Goal: Task Accomplishment & Management: Complete application form

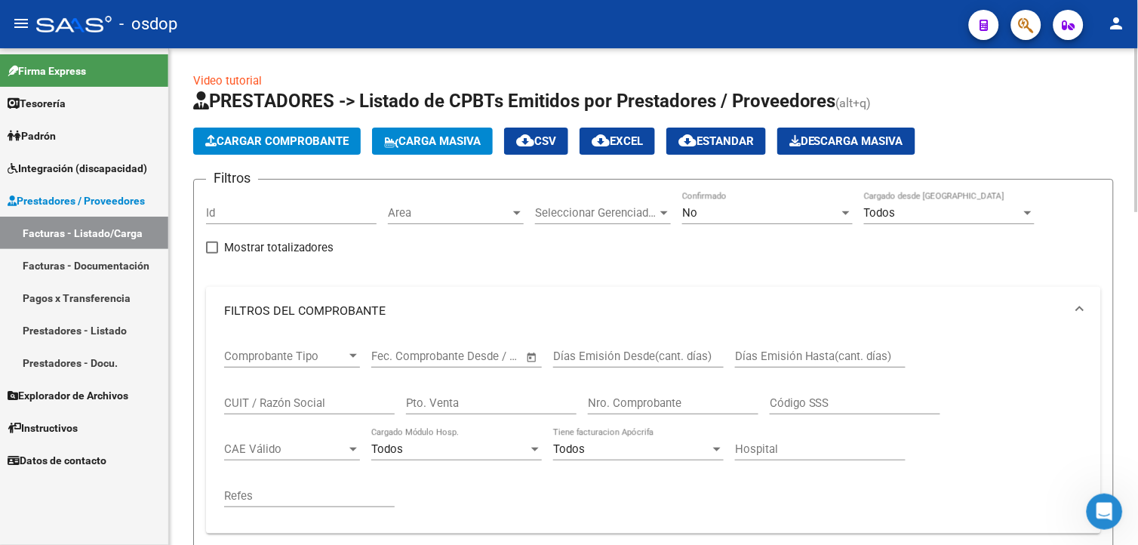
click at [1137, 168] on html "menu - osdop person Firma Express Tesorería Extractos Procesados (csv) Extracto…" at bounding box center [569, 272] width 1138 height 545
click at [309, 140] on span "Cargar Comprobante" at bounding box center [276, 141] width 143 height 14
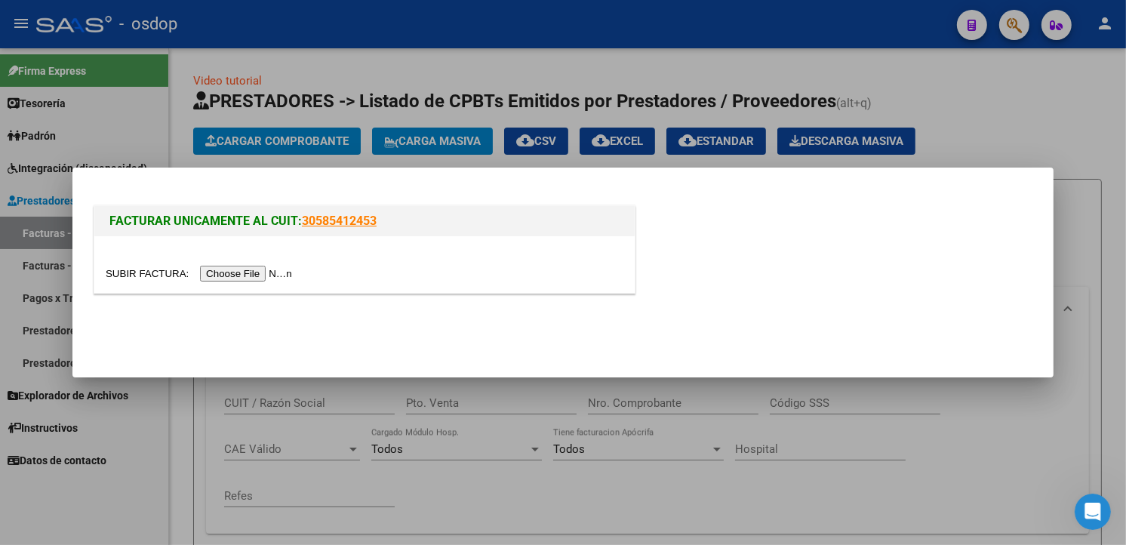
click at [249, 267] on input "file" at bounding box center [201, 274] width 191 height 16
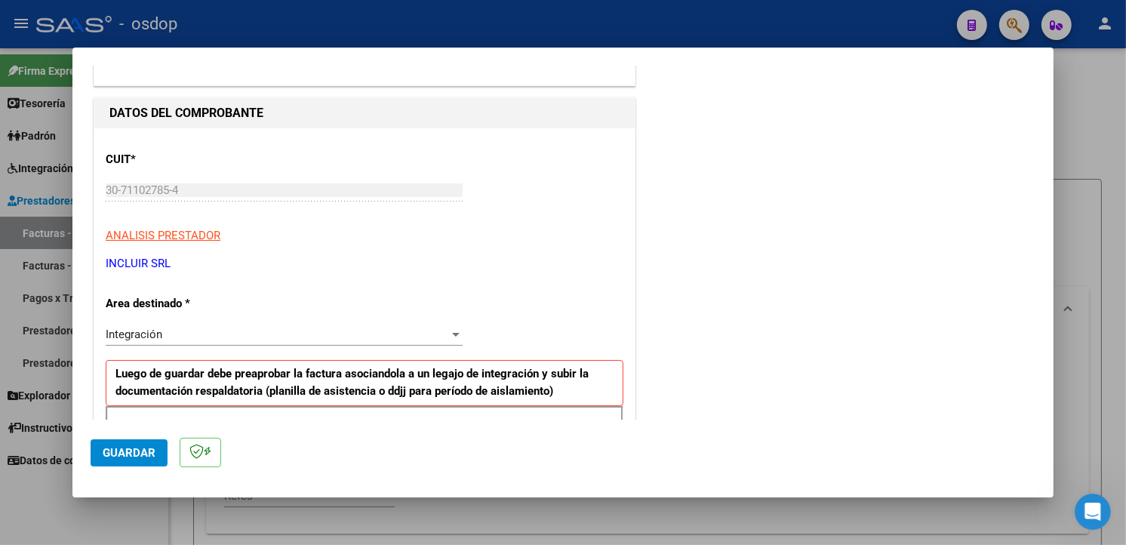
scroll to position [207, 0]
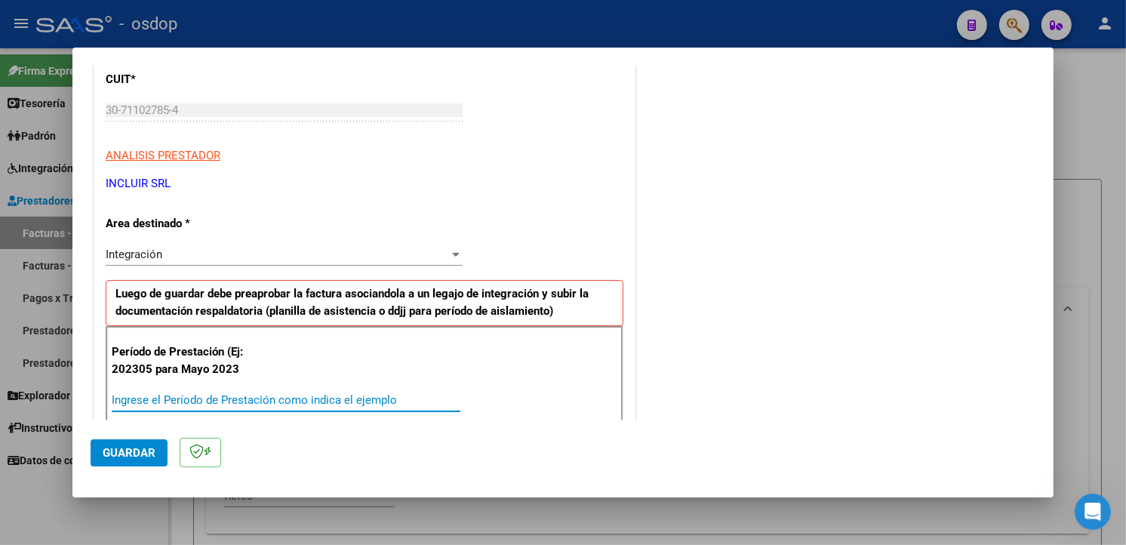
click at [229, 394] on input "Ingrese el Período de Prestación como indica el ejemplo" at bounding box center [286, 400] width 349 height 14
type input "202507"
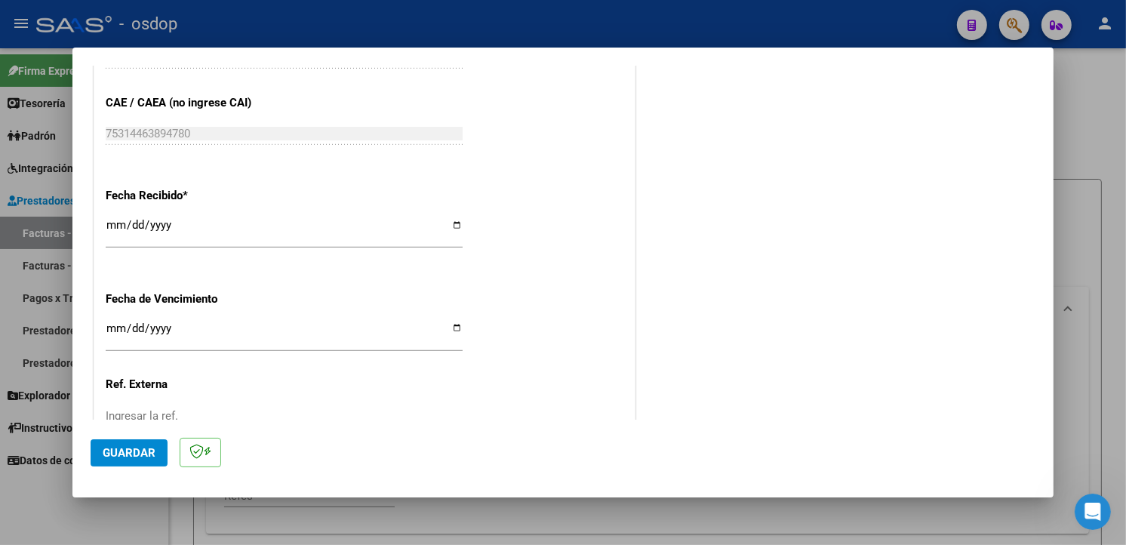
scroll to position [1059, 0]
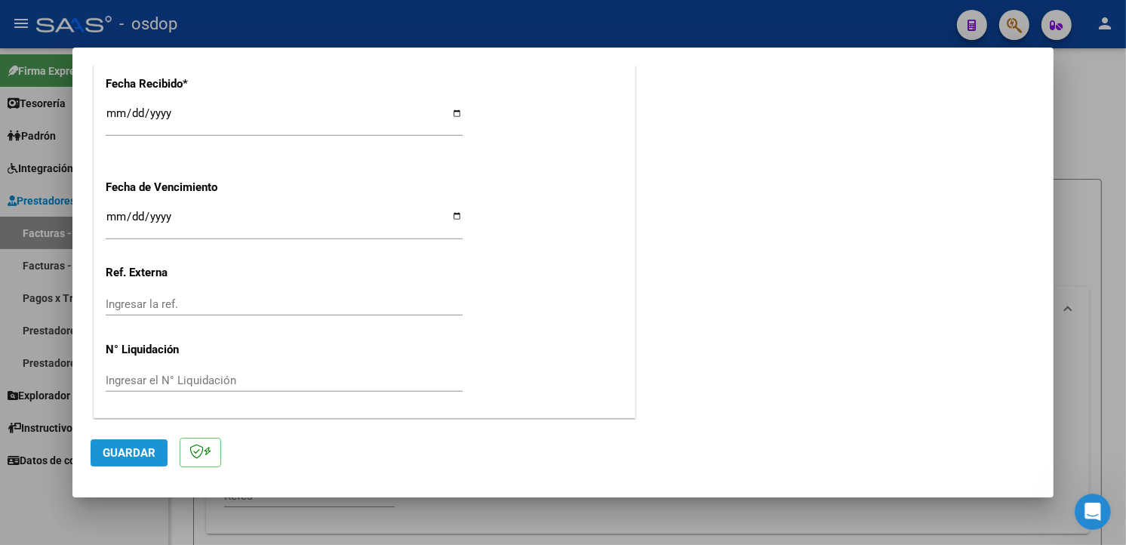
click at [140, 441] on button "Guardar" at bounding box center [129, 452] width 77 height 27
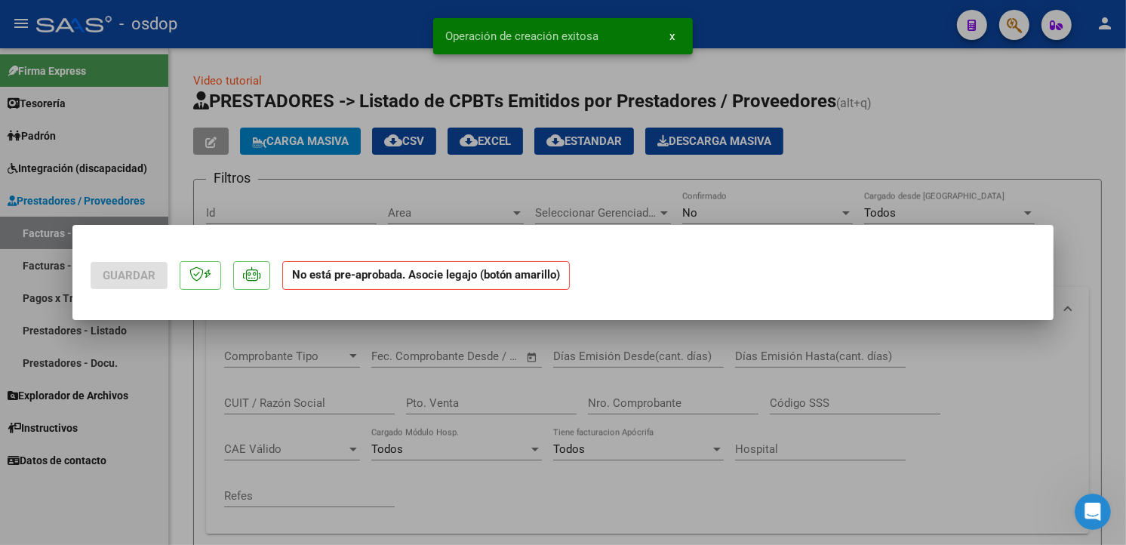
scroll to position [0, 0]
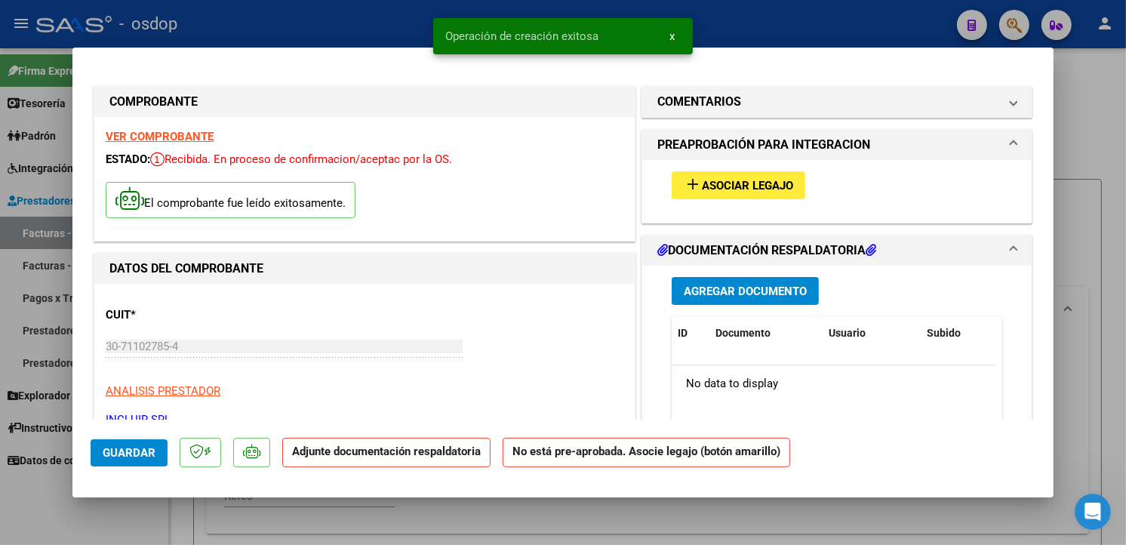
click at [751, 192] on button "add Asociar Legajo" at bounding box center [739, 185] width 134 height 28
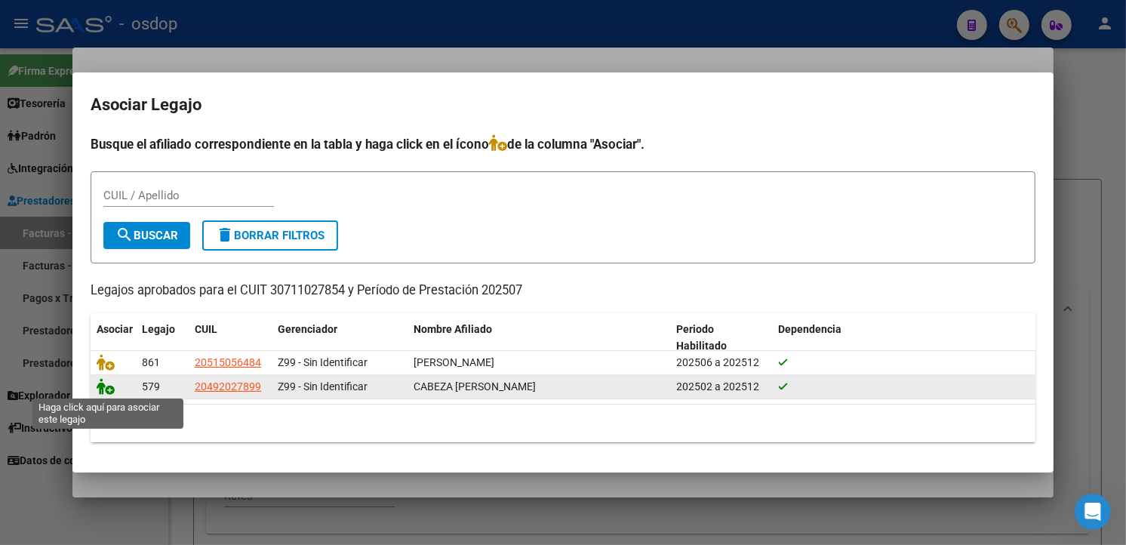
click at [106, 383] on icon at bounding box center [106, 386] width 18 height 17
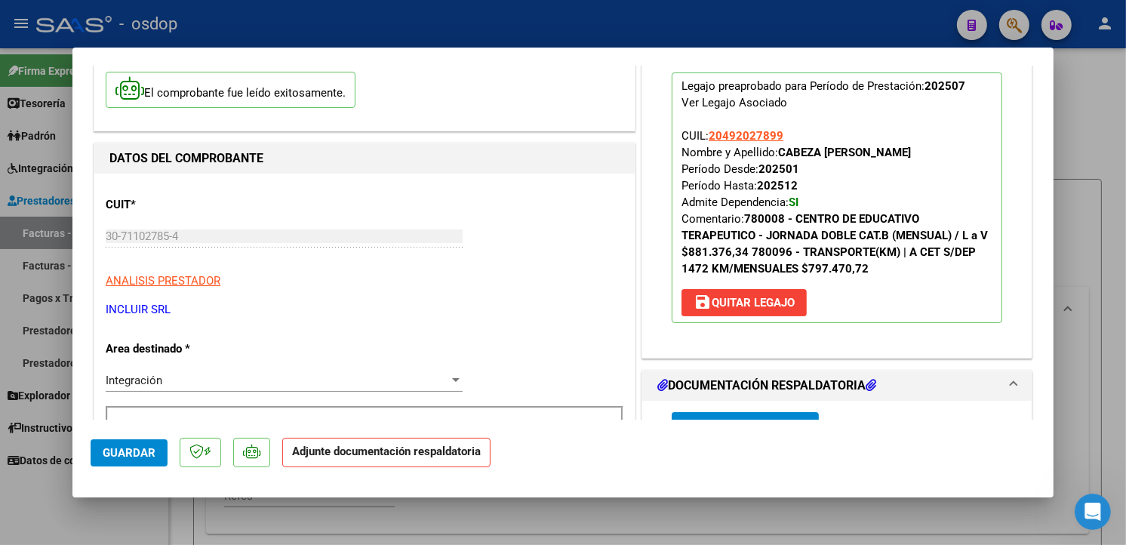
scroll to position [289, 0]
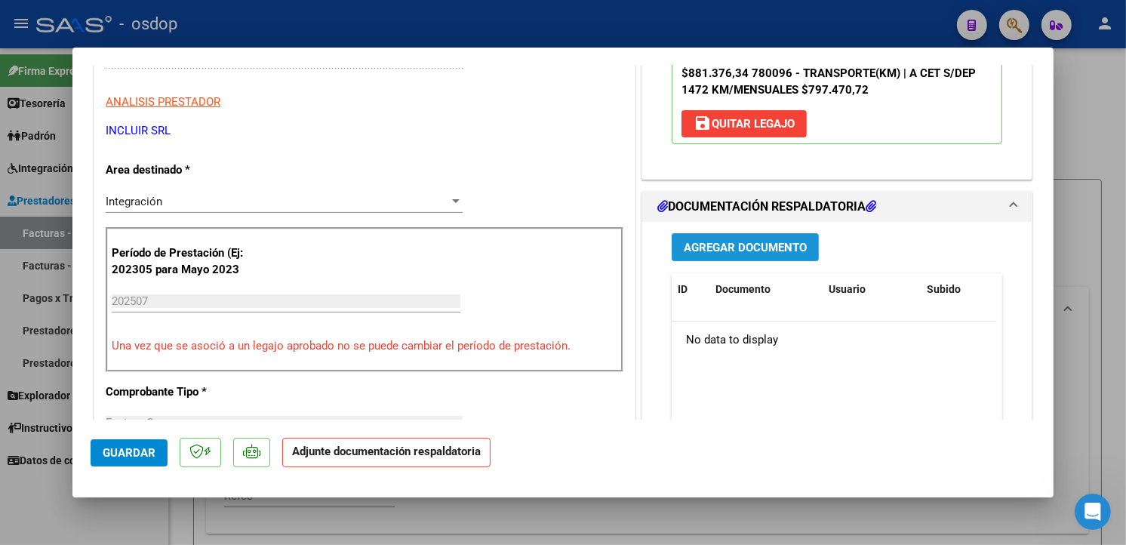
click at [800, 247] on button "Agregar Documento" at bounding box center [745, 247] width 147 height 28
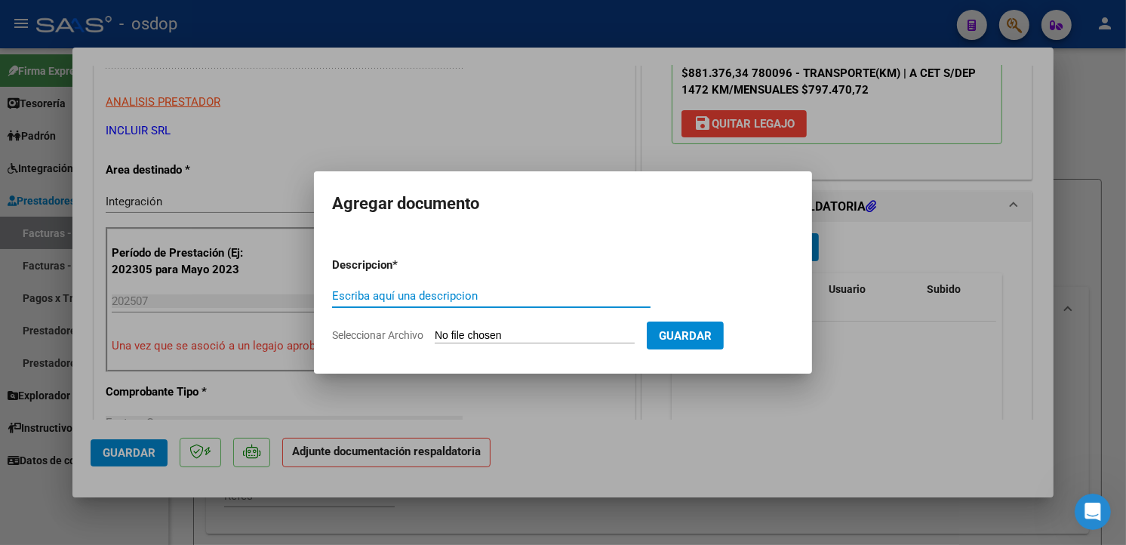
click at [495, 291] on input "Escriba aquí una descripcion" at bounding box center [491, 296] width 318 height 14
type input "planilla de asistencia"
click at [518, 330] on input "Seleccionar Archivo" at bounding box center [535, 336] width 200 height 14
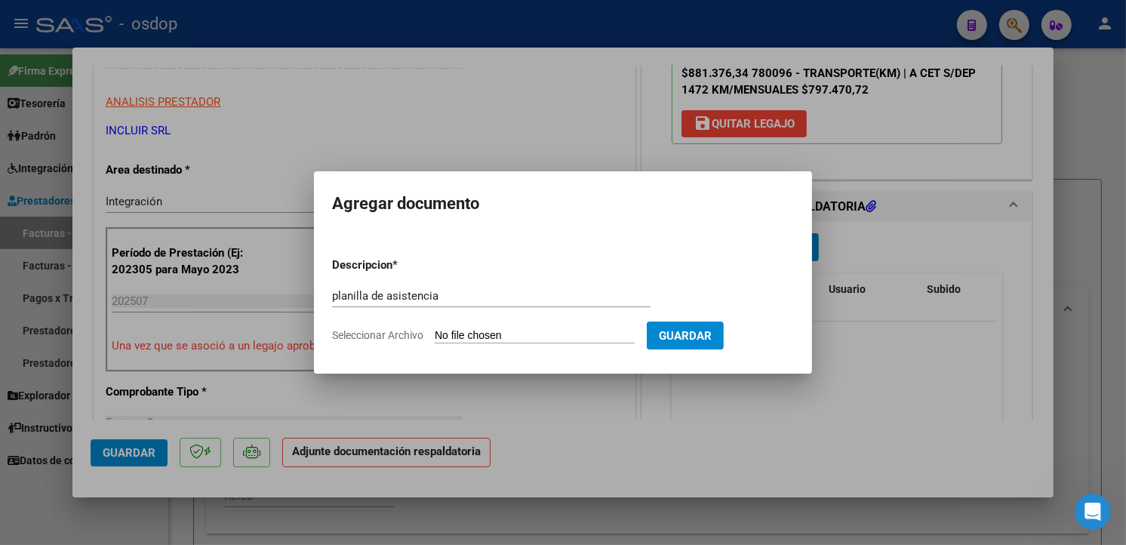
type input "C:\fakepath\PLanilla Transporte [DATE].pdf"
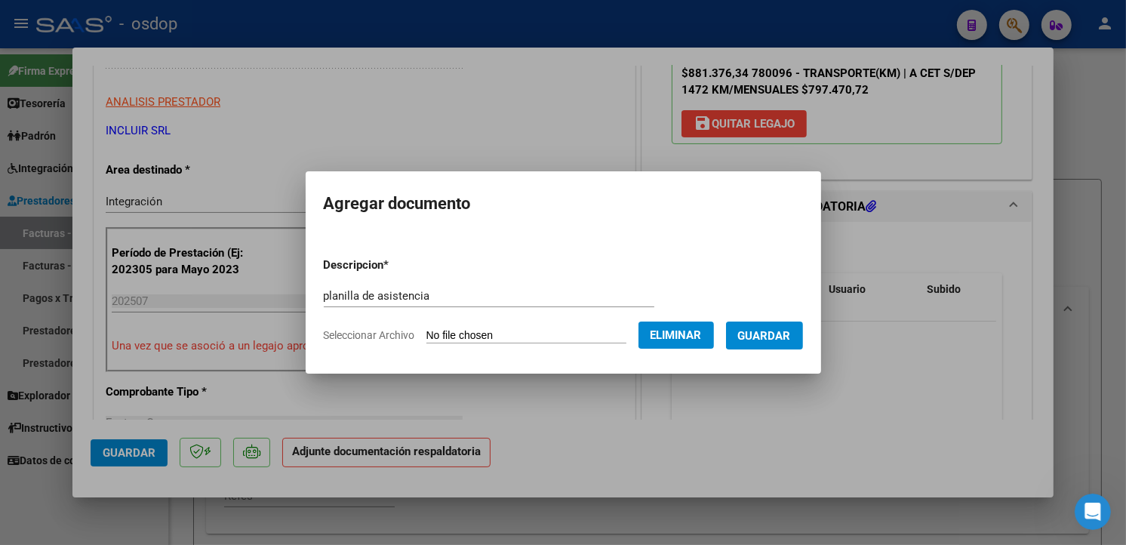
click at [785, 337] on span "Guardar" at bounding box center [764, 336] width 53 height 14
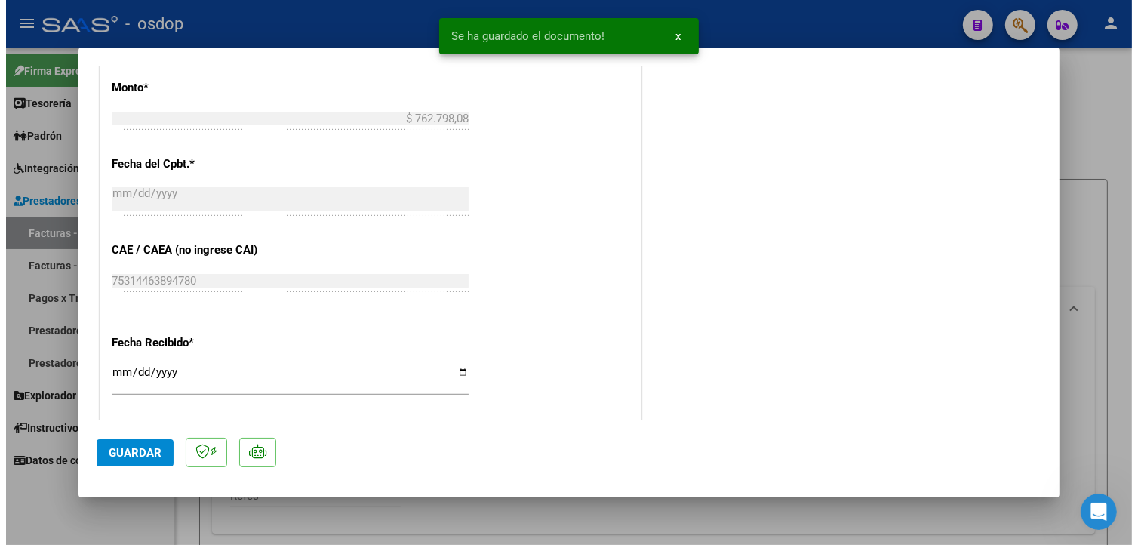
scroll to position [1081, 0]
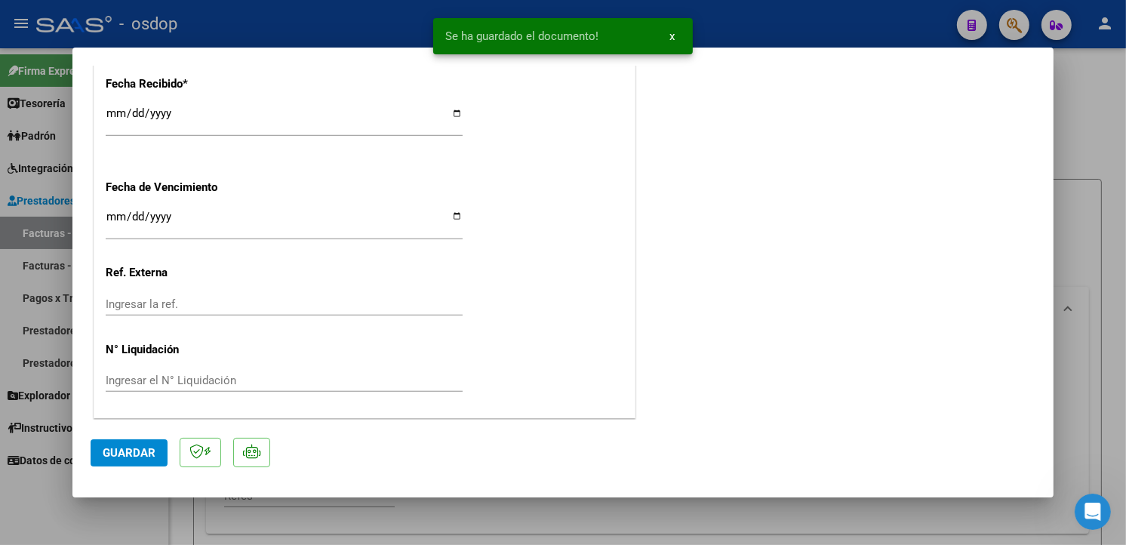
click at [121, 449] on span "Guardar" at bounding box center [129, 453] width 53 height 14
type input "$ 0,00"
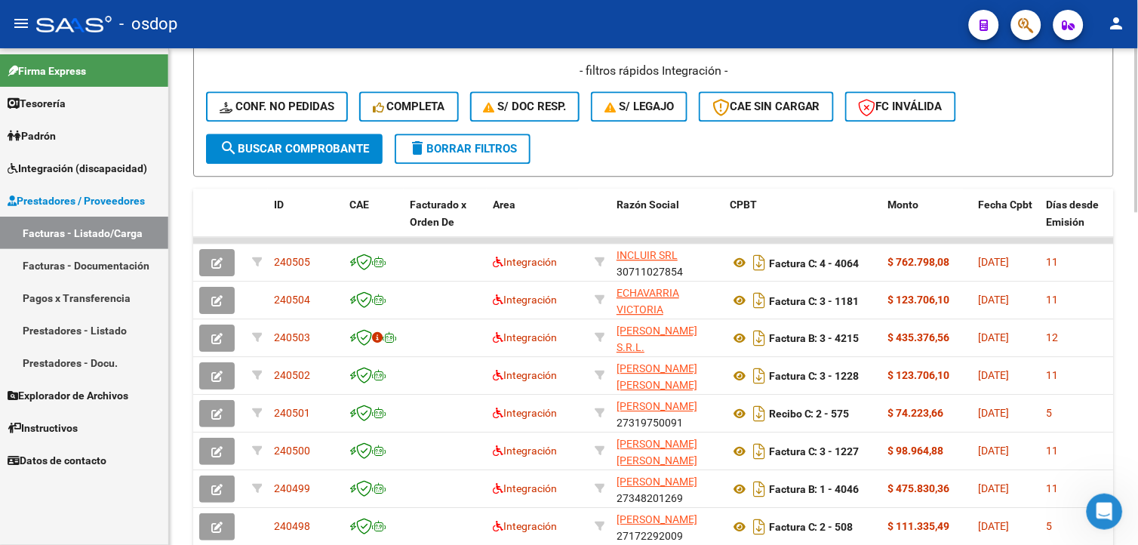
scroll to position [846, 0]
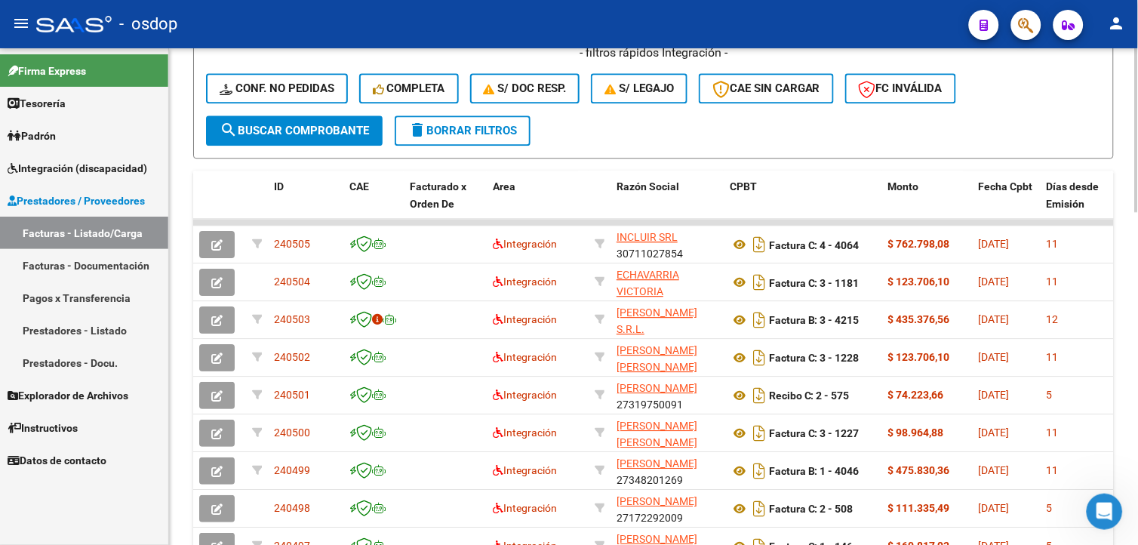
click at [1137, 395] on html "menu - osdop person Firma Express Tesorería Extractos Procesados (csv) Extracto…" at bounding box center [569, 272] width 1138 height 545
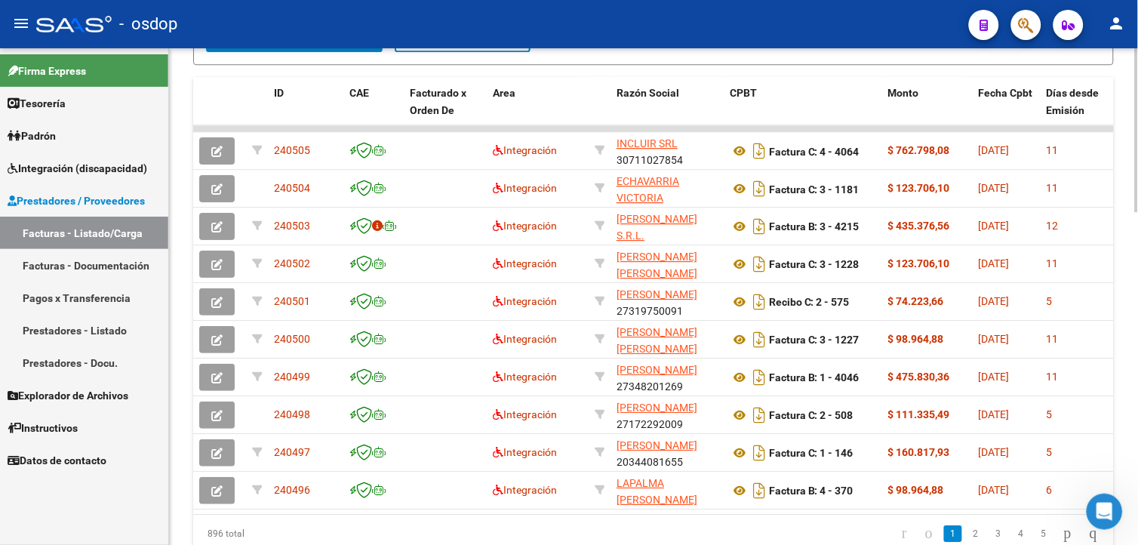
click at [1136, 409] on div at bounding box center [1137, 444] width 4 height 164
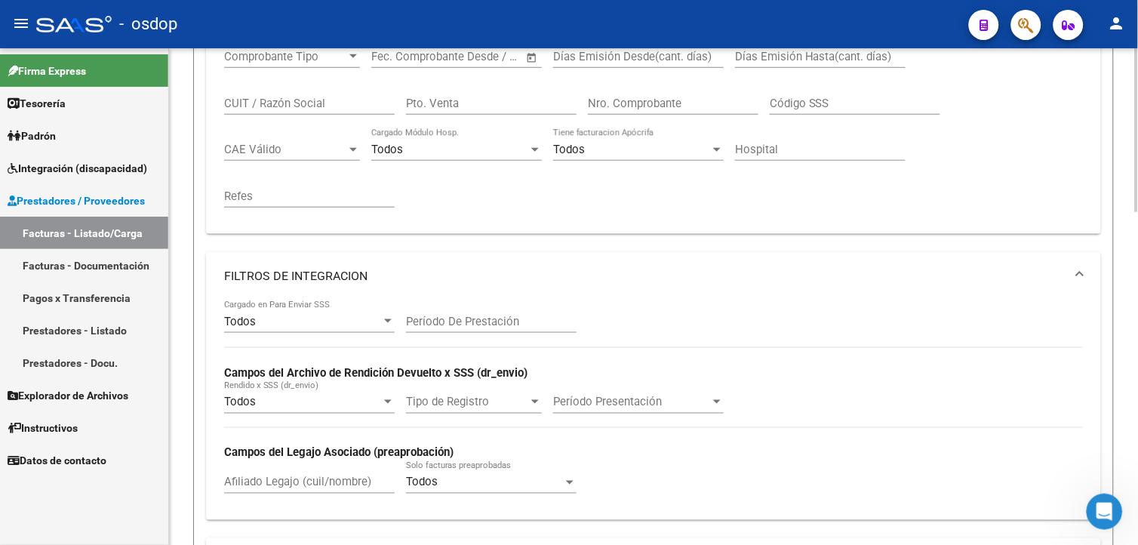
scroll to position [264, 0]
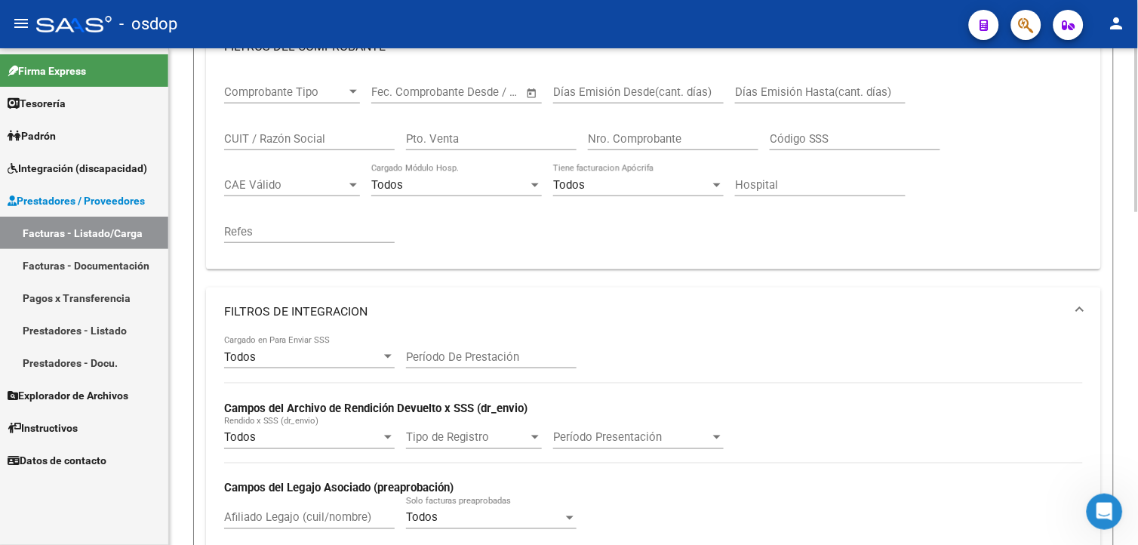
click at [1137, 160] on html "menu - osdop person Firma Express Tesorería Extractos Procesados (csv) Extracto…" at bounding box center [569, 272] width 1138 height 545
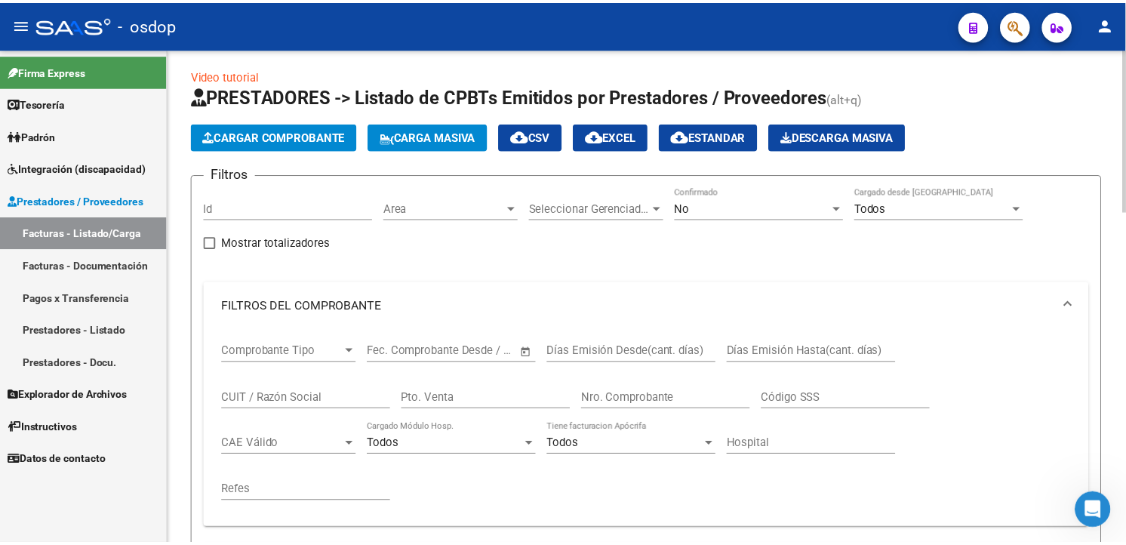
scroll to position [0, 0]
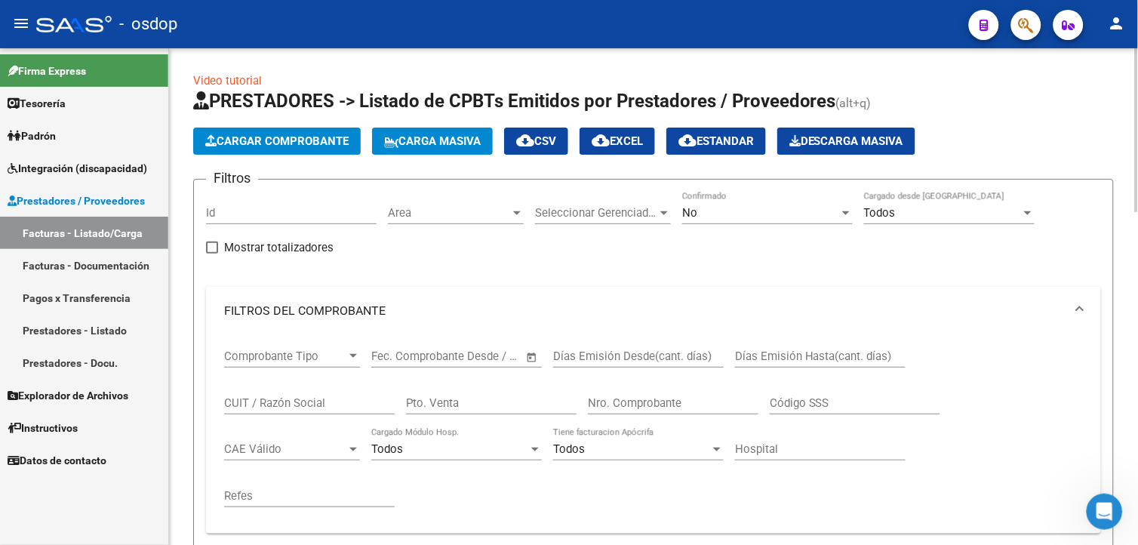
click at [1137, 175] on html "menu - osdop person Firma Express Tesorería Extractos Procesados (csv) Extracto…" at bounding box center [569, 272] width 1138 height 545
click at [281, 139] on span "Cargar Comprobante" at bounding box center [276, 141] width 143 height 14
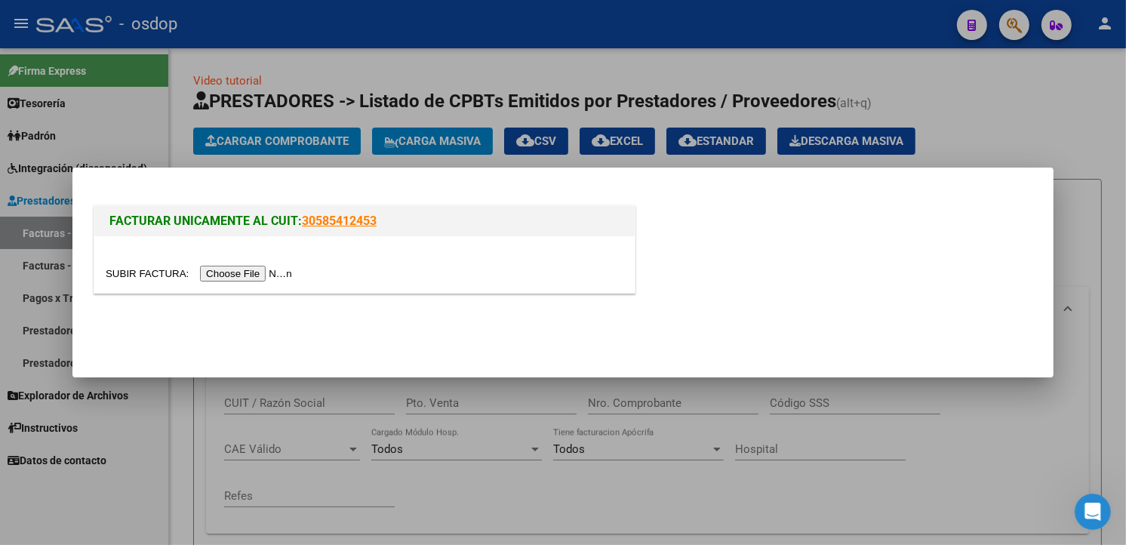
click at [243, 275] on input "file" at bounding box center [201, 274] width 191 height 16
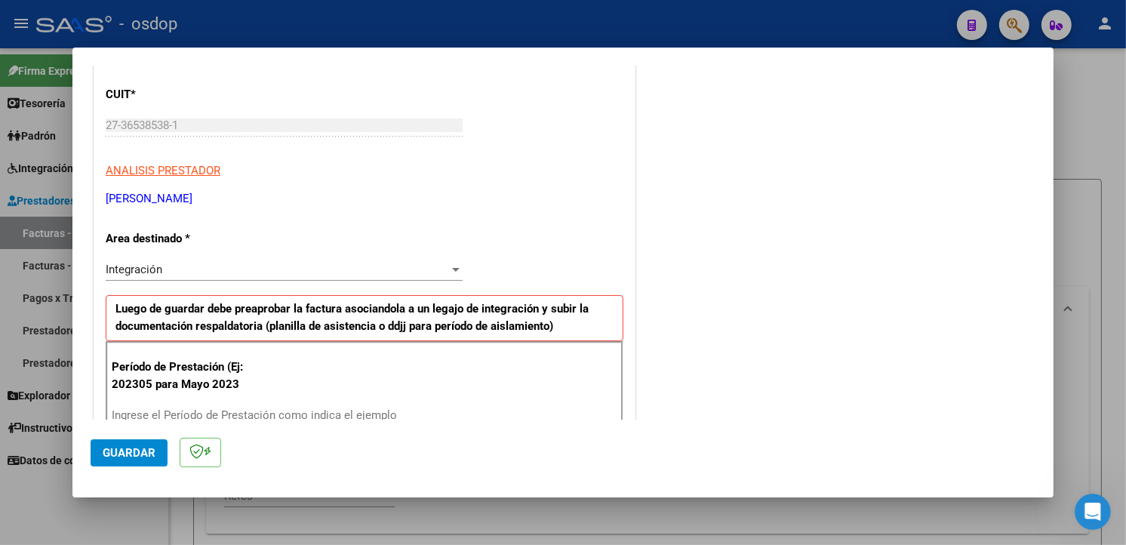
scroll to position [281, 0]
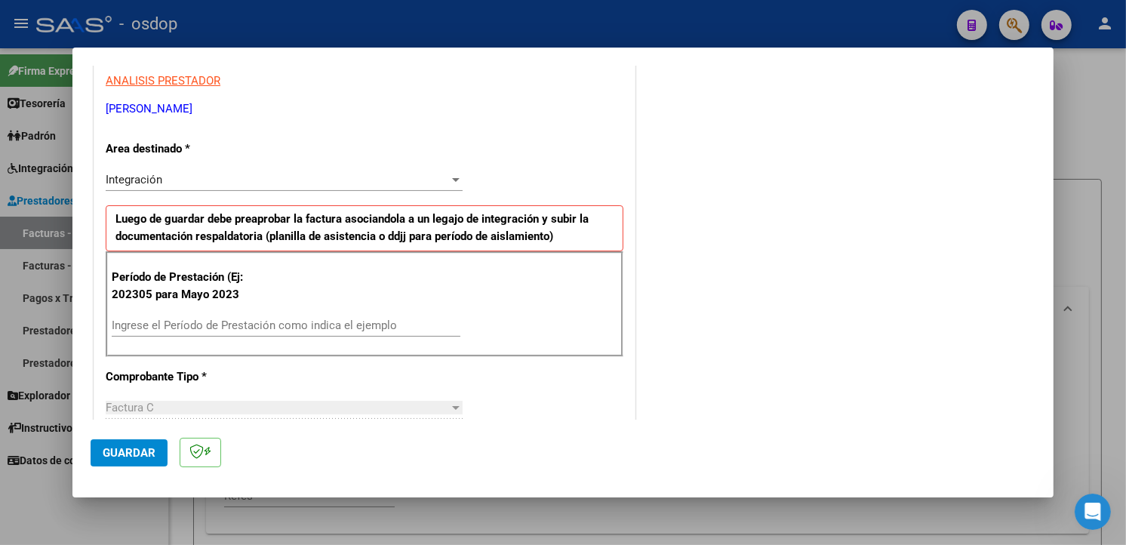
click at [285, 330] on input "Ingrese el Período de Prestación como indica el ejemplo" at bounding box center [286, 325] width 349 height 14
type input "202507"
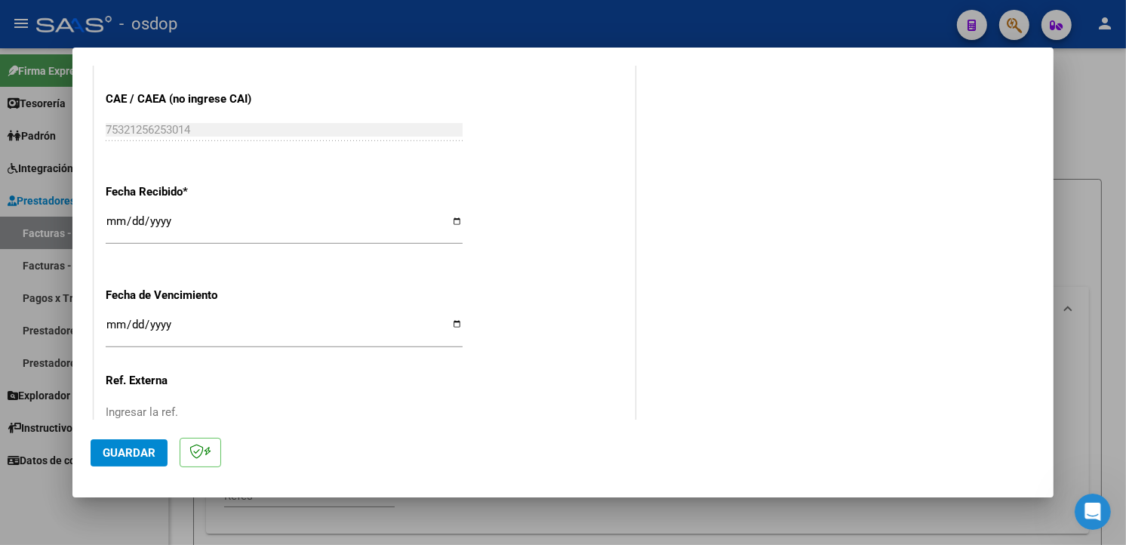
scroll to position [1059, 0]
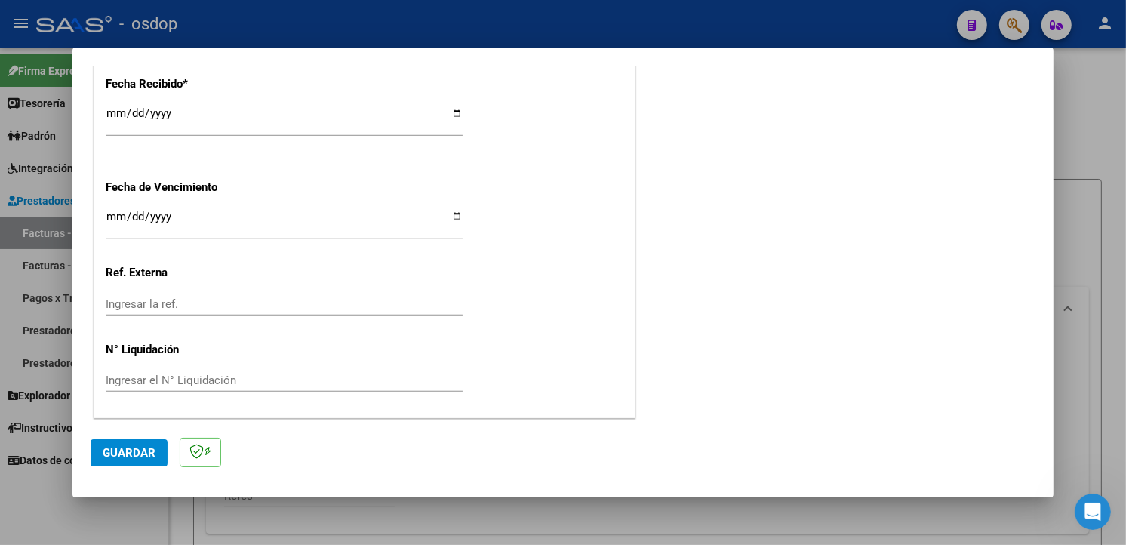
click at [154, 455] on span "Guardar" at bounding box center [129, 453] width 53 height 14
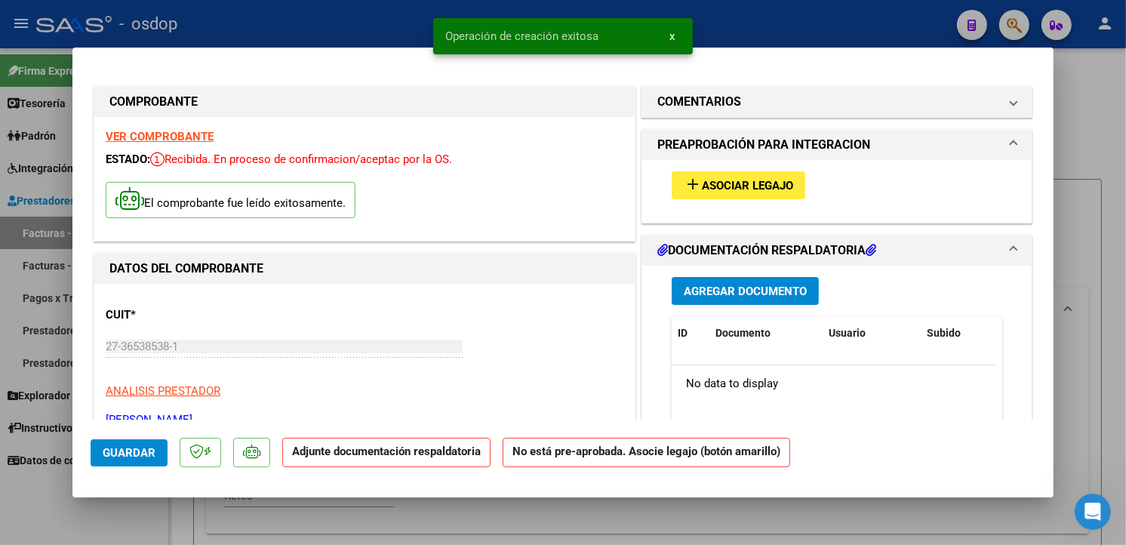
click at [720, 187] on span "Asociar Legajo" at bounding box center [747, 186] width 91 height 14
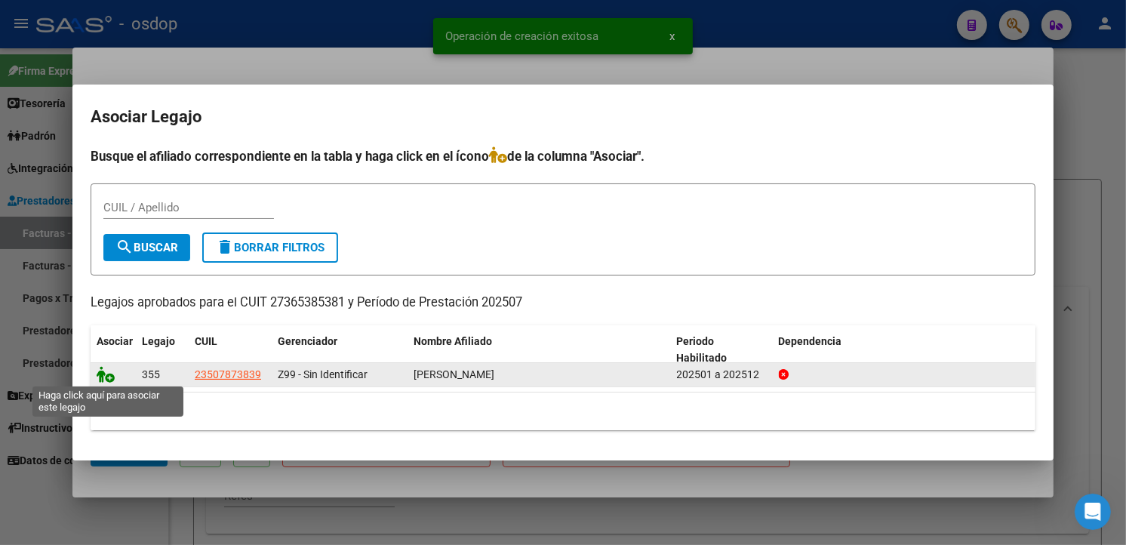
click at [107, 370] on icon at bounding box center [106, 374] width 18 height 17
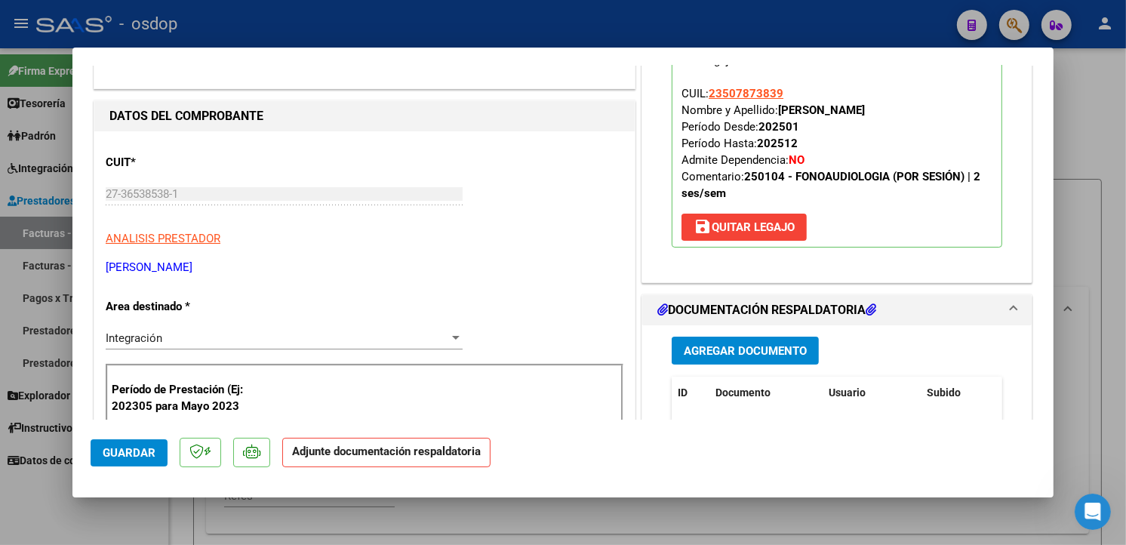
scroll to position [297, 0]
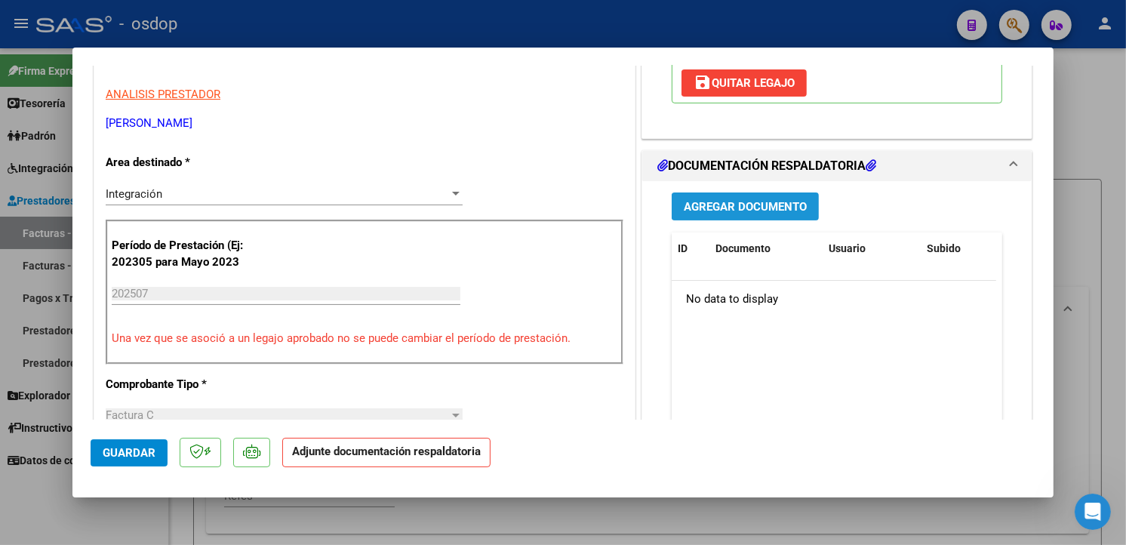
click at [734, 217] on button "Agregar Documento" at bounding box center [745, 206] width 147 height 28
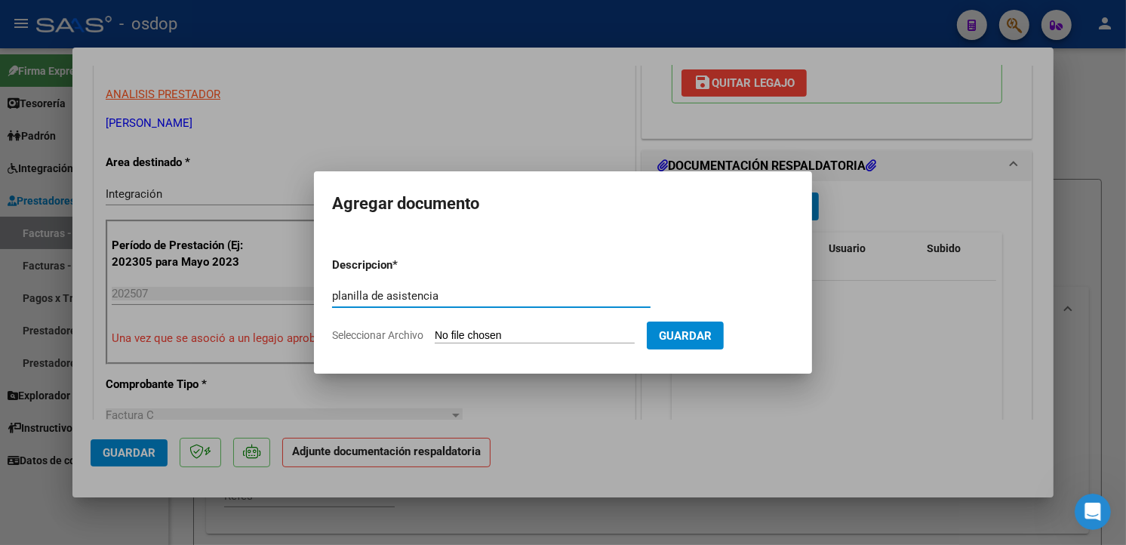
type input "planilla de asistencia"
click at [524, 337] on input "Seleccionar Archivo" at bounding box center [535, 336] width 200 height 14
type input "C:\fakepath\Planilla Asistencia [PERSON_NAME] Julio.pdf"
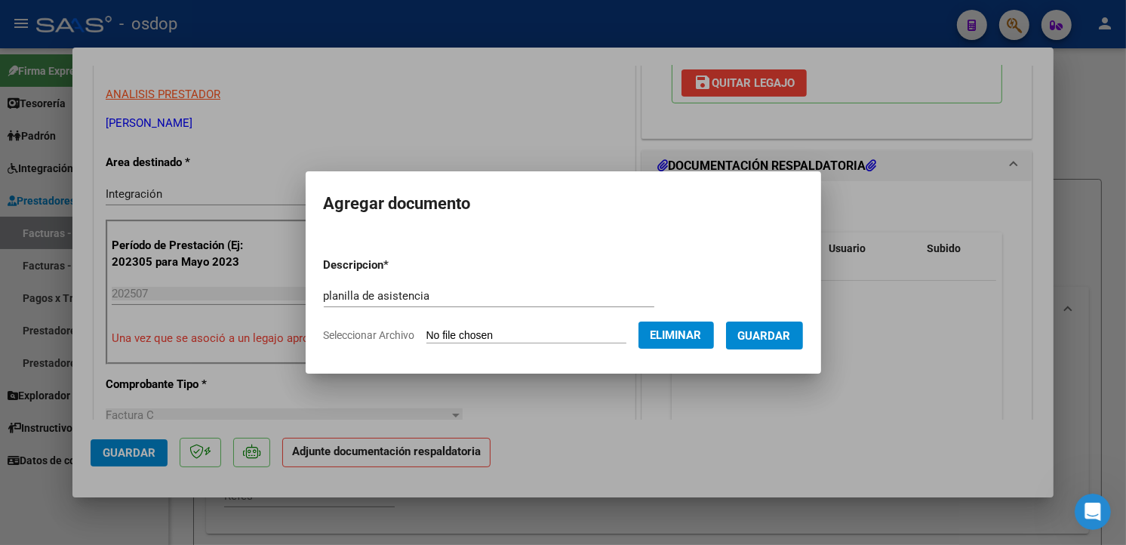
click at [782, 335] on span "Guardar" at bounding box center [764, 336] width 53 height 14
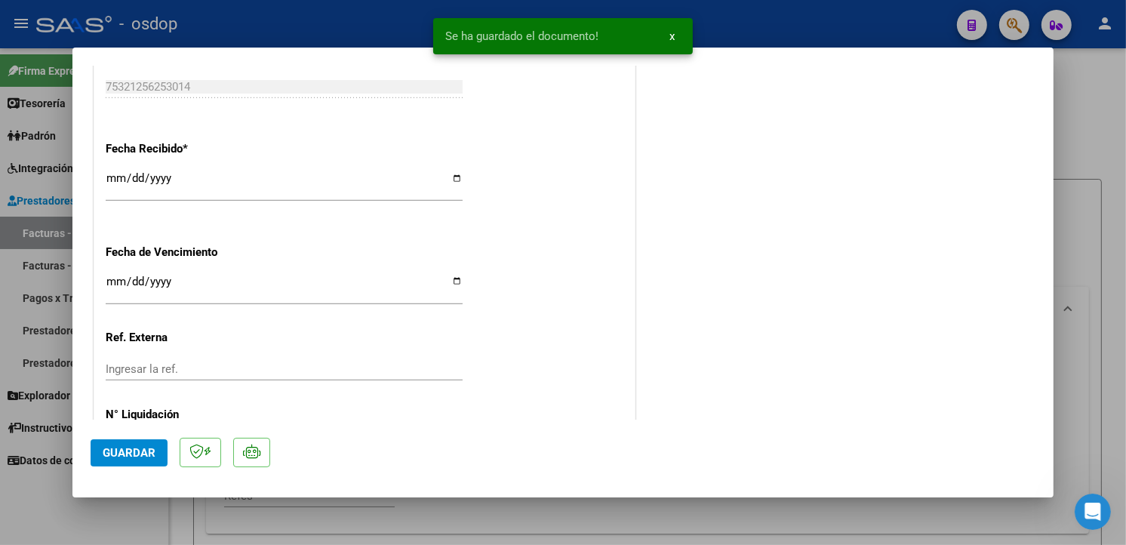
scroll to position [1081, 0]
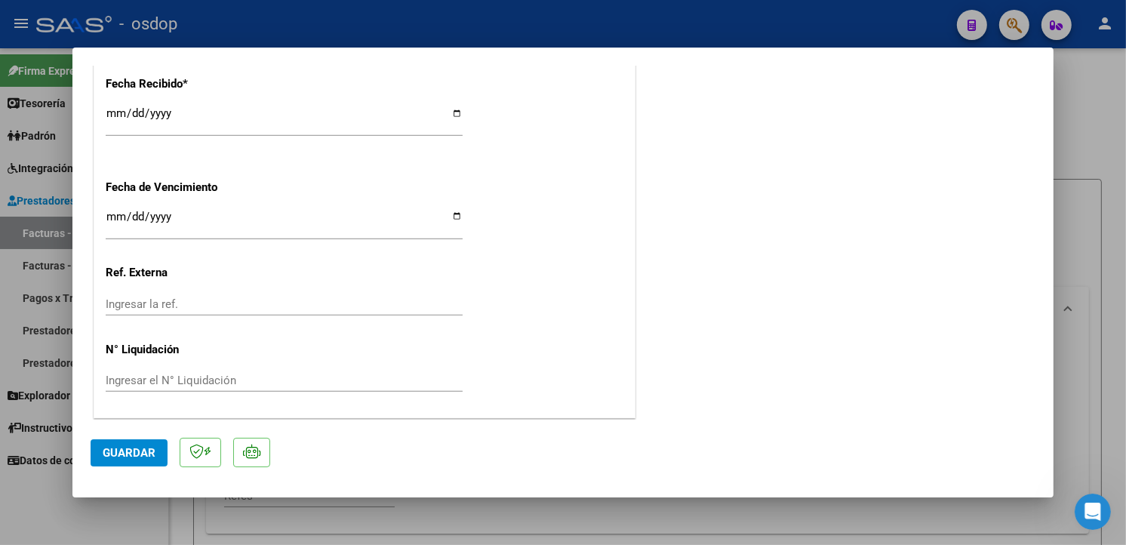
click at [134, 457] on span "Guardar" at bounding box center [129, 453] width 53 height 14
type input "$ 0,00"
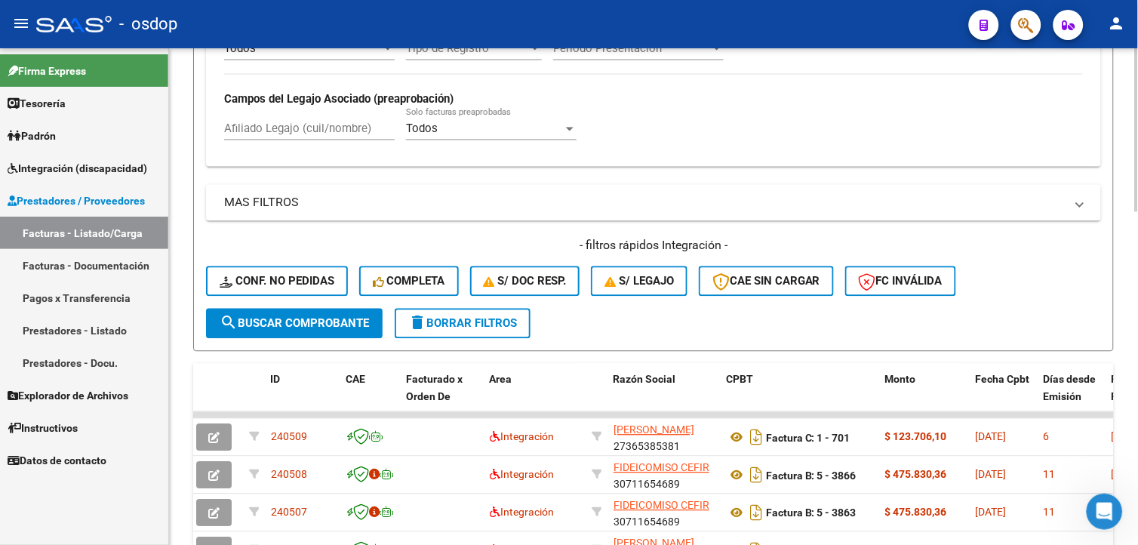
scroll to position [711, 0]
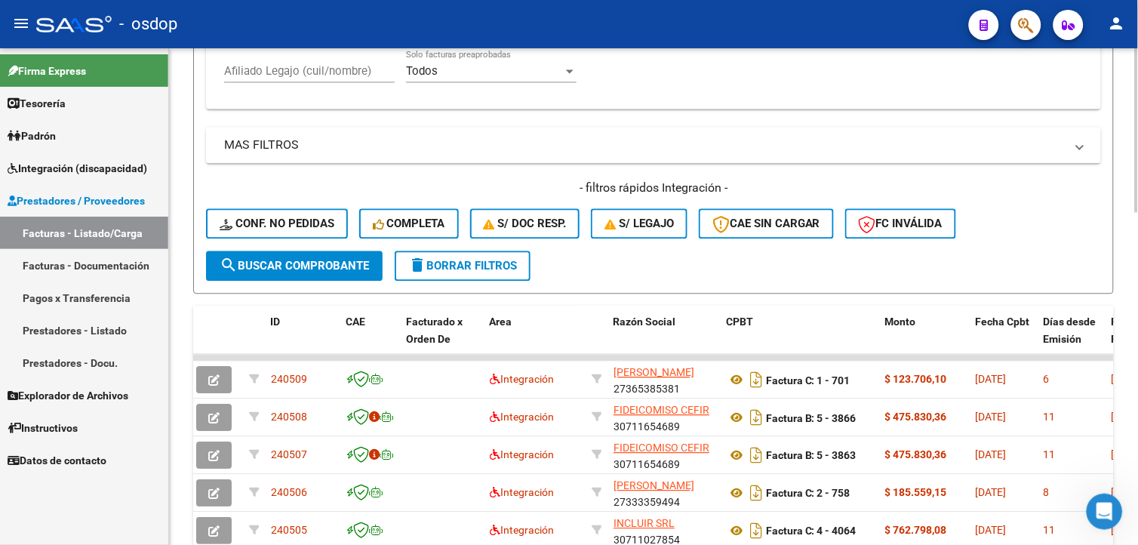
click at [1137, 364] on html "menu - osdop person Firma Express Tesorería Extractos Procesados (csv) Extracto…" at bounding box center [569, 272] width 1138 height 545
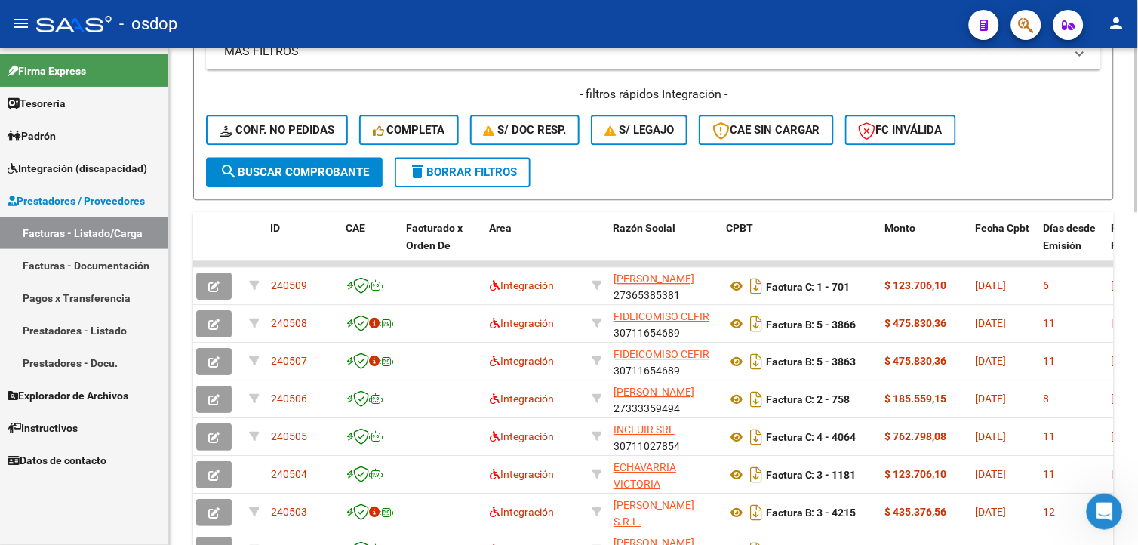
scroll to position [932, 0]
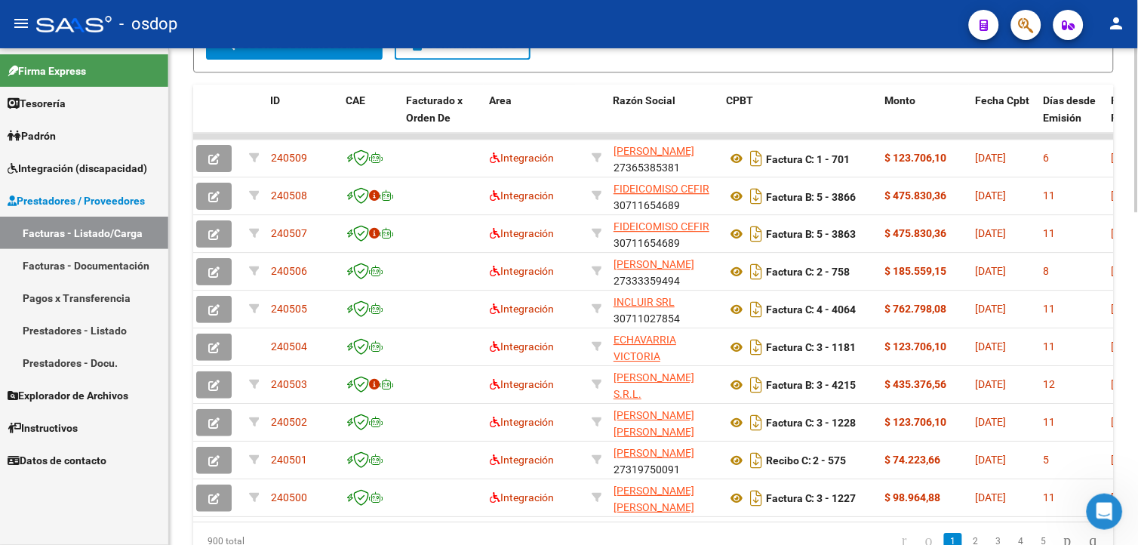
click at [1137, 400] on html "menu - osdop person Firma Express Tesorería Extractos Procesados (csv) Extracto…" at bounding box center [569, 272] width 1138 height 545
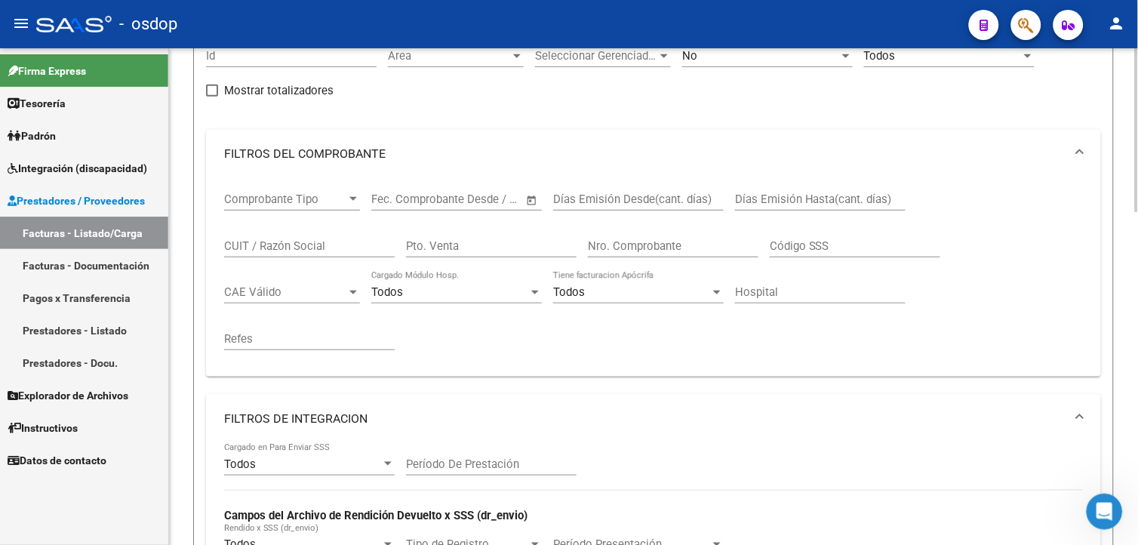
scroll to position [109, 0]
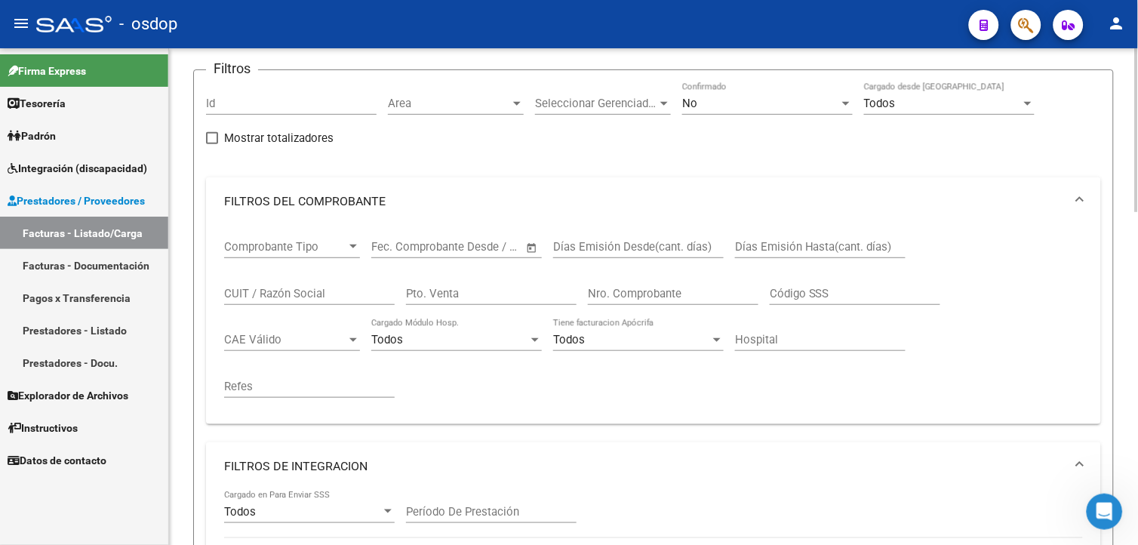
click at [1137, 115] on html "menu - osdop person Firma Express Tesorería Extractos Procesados (csv) Extracto…" at bounding box center [569, 272] width 1138 height 545
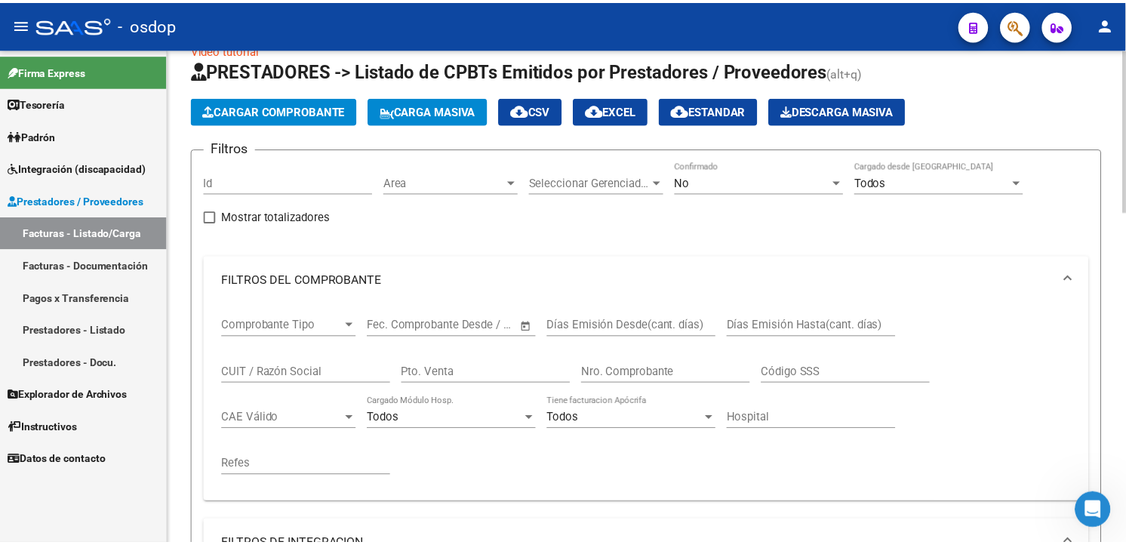
scroll to position [0, 0]
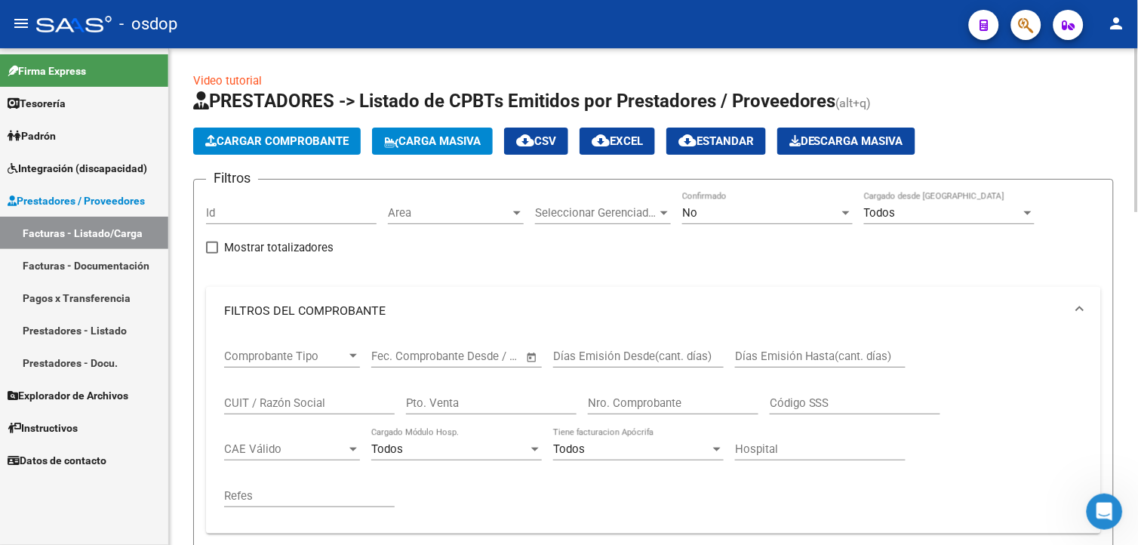
click at [1135, 106] on div at bounding box center [1137, 130] width 4 height 164
click at [314, 140] on span "Cargar Comprobante" at bounding box center [276, 141] width 143 height 14
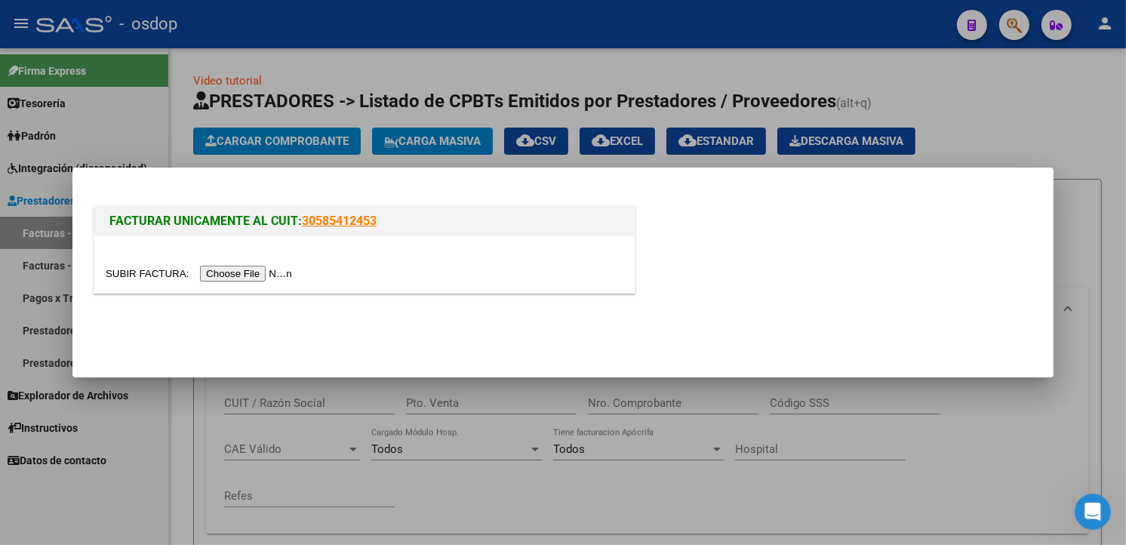
click at [254, 262] on div at bounding box center [364, 264] width 540 height 57
click at [250, 270] on input "file" at bounding box center [201, 274] width 191 height 16
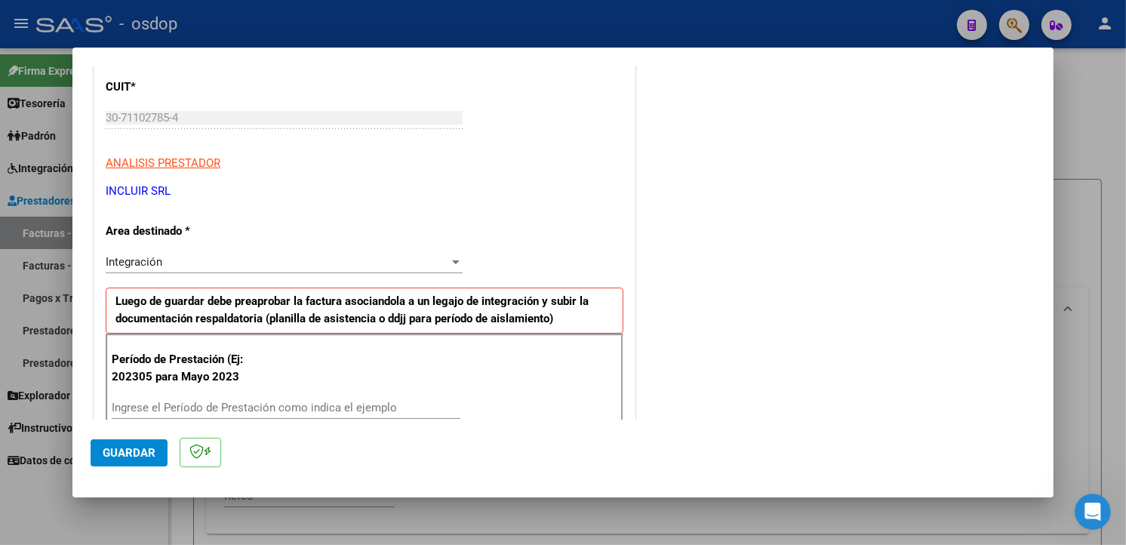
scroll to position [300, 0]
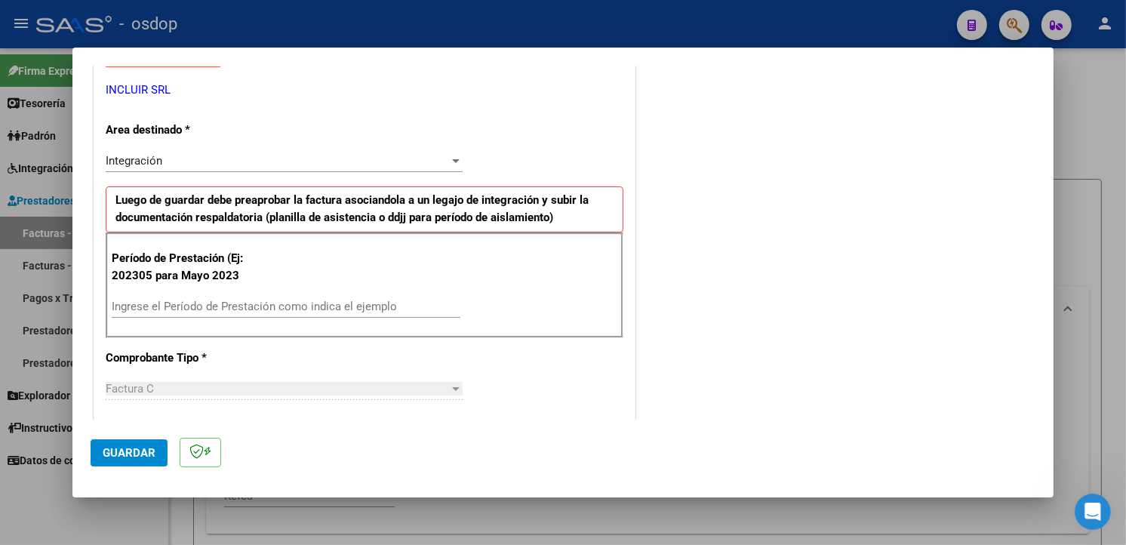
click at [208, 313] on div "Ingrese el Período de Prestación como indica el ejemplo" at bounding box center [286, 306] width 349 height 23
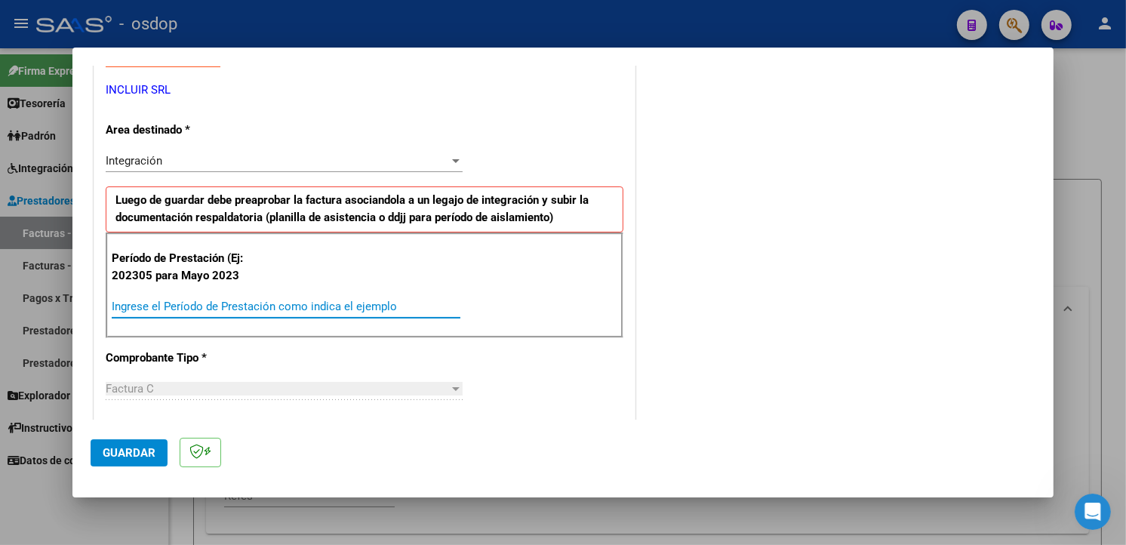
click at [208, 311] on input "Ingrese el Período de Prestación como indica el ejemplo" at bounding box center [286, 307] width 349 height 14
type input "202507"
click at [687, 265] on div "COMENTARIOS Comentarios De la Obra Social: Comentarios de la Obra Social (no vi…" at bounding box center [836, 481] width 397 height 1397
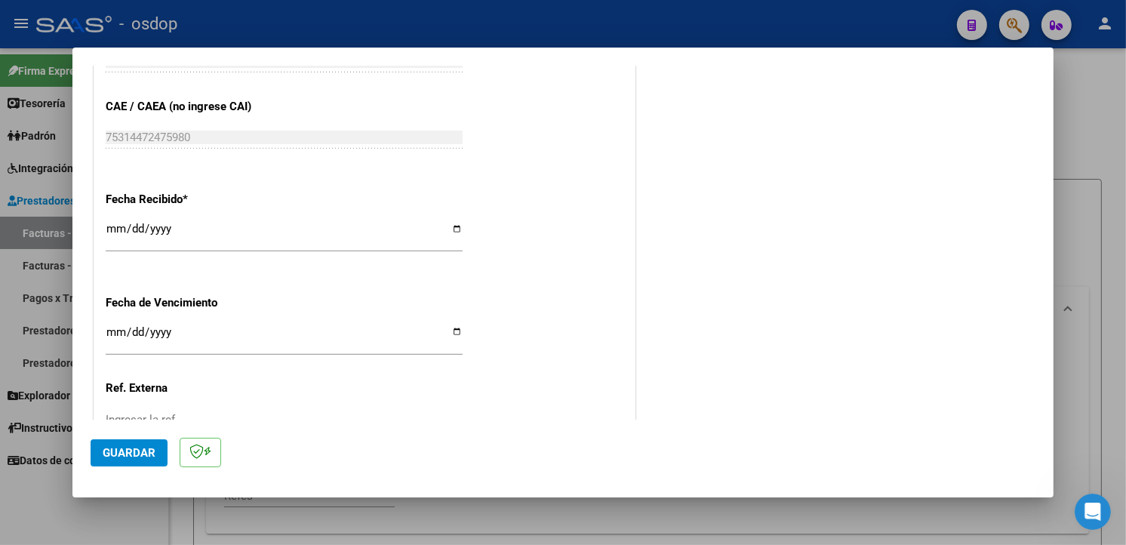
scroll to position [1059, 0]
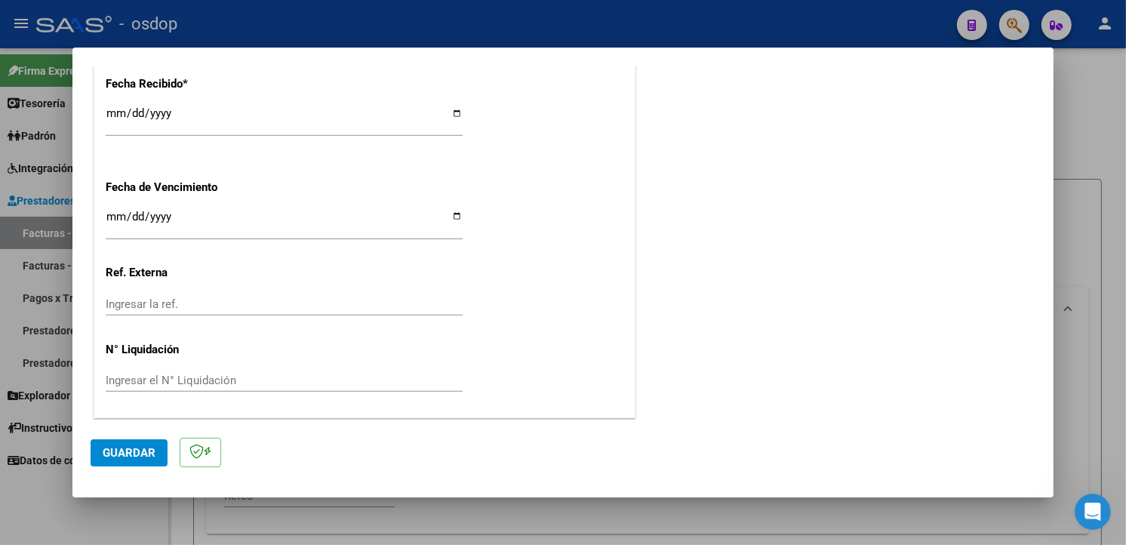
click at [140, 456] on span "Guardar" at bounding box center [129, 453] width 53 height 14
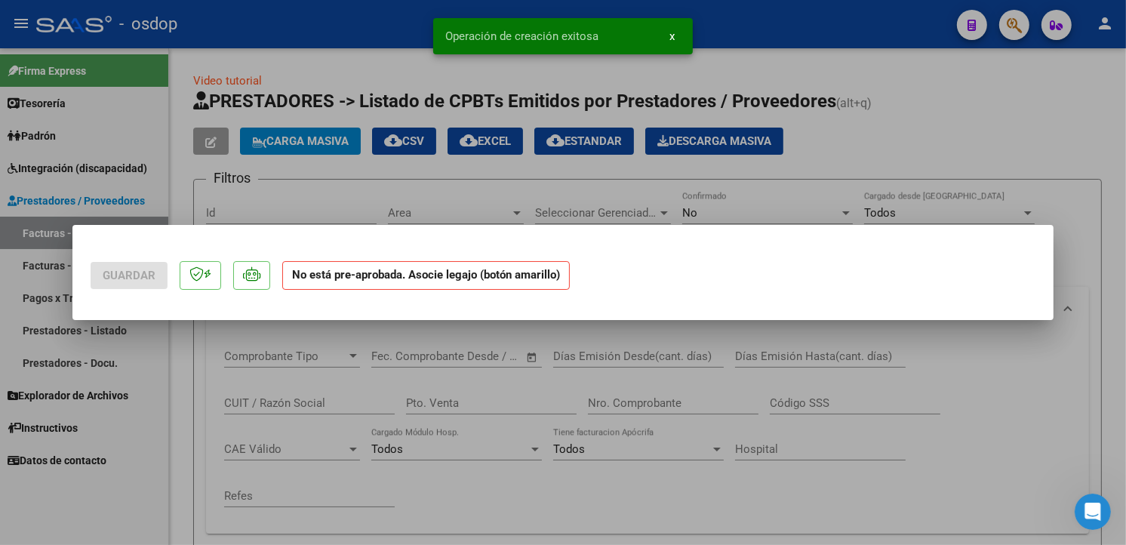
scroll to position [0, 0]
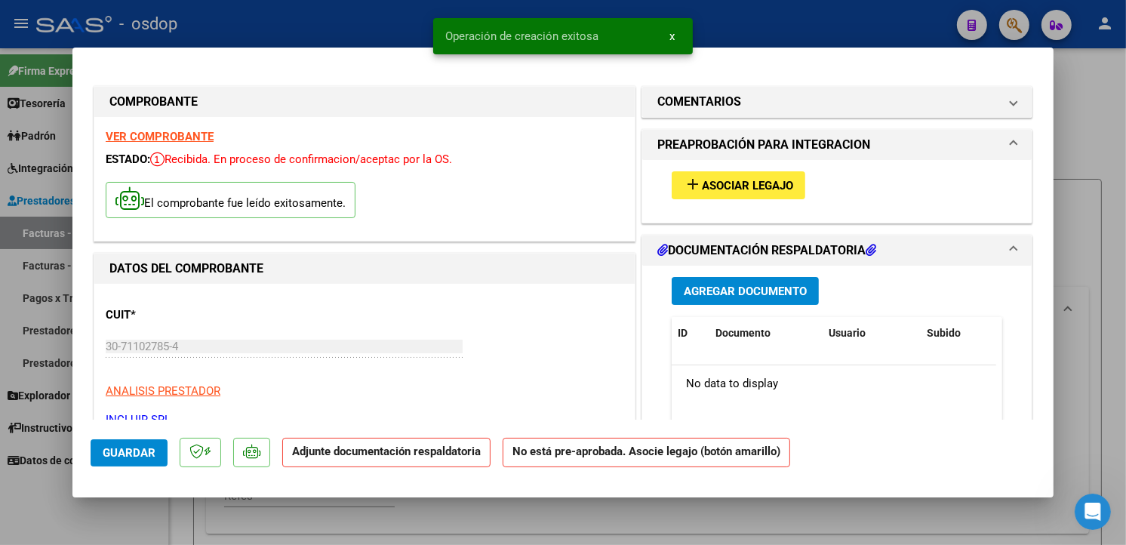
click at [717, 191] on span "Asociar Legajo" at bounding box center [747, 186] width 91 height 14
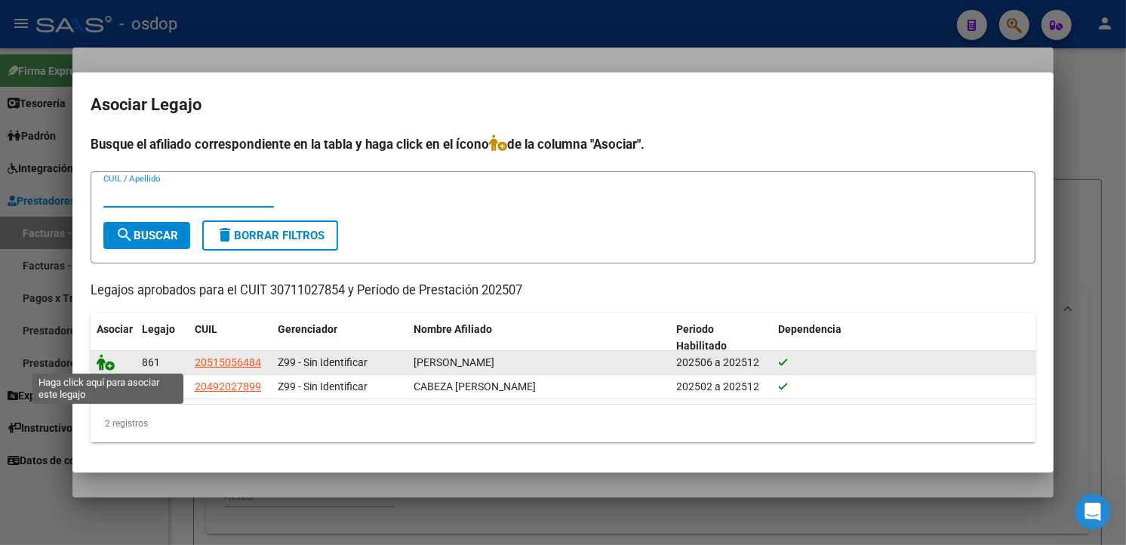
click at [103, 359] on icon at bounding box center [106, 362] width 18 height 17
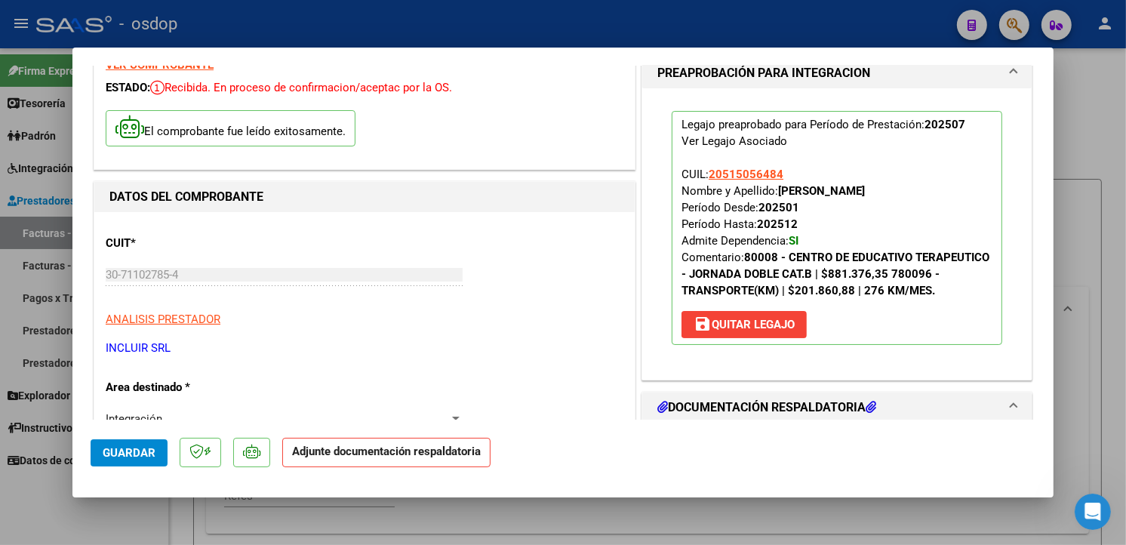
scroll to position [274, 0]
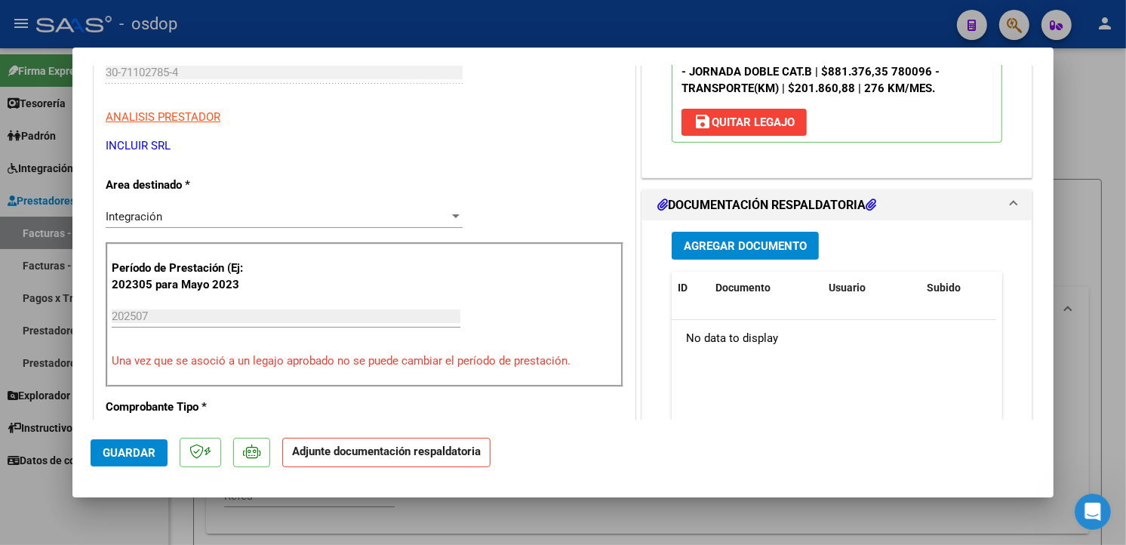
click at [727, 241] on span "Agregar Documento" at bounding box center [745, 246] width 123 height 14
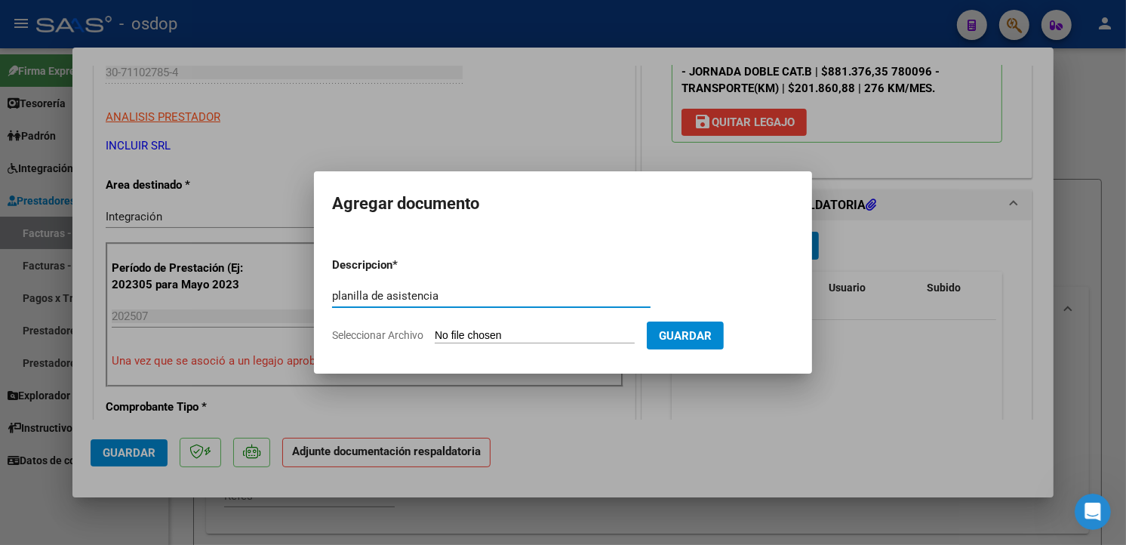
type input "planilla de asistencia"
click at [516, 334] on input "Seleccionar Archivo" at bounding box center [535, 336] width 200 height 14
type input "C:\fakepath\Planilla Centro [DATE].pdf"
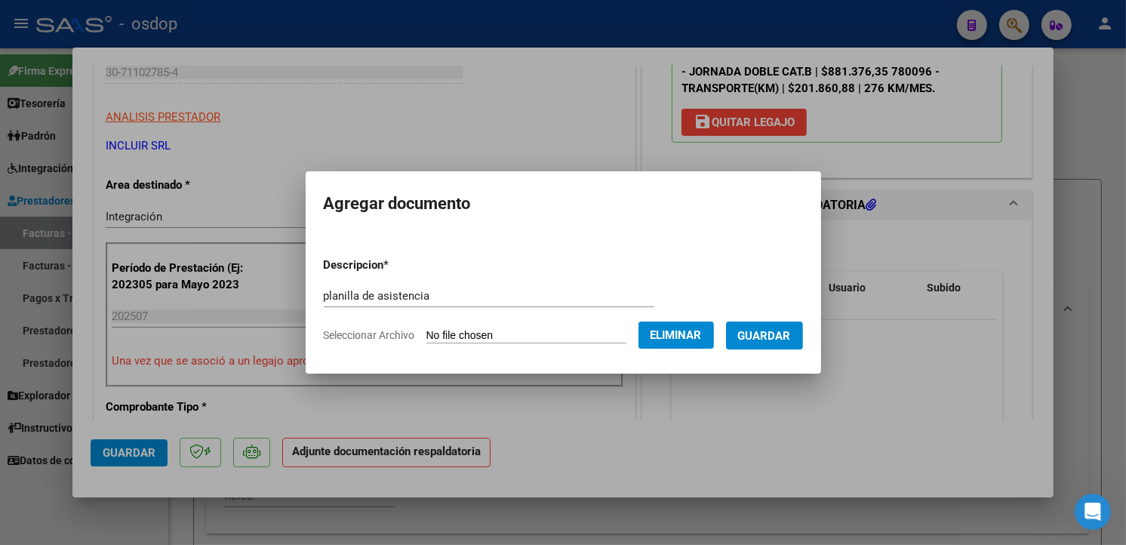
click at [790, 329] on span "Guardar" at bounding box center [764, 336] width 53 height 14
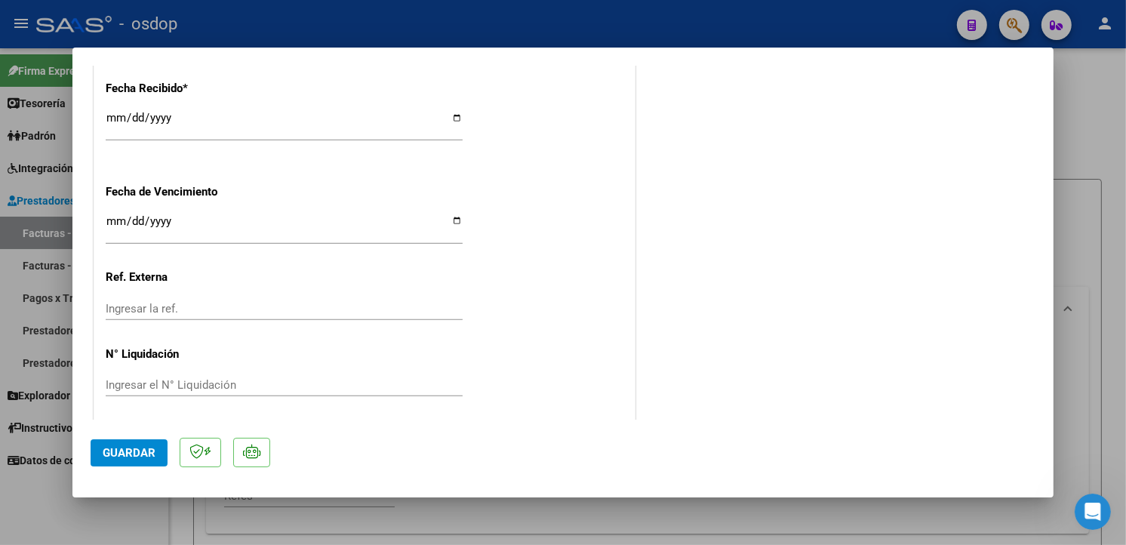
scroll to position [1081, 0]
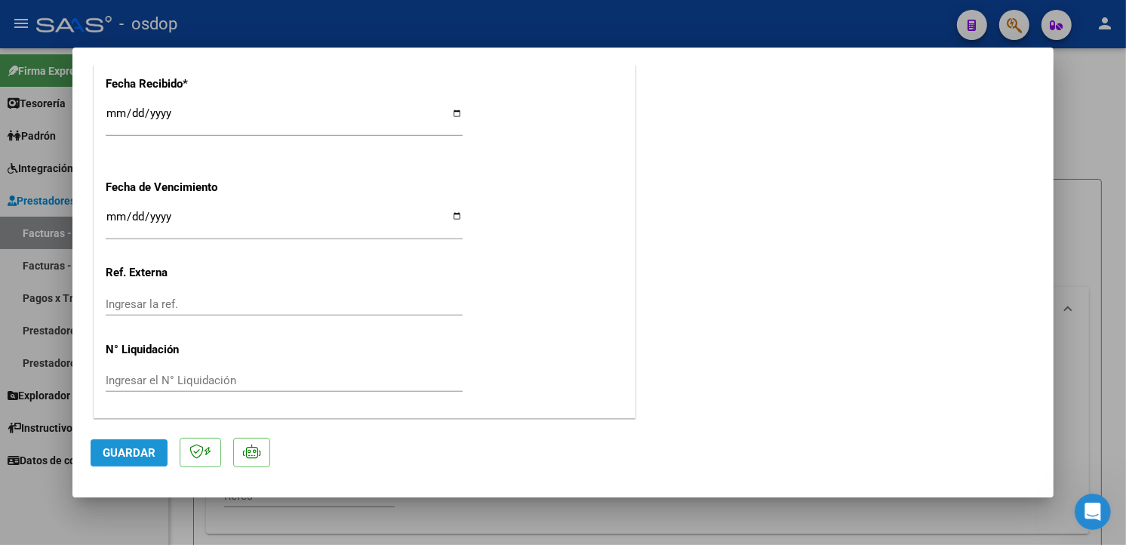
click at [115, 453] on span "Guardar" at bounding box center [129, 453] width 53 height 14
type input "$ 0,00"
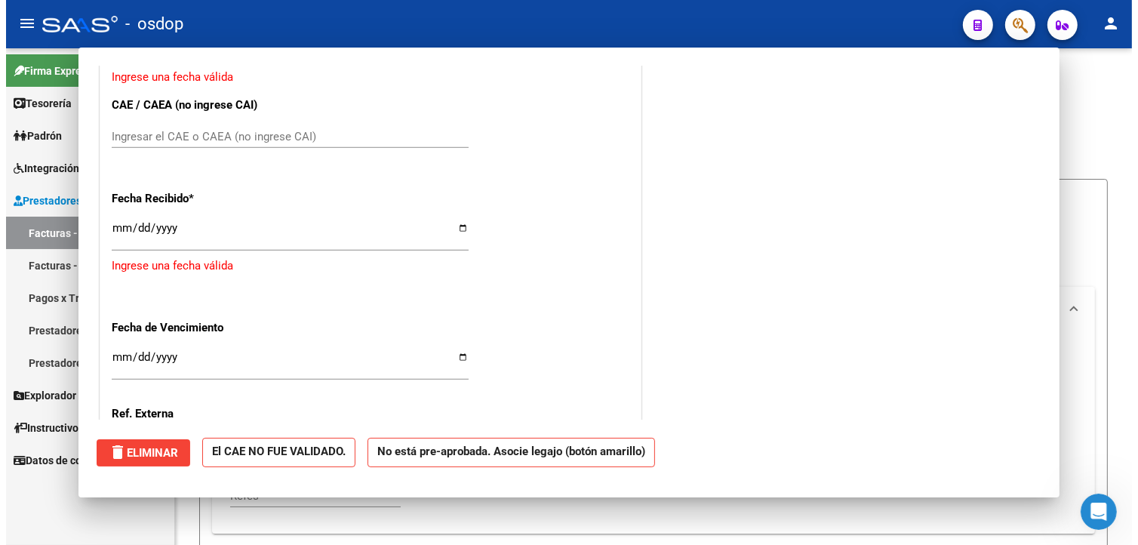
scroll to position [1197, 0]
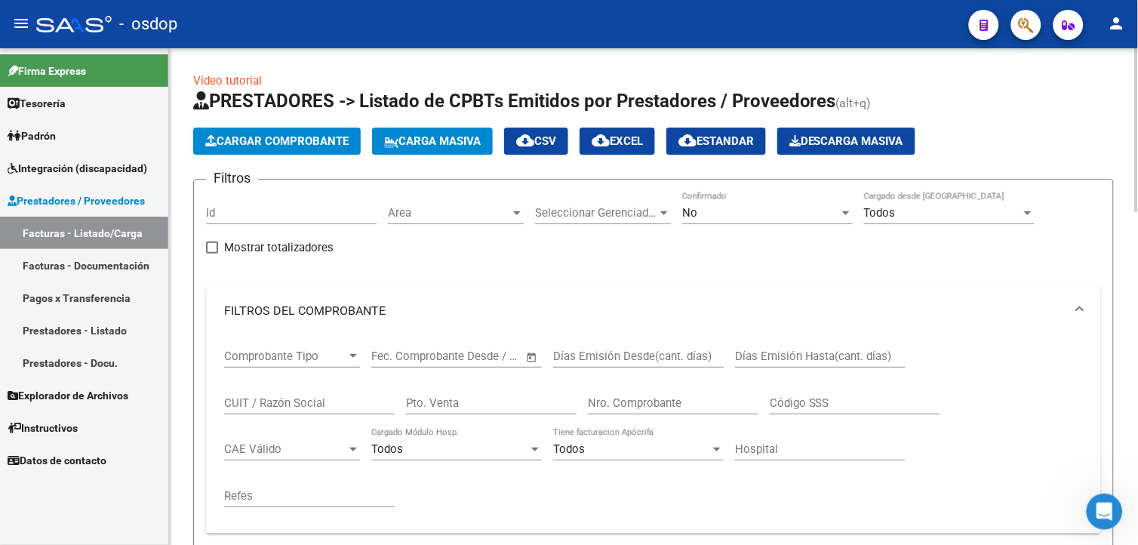
drag, startPoint x: 1132, startPoint y: 156, endPoint x: 1135, endPoint y: 225, distance: 68.7
drag, startPoint x: 1135, startPoint y: 225, endPoint x: 1058, endPoint y: 274, distance: 91.3
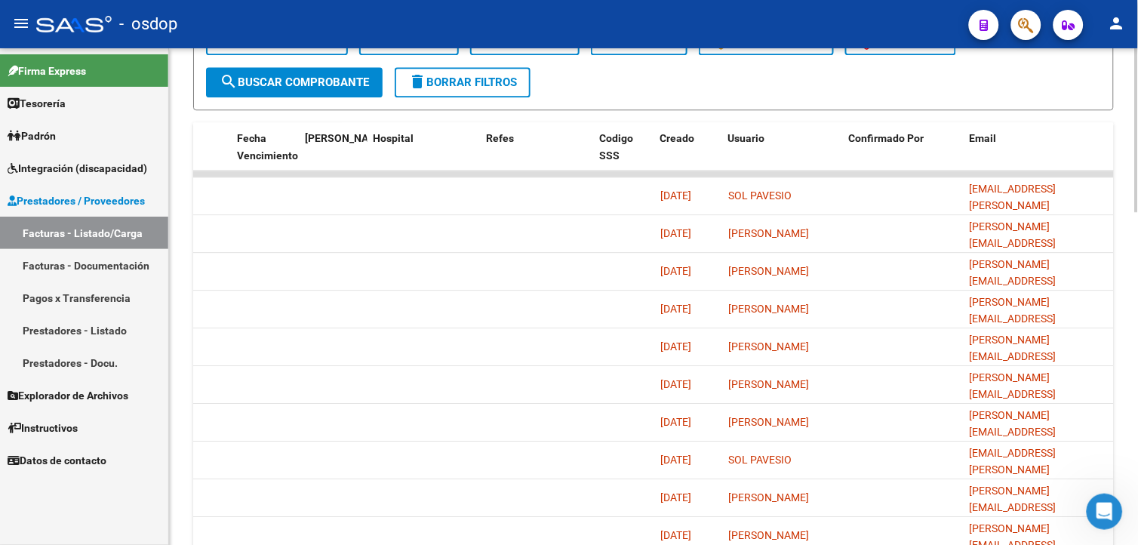
scroll to position [947, 0]
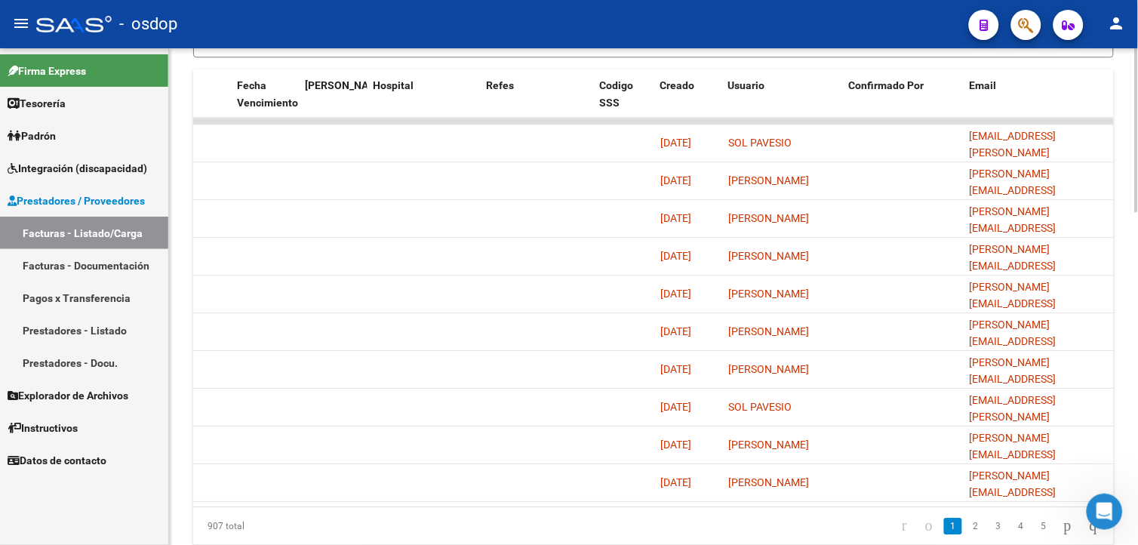
click at [1137, 469] on html "menu - osdop person Firma Express Tesorería Extractos Procesados (csv) Extracto…" at bounding box center [569, 272] width 1138 height 545
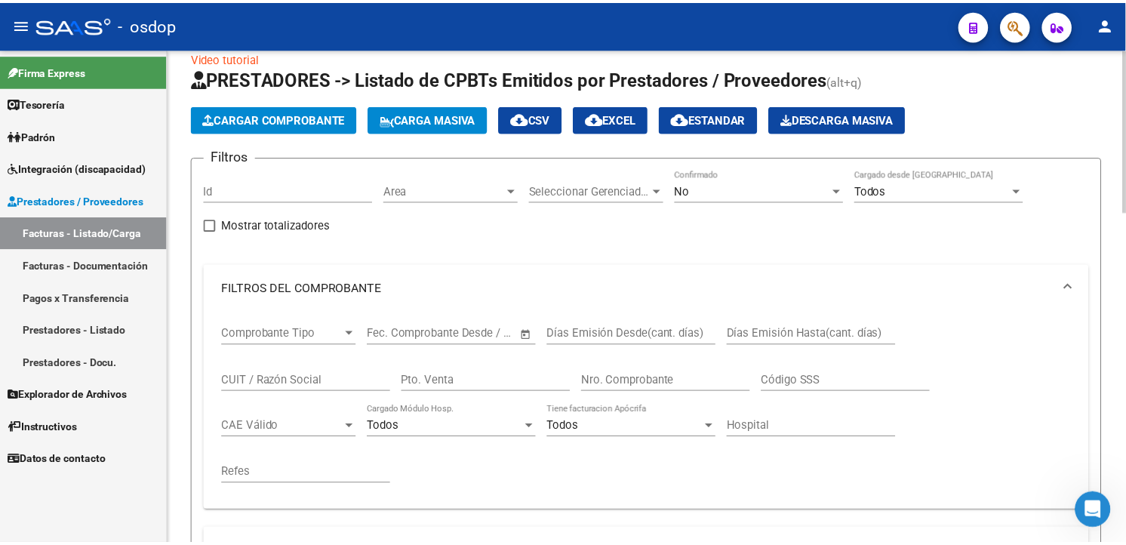
scroll to position [0, 0]
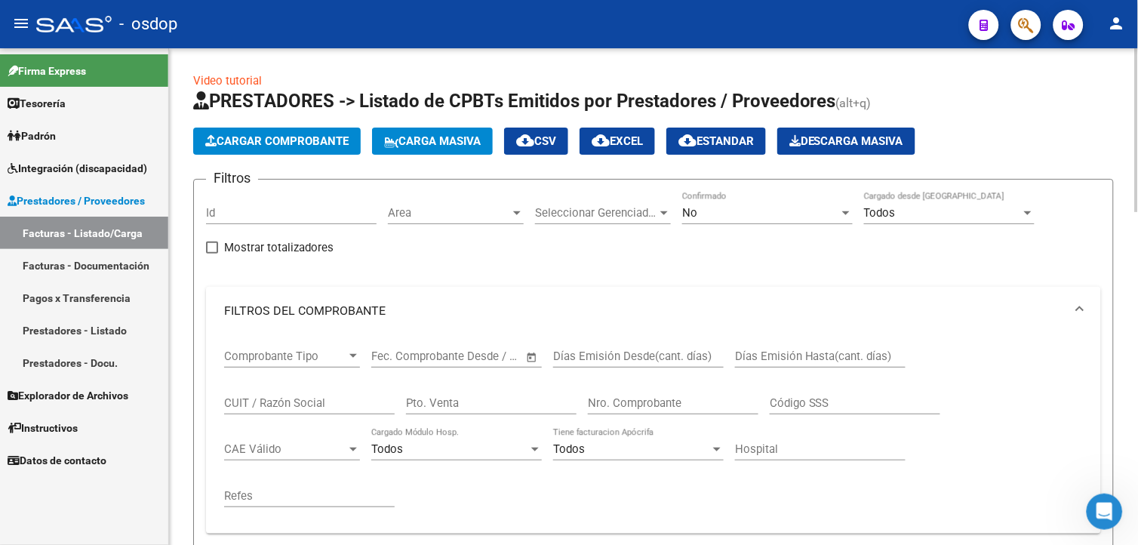
click at [1137, 0] on html "menu - osdop person Firma Express Tesorería Extractos Procesados (csv) Extracto…" at bounding box center [569, 272] width 1138 height 545
click at [266, 134] on span "Cargar Comprobante" at bounding box center [276, 141] width 143 height 14
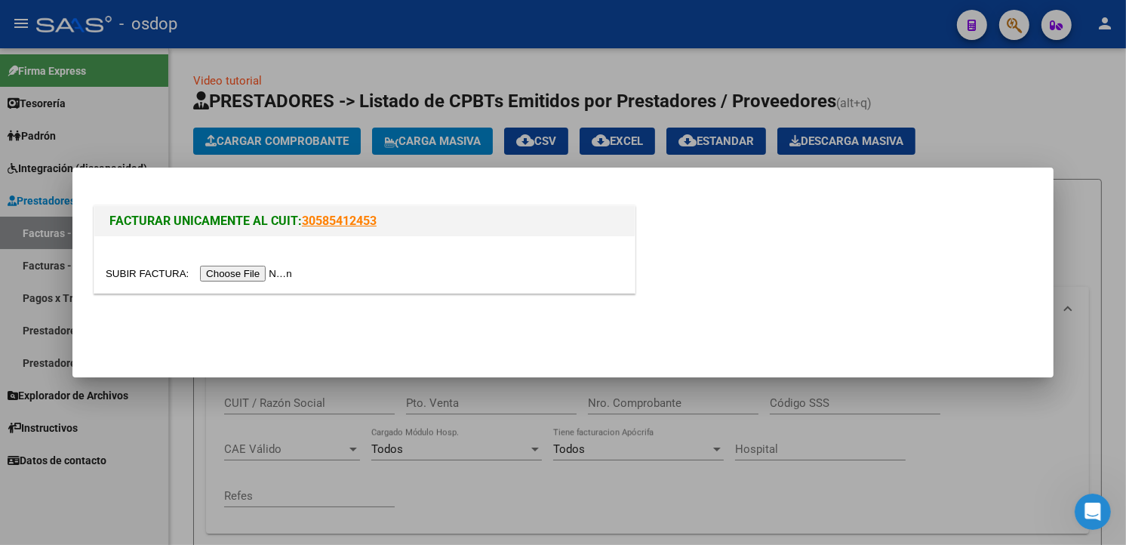
click at [247, 272] on input "file" at bounding box center [201, 274] width 191 height 16
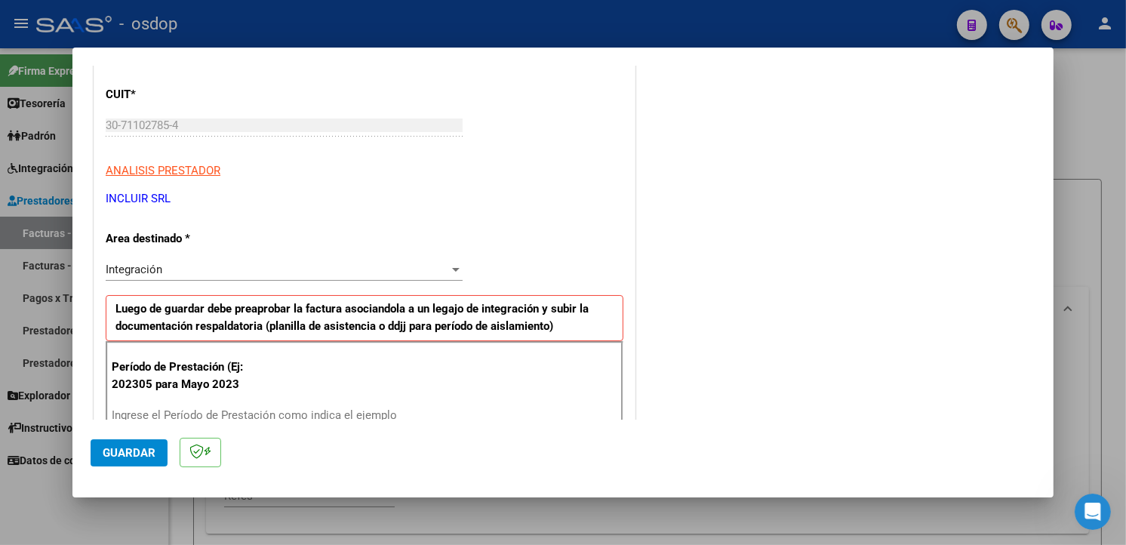
scroll to position [410, 0]
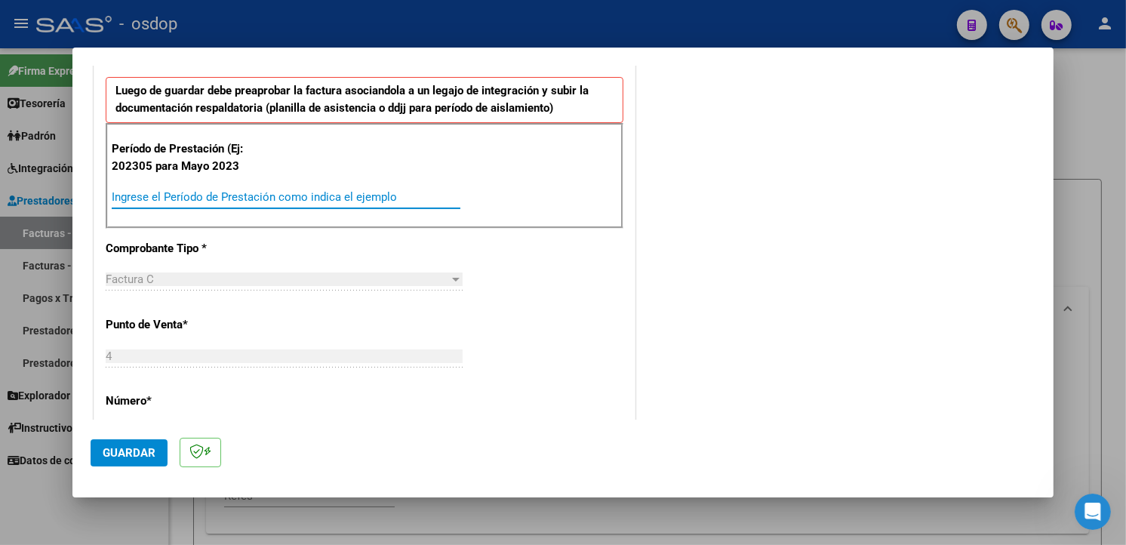
click at [417, 195] on input "Ingrese el Período de Prestación como indica el ejemplo" at bounding box center [286, 197] width 349 height 14
type input "202507"
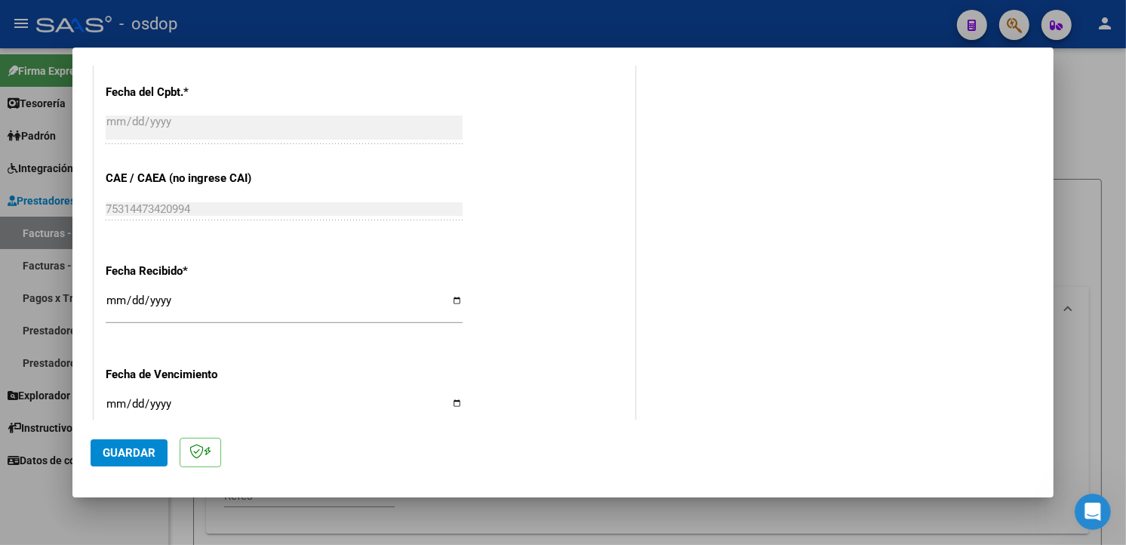
scroll to position [1059, 0]
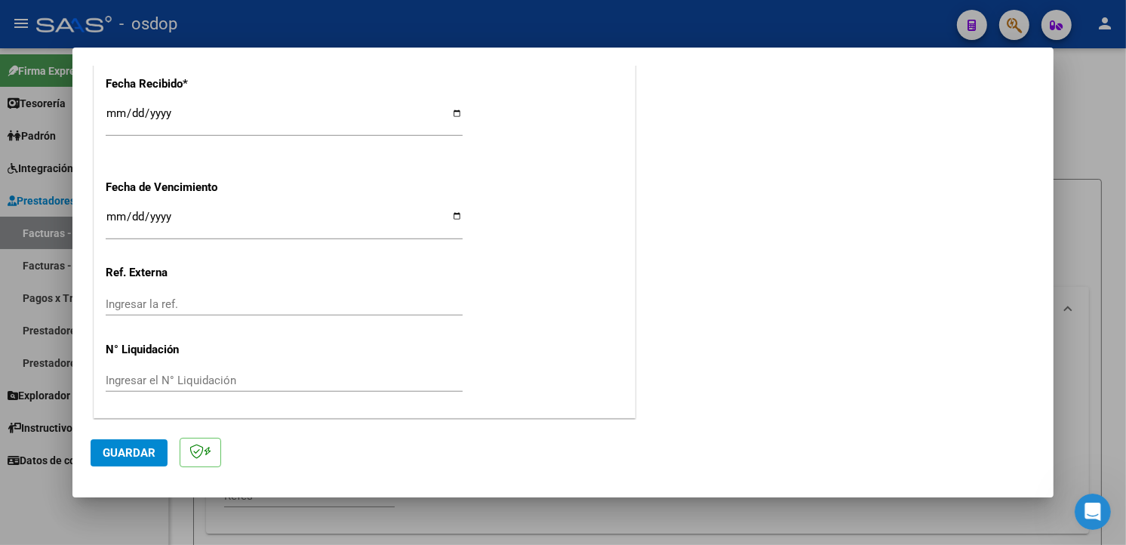
click at [144, 455] on span "Guardar" at bounding box center [129, 453] width 53 height 14
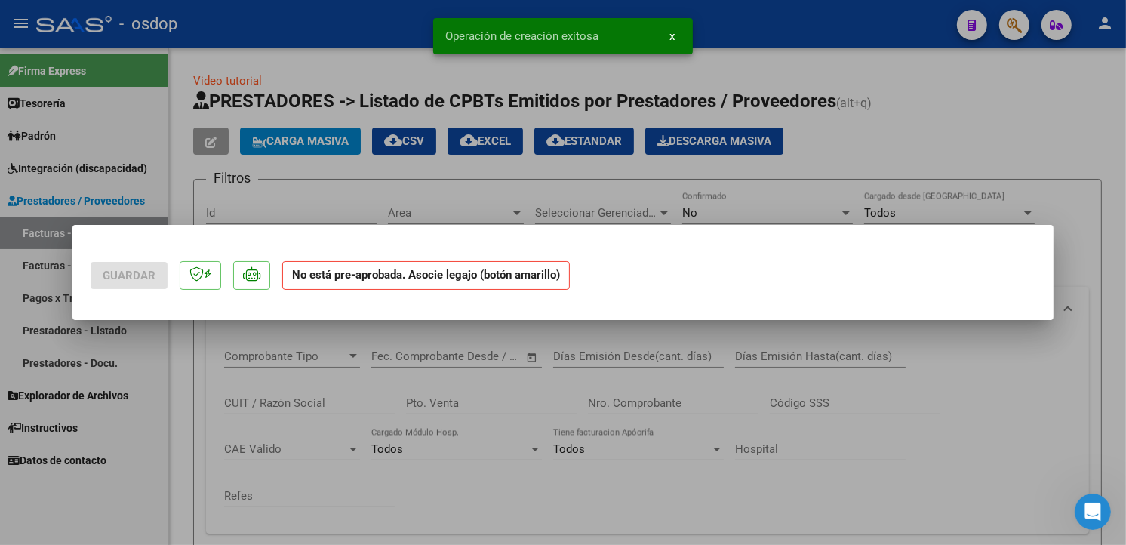
scroll to position [0, 0]
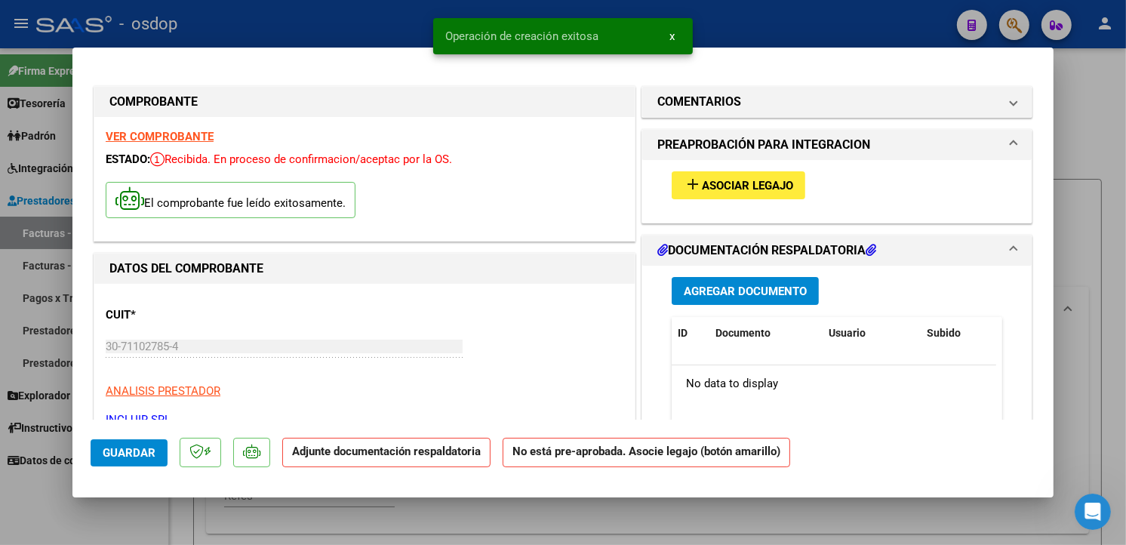
click at [720, 180] on span "Asociar Legajo" at bounding box center [747, 186] width 91 height 14
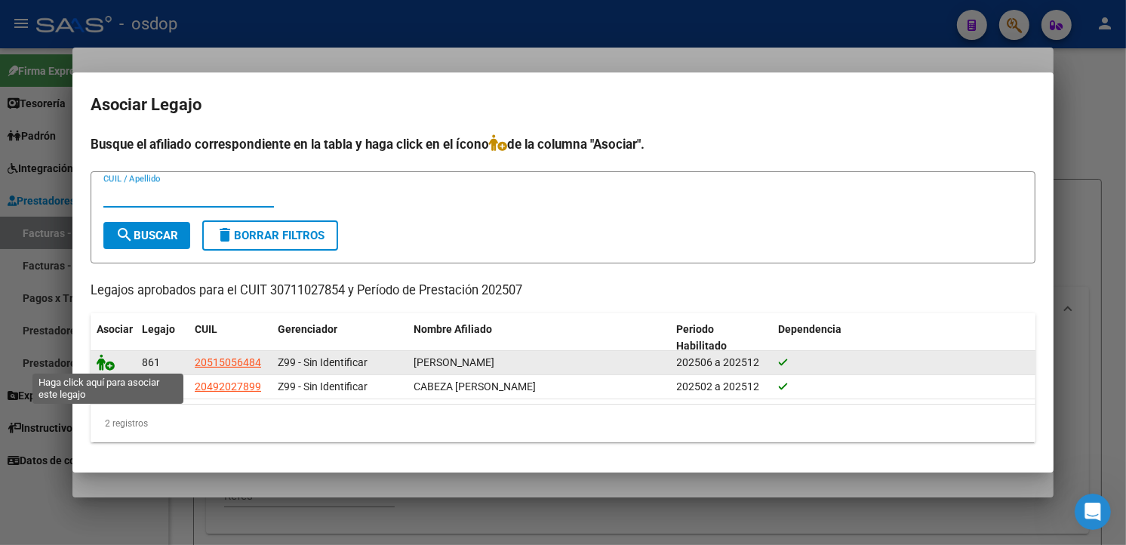
click at [109, 362] on icon at bounding box center [106, 362] width 18 height 17
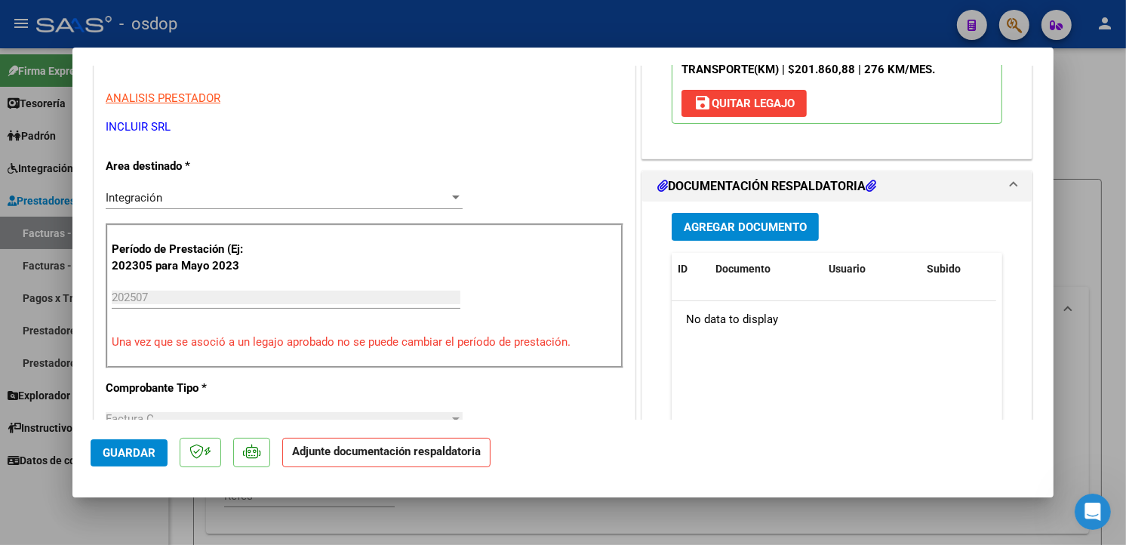
scroll to position [297, 0]
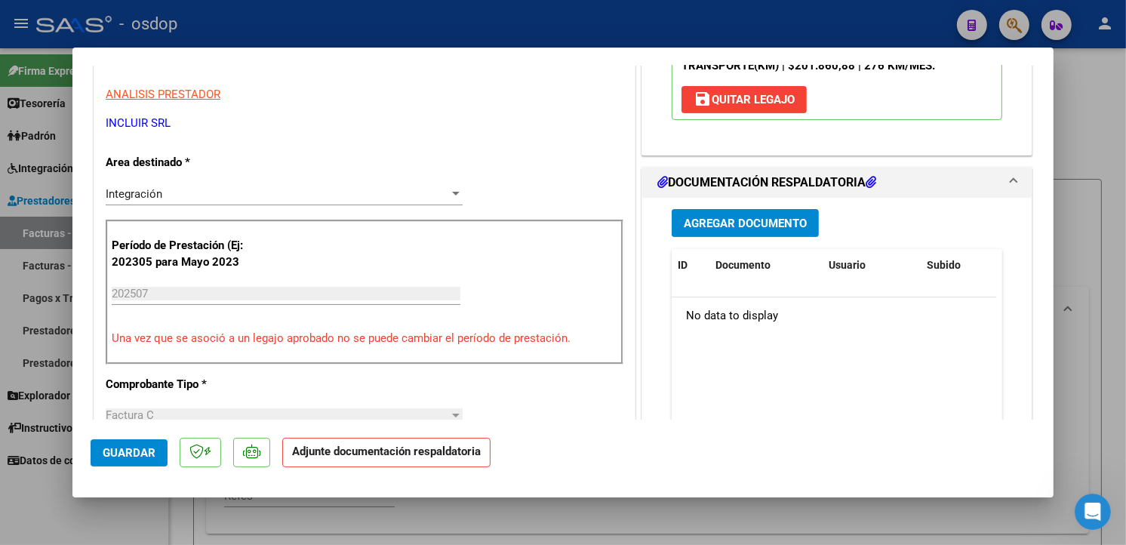
click at [755, 228] on span "Agregar Documento" at bounding box center [745, 224] width 123 height 14
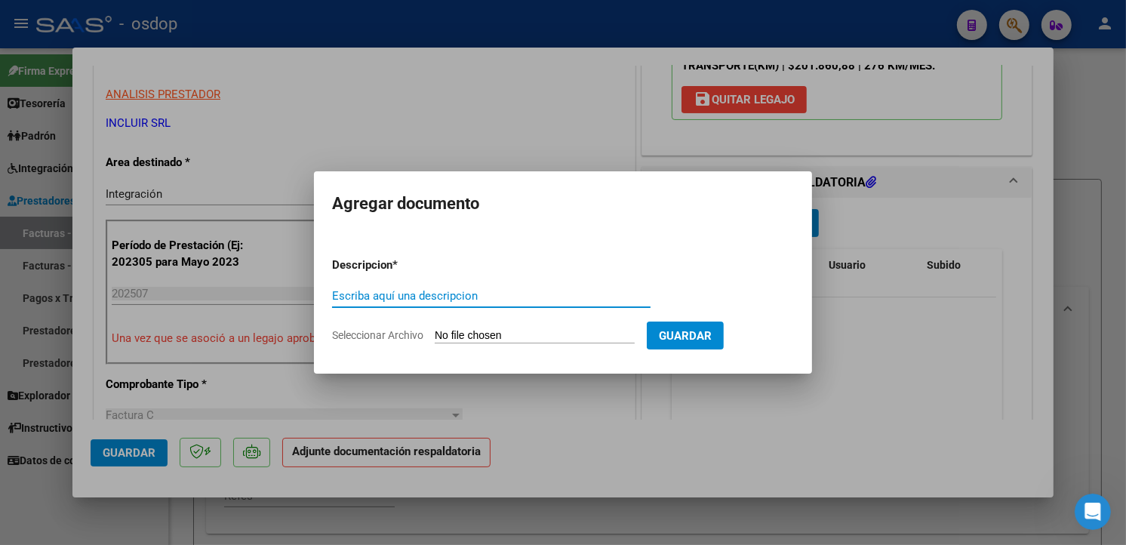
click at [382, 290] on input "Escriba aquí una descripcion" at bounding box center [491, 296] width 318 height 14
type input "planilla de asistencia"
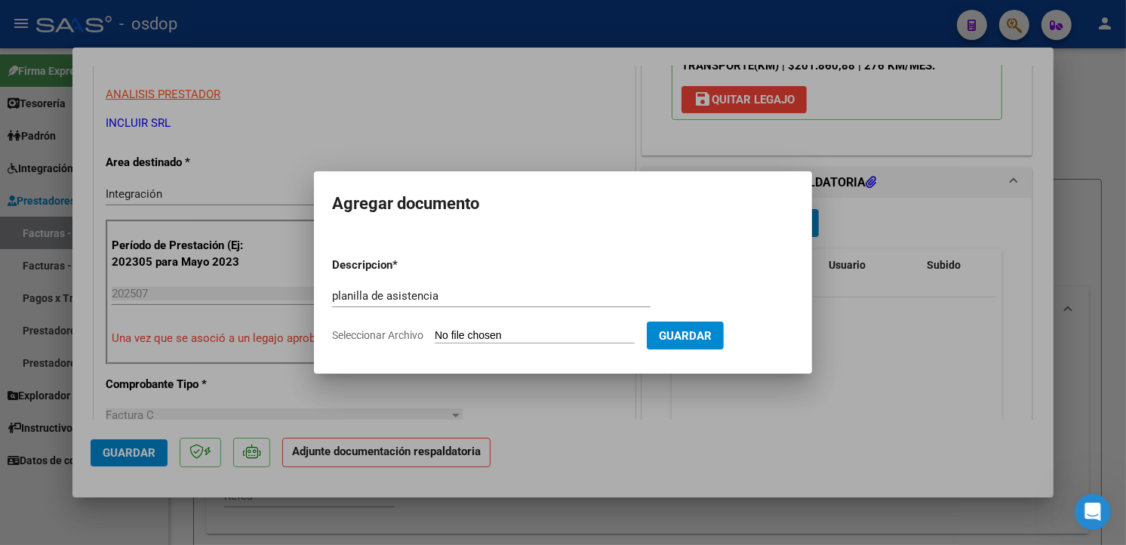
click at [524, 324] on form "Descripcion * planilla de asistencia Escriba aquí una descripcion Seleccionar A…" at bounding box center [563, 300] width 462 height 110
click at [524, 336] on input "Seleccionar Archivo" at bounding box center [535, 336] width 200 height 14
type input "C:\fakepath\Planilla Transporte [DATE].pdf"
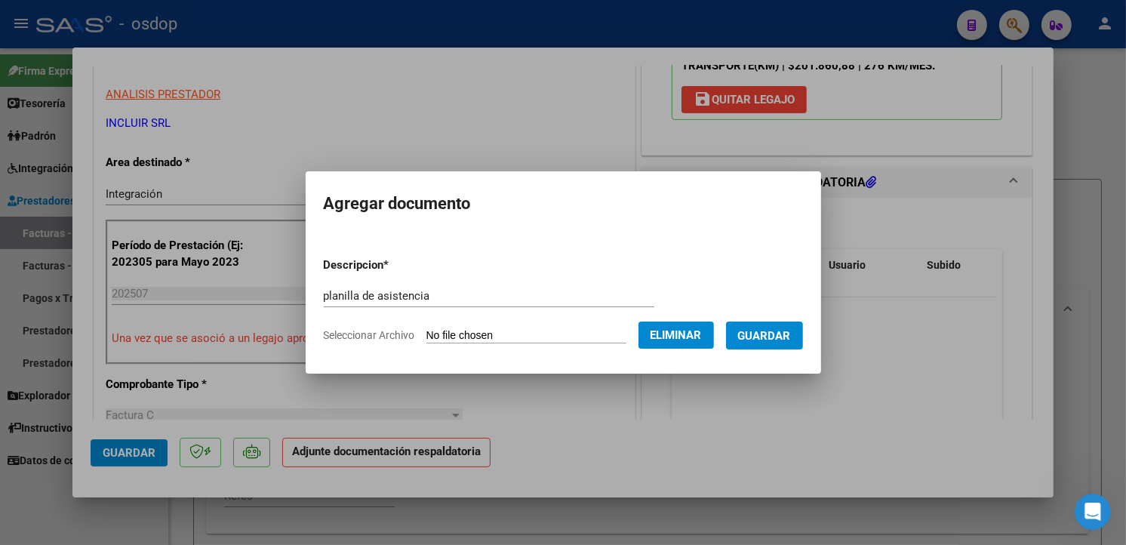
click at [791, 336] on span "Guardar" at bounding box center [764, 336] width 53 height 14
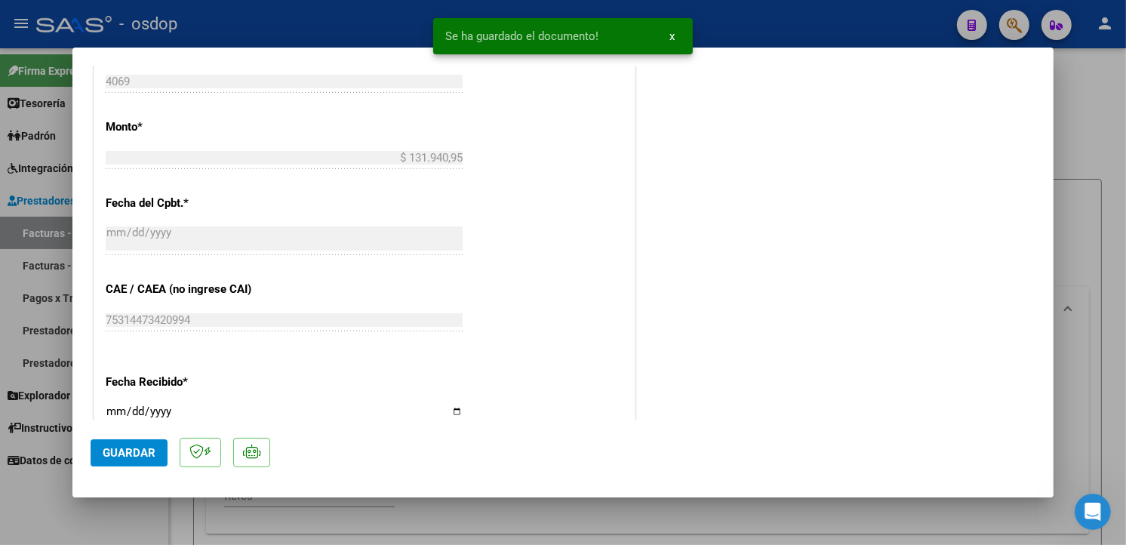
scroll to position [1081, 0]
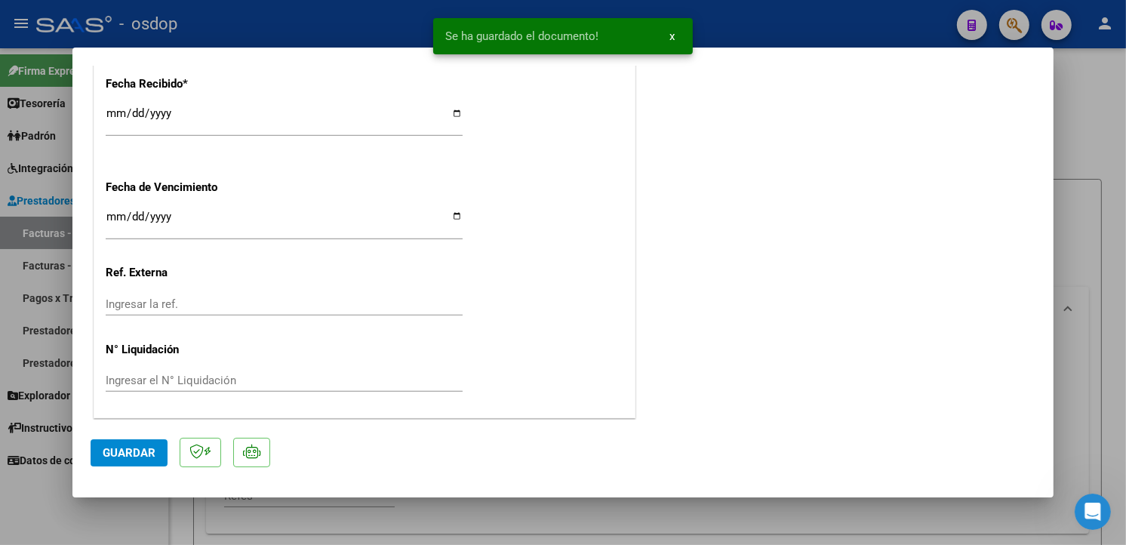
click at [140, 453] on span "Guardar" at bounding box center [129, 453] width 53 height 14
type input "$ 0,00"
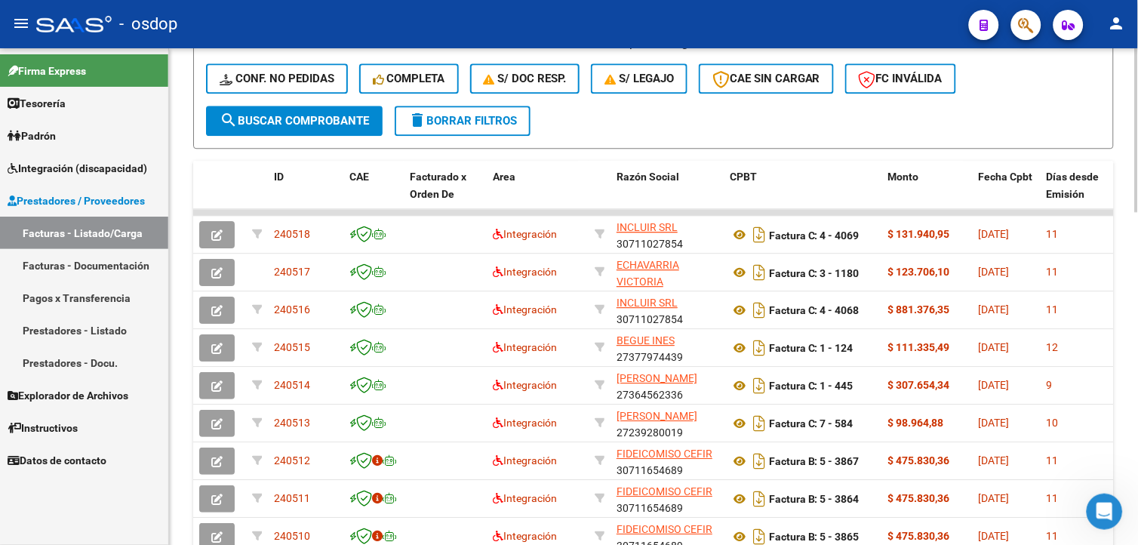
scroll to position [823, 0]
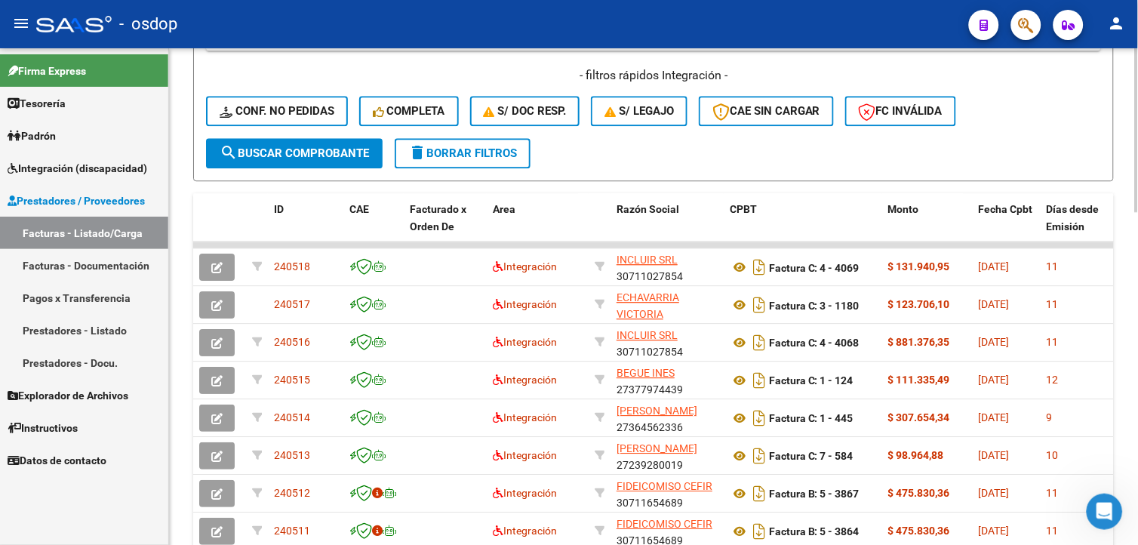
click at [1137, 438] on html "menu - osdop person Firma Express Tesorería Extractos Procesados (csv) Extracto…" at bounding box center [569, 272] width 1138 height 545
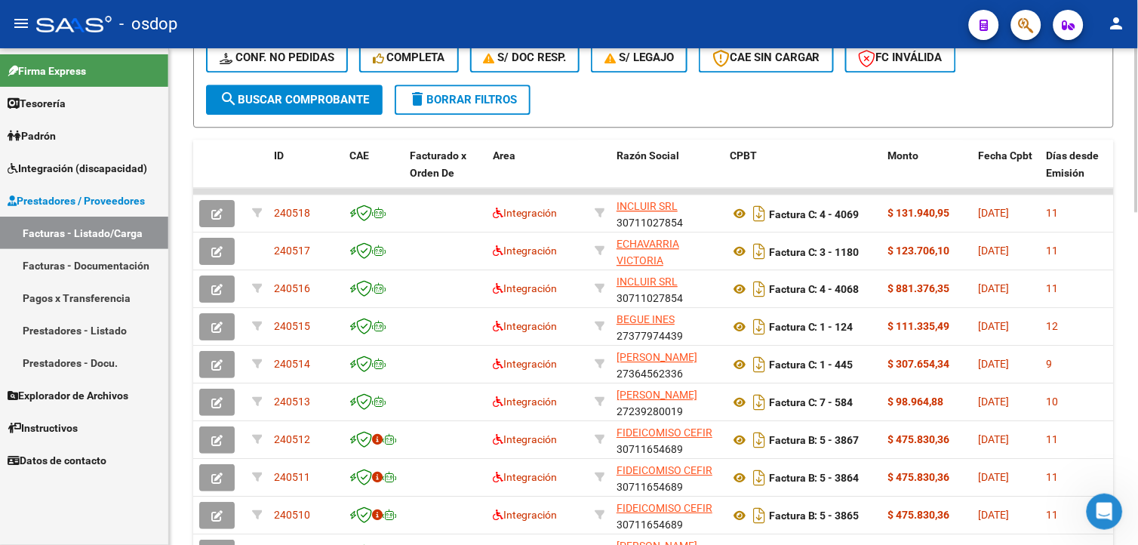
scroll to position [936, 0]
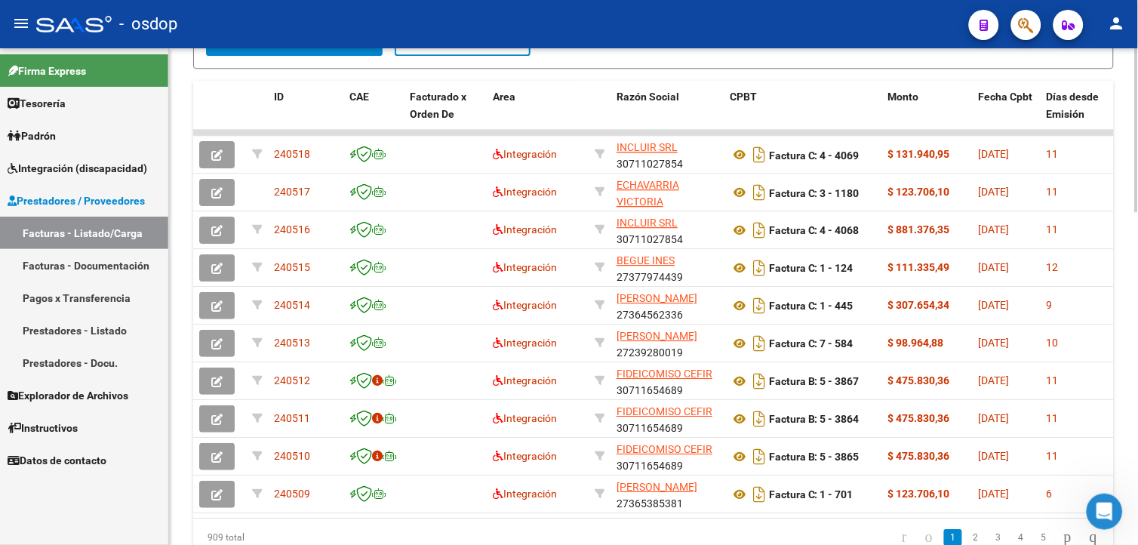
click at [1137, 408] on html "menu - osdop person Firma Express Tesorería Extractos Procesados (csv) Extracto…" at bounding box center [569, 272] width 1138 height 545
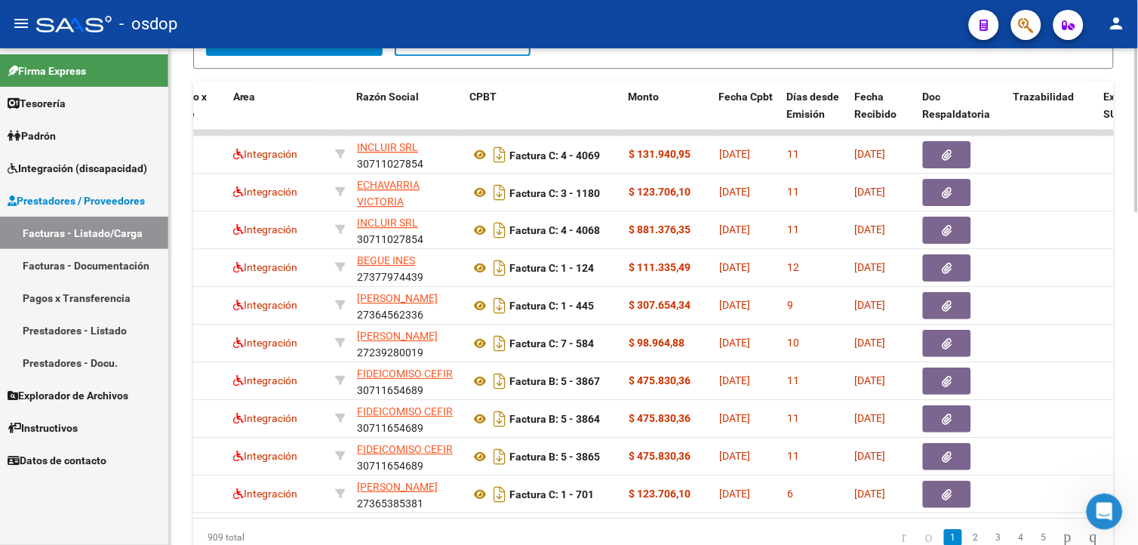
scroll to position [439, 0]
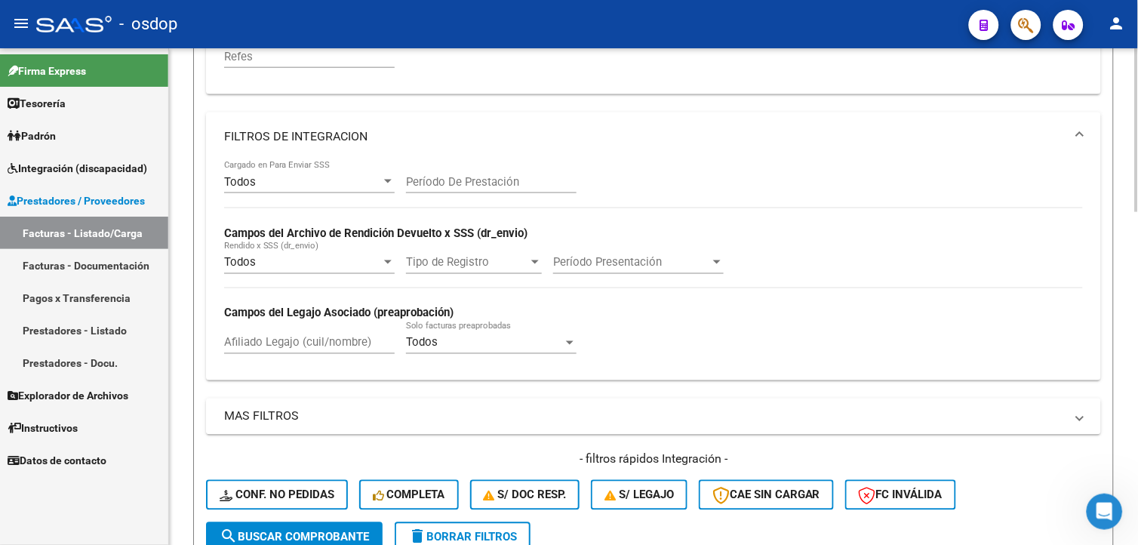
click at [1137, 197] on html "menu - osdop person Firma Express Tesorería Extractos Procesados (csv) Extracto…" at bounding box center [569, 272] width 1138 height 545
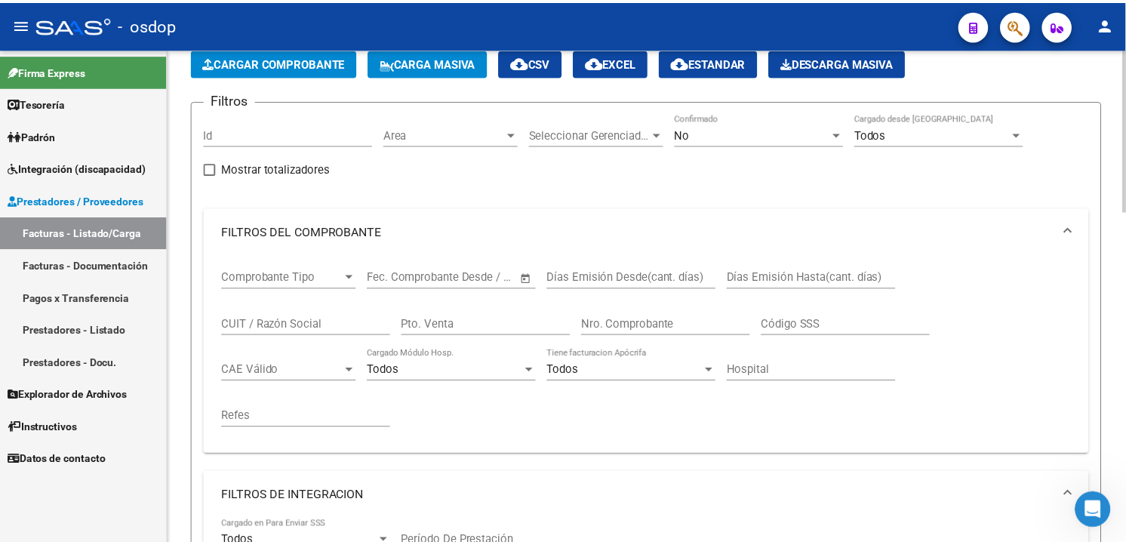
scroll to position [0, 0]
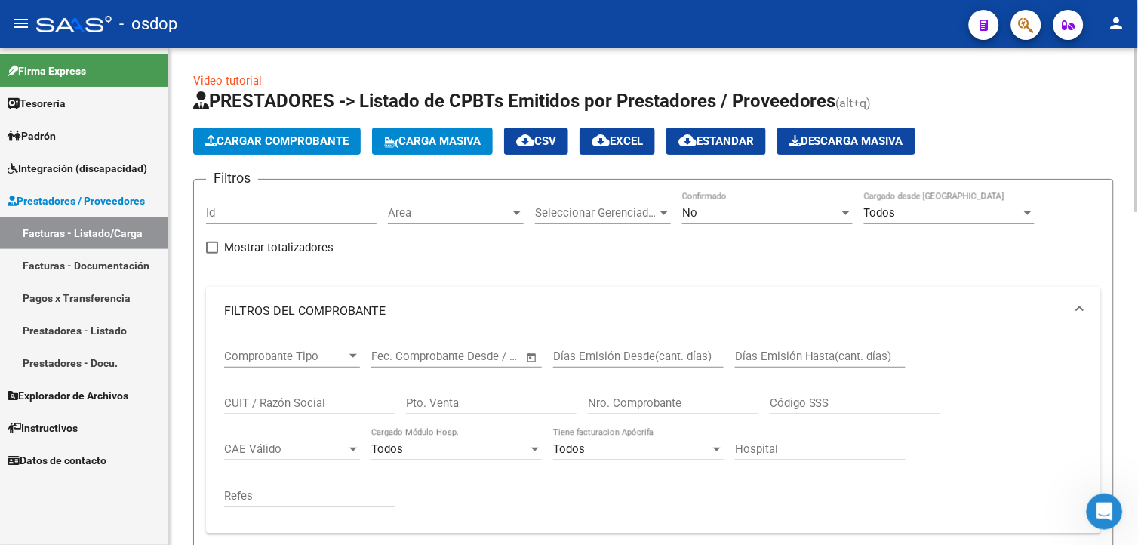
click at [325, 134] on span "Cargar Comprobante" at bounding box center [276, 141] width 143 height 14
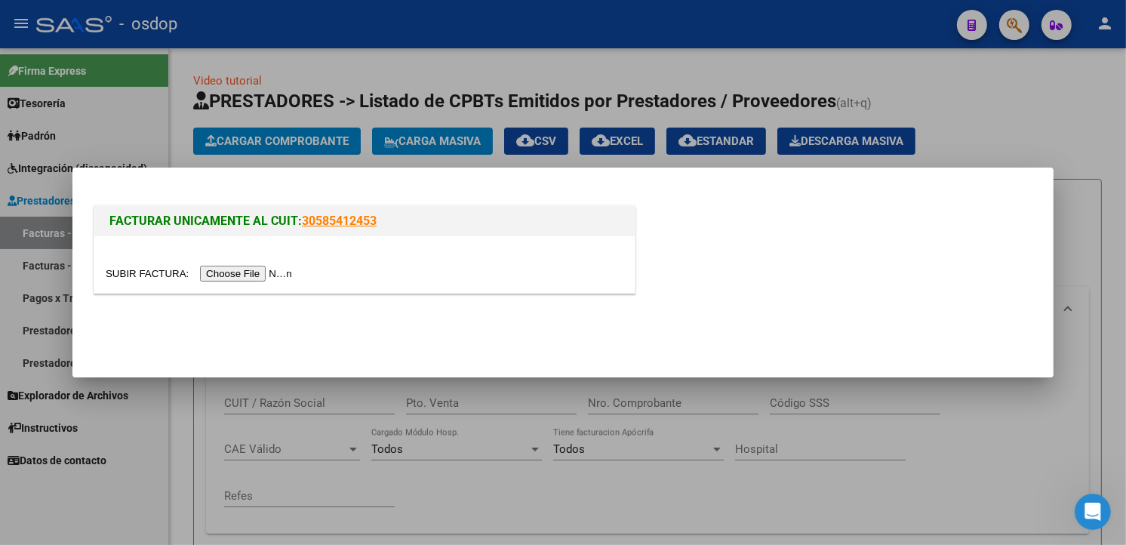
click at [247, 278] on input "file" at bounding box center [201, 274] width 191 height 16
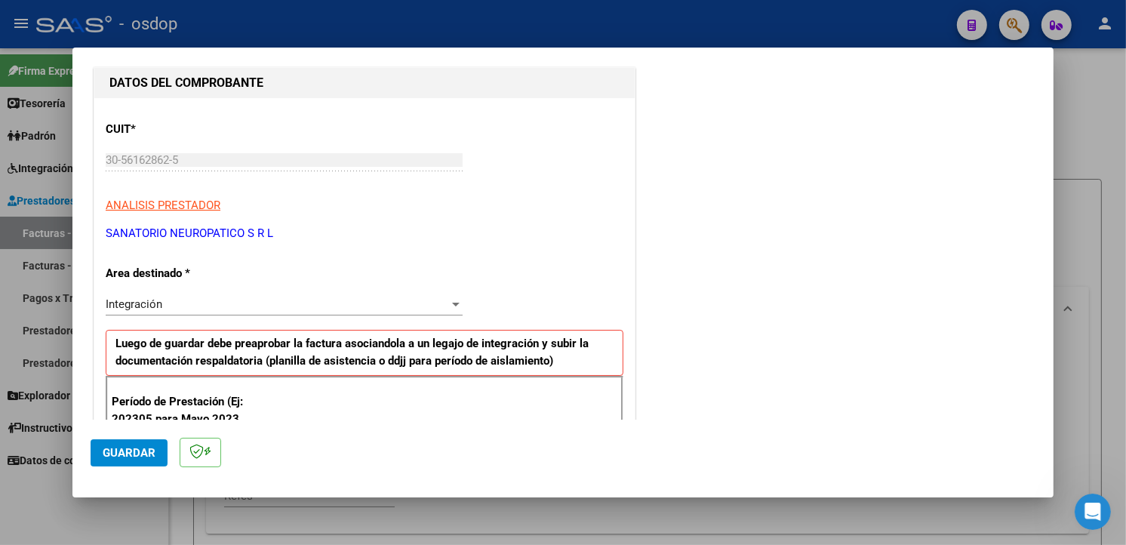
scroll to position [244, 0]
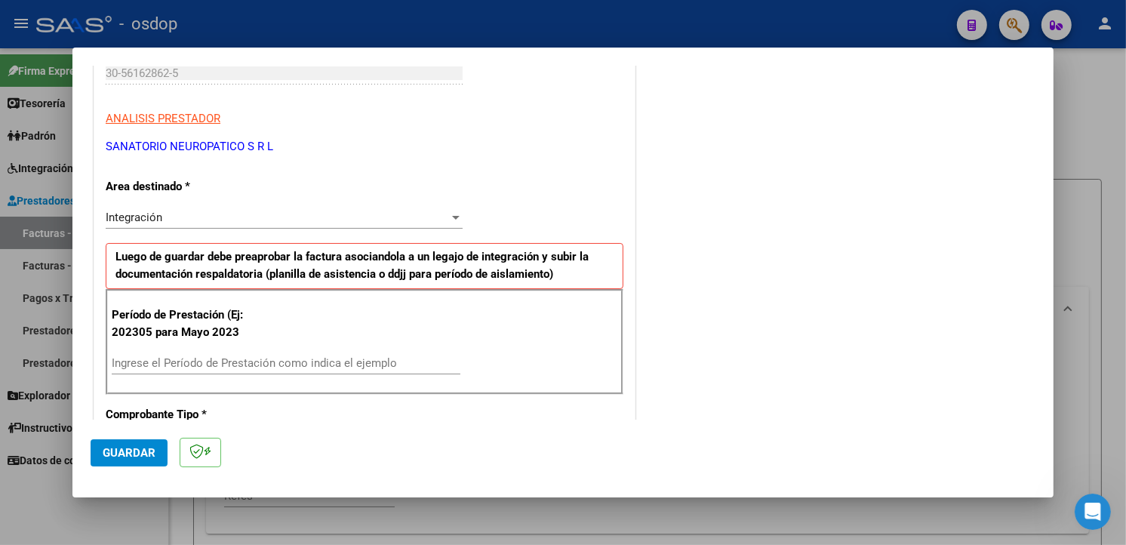
click at [241, 352] on div "Ingrese el Período de Prestación como indica el ejemplo" at bounding box center [286, 363] width 349 height 23
type input "202507"
click at [773, 242] on div "COMENTARIOS Comentarios De la Obra Social: Comentarios de la Obra Social (no vi…" at bounding box center [836, 537] width 397 height 1397
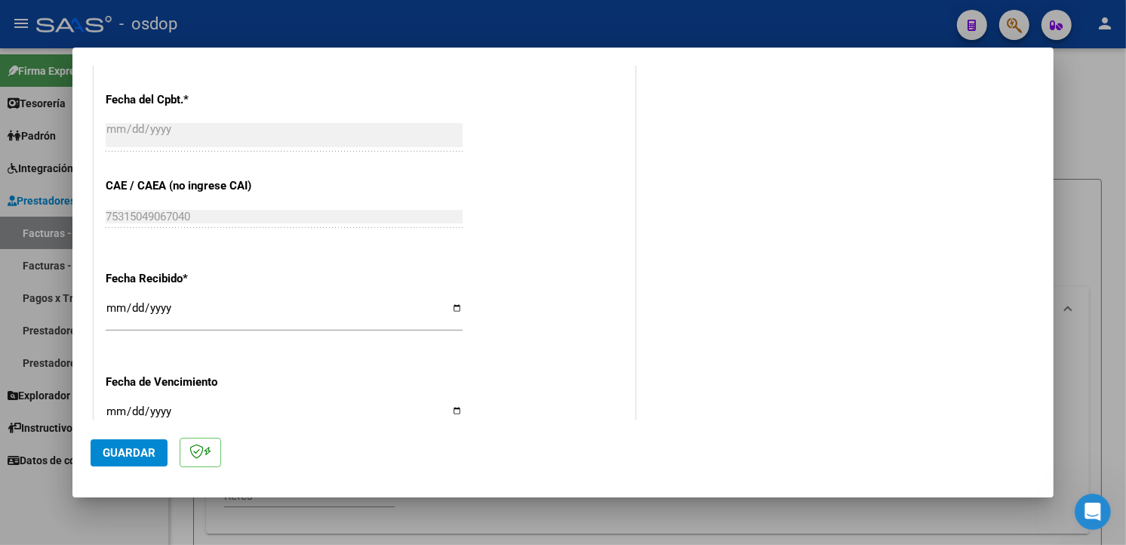
scroll to position [1059, 0]
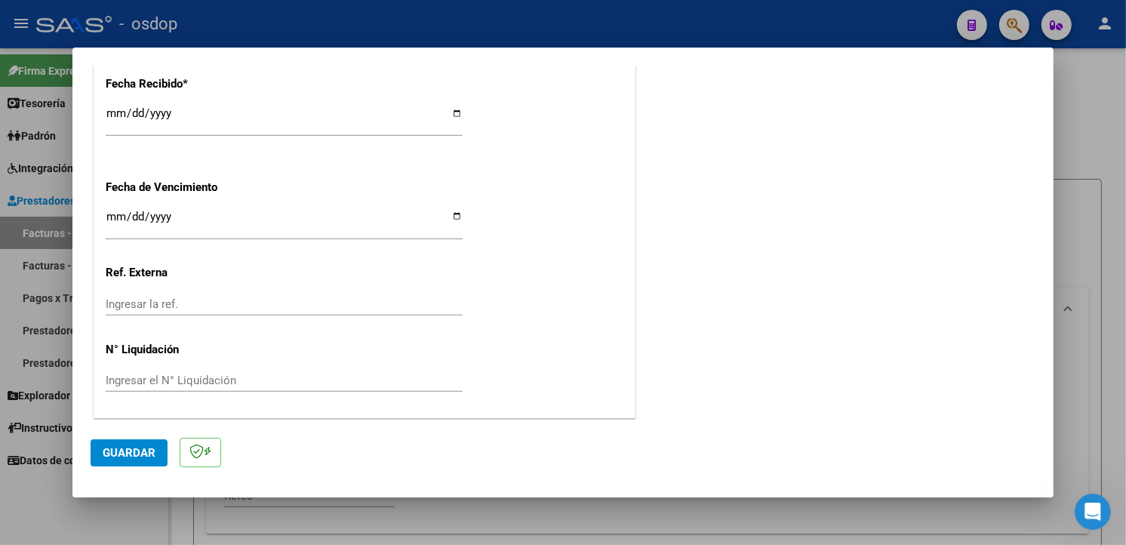
click at [143, 450] on span "Guardar" at bounding box center [129, 453] width 53 height 14
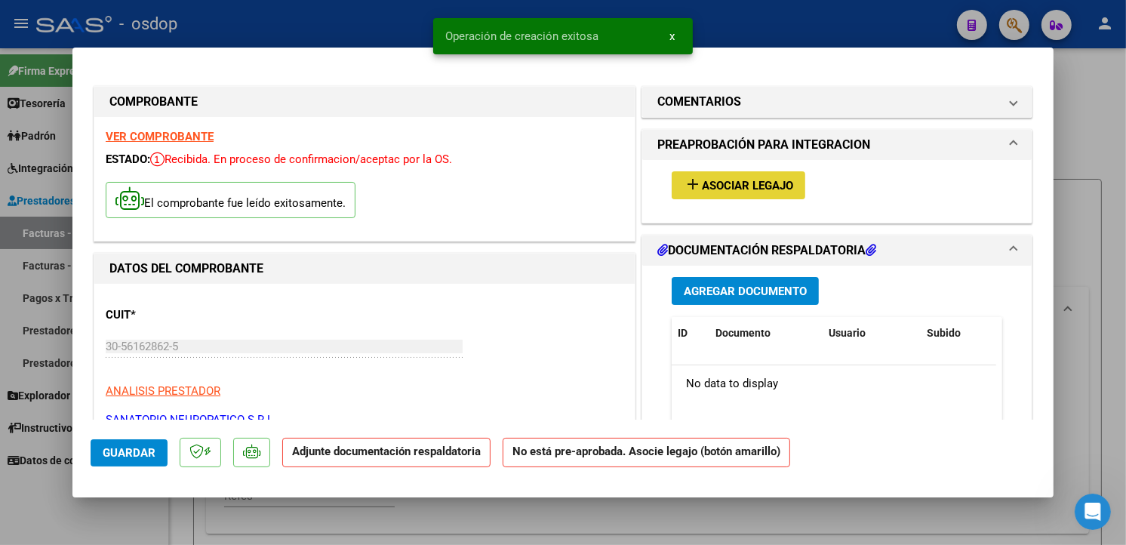
click at [770, 183] on span "Asociar Legajo" at bounding box center [747, 186] width 91 height 14
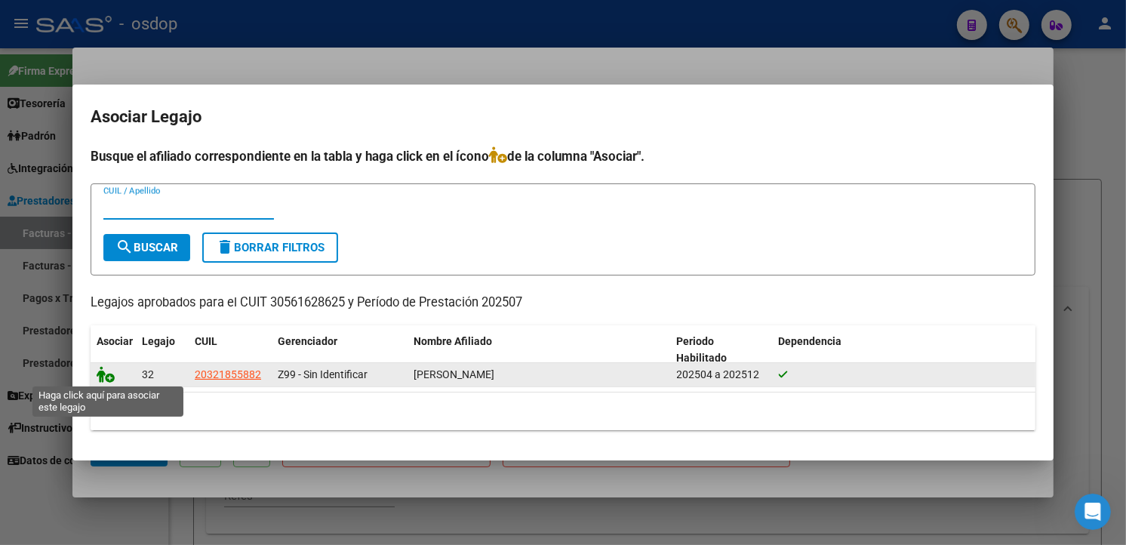
click at [100, 373] on icon at bounding box center [106, 374] width 18 height 17
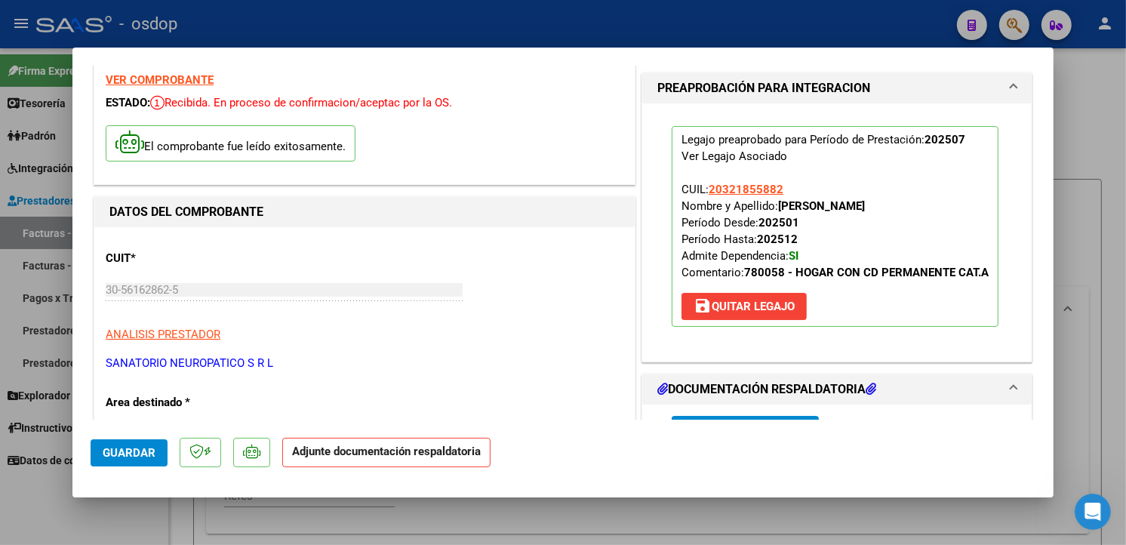
scroll to position [209, 0]
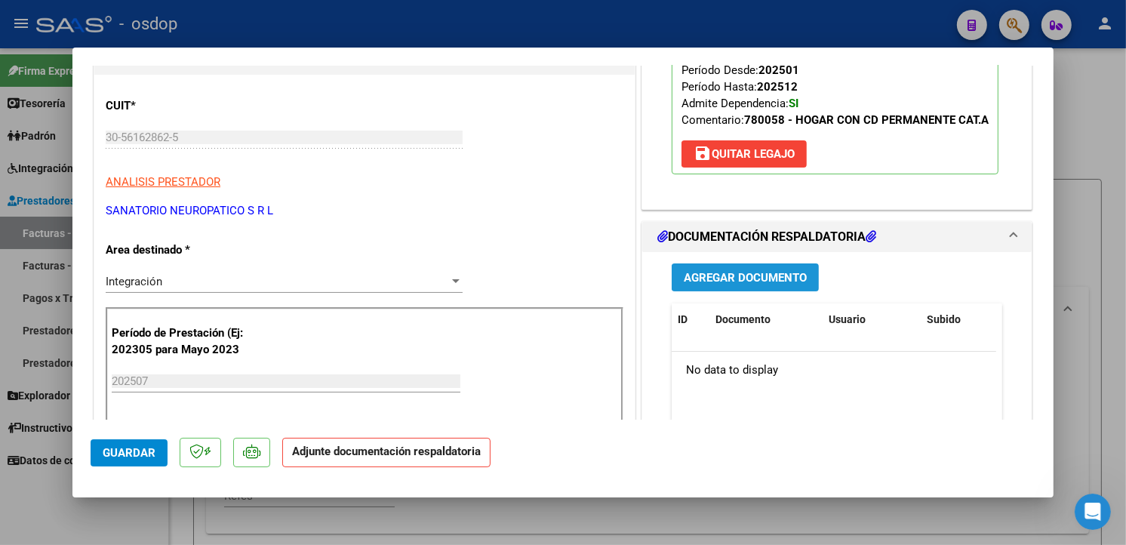
click at [721, 284] on span "Agregar Documento" at bounding box center [745, 278] width 123 height 14
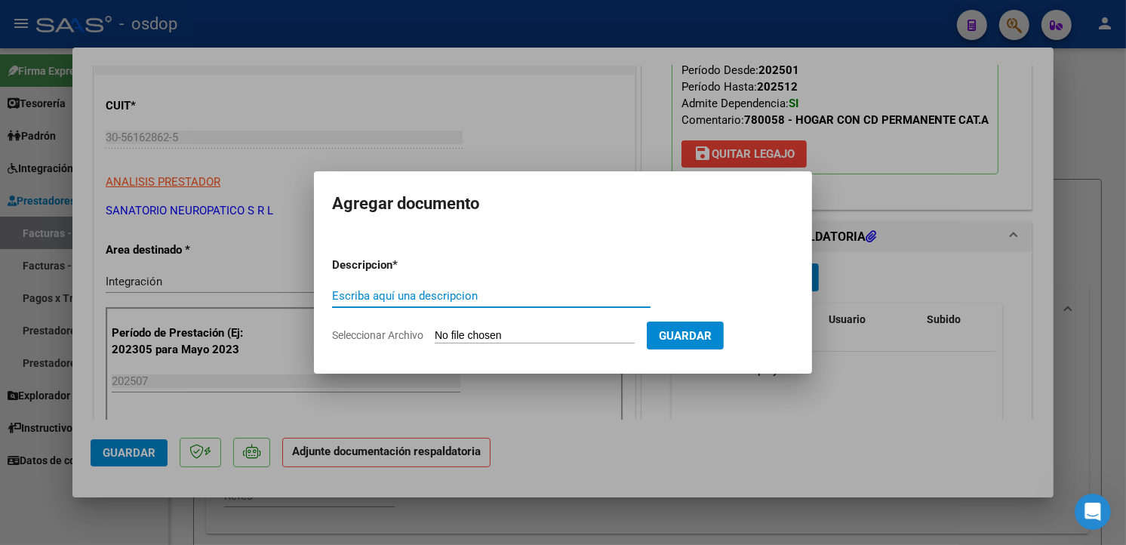
click at [607, 292] on input "Escriba aquí una descripcion" at bounding box center [491, 296] width 318 height 14
type input "planilla de asistencia"
click at [590, 328] on app-file-uploader "Seleccionar Archivo" at bounding box center [489, 335] width 315 height 14
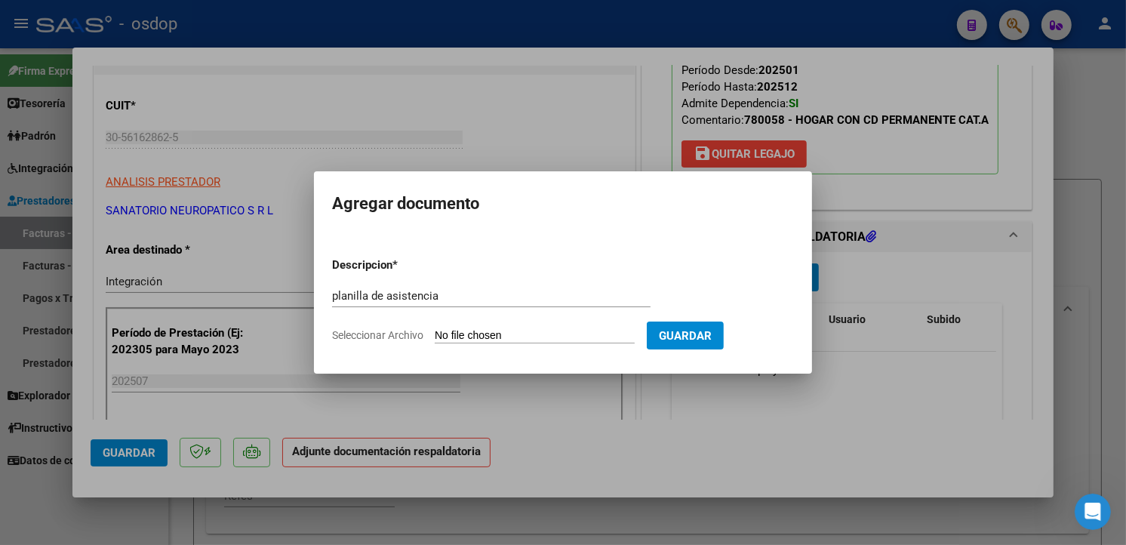
click at [566, 335] on input "Seleccionar Archivo" at bounding box center [535, 336] width 200 height 14
type input "C:\fakepath\Asistencia [DATE].pdf"
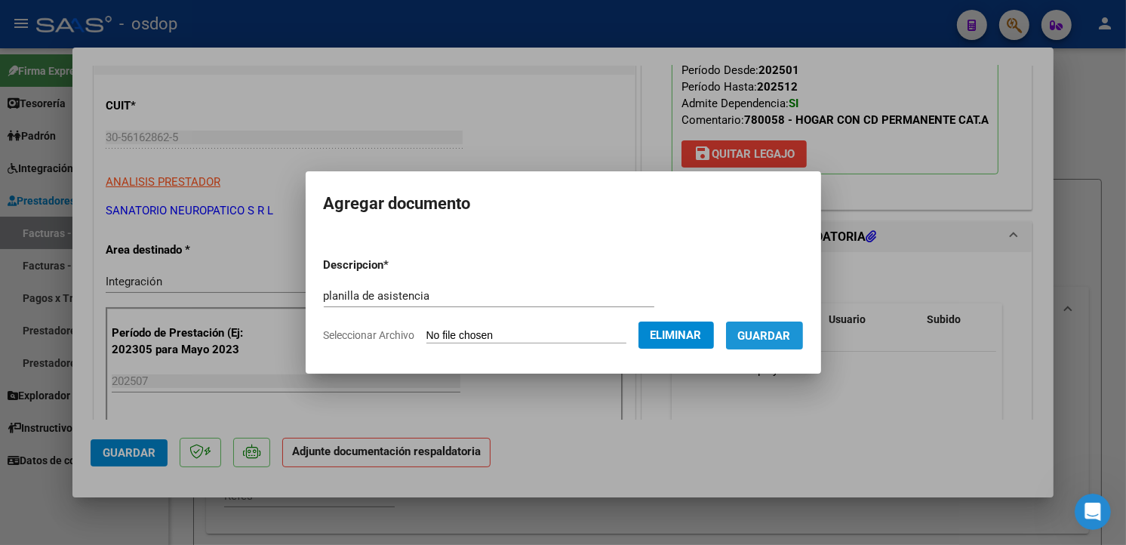
click at [791, 337] on span "Guardar" at bounding box center [764, 336] width 53 height 14
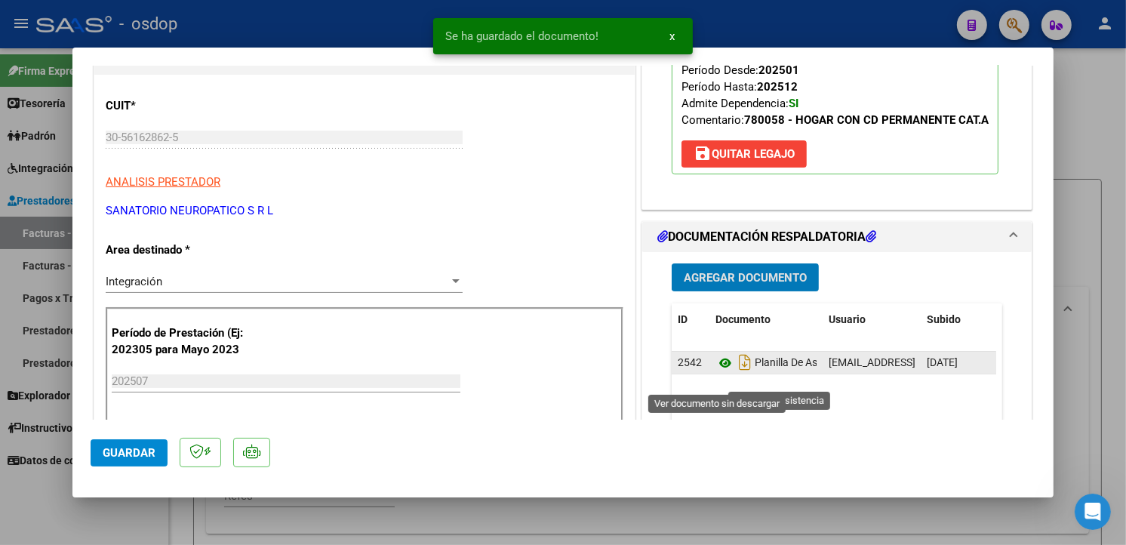
click at [717, 372] on icon at bounding box center [725, 363] width 20 height 18
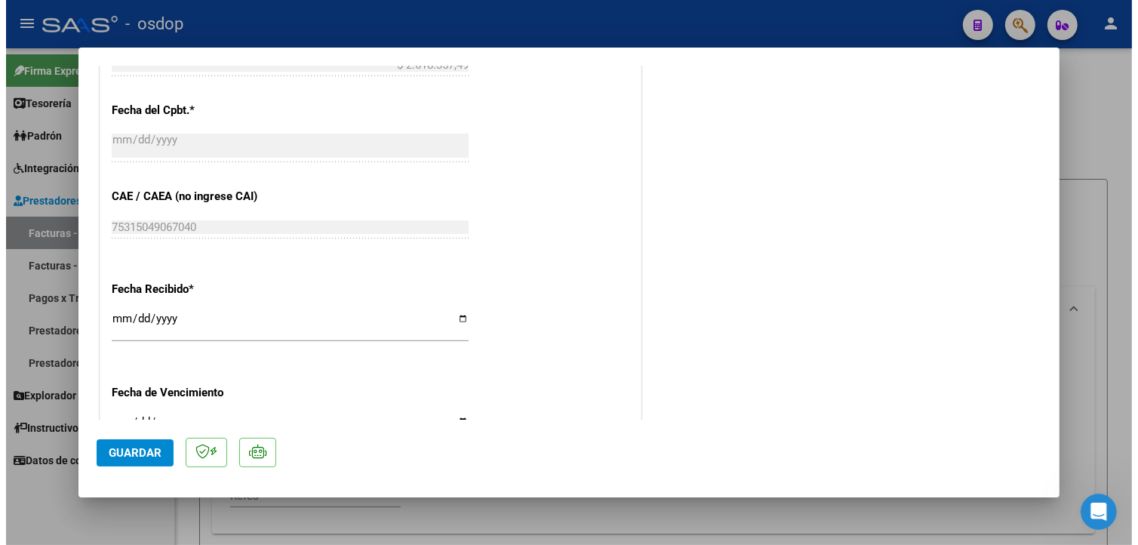
scroll to position [1081, 0]
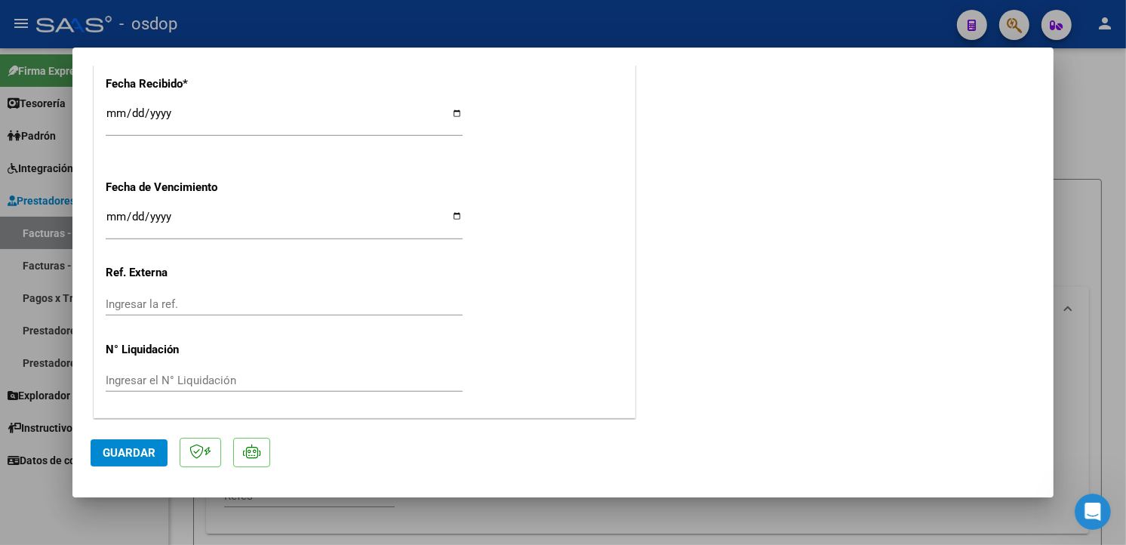
click at [145, 448] on span "Guardar" at bounding box center [129, 453] width 53 height 14
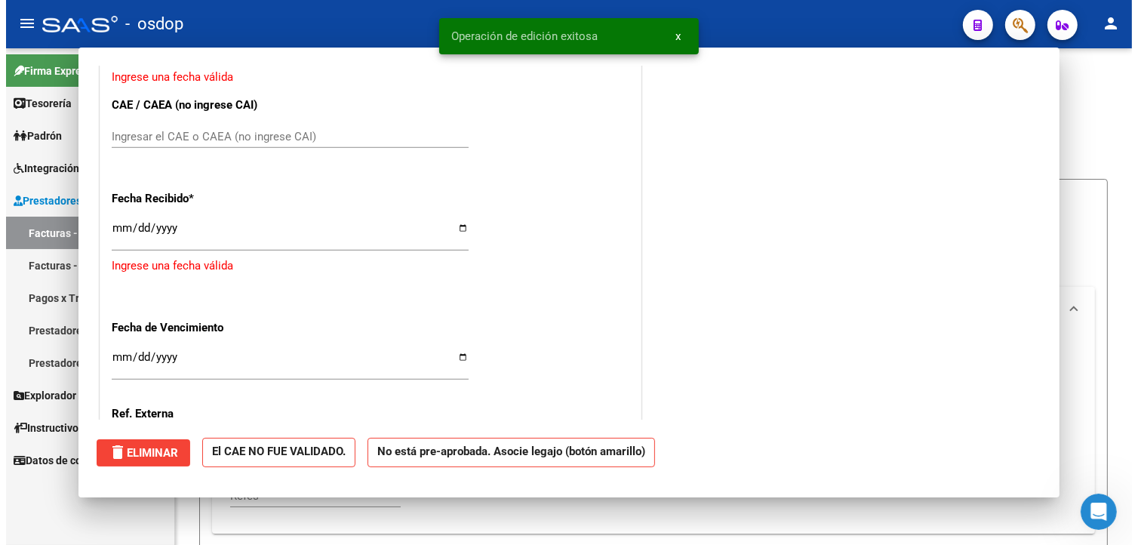
scroll to position [0, 0]
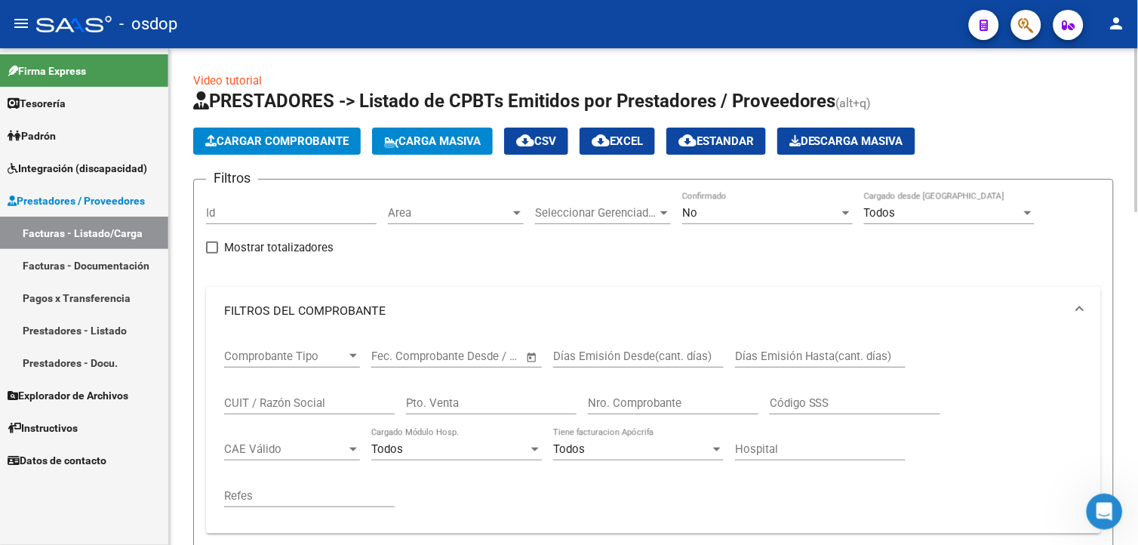
drag, startPoint x: 1134, startPoint y: 122, endPoint x: 1136, endPoint y: 183, distance: 60.4
drag, startPoint x: 1136, startPoint y: 183, endPoint x: 944, endPoint y: 101, distance: 208.2
click at [917, 101] on h1 "PRESTADORES -> Listado de CPBTs Emitidos por Prestadores / Proveedores (alt+q)" at bounding box center [653, 102] width 920 height 26
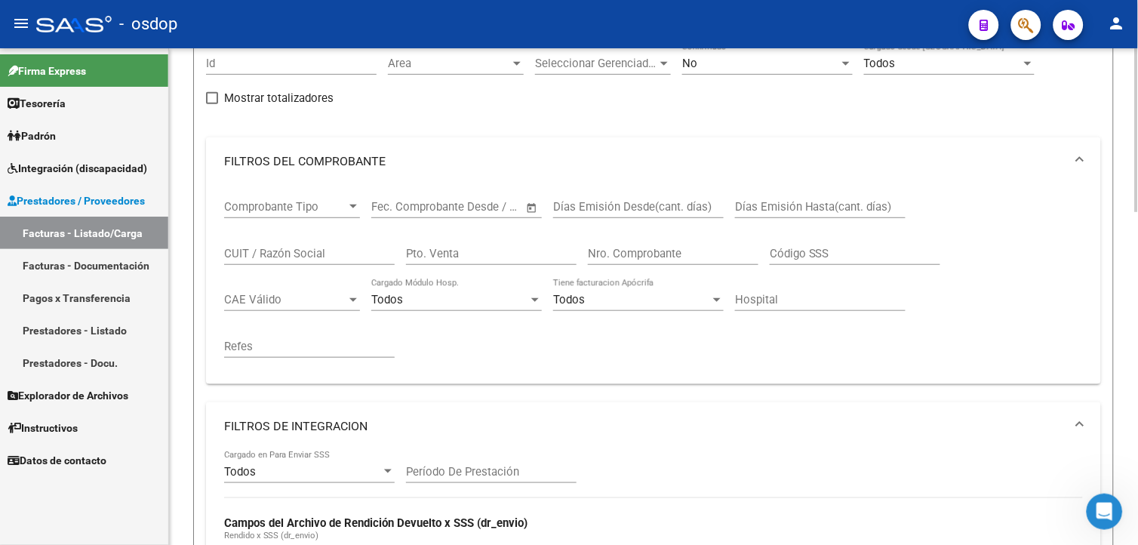
scroll to position [157, 0]
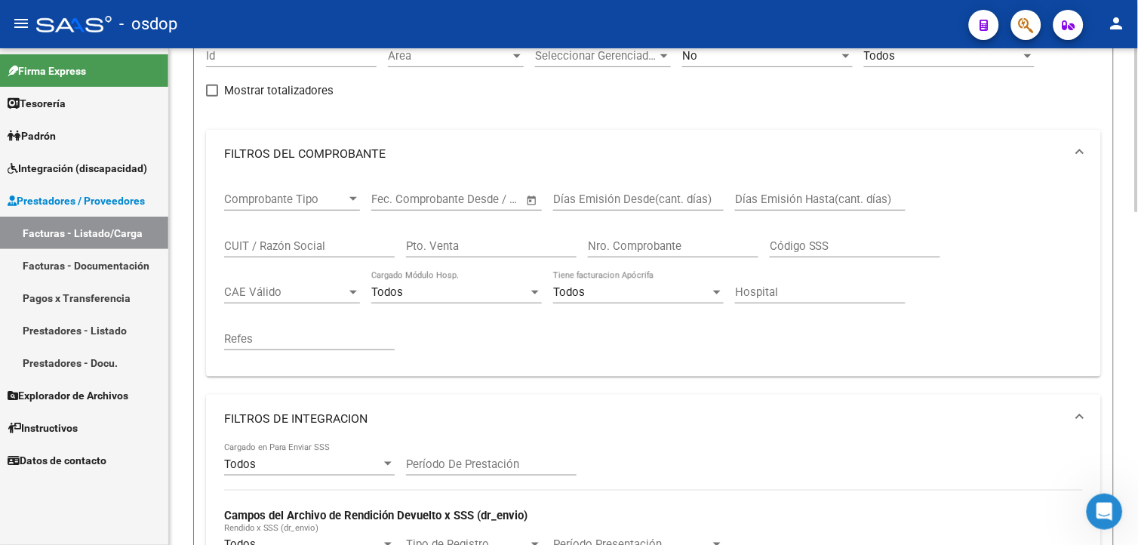
drag, startPoint x: 1132, startPoint y: 237, endPoint x: 1137, endPoint y: 274, distance: 37.3
drag, startPoint x: 1137, startPoint y: 274, endPoint x: 1062, endPoint y: 310, distance: 83.7
click at [1062, 310] on div "Comprobante Tipo Comprobante Tipo Start date – End date Fec. Comprobante Desde …" at bounding box center [653, 271] width 859 height 186
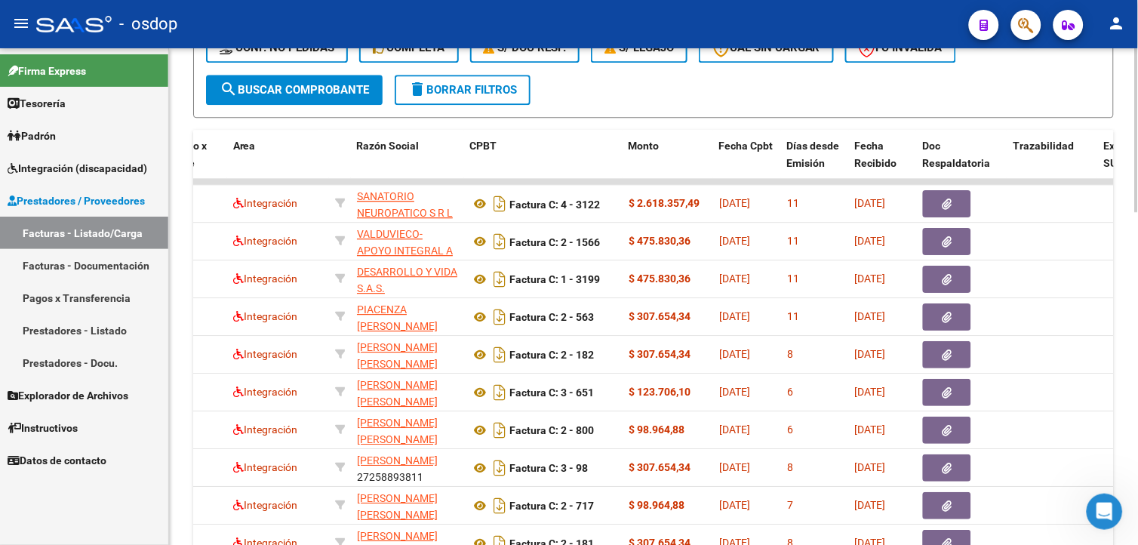
scroll to position [911, 0]
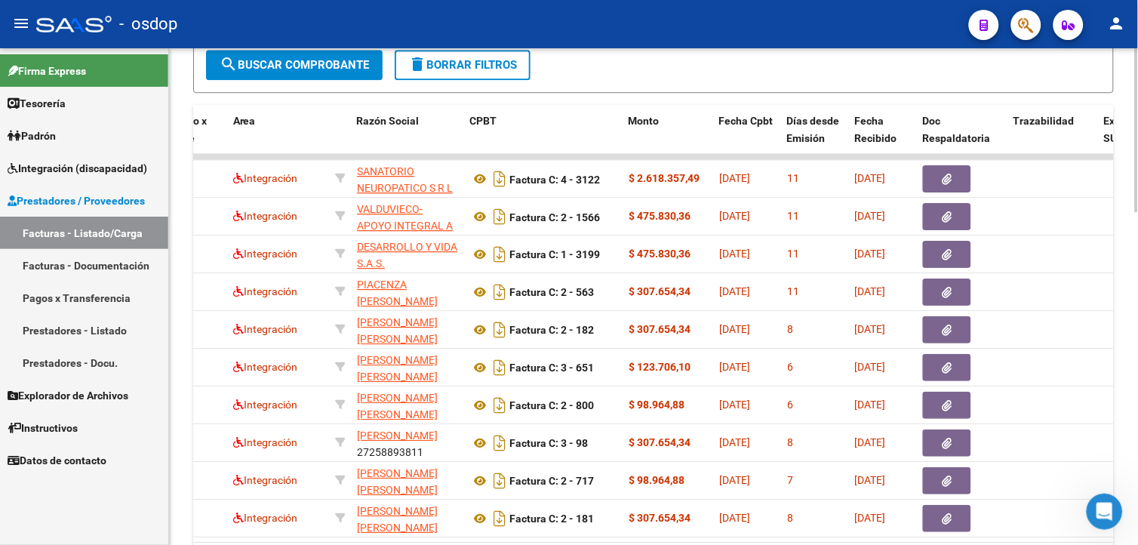
click at [1137, 418] on html "menu - osdop person Firma Express Tesorería Extractos Procesados (csv) Extracto…" at bounding box center [569, 272] width 1138 height 545
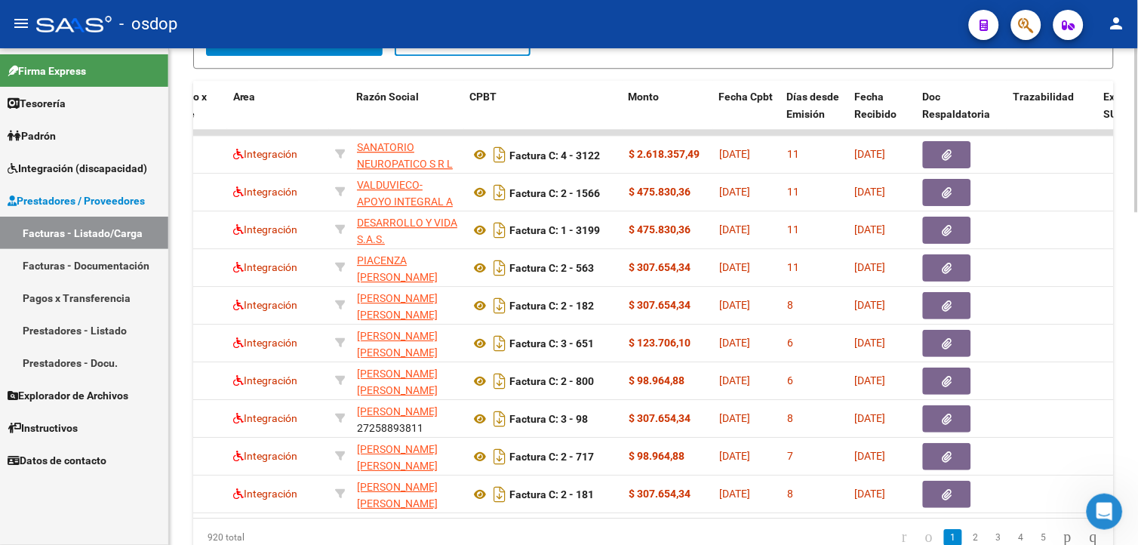
scroll to position [940, 0]
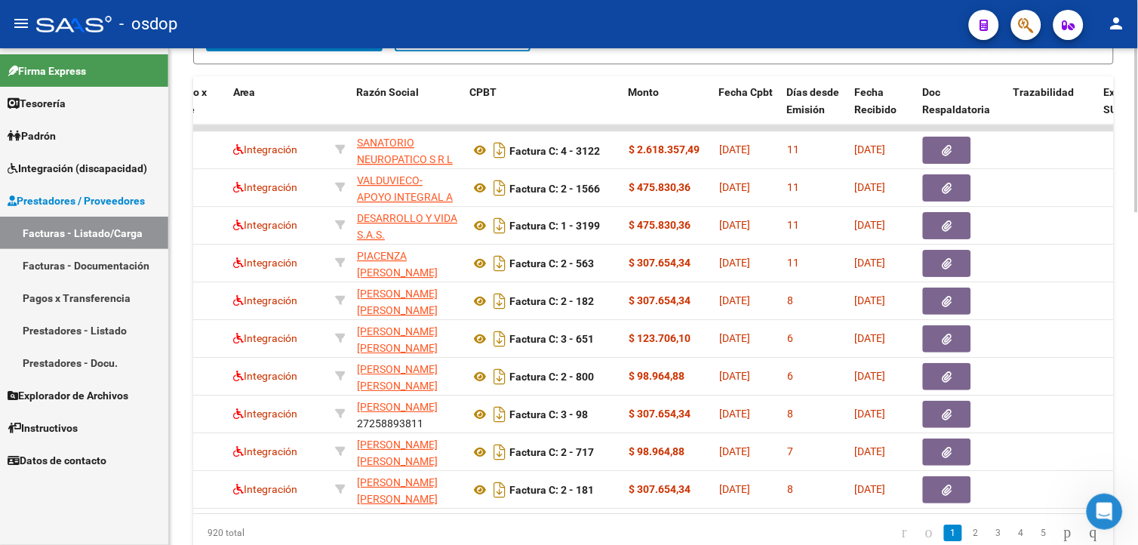
click at [1137, 423] on html "menu - osdop person Firma Express Tesorería Extractos Procesados (csv) Extracto…" at bounding box center [569, 272] width 1138 height 545
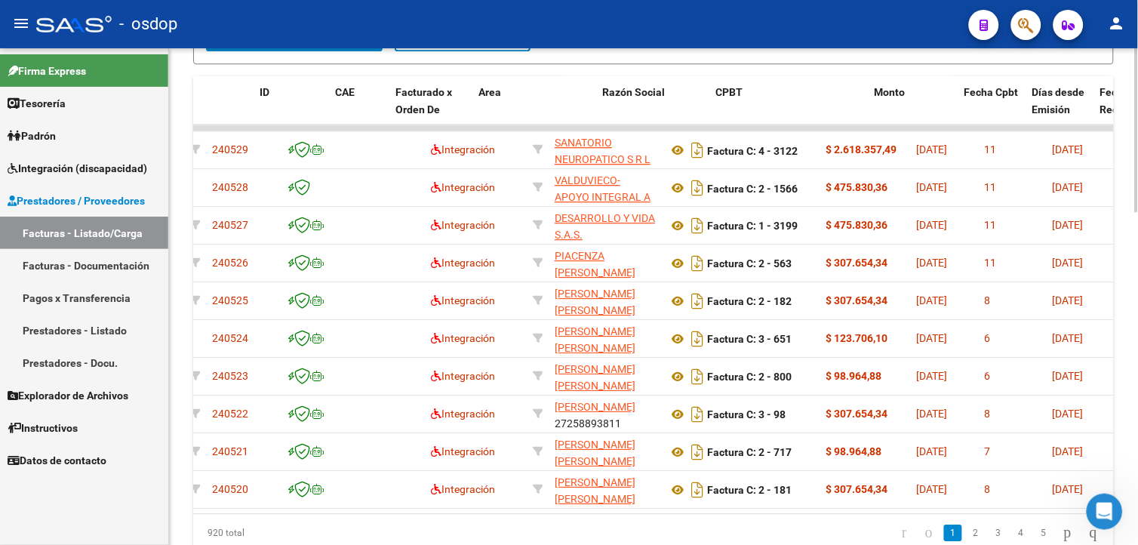
scroll to position [0, 14]
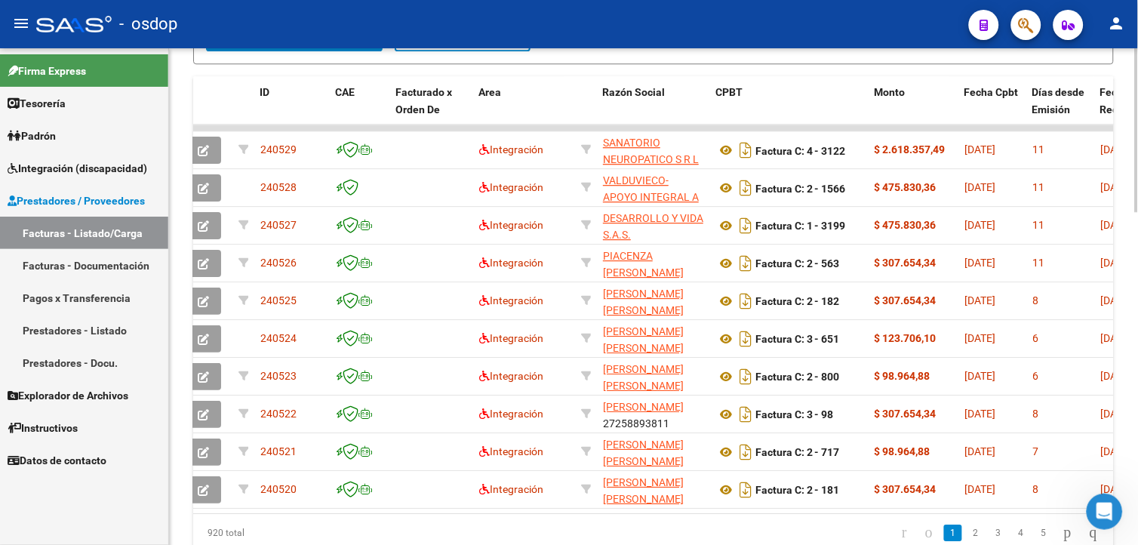
click at [1137, 174] on div at bounding box center [1137, 296] width 4 height 496
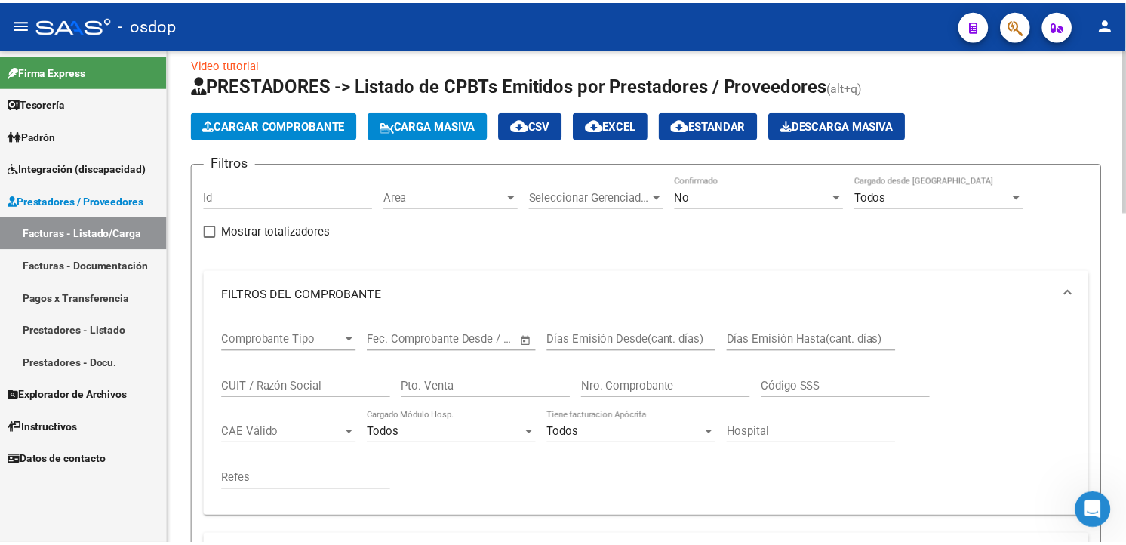
scroll to position [11, 0]
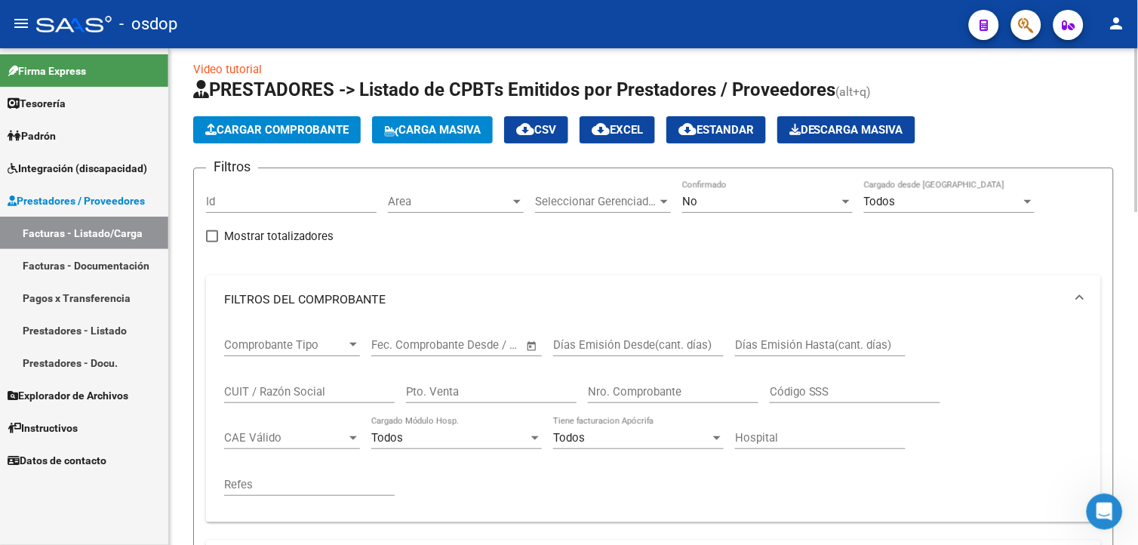
click at [1136, 59] on div at bounding box center [1137, 134] width 4 height 164
click at [289, 134] on span "Cargar Comprobante" at bounding box center [276, 130] width 143 height 14
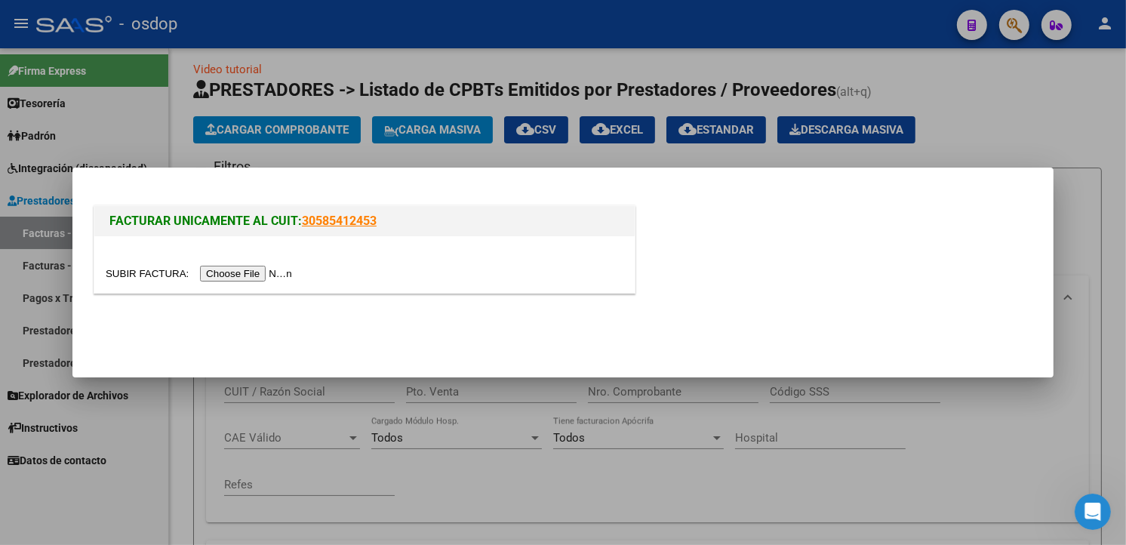
click at [250, 275] on input "file" at bounding box center [201, 274] width 191 height 16
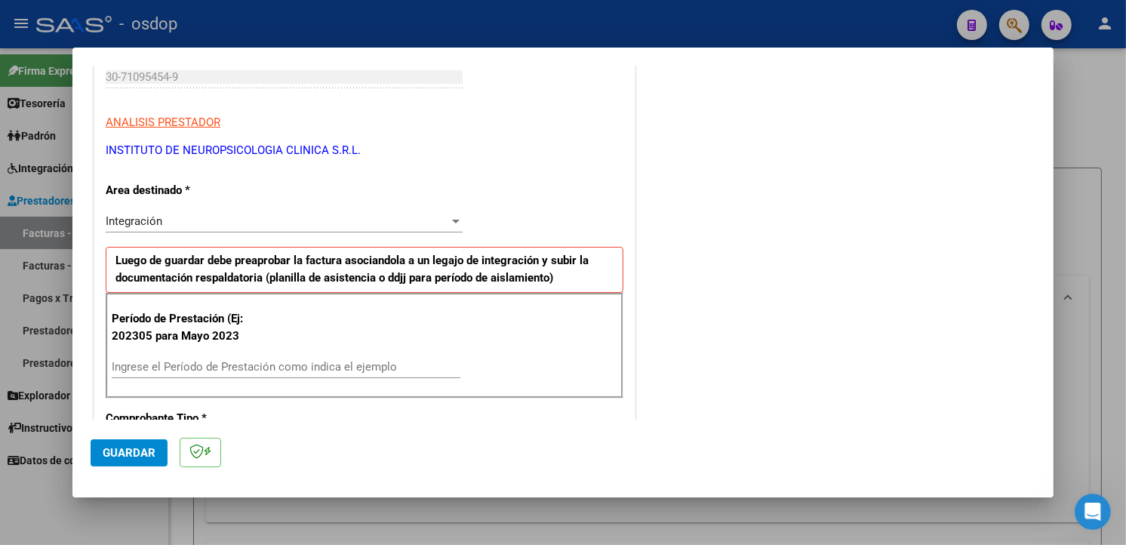
scroll to position [255, 0]
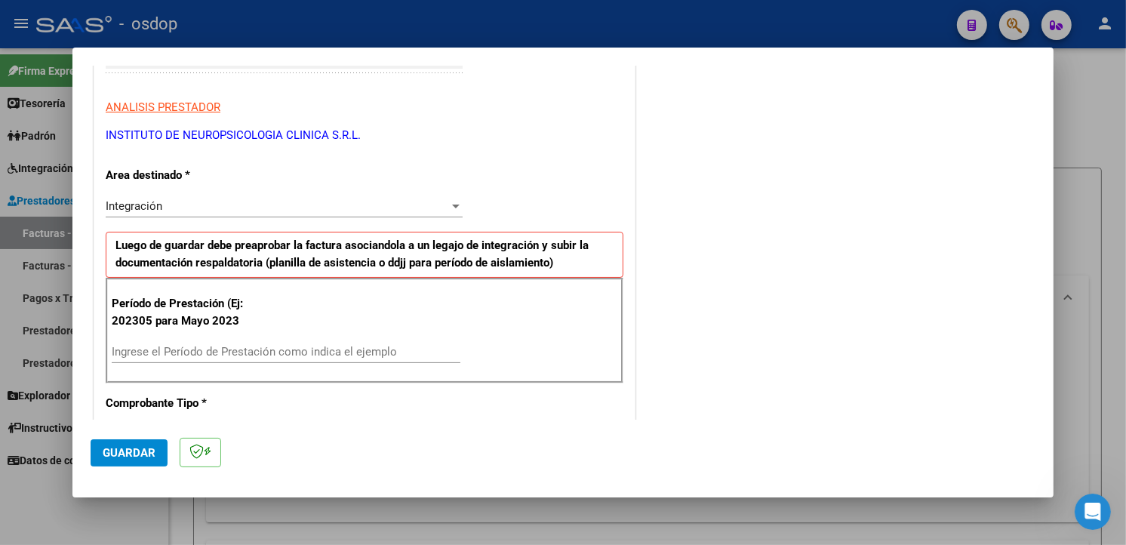
click at [167, 345] on input "Ingrese el Período de Prestación como indica el ejemplo" at bounding box center [286, 352] width 349 height 14
type input "202507"
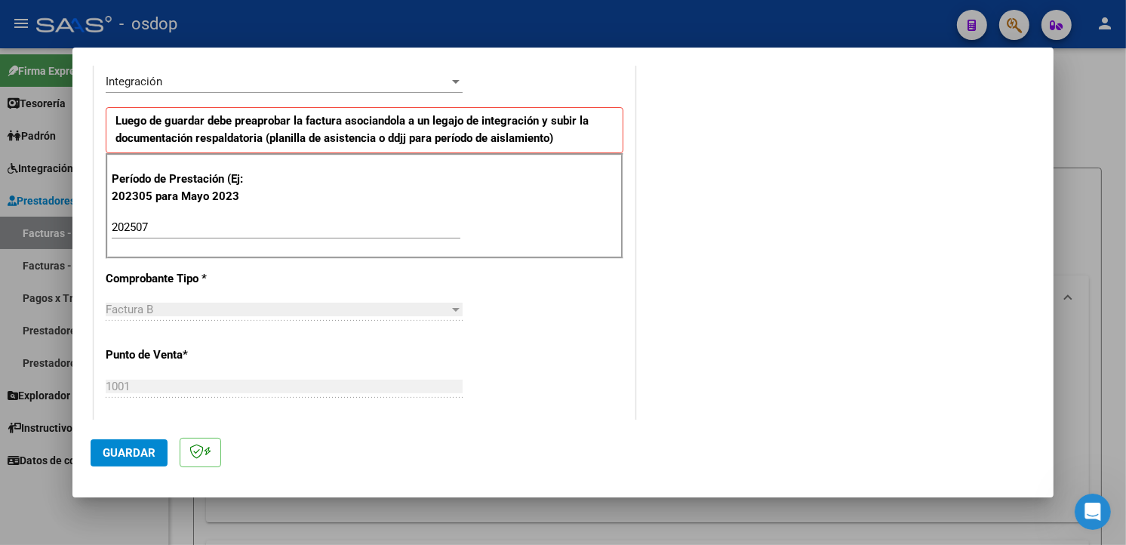
scroll to position [691, 0]
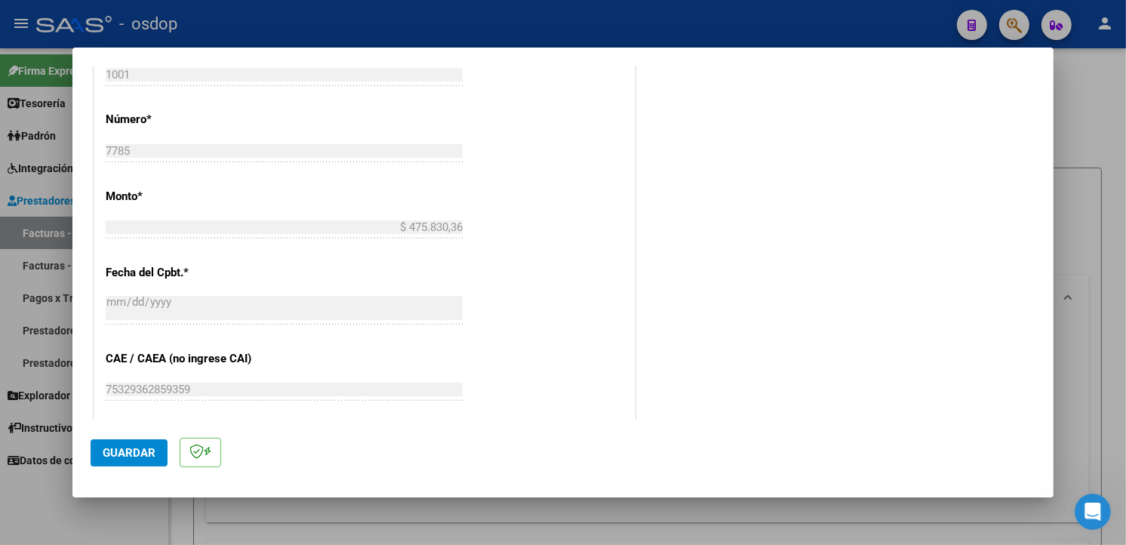
click at [153, 458] on span "Guardar" at bounding box center [129, 453] width 53 height 14
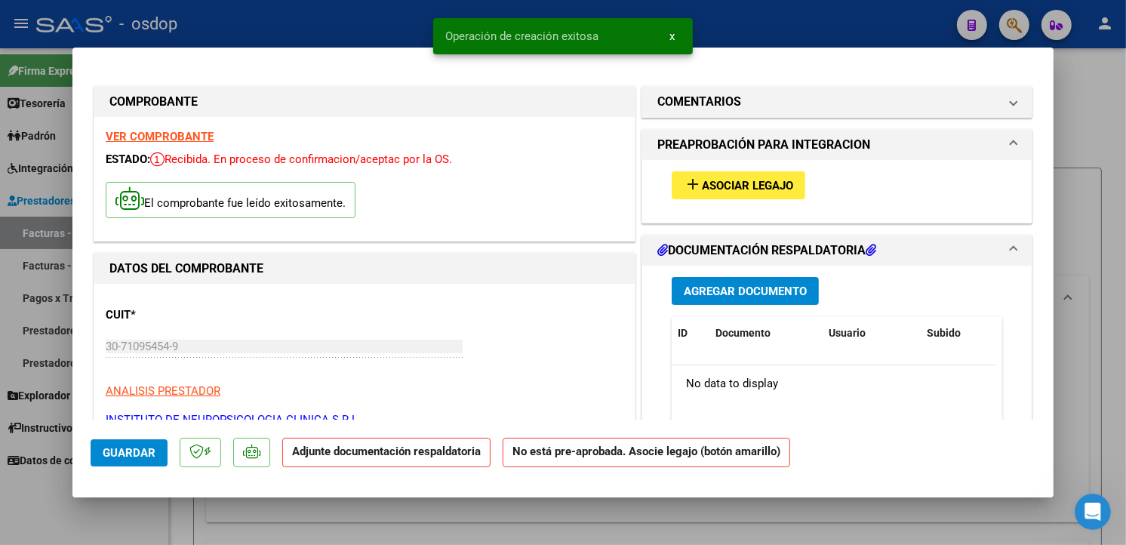
click at [773, 190] on span "Asociar Legajo" at bounding box center [747, 186] width 91 height 14
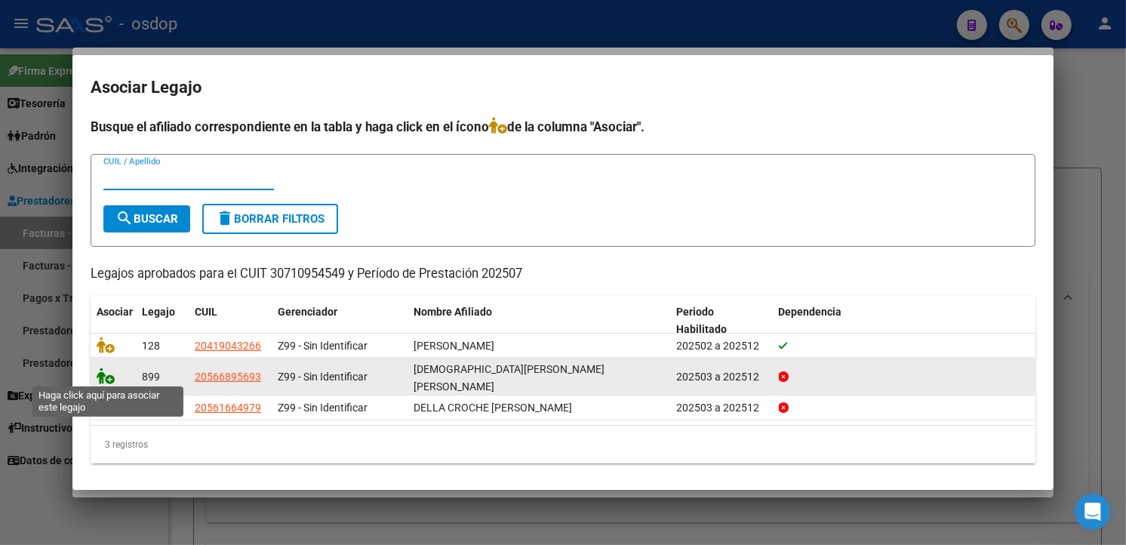
click at [109, 375] on icon at bounding box center [106, 375] width 18 height 17
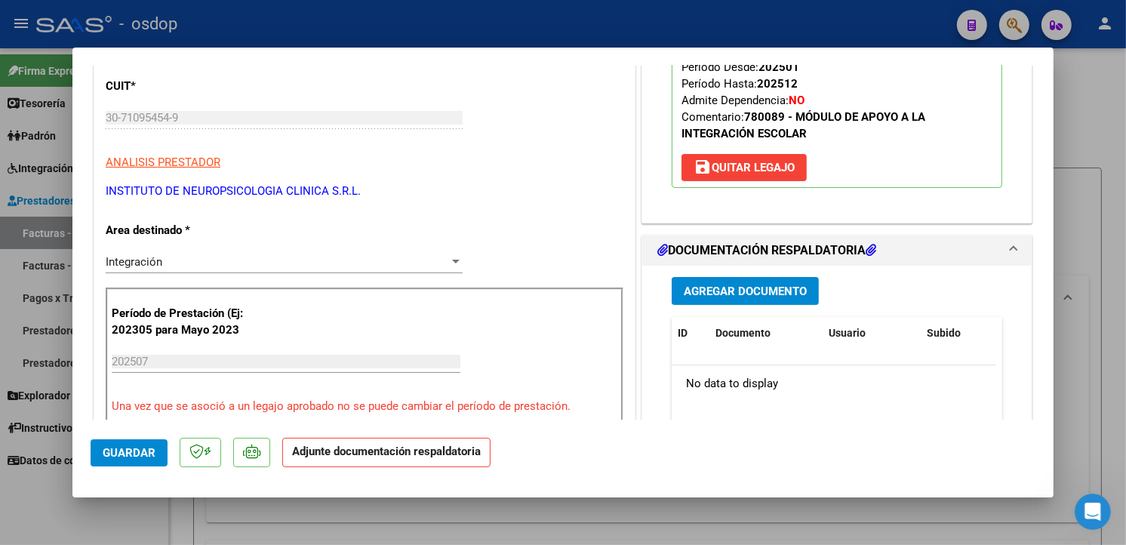
scroll to position [254, 0]
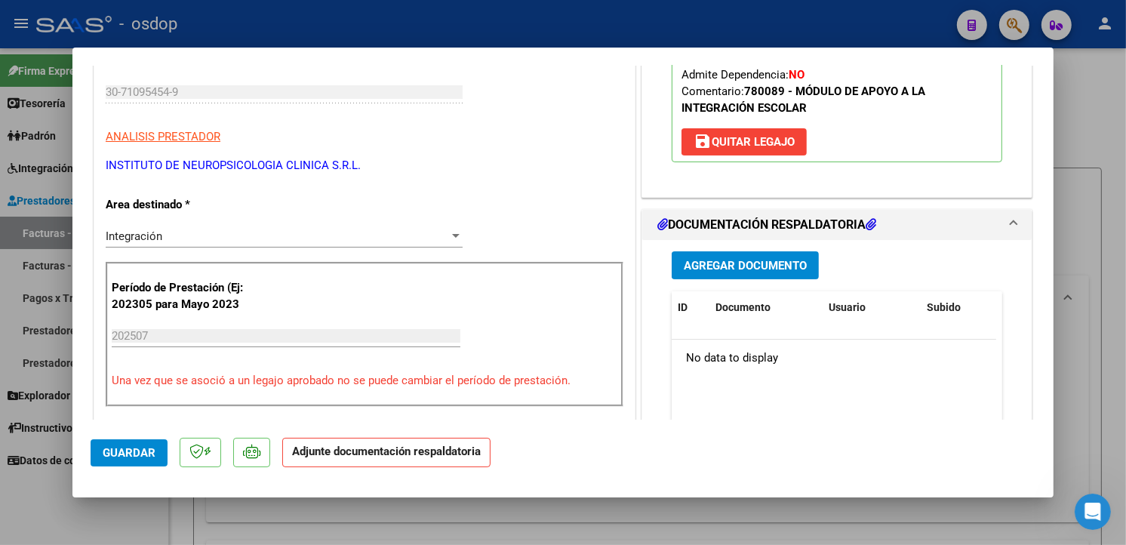
click at [787, 259] on span "Agregar Documento" at bounding box center [745, 266] width 123 height 14
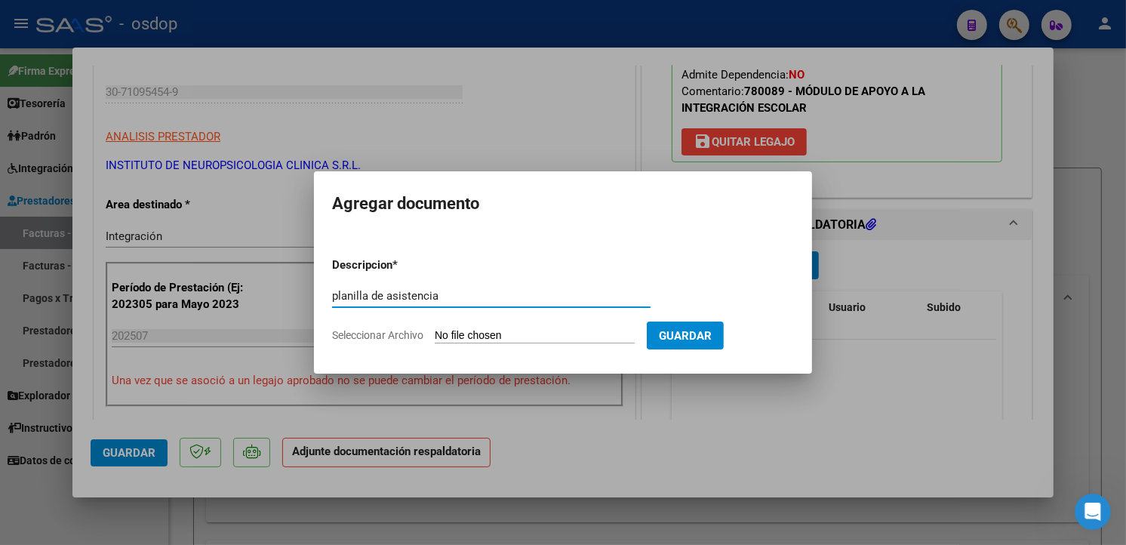
type input "planilla de asistencia"
click at [476, 333] on input "Seleccionar Archivo" at bounding box center [535, 336] width 200 height 14
type input "C:\fakepath\asist [DATE].pdf"
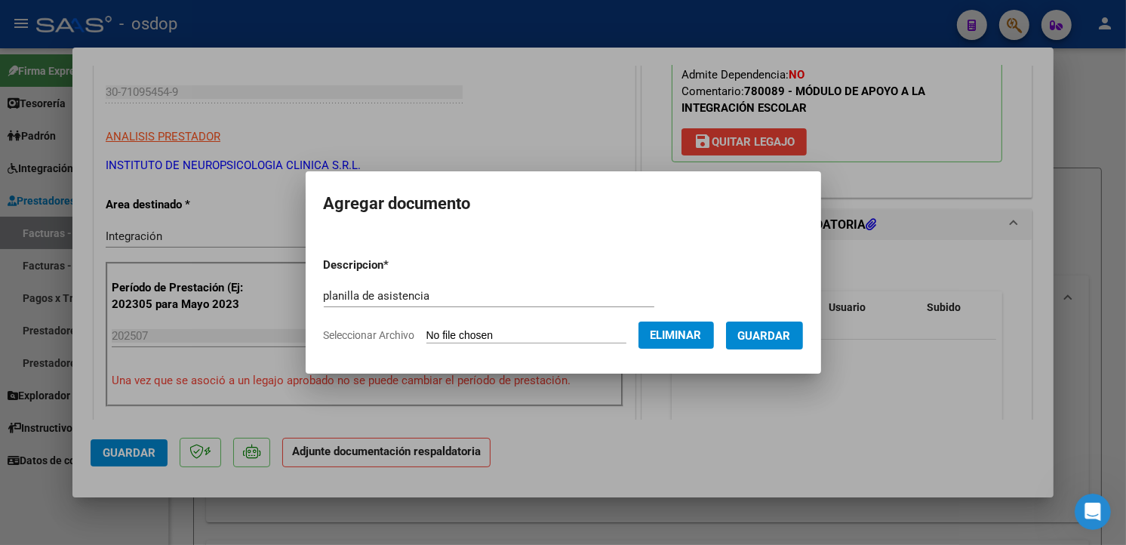
click at [791, 328] on span "Guardar" at bounding box center [764, 335] width 53 height 14
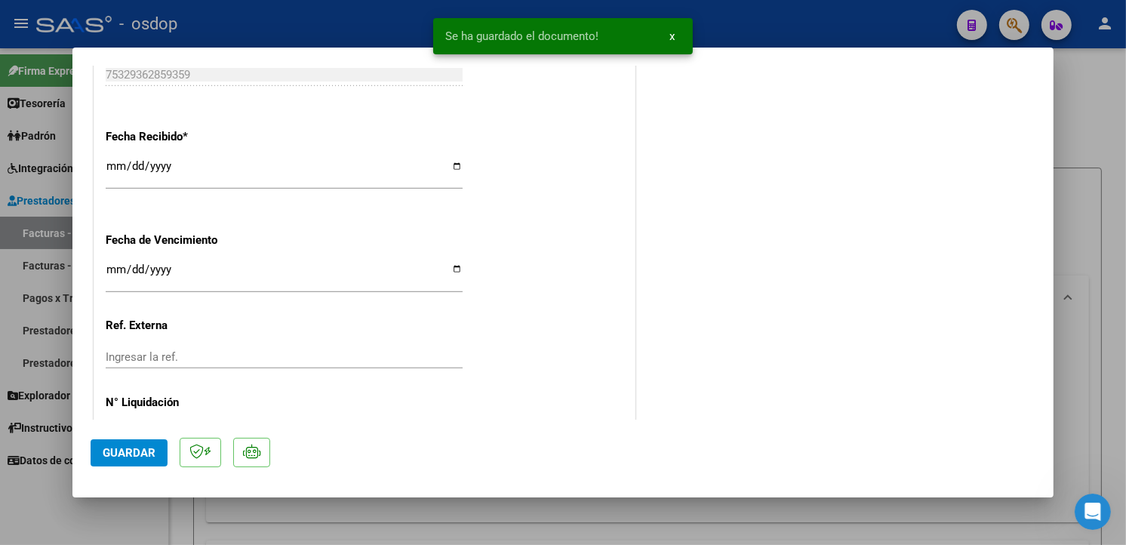
scroll to position [1081, 0]
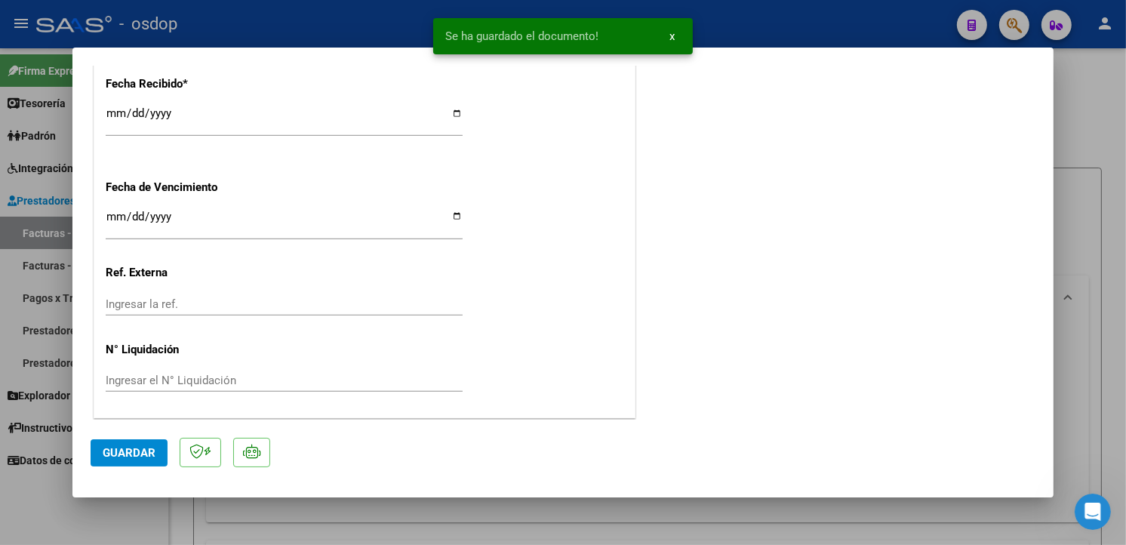
click at [126, 455] on span "Guardar" at bounding box center [129, 453] width 53 height 14
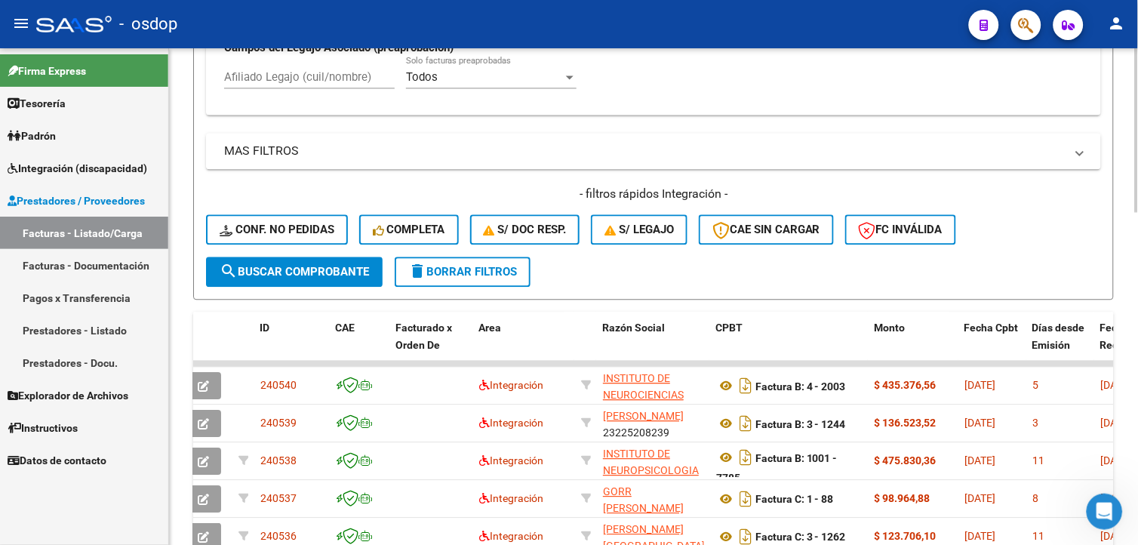
scroll to position [764, 0]
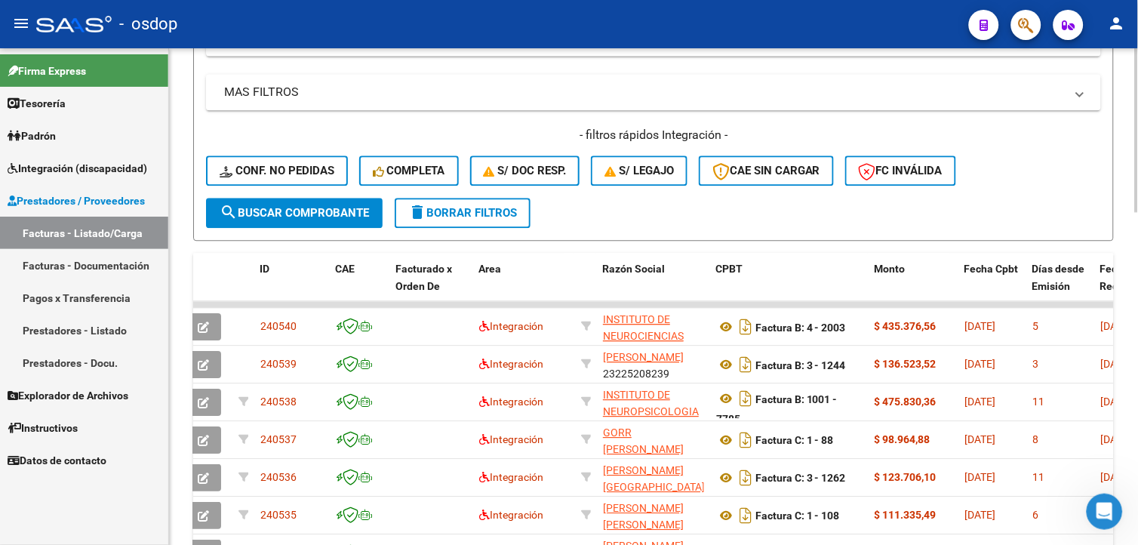
click at [1137, 438] on html "menu - osdop person Firma Express Tesorería Extractos Procesados (csv) Extracto…" at bounding box center [569, 272] width 1138 height 545
drag, startPoint x: 1133, startPoint y: 338, endPoint x: 1136, endPoint y: 375, distance: 37.0
click at [1136, 375] on div "Video tutorial PRESTADORES -> Listado de CPBTs Emitidos por Prestadores / Prove…" at bounding box center [655, 31] width 973 height 1492
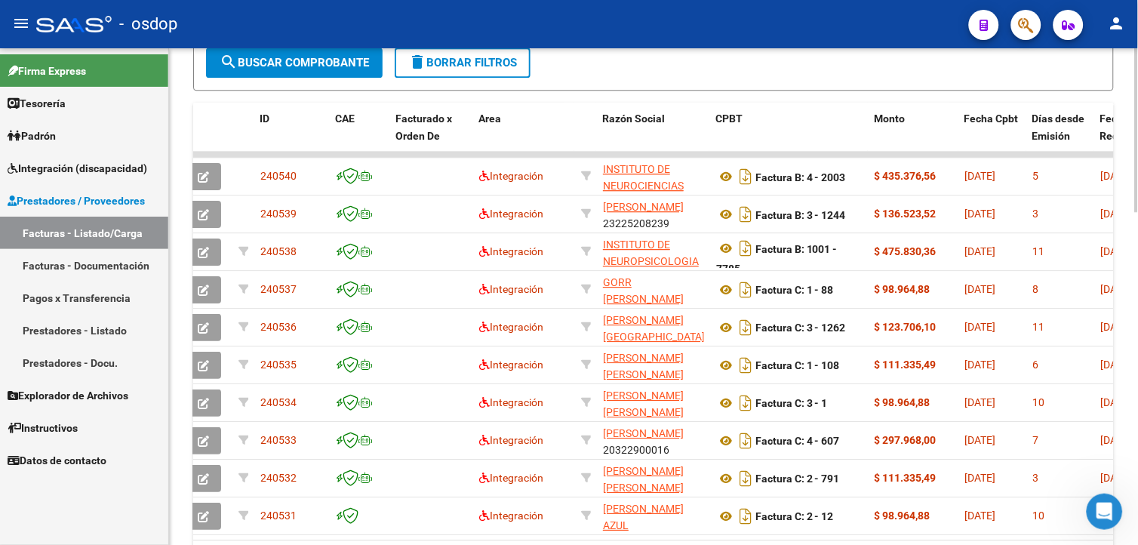
scroll to position [992, 0]
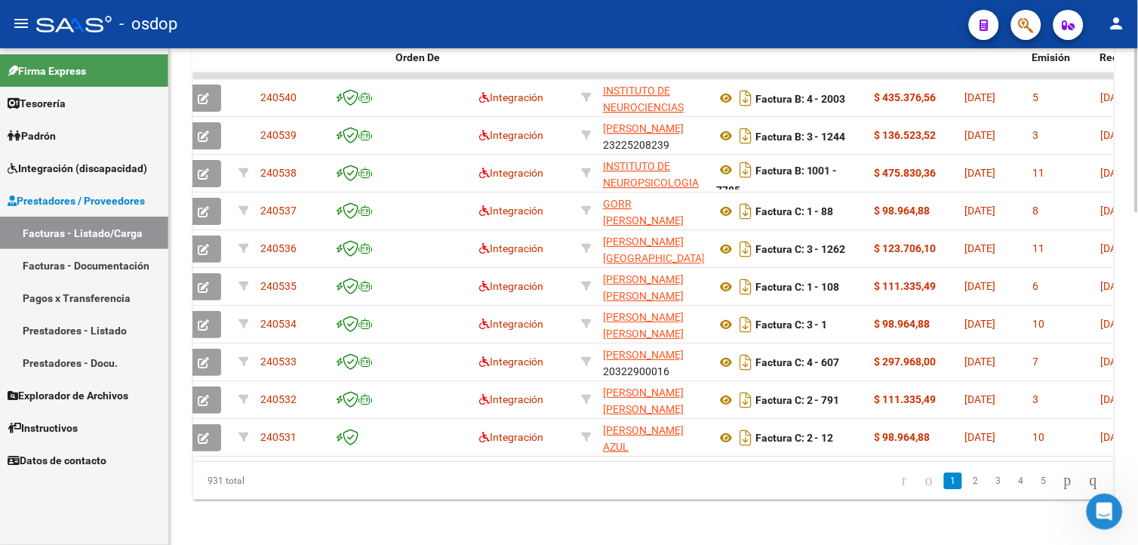
click at [1137, 469] on html "menu - osdop person Firma Express Tesorería Extractos Procesados (csv) Extracto…" at bounding box center [569, 272] width 1138 height 545
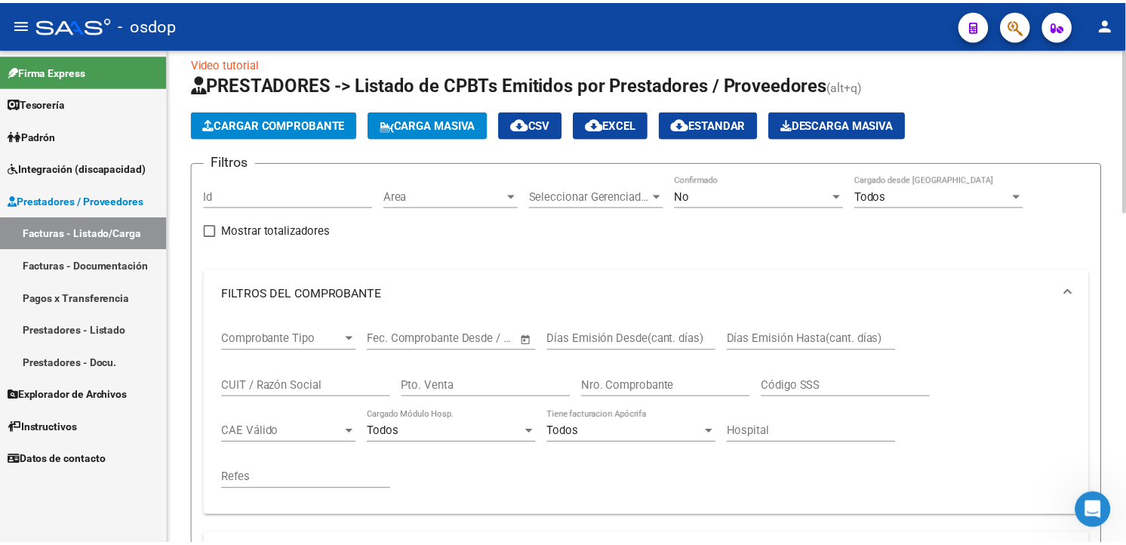
scroll to position [0, 0]
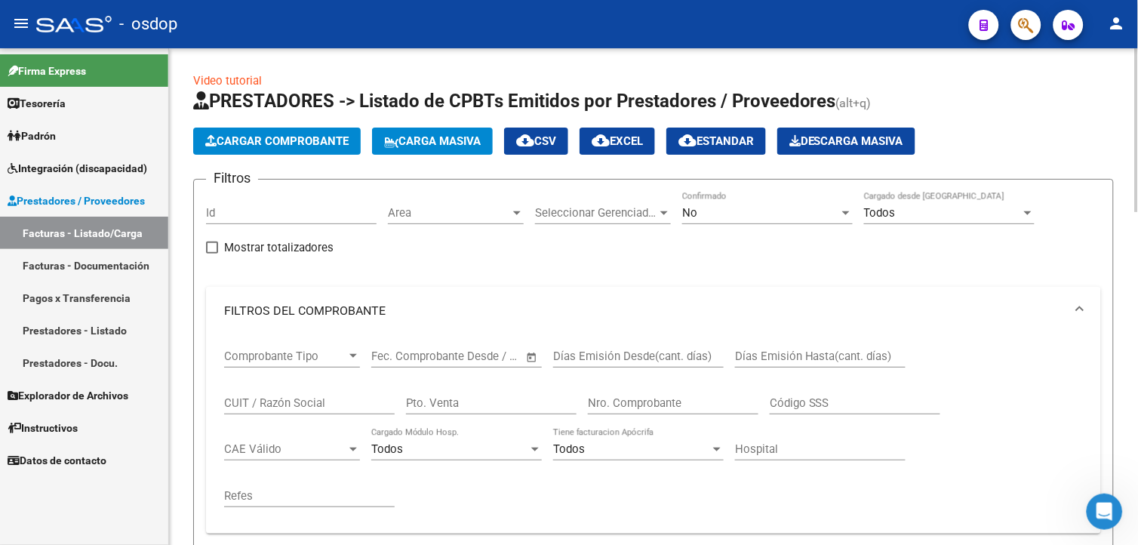
click at [1137, 109] on html "menu - osdop person Firma Express Tesorería Extractos Procesados (csv) Extracto…" at bounding box center [569, 272] width 1138 height 545
click at [281, 140] on span "Cargar Comprobante" at bounding box center [276, 141] width 143 height 14
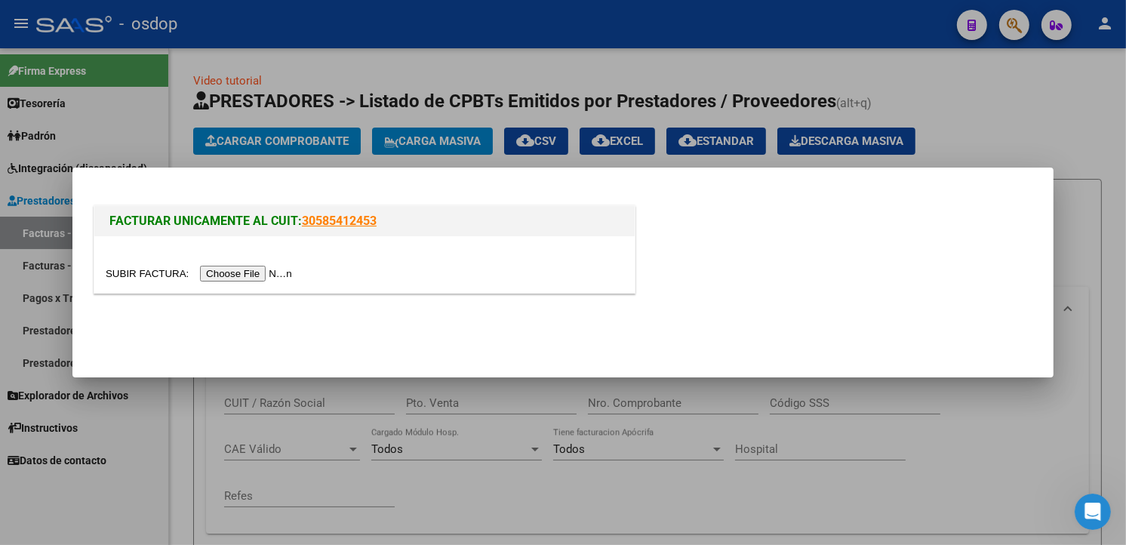
click at [254, 275] on input "file" at bounding box center [201, 274] width 191 height 16
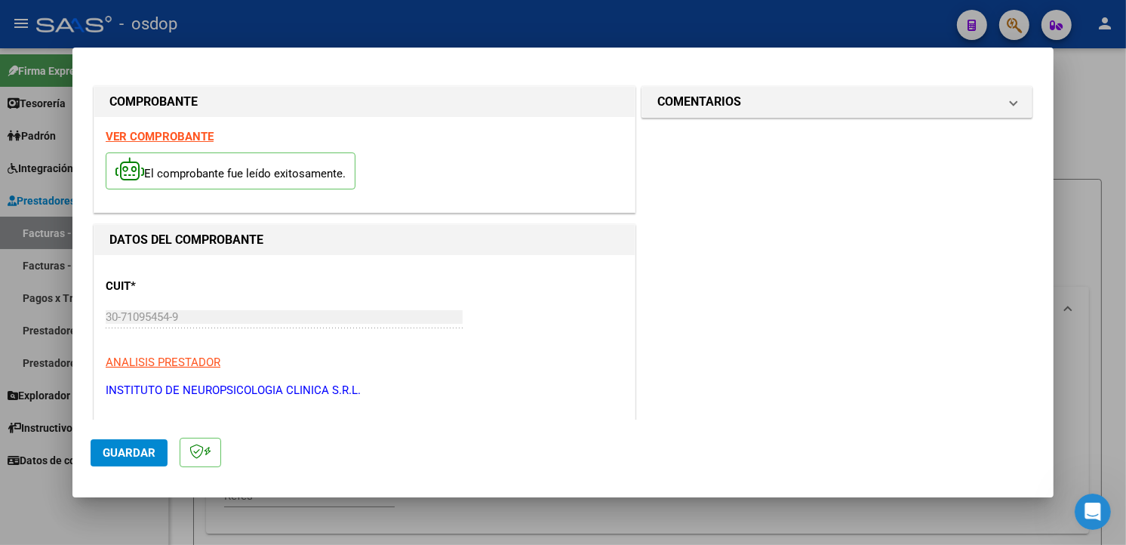
click at [431, 166] on div "El comprobante fue leído exitosamente." at bounding box center [365, 173] width 518 height 56
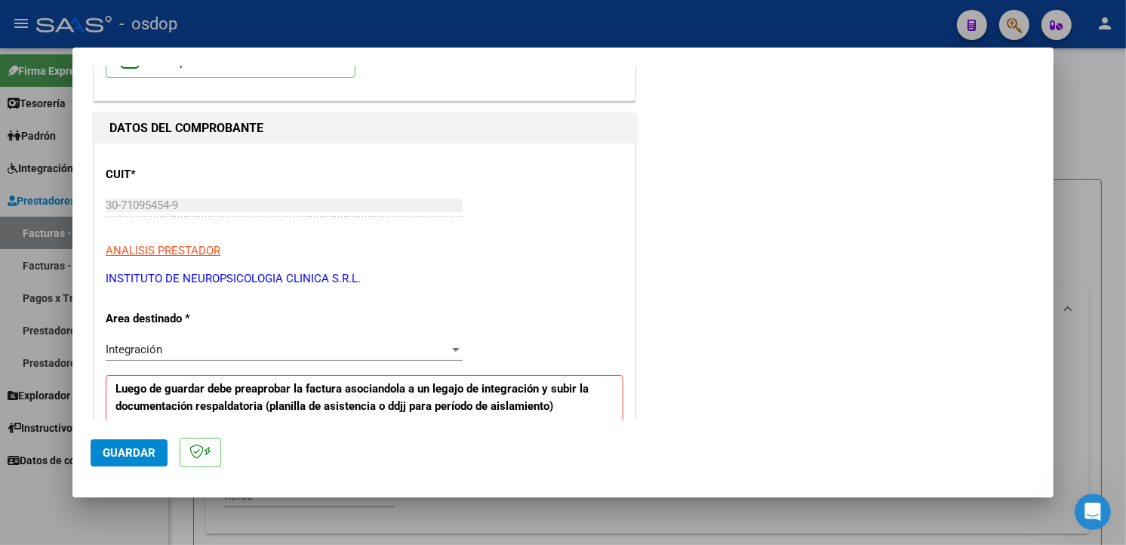
scroll to position [266, 0]
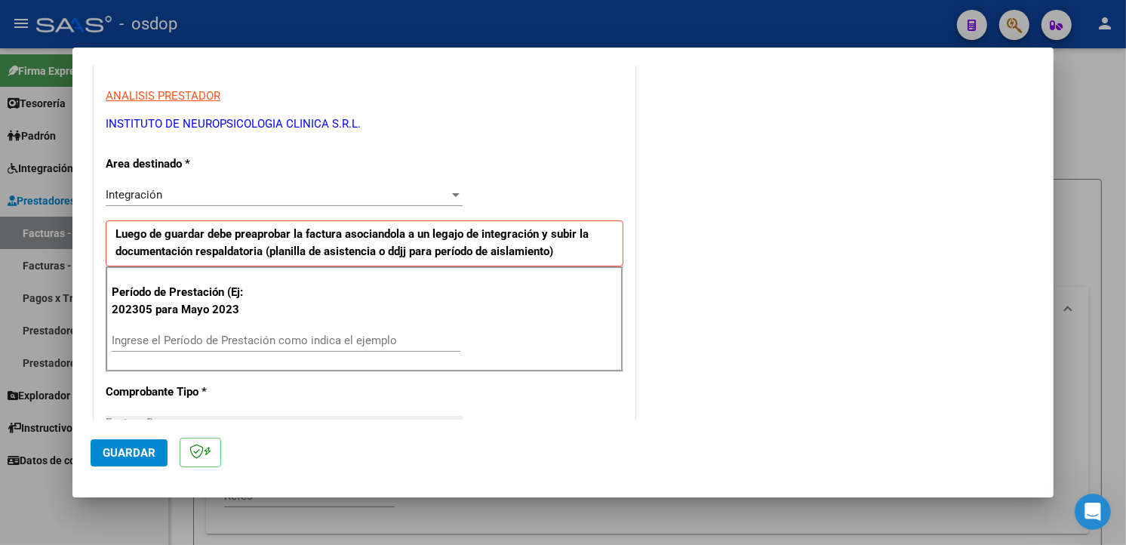
click at [241, 341] on input "Ingrese el Período de Prestación como indica el ejemplo" at bounding box center [286, 340] width 349 height 14
type input "202507"
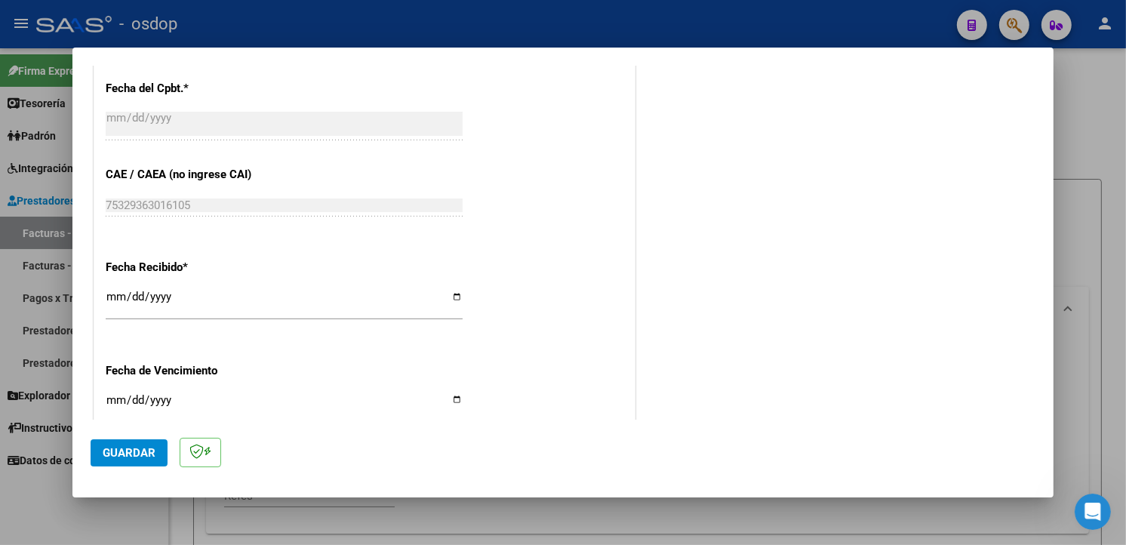
scroll to position [1059, 0]
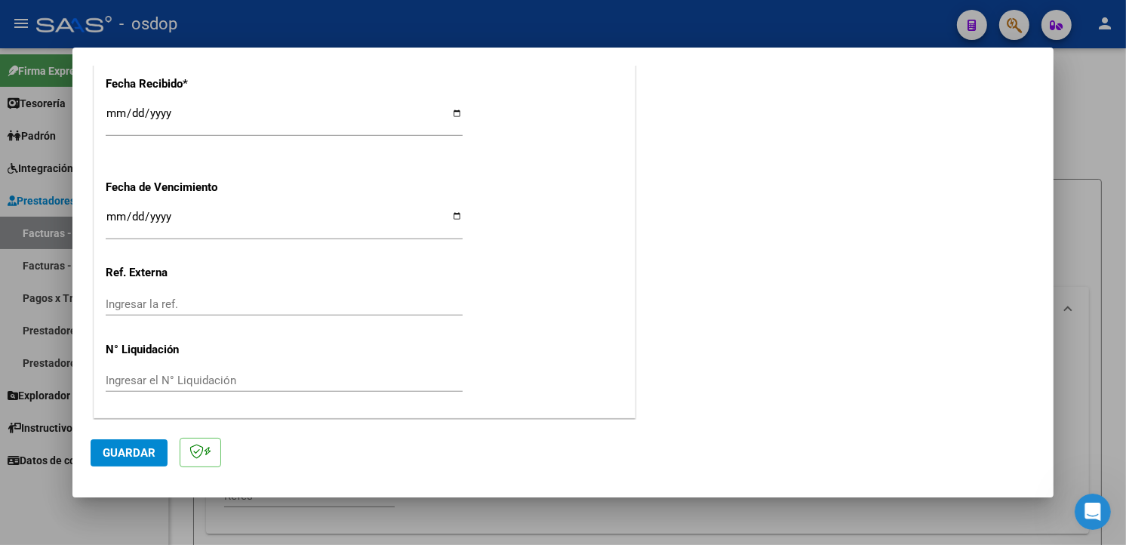
click at [124, 442] on button "Guardar" at bounding box center [129, 452] width 77 height 27
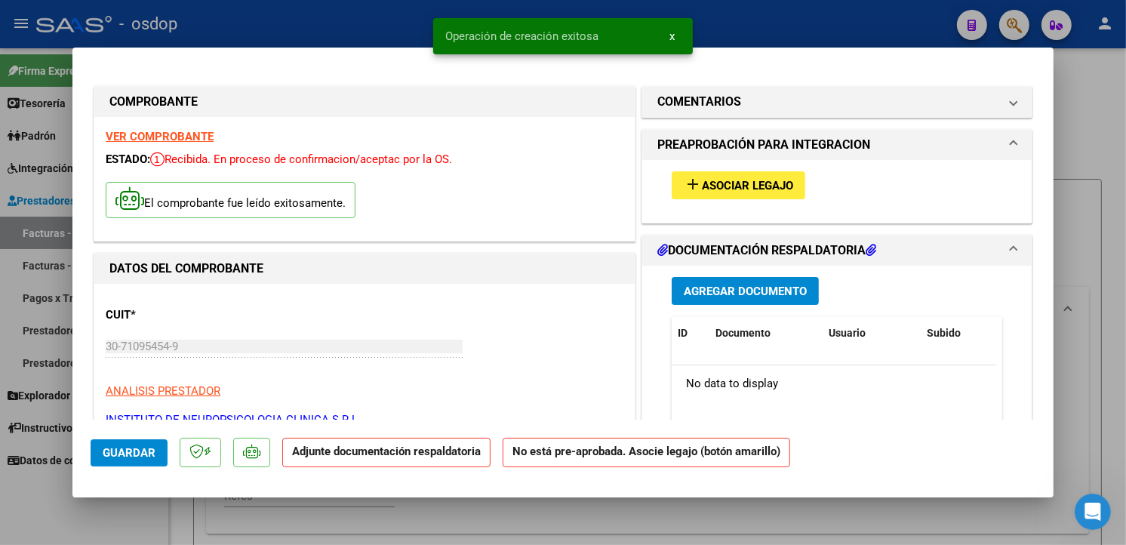
click at [733, 180] on span "Asociar Legajo" at bounding box center [747, 186] width 91 height 14
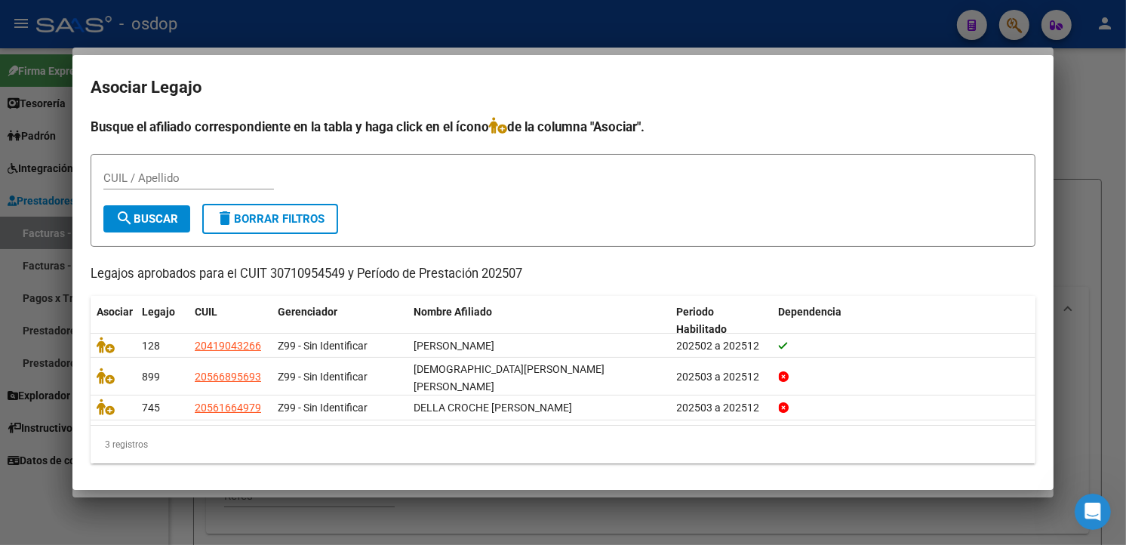
click at [342, 449] on div "3 registros" at bounding box center [563, 445] width 945 height 38
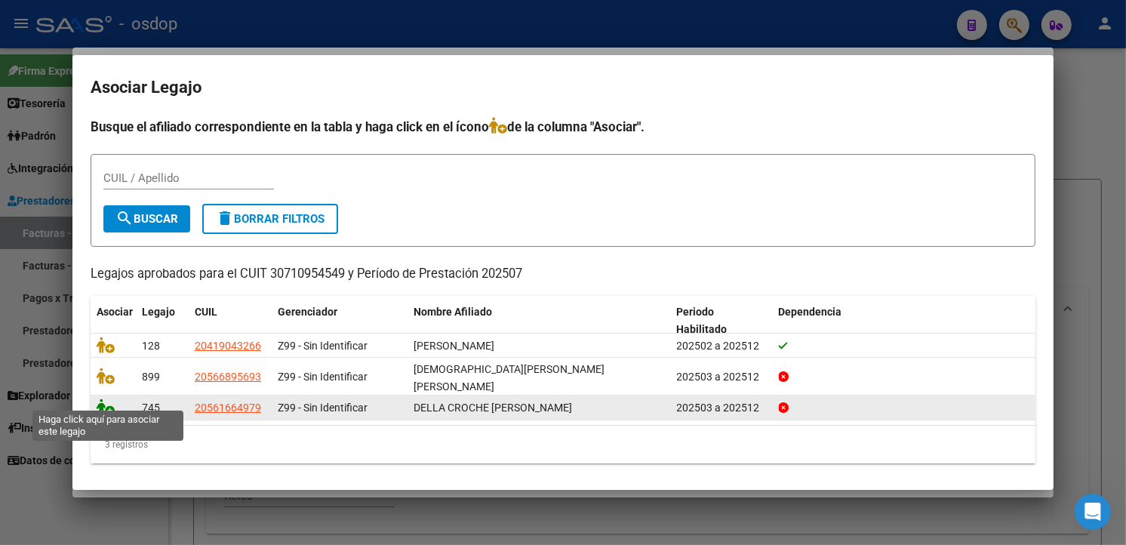
click at [108, 402] on icon at bounding box center [106, 406] width 18 height 17
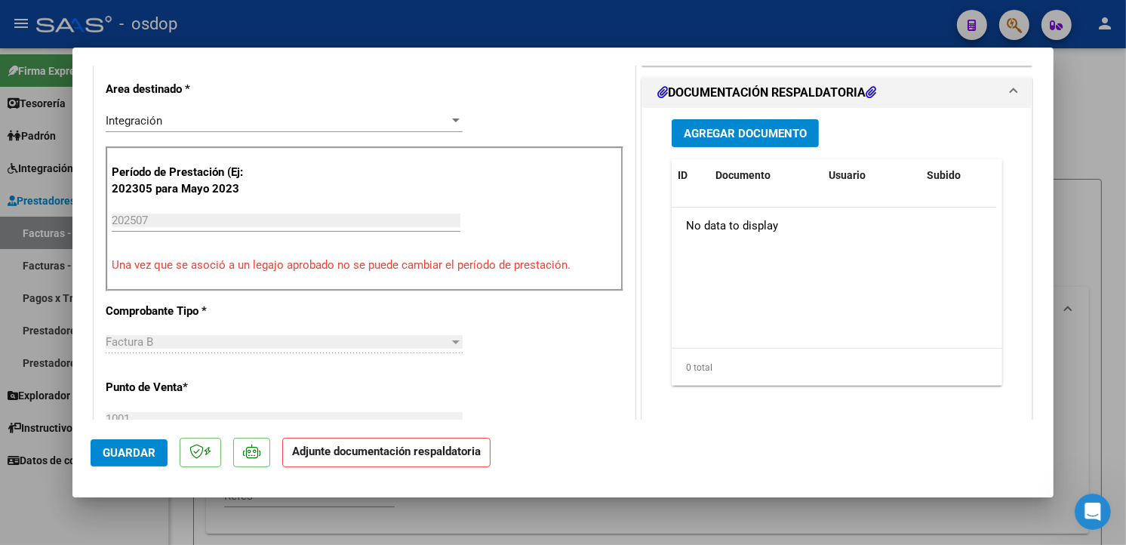
scroll to position [373, 0]
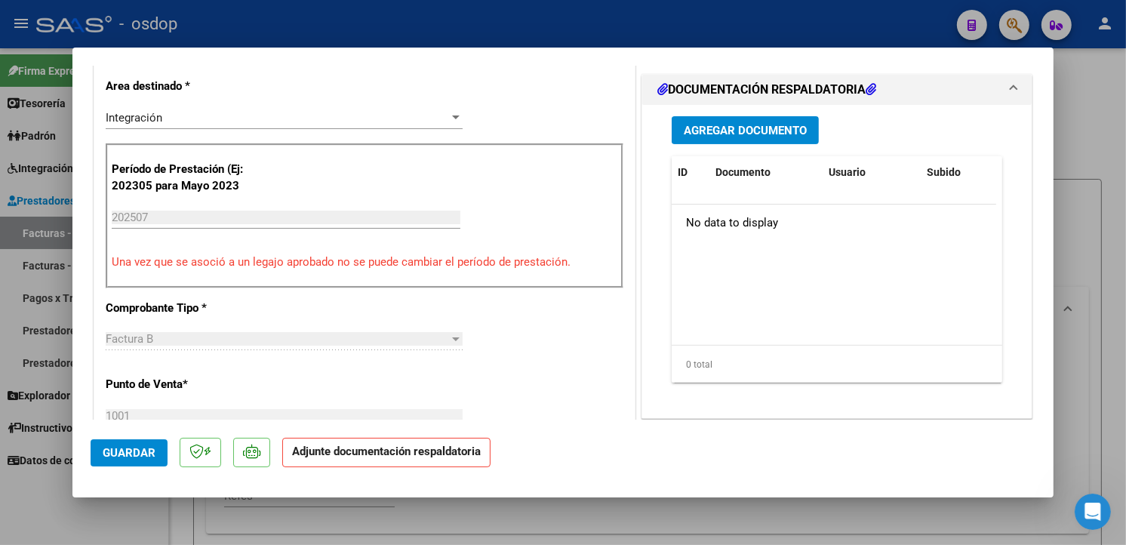
click at [782, 136] on span "Agregar Documento" at bounding box center [745, 131] width 123 height 14
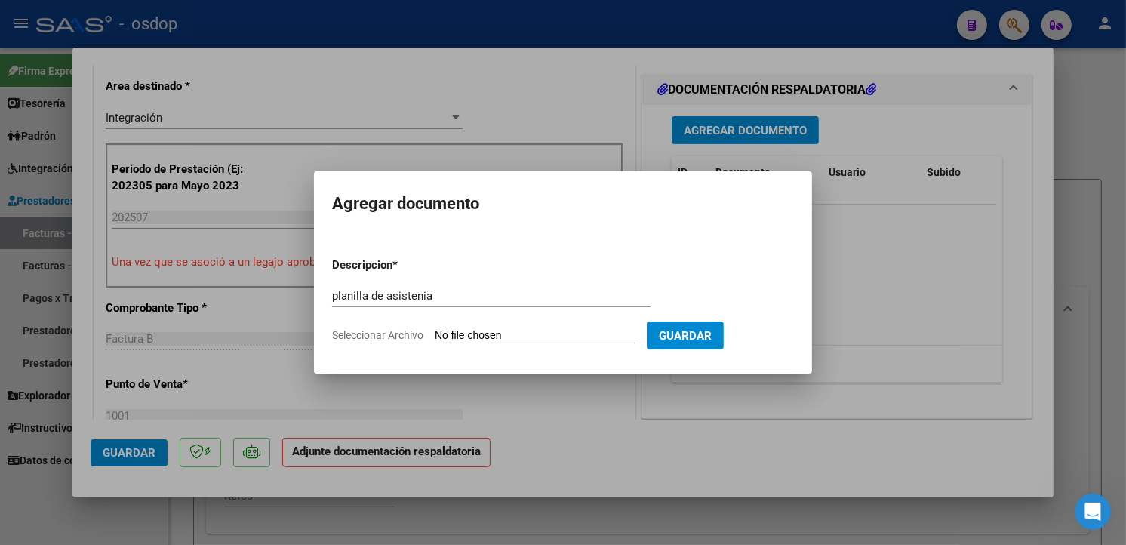
click at [453, 295] on input "planilla de asistenia" at bounding box center [491, 296] width 318 height 14
type input "planilla de asistencia"
click at [466, 335] on input "Seleccionar Archivo" at bounding box center [535, 336] width 200 height 14
type input "C:\fakepath\asist [DATE].pdf"
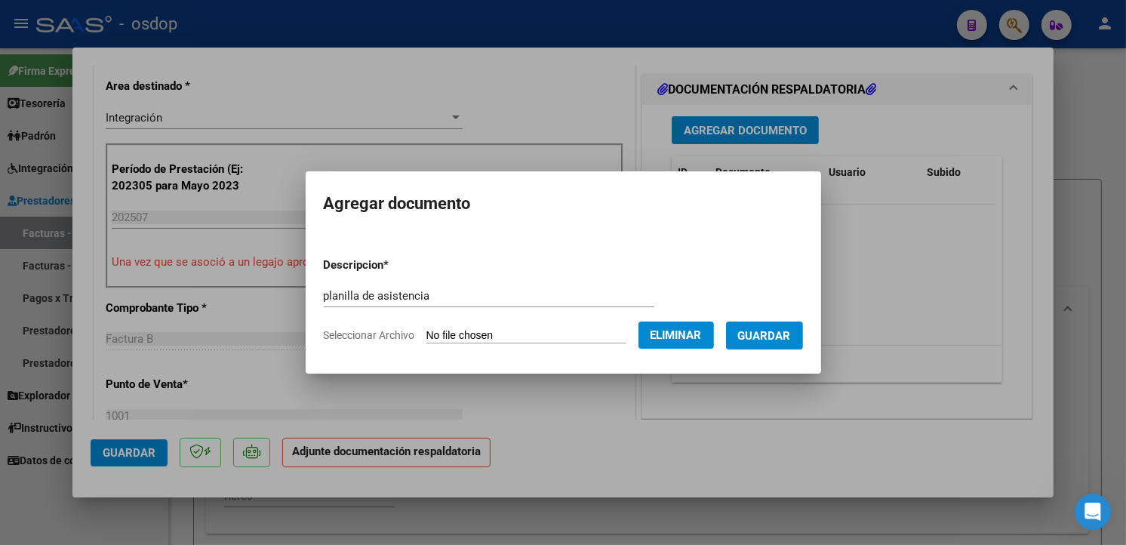
click at [776, 341] on span "Guardar" at bounding box center [764, 336] width 53 height 14
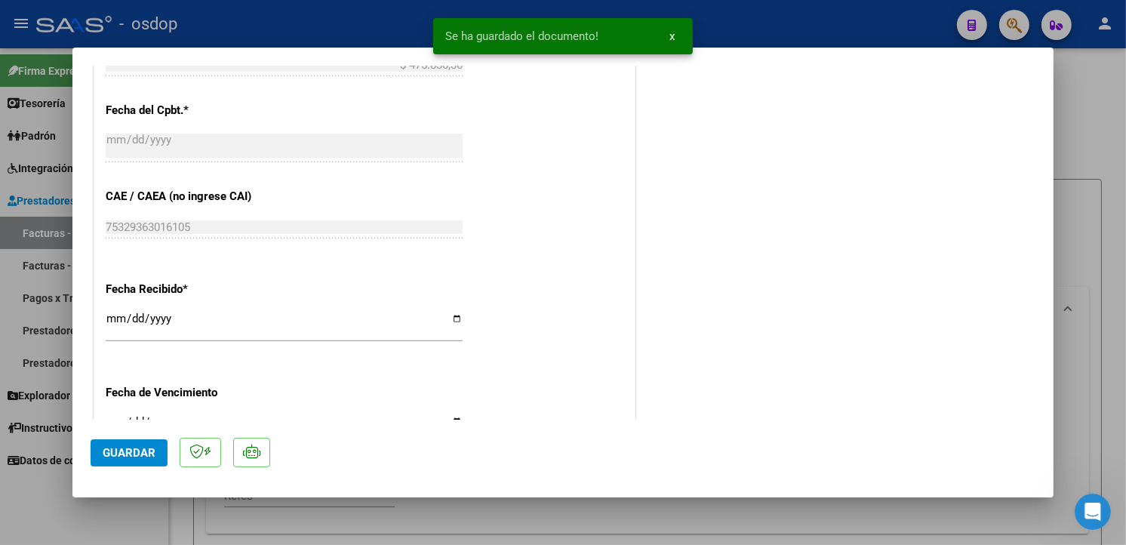
scroll to position [1081, 0]
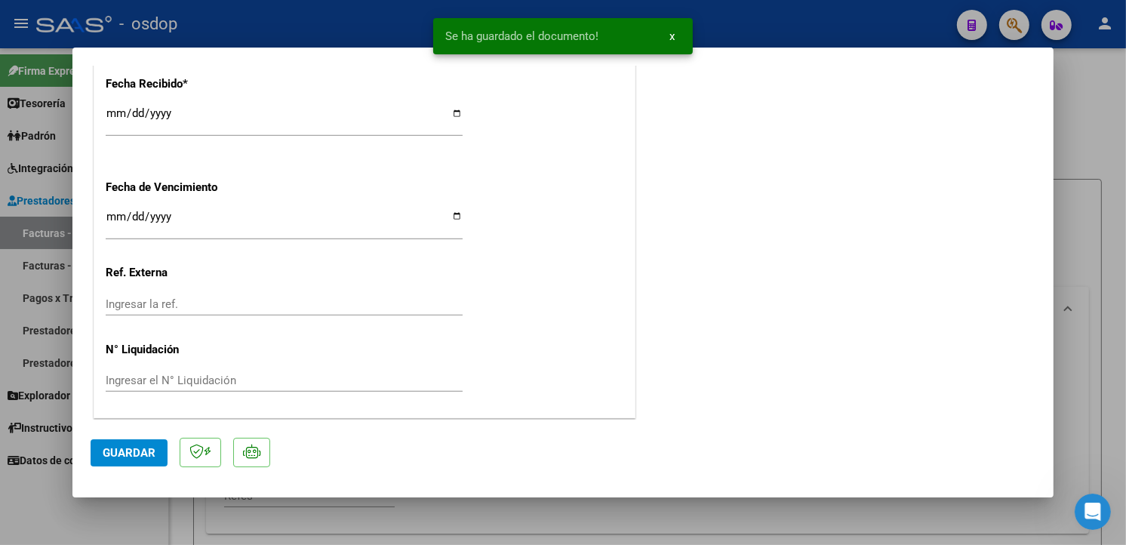
click at [143, 457] on span "Guardar" at bounding box center [129, 453] width 53 height 14
type input "$ 0,00"
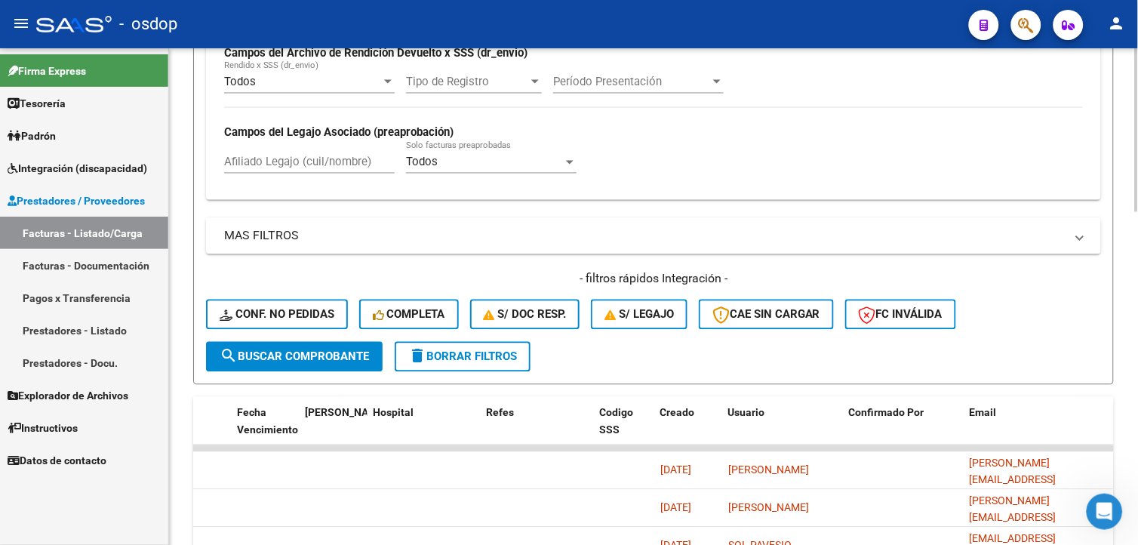
scroll to position [833, 0]
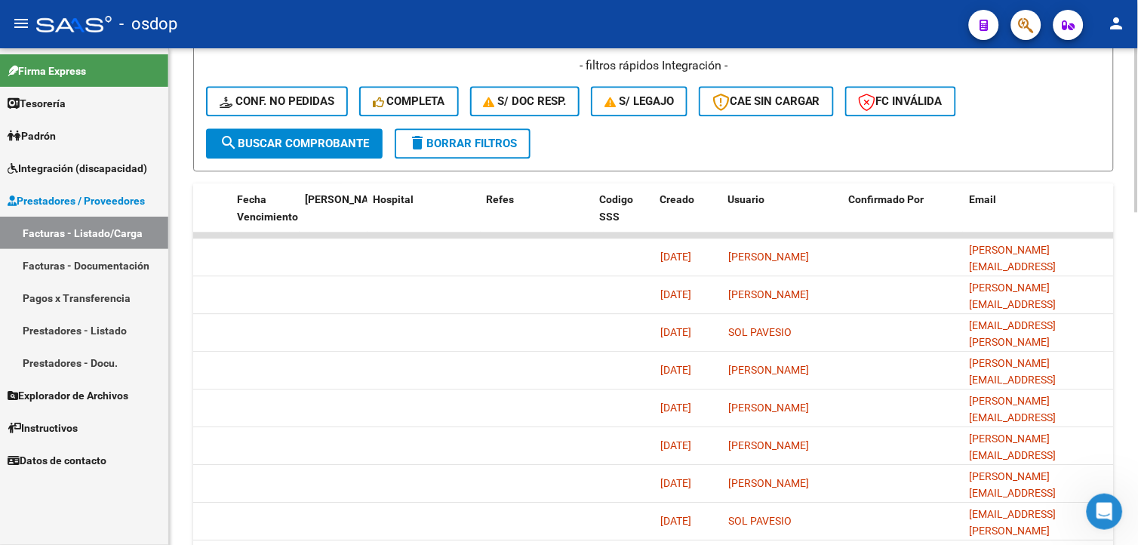
click at [1137, 407] on html "menu - osdop person Firma Express Tesorería Extractos Procesados (csv) Extracto…" at bounding box center [569, 272] width 1138 height 545
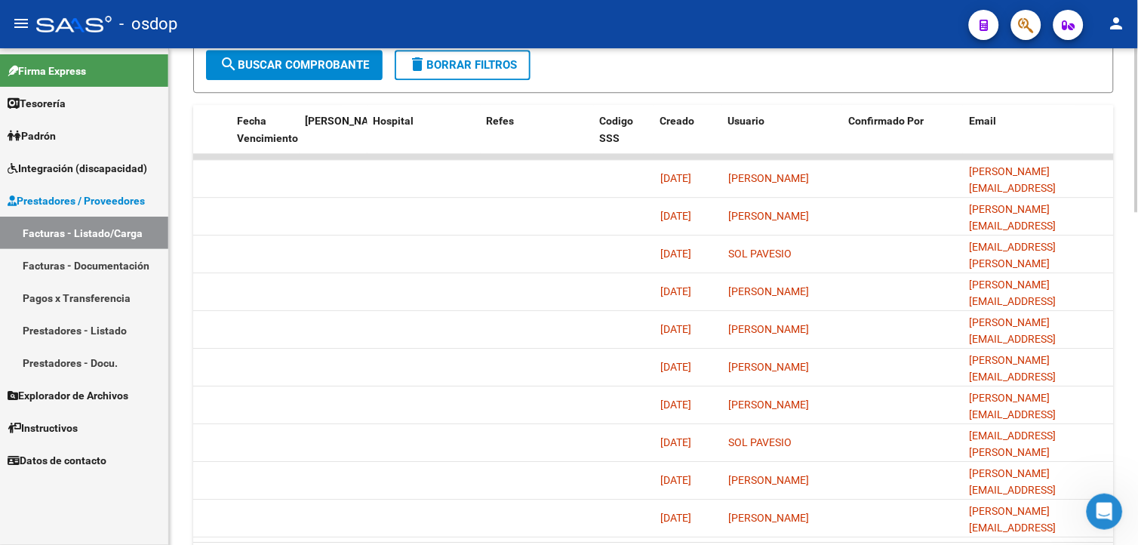
click at [1137, 410] on html "menu - osdop person Firma Express Tesorería Extractos Procesados (csv) Extracto…" at bounding box center [569, 272] width 1138 height 545
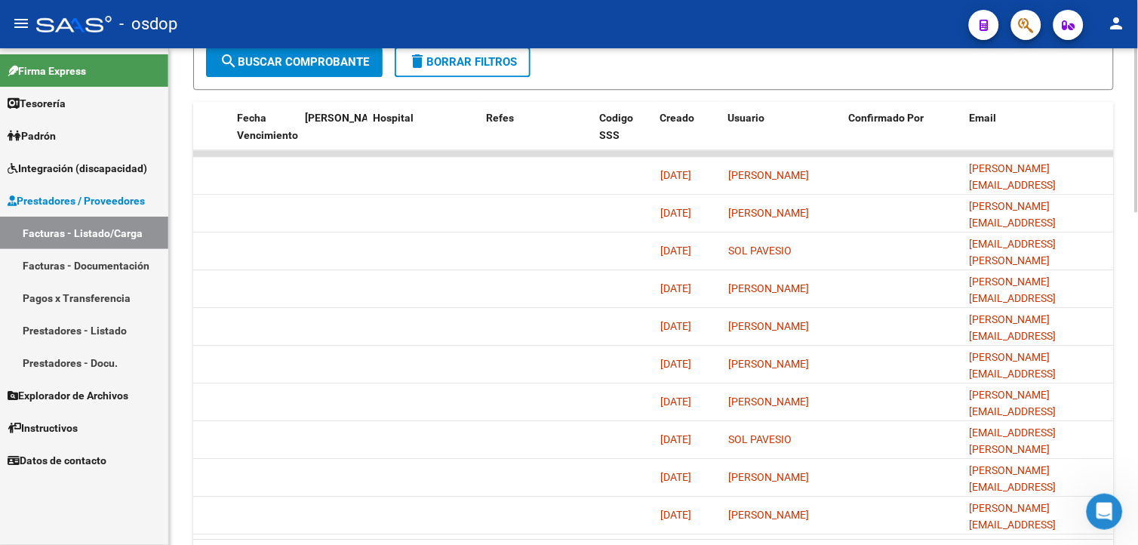
scroll to position [1007, 0]
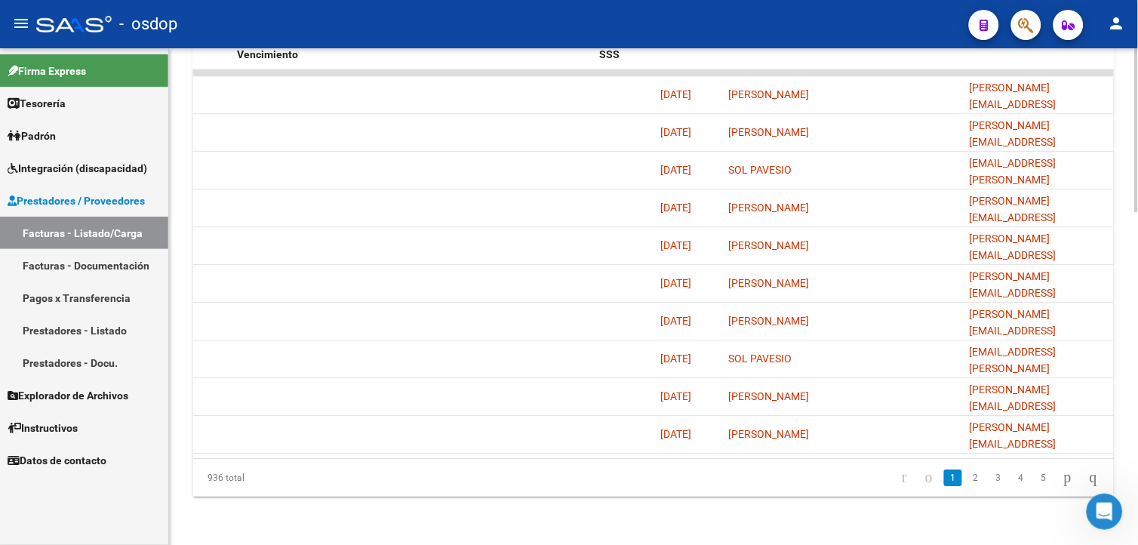
click at [1137, 454] on html "menu - osdop person Firma Express Tesorería Extractos Procesados (csv) Extracto…" at bounding box center [569, 272] width 1138 height 545
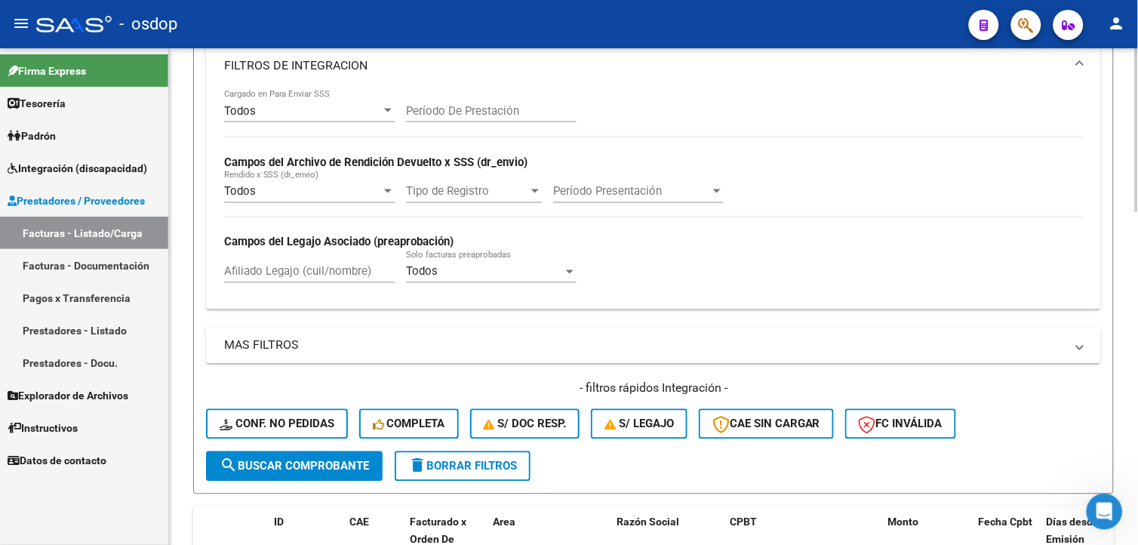
scroll to position [0, 0]
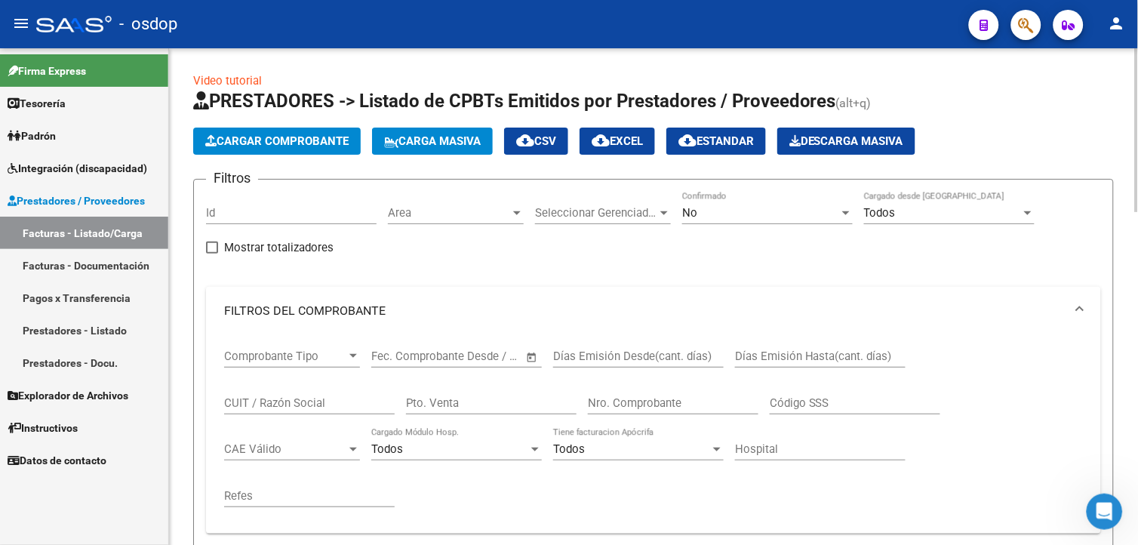
click at [1137, 77] on html "menu - osdop person Firma Express Tesorería Extractos Procesados (csv) Extracto…" at bounding box center [569, 272] width 1138 height 545
drag, startPoint x: 1137, startPoint y: 46, endPoint x: 1141, endPoint y: 126, distance: 80.1
click at [1137, 126] on html "menu - osdop person Firma Express Tesorería Extractos Procesados (csv) Extracto…" at bounding box center [569, 272] width 1138 height 545
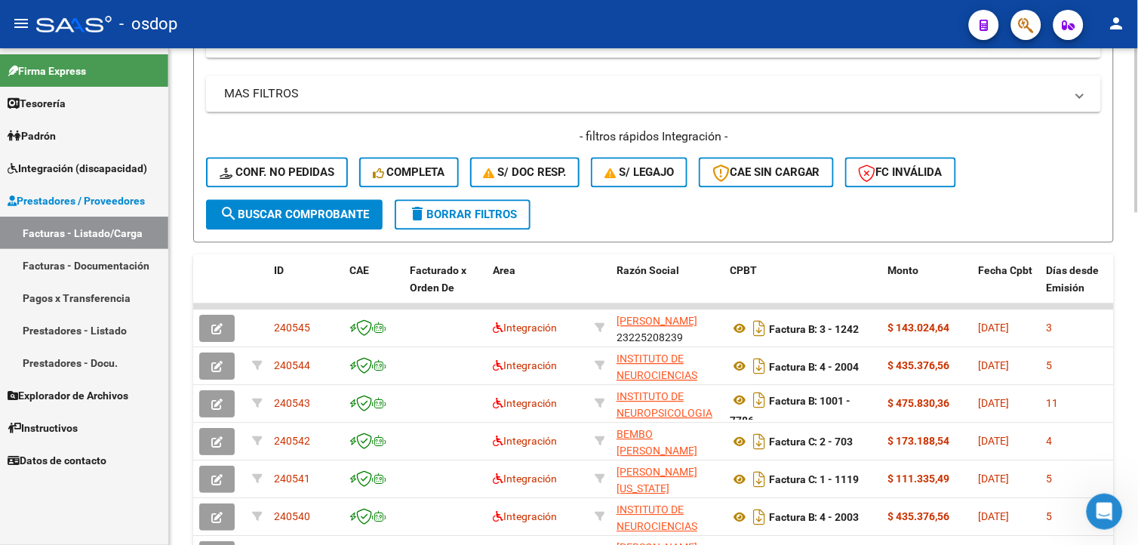
scroll to position [823, 0]
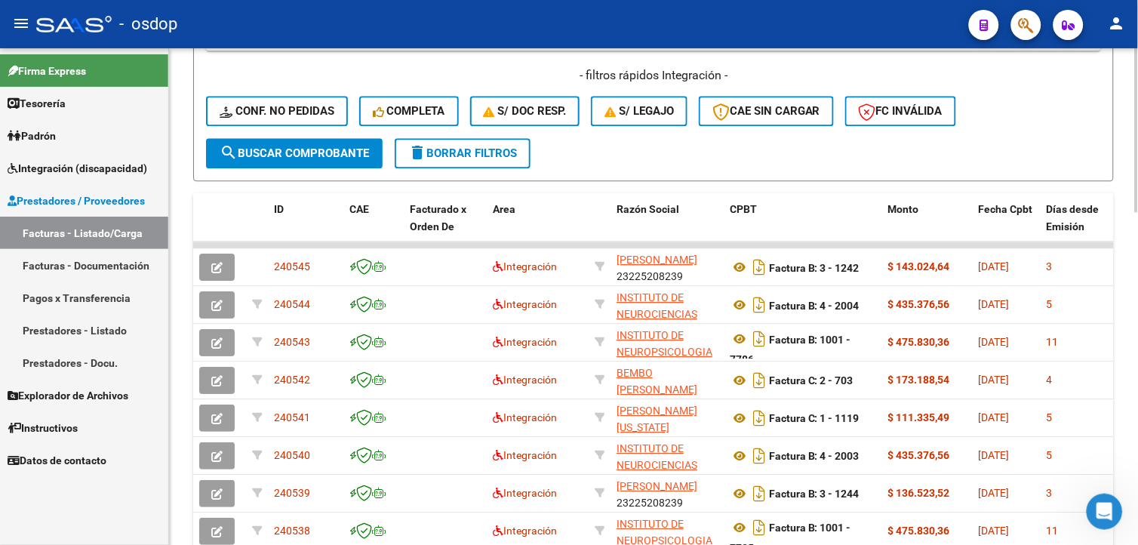
click at [1137, 372] on html "menu - osdop person Firma Express Tesorería Extractos Procesados (csv) Extracto…" at bounding box center [569, 272] width 1138 height 545
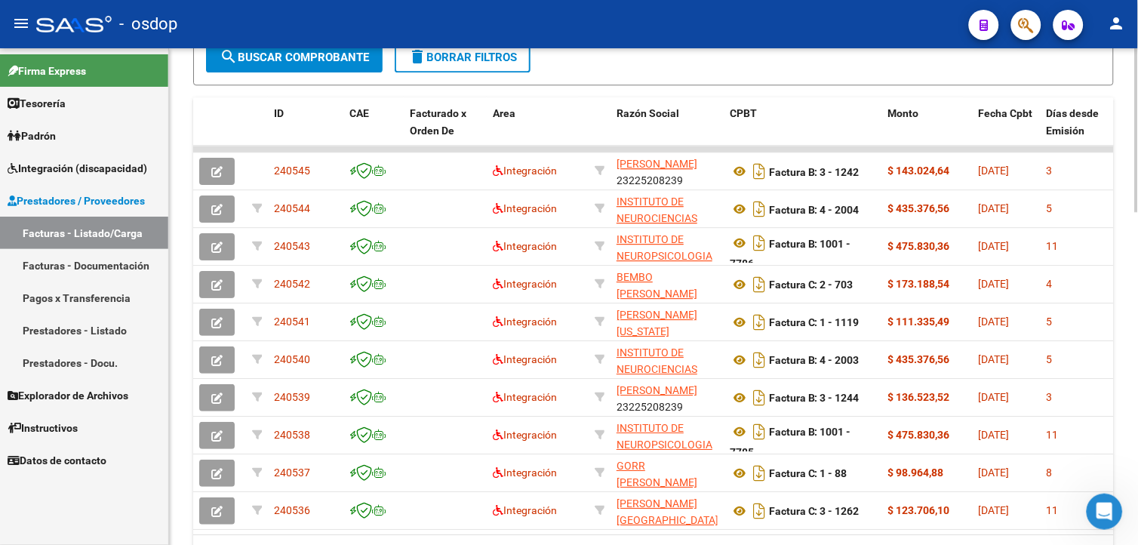
scroll to position [943, 0]
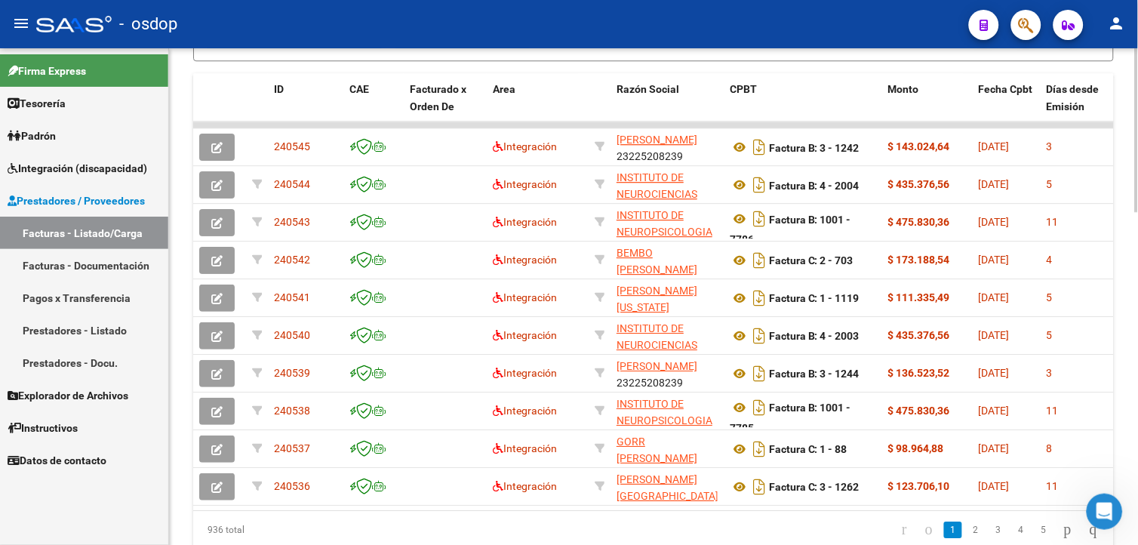
click at [1137, 398] on html "menu - osdop person Firma Express Tesorería Extractos Procesados (csv) Extracto…" at bounding box center [569, 272] width 1138 height 545
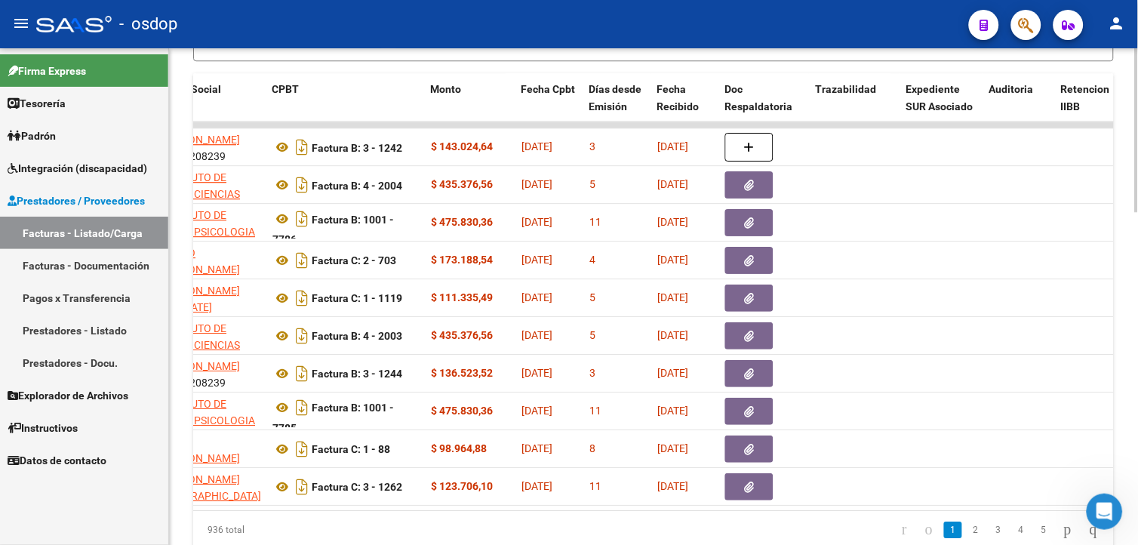
scroll to position [0, 340]
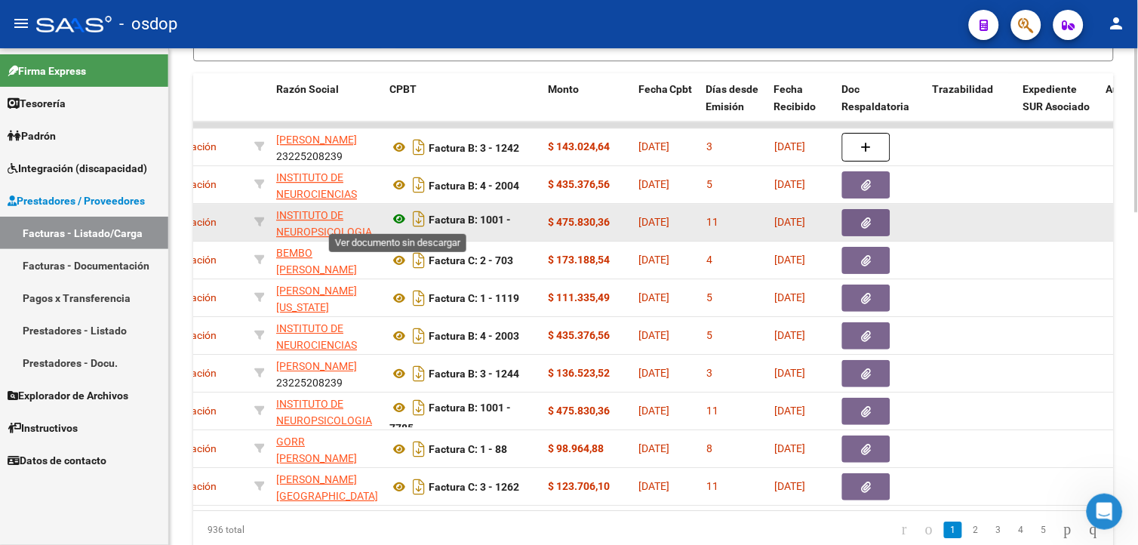
click at [398, 222] on icon at bounding box center [399, 219] width 20 height 18
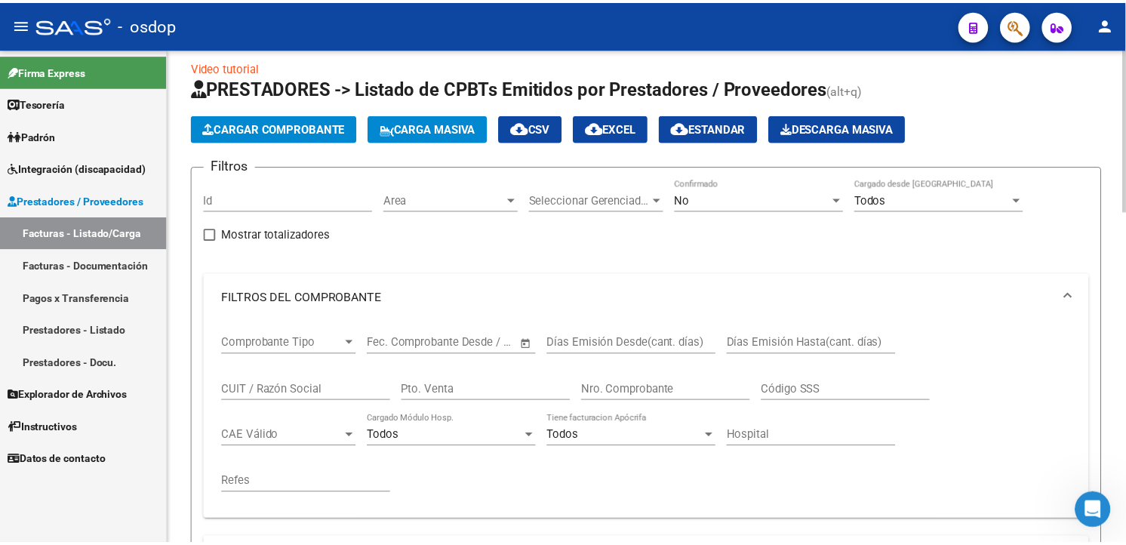
scroll to position [0, 0]
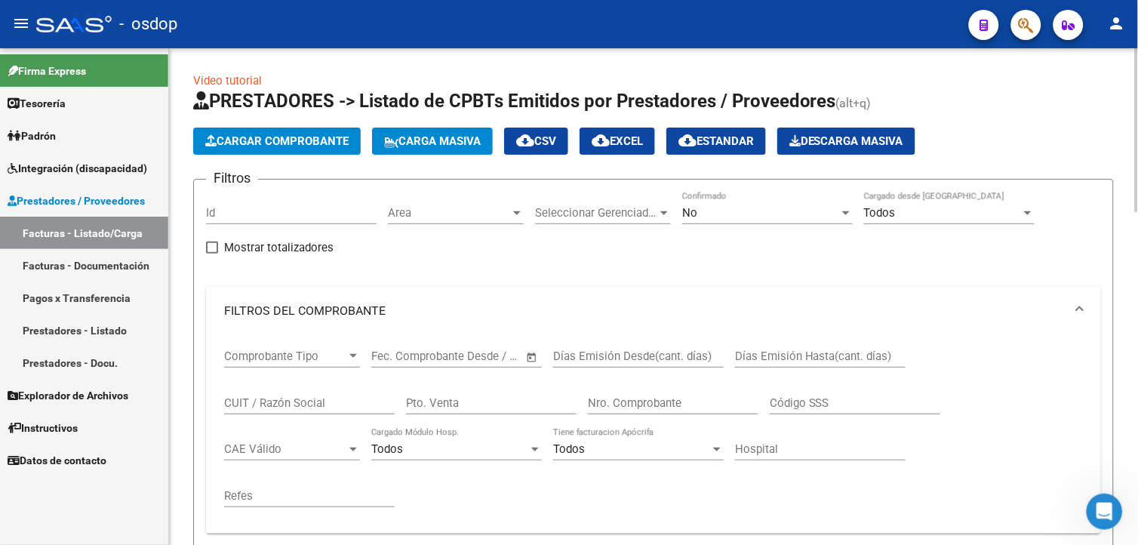
click at [1137, 59] on html "menu - osdop person Firma Express Tesorería Extractos Procesados (csv) Extracto…" at bounding box center [569, 272] width 1138 height 545
click at [324, 140] on span "Cargar Comprobante" at bounding box center [276, 141] width 143 height 14
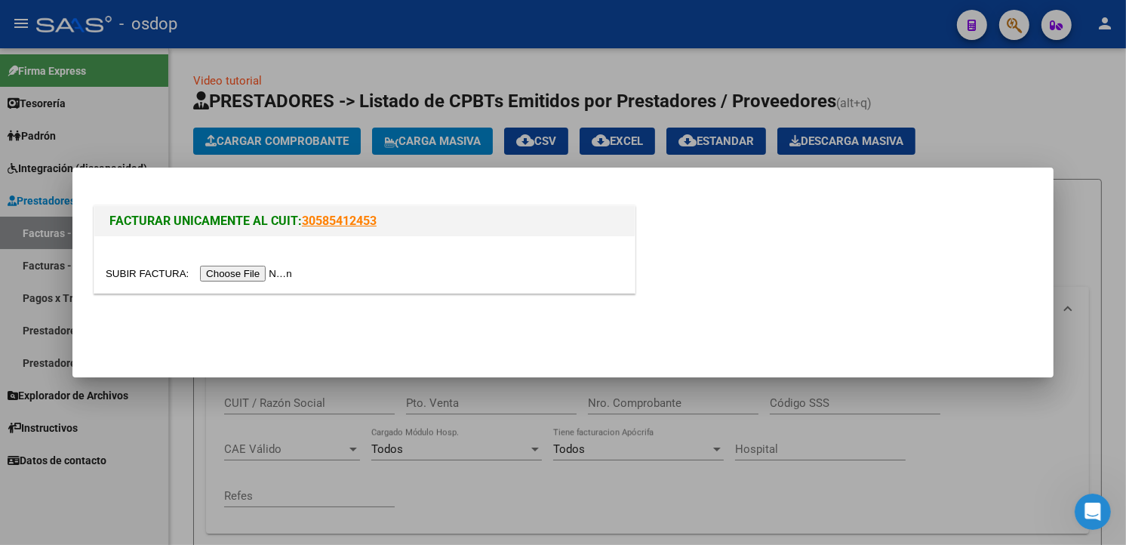
click at [242, 274] on input "file" at bounding box center [201, 274] width 191 height 16
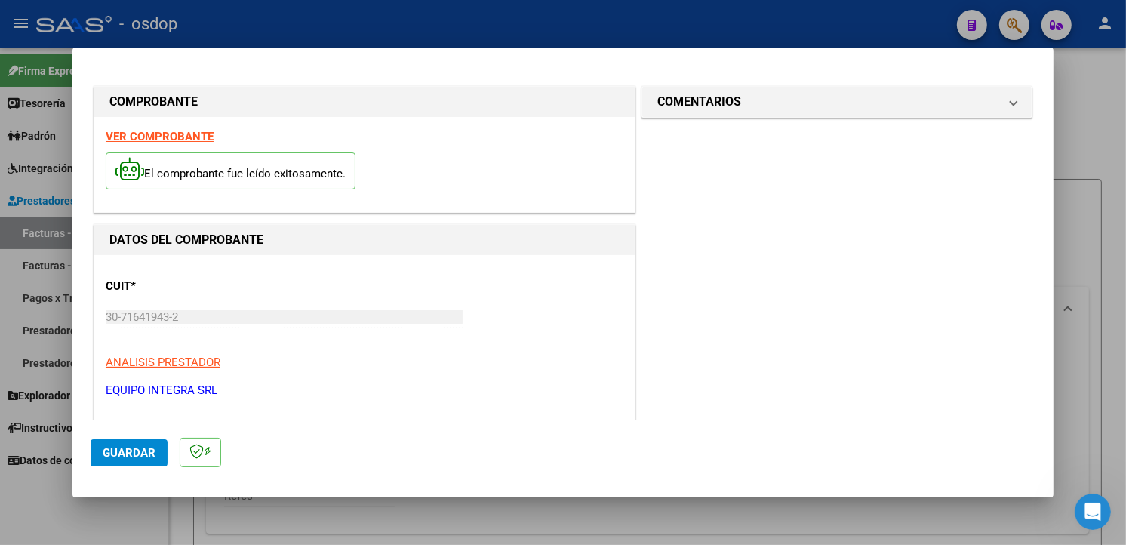
scroll to position [232, 0]
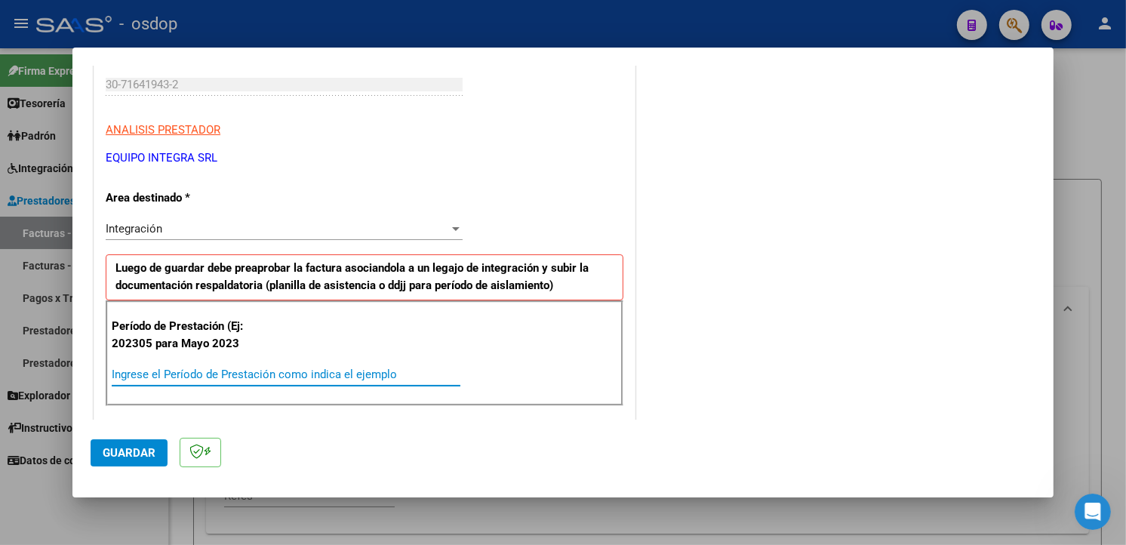
click at [215, 370] on input "Ingrese el Período de Prestación como indica el ejemplo" at bounding box center [286, 374] width 349 height 14
type input "202507"
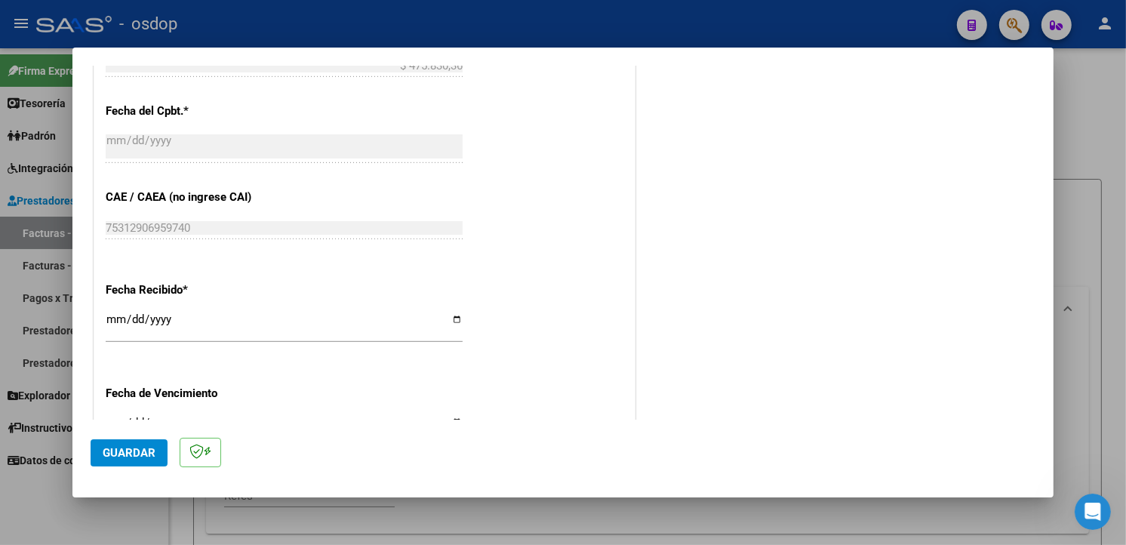
scroll to position [898, 0]
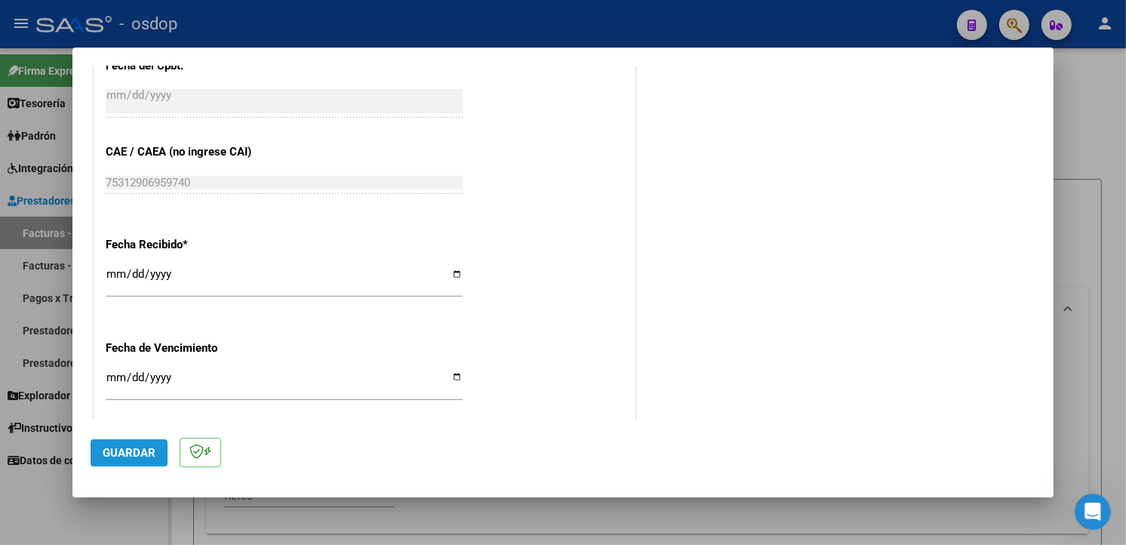
click at [142, 450] on span "Guardar" at bounding box center [129, 453] width 53 height 14
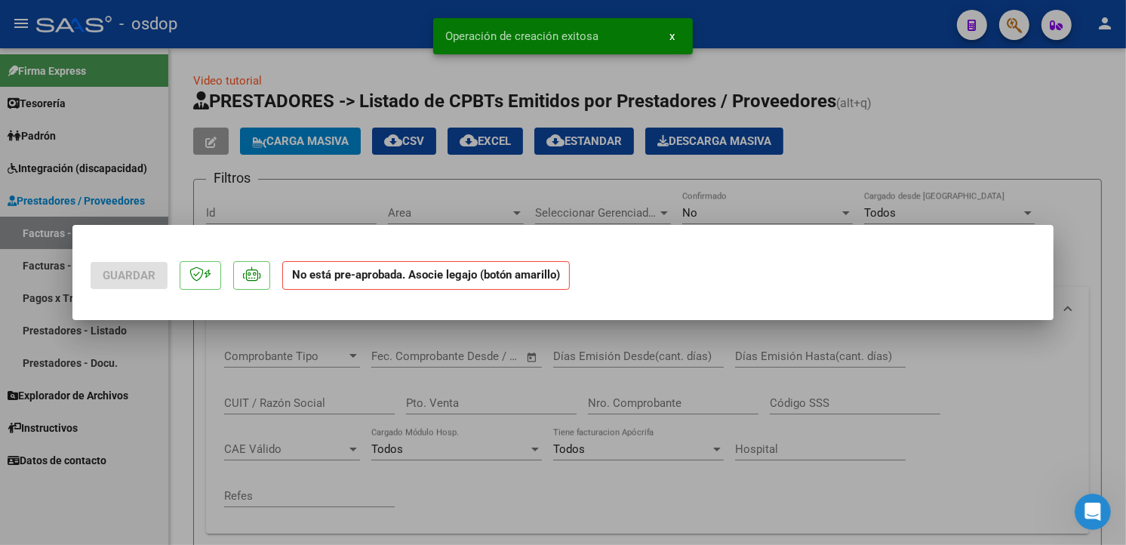
scroll to position [0, 0]
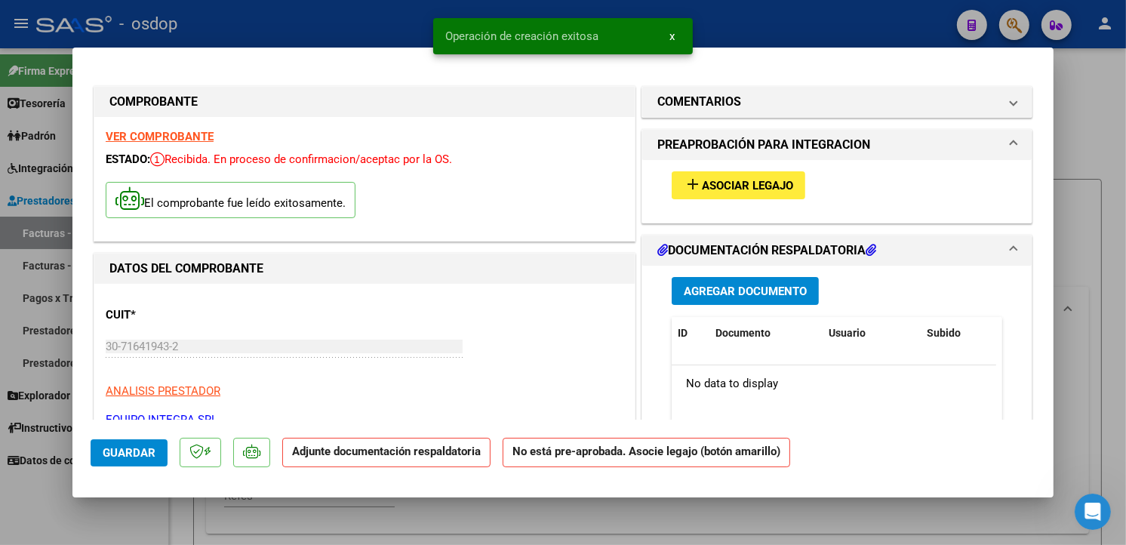
click at [712, 189] on span "Asociar Legajo" at bounding box center [747, 186] width 91 height 14
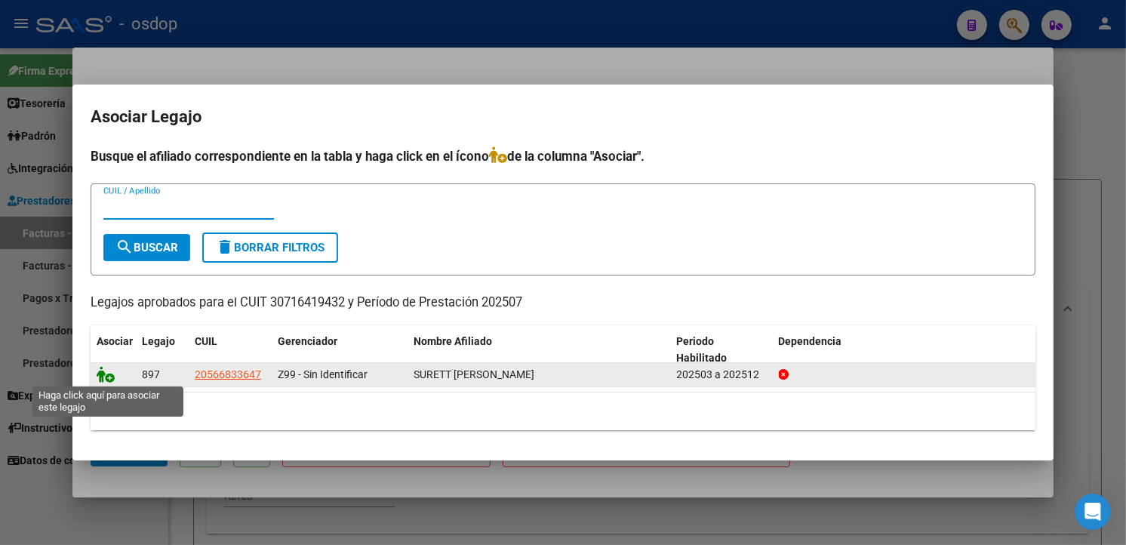
click at [98, 374] on icon at bounding box center [106, 374] width 18 height 17
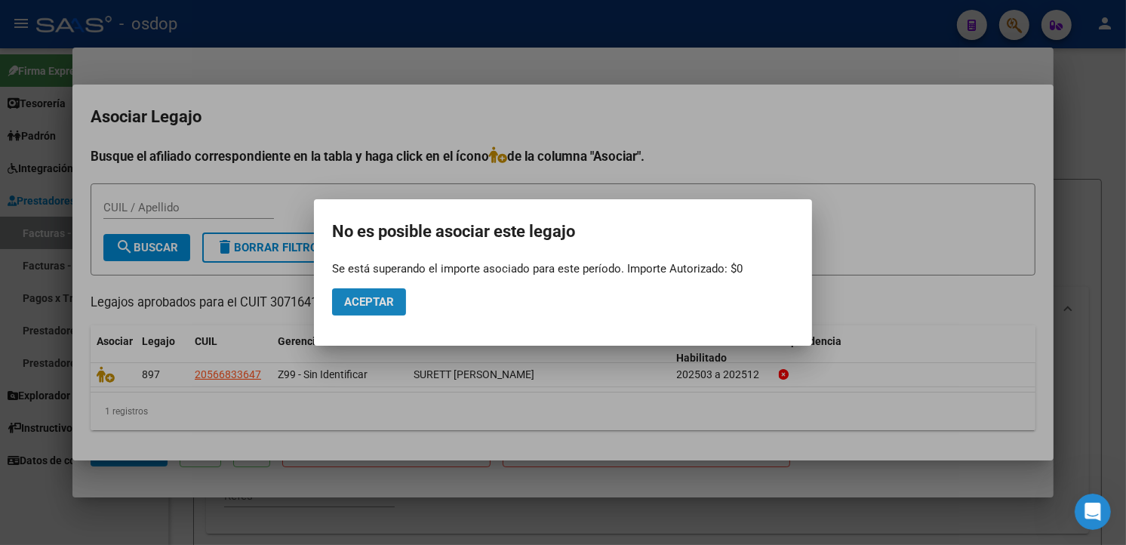
click at [395, 311] on button "Aceptar" at bounding box center [369, 301] width 74 height 27
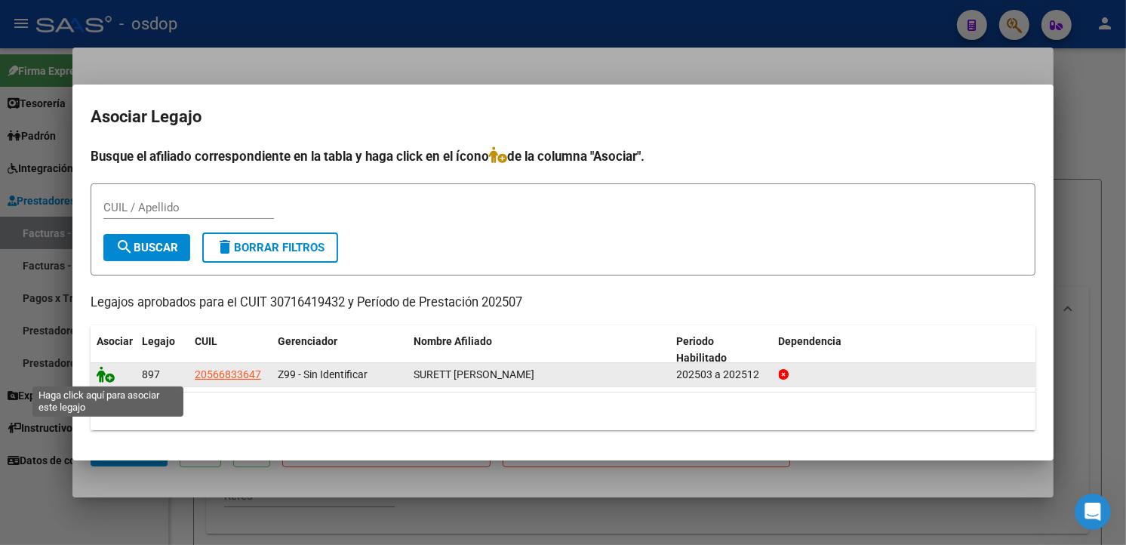
click at [103, 380] on icon at bounding box center [106, 374] width 18 height 17
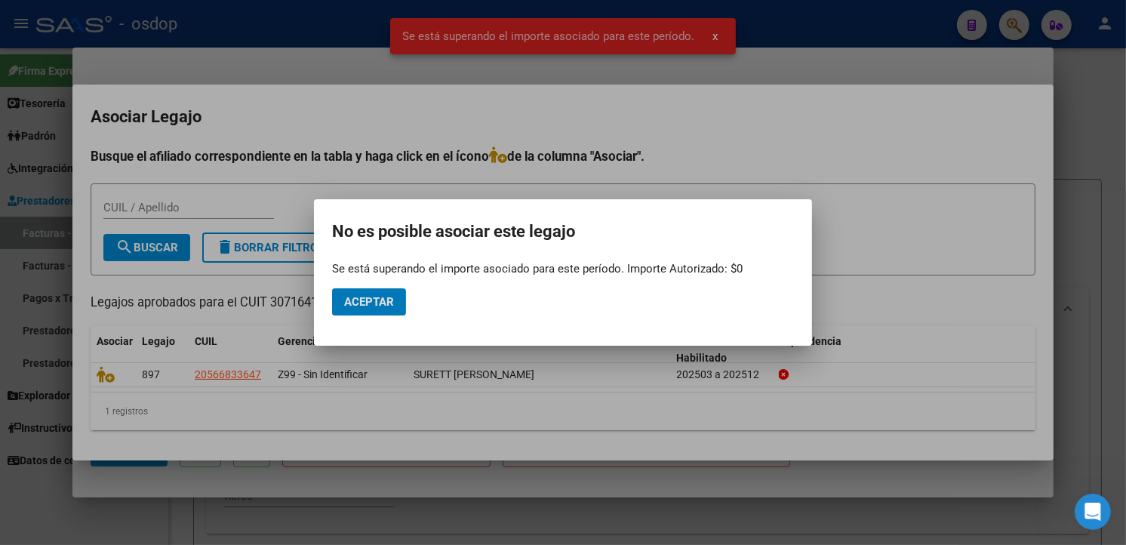
click at [376, 288] on button "Aceptar" at bounding box center [369, 301] width 74 height 27
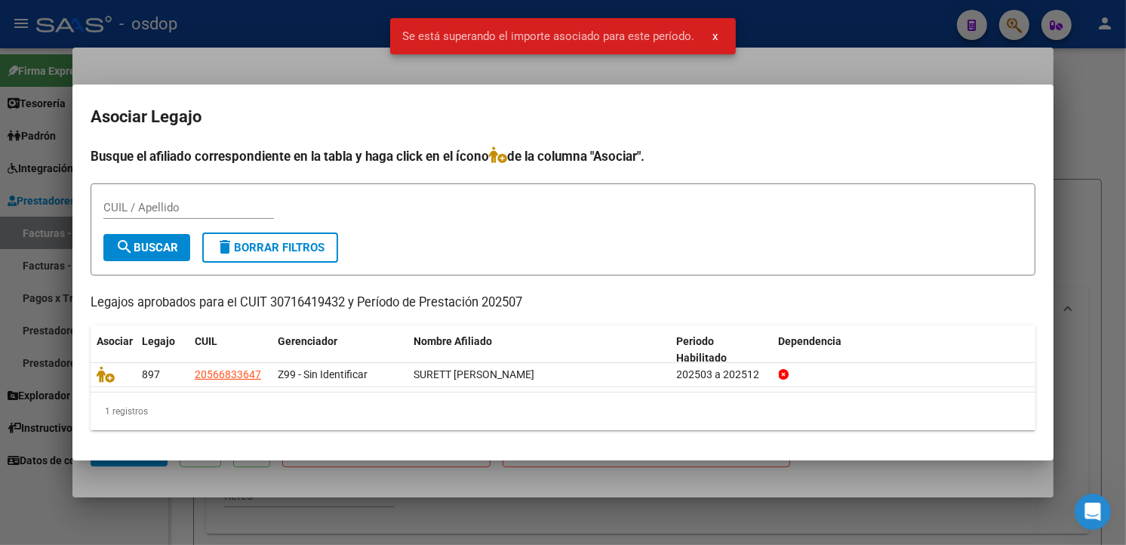
click at [719, 39] on button "x" at bounding box center [714, 36] width 29 height 27
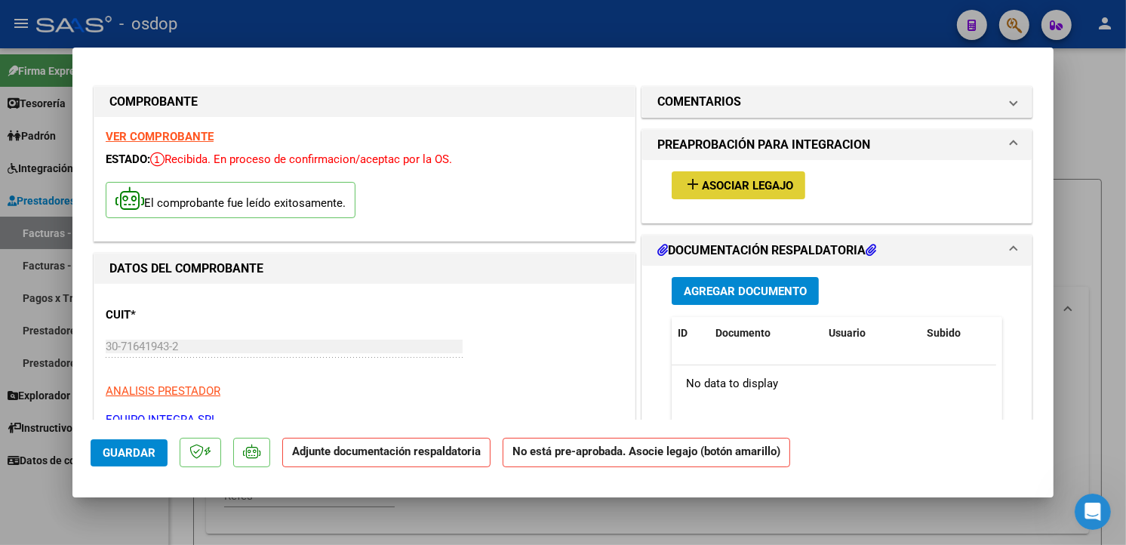
click at [749, 299] on button "Agregar Documento" at bounding box center [745, 291] width 147 height 28
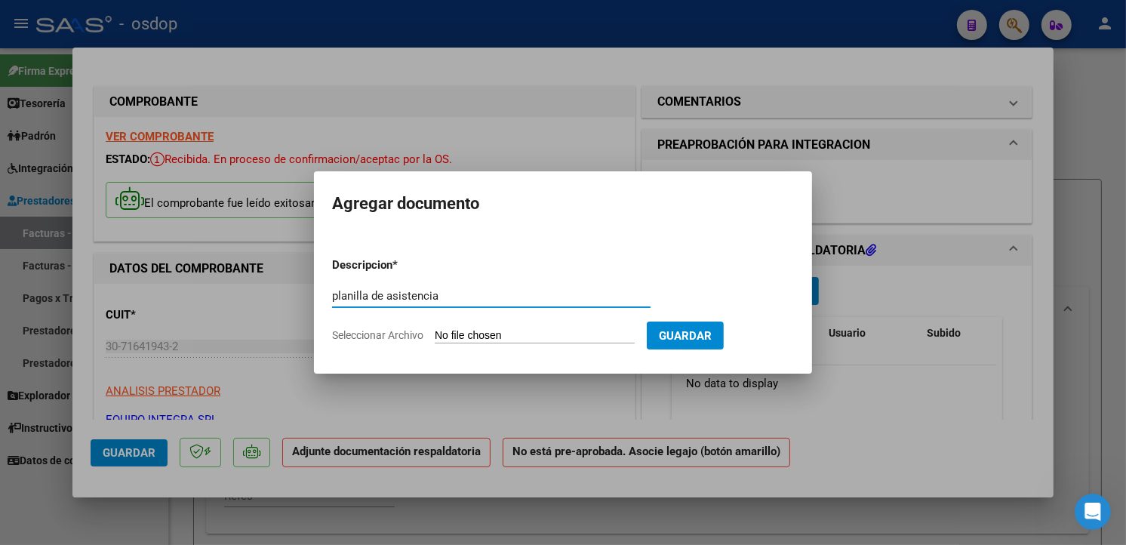
type input "planilla de asistencia"
click at [545, 338] on input "Seleccionar Archivo" at bounding box center [535, 336] width 200 height 14
type input "C:\fakepath\asistencia [PERSON_NAME] .pdf"
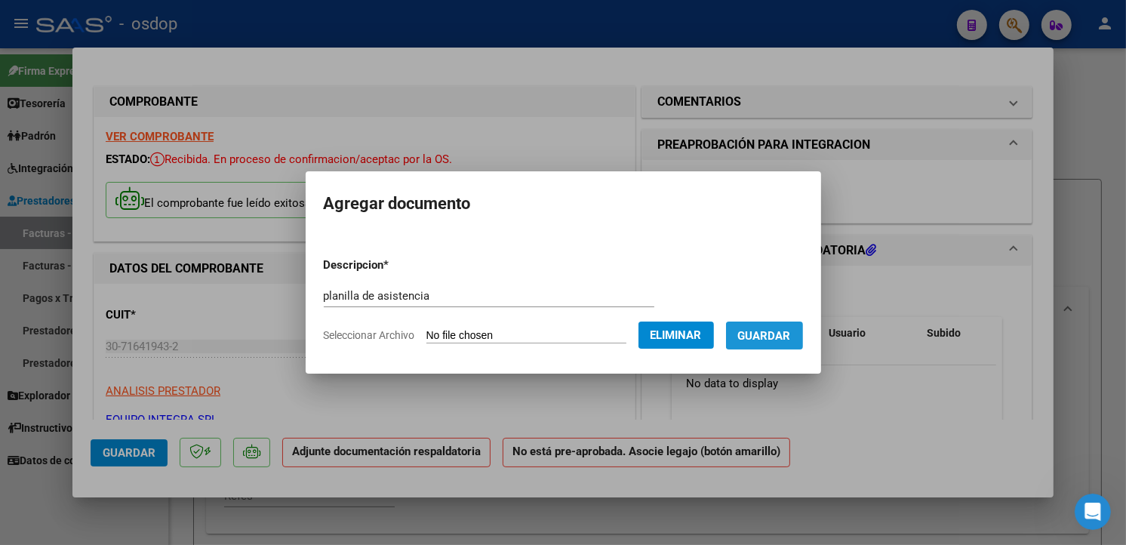
click at [791, 332] on span "Guardar" at bounding box center [764, 336] width 53 height 14
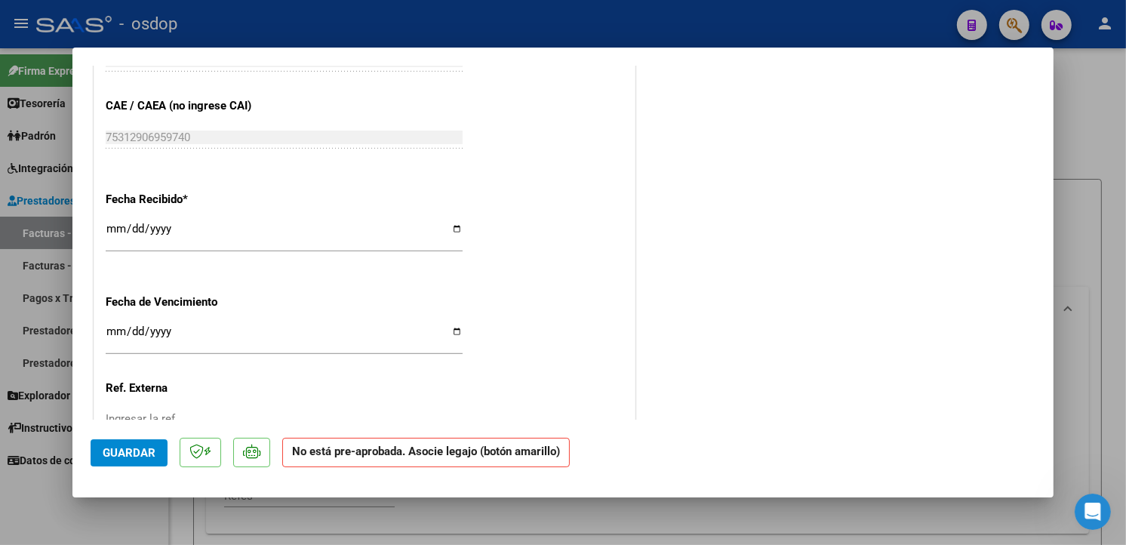
scroll to position [1042, 0]
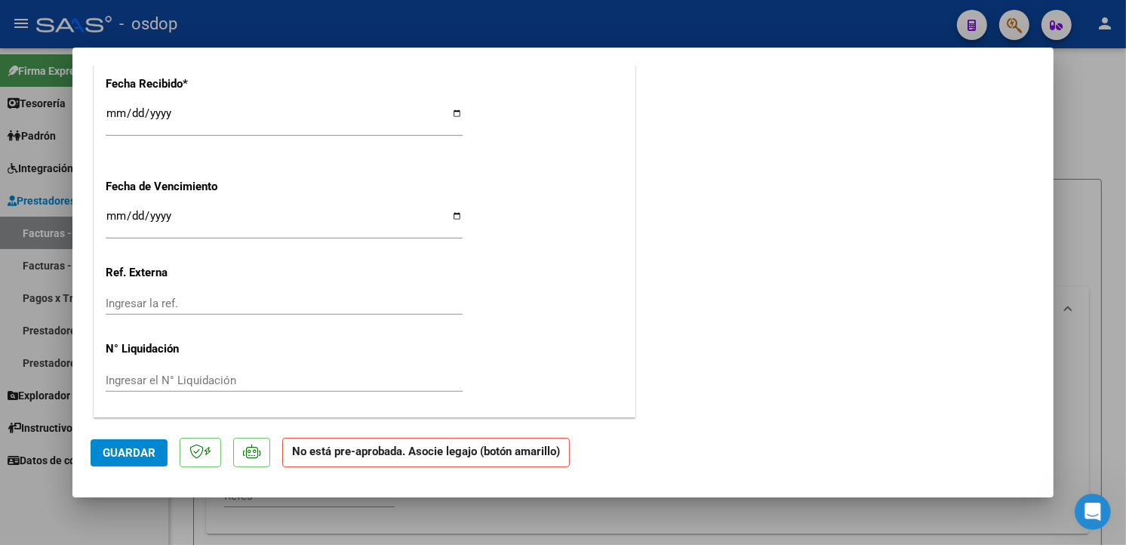
click at [152, 450] on span "Guardar" at bounding box center [129, 453] width 53 height 14
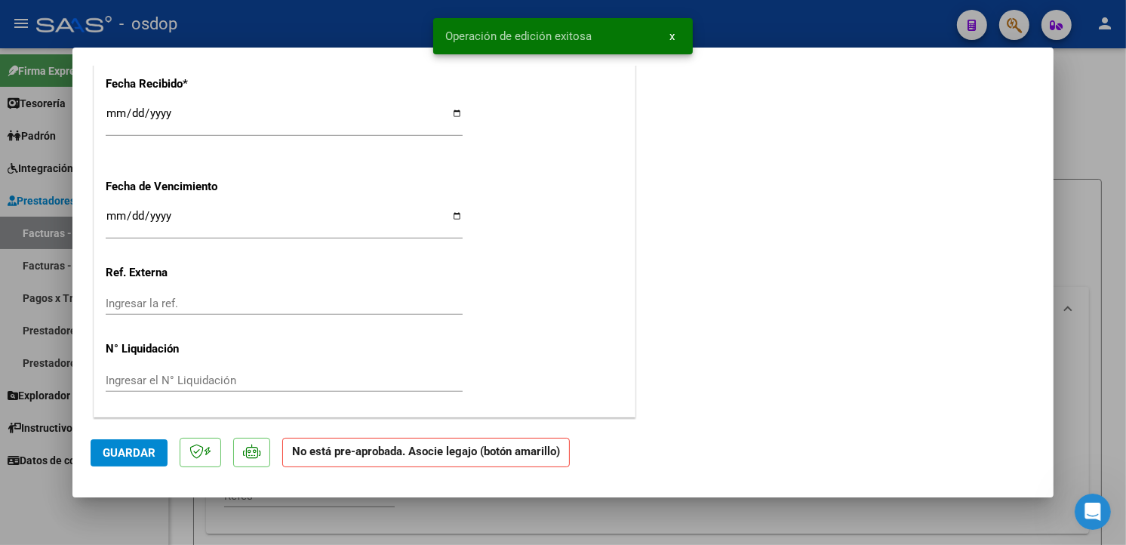
type input "$ 0,00"
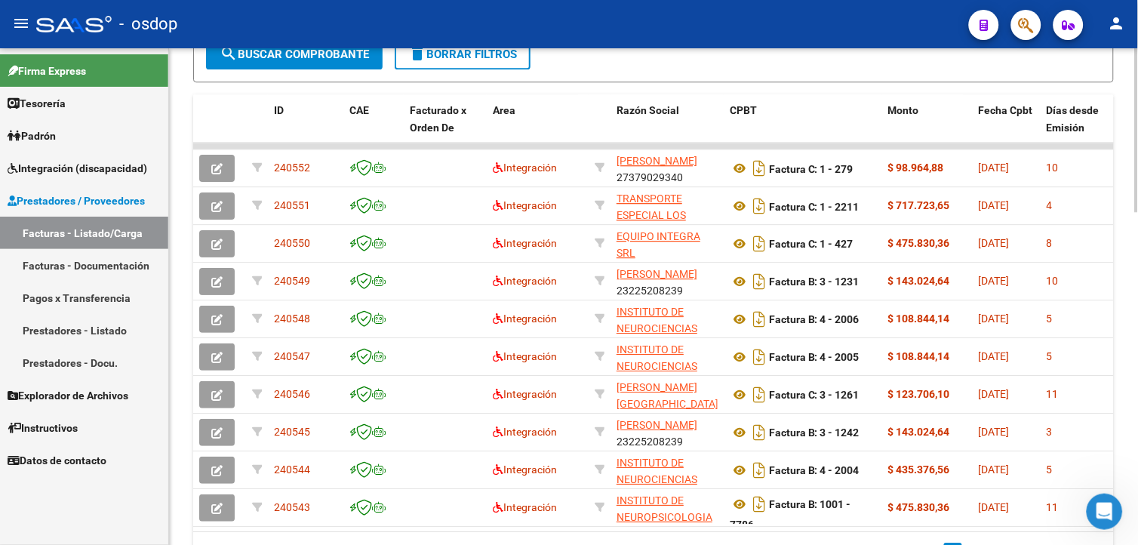
scroll to position [927, 0]
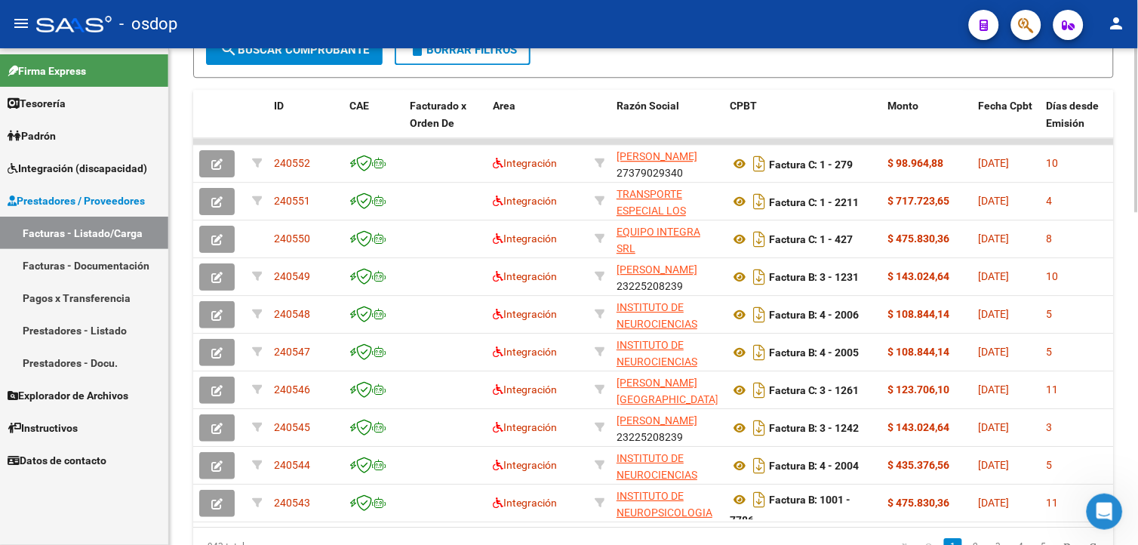
click at [1137, 457] on html "menu - osdop person Firma Express Tesorería Extractos Procesados (csv) Extracto…" at bounding box center [569, 272] width 1138 height 545
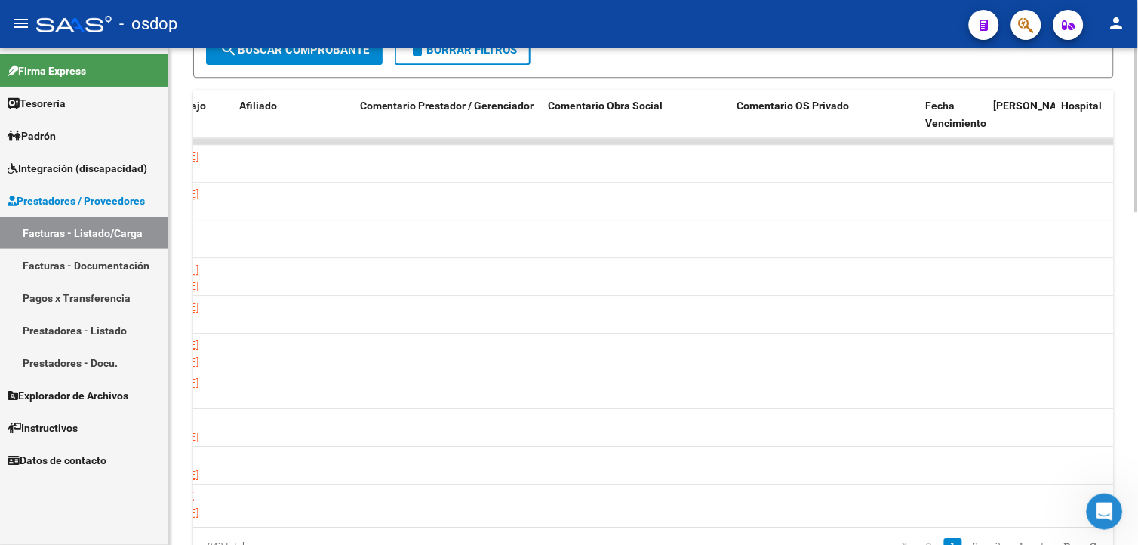
scroll to position [0, 2243]
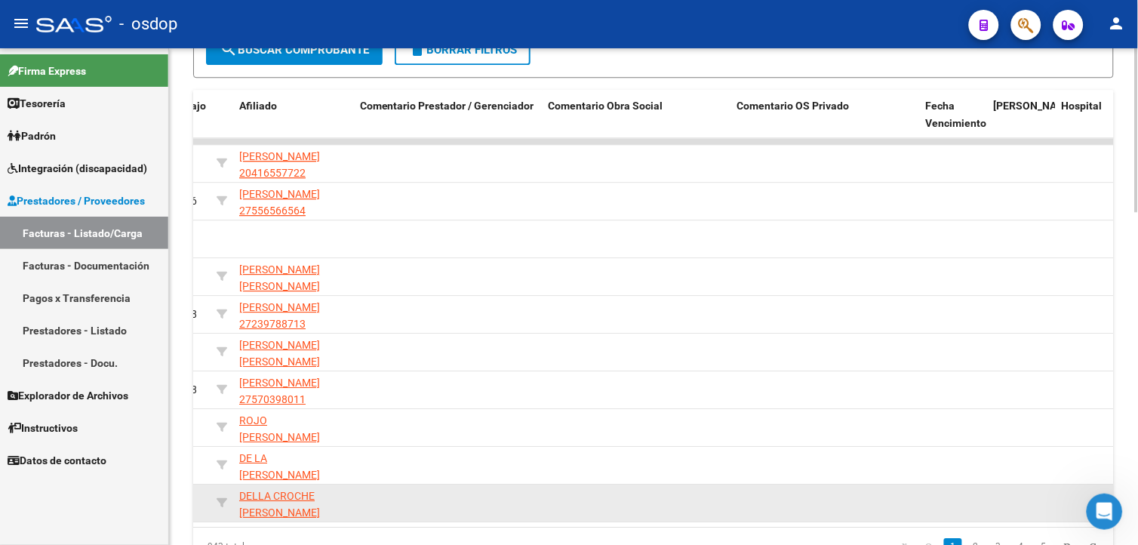
drag, startPoint x: 905, startPoint y: 523, endPoint x: 1007, endPoint y: 515, distance: 102.1
click at [1007, 515] on datatable-body "240552 Integración [PERSON_NAME] 27379029340 Factura C: 1 - 279 $ 98.964,88 [DA…" at bounding box center [653, 332] width 920 height 389
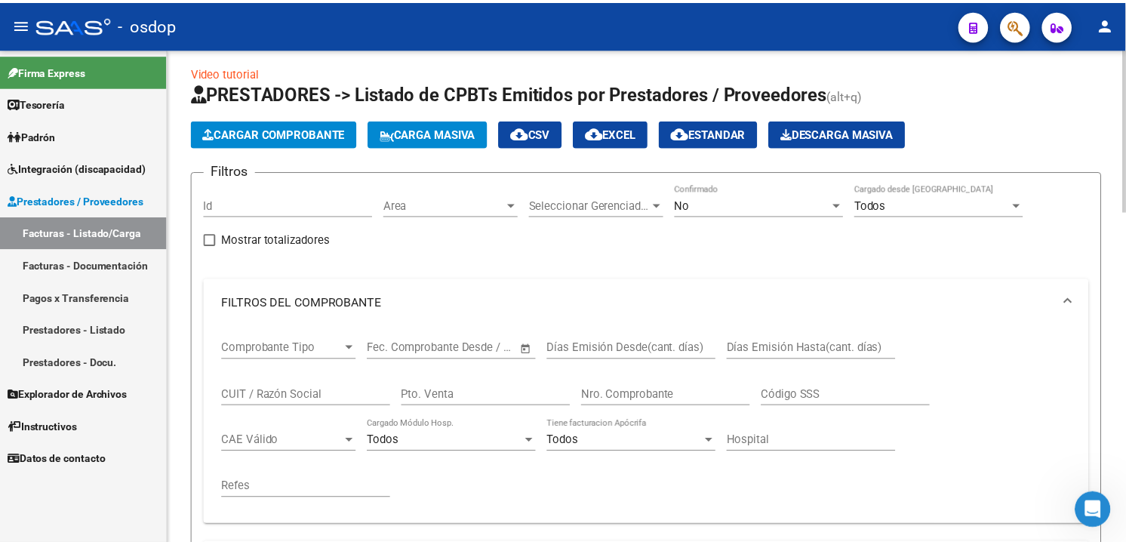
scroll to position [0, 0]
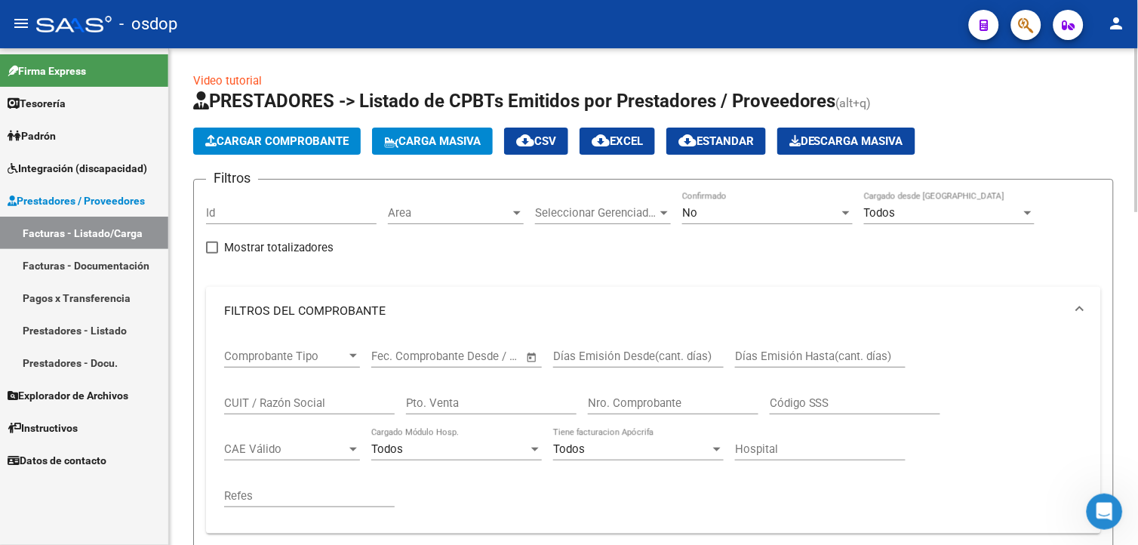
click at [273, 152] on button "Cargar Comprobante" at bounding box center [277, 141] width 168 height 27
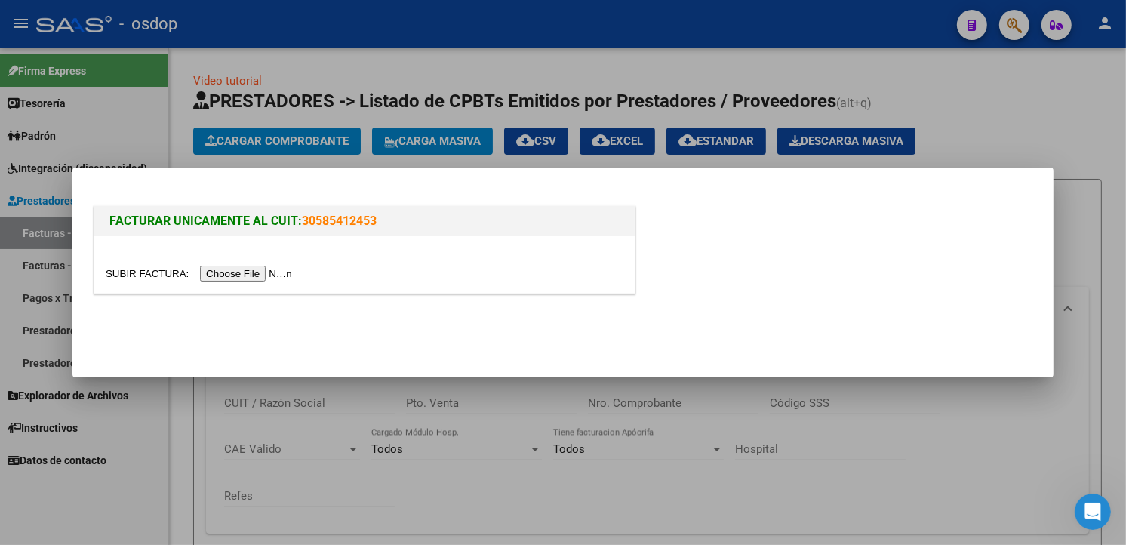
click at [229, 268] on input "file" at bounding box center [201, 274] width 191 height 16
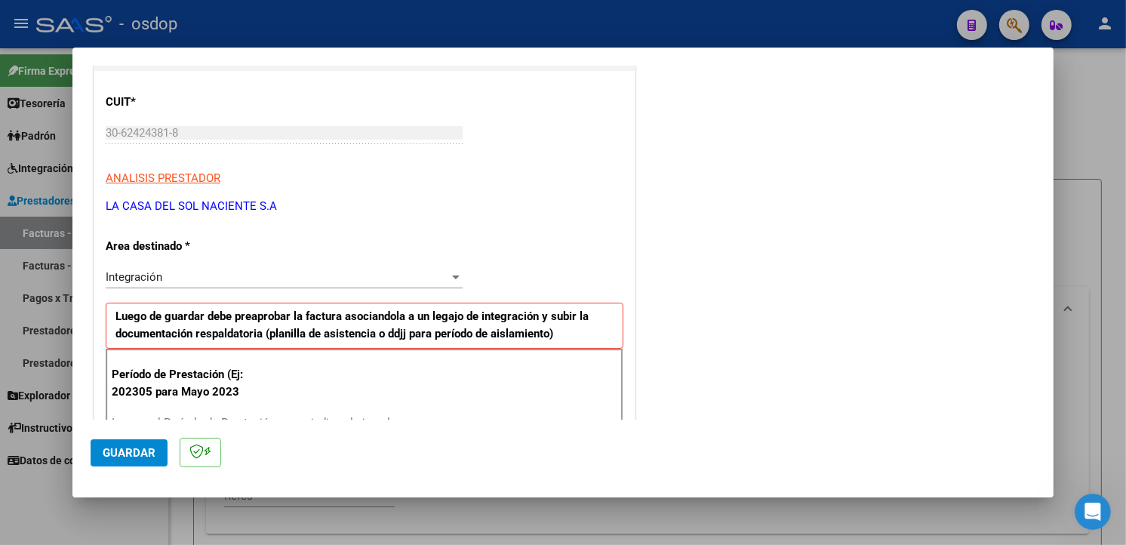
scroll to position [202, 0]
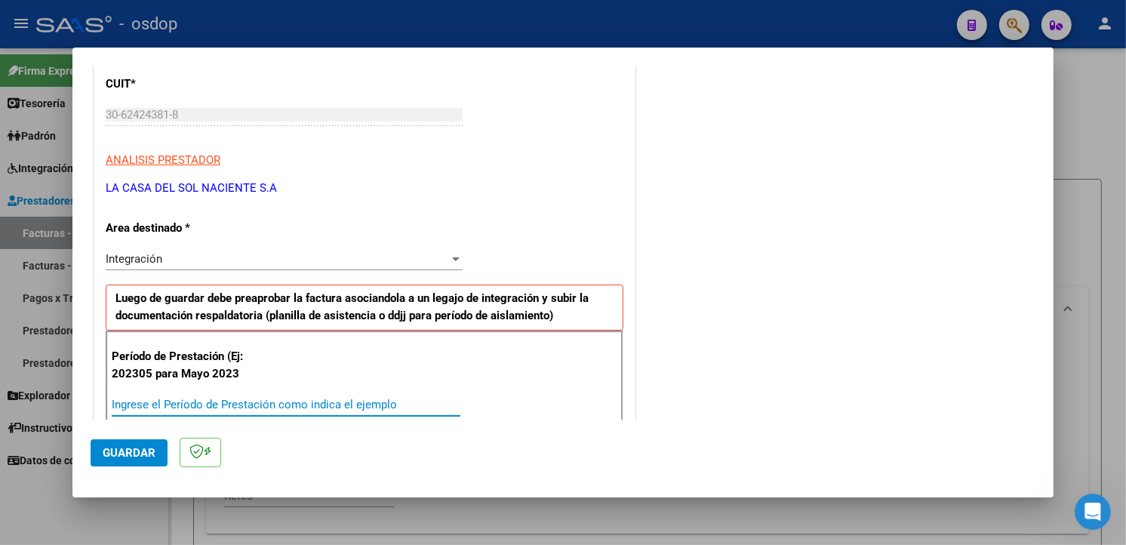
click at [269, 405] on input "Ingrese el Período de Prestación como indica el ejemplo" at bounding box center [286, 405] width 349 height 14
type input "202507"
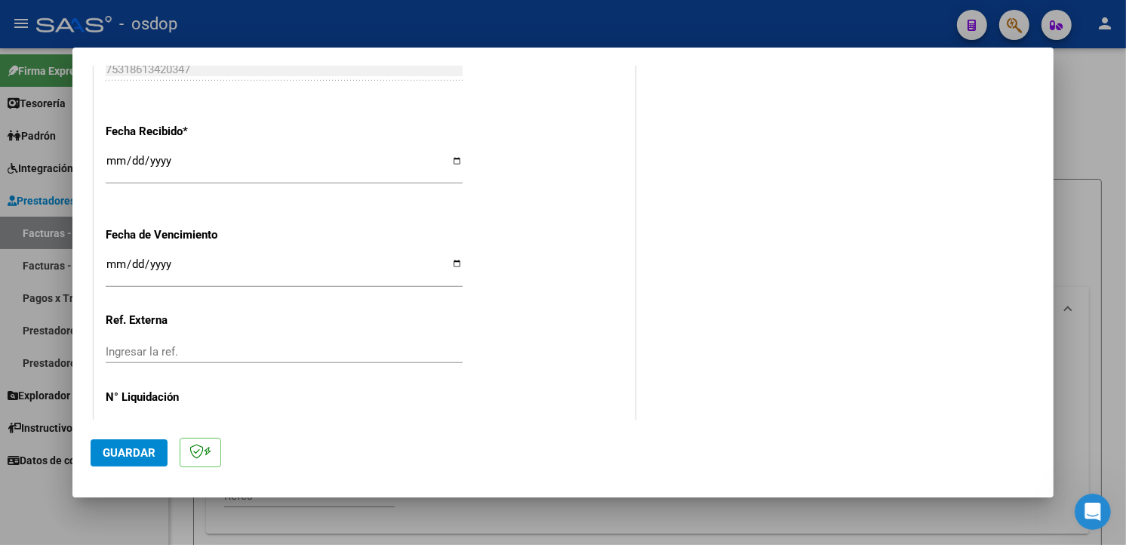
scroll to position [1059, 0]
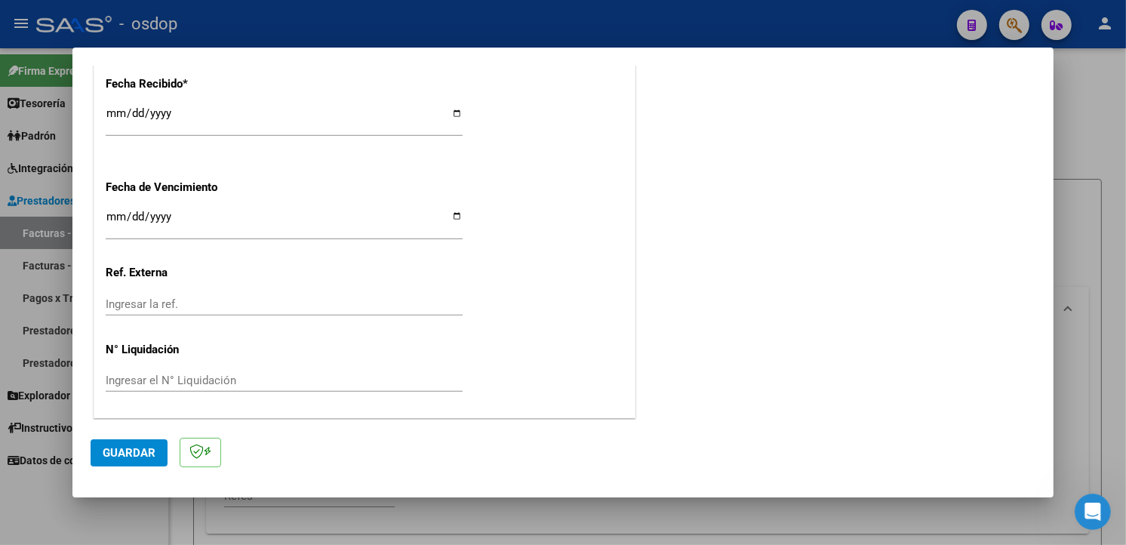
click at [129, 450] on span "Guardar" at bounding box center [129, 453] width 53 height 14
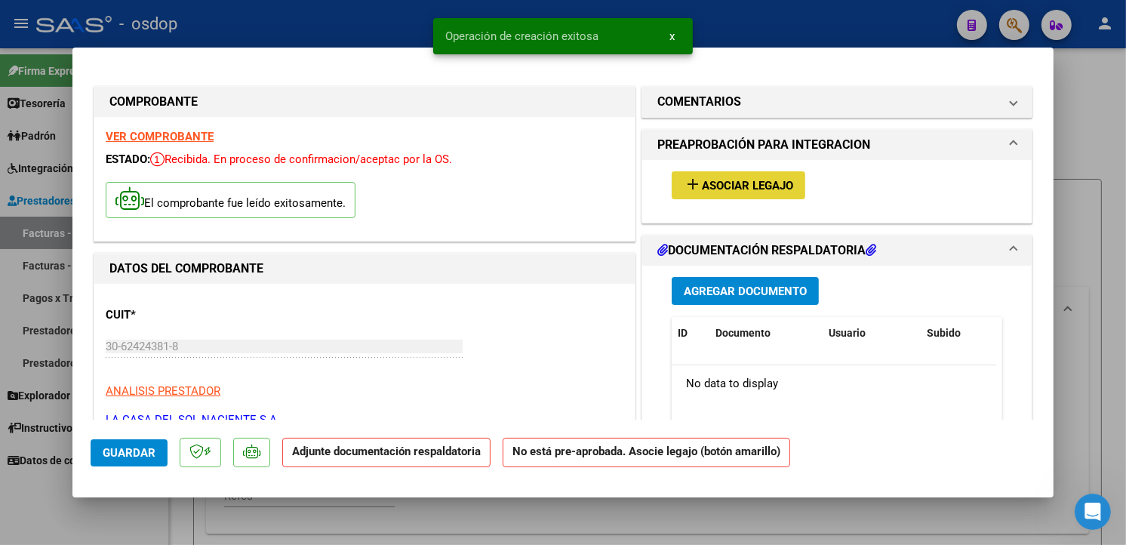
click at [753, 179] on span "Asociar Legajo" at bounding box center [747, 186] width 91 height 14
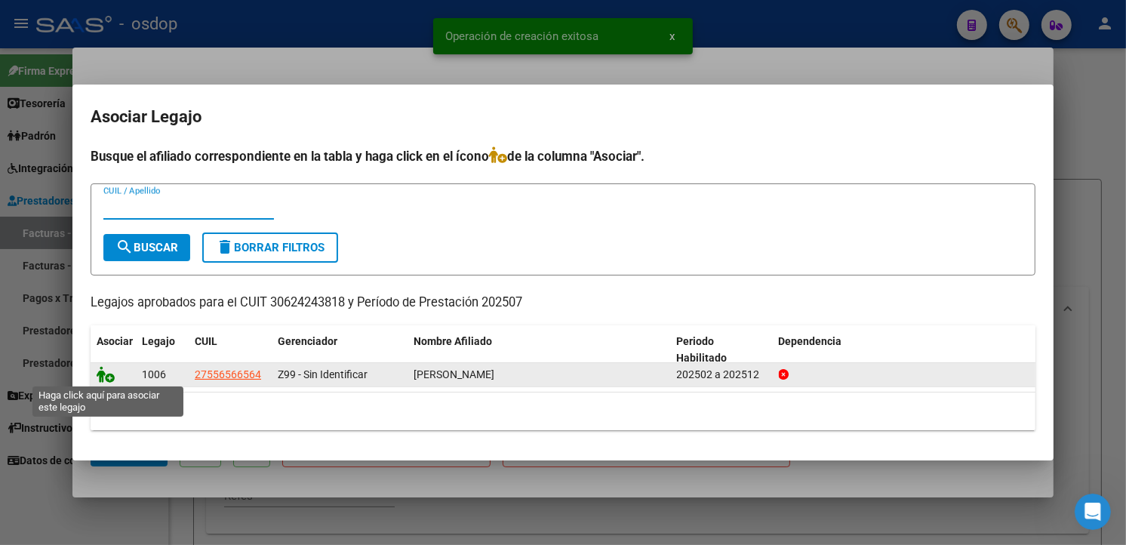
click at [104, 370] on icon at bounding box center [106, 374] width 18 height 17
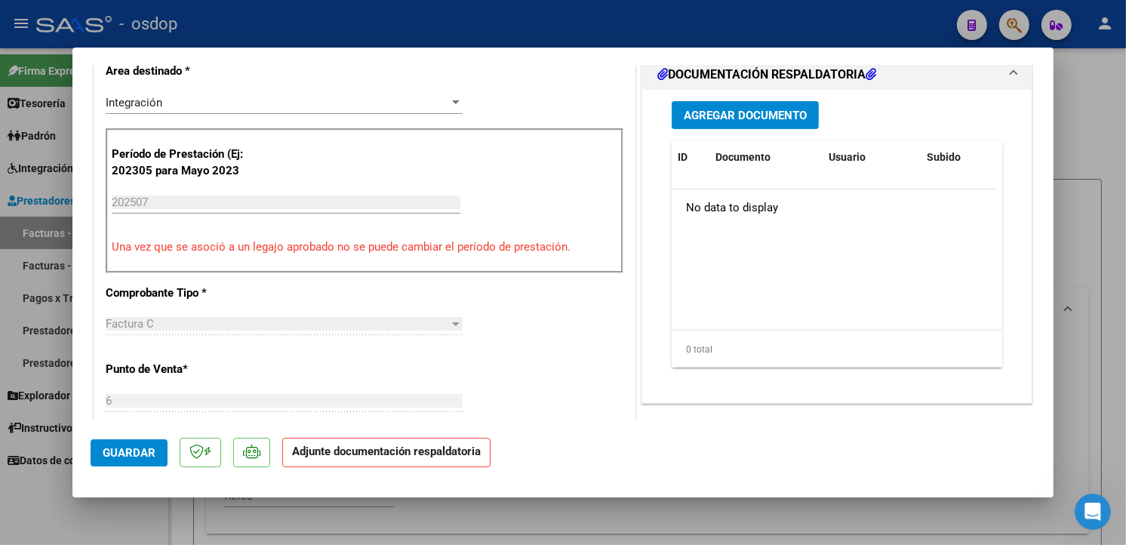
scroll to position [274, 0]
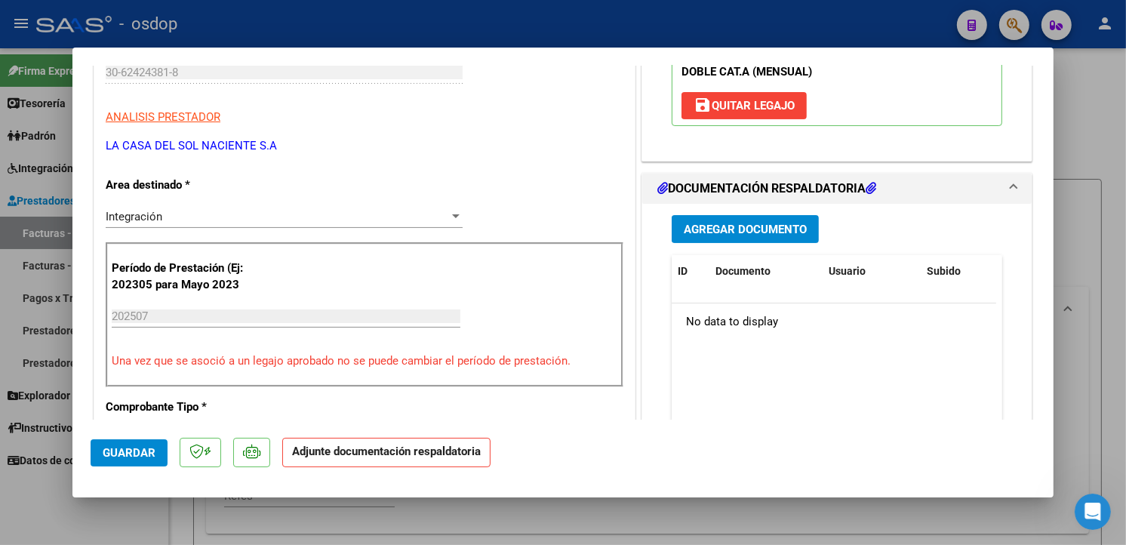
click at [730, 235] on span "Agregar Documento" at bounding box center [745, 230] width 123 height 14
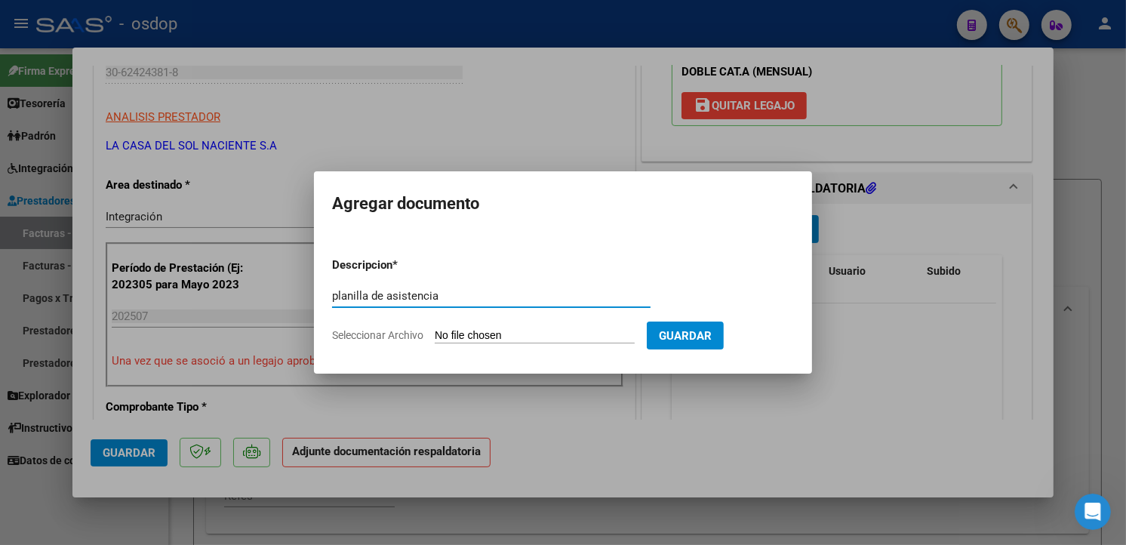
type input "planilla de asistencia"
click at [471, 332] on input "Seleccionar Archivo" at bounding box center [535, 336] width 200 height 14
type input "C:\fakepath\[PERSON_NAME].pdf"
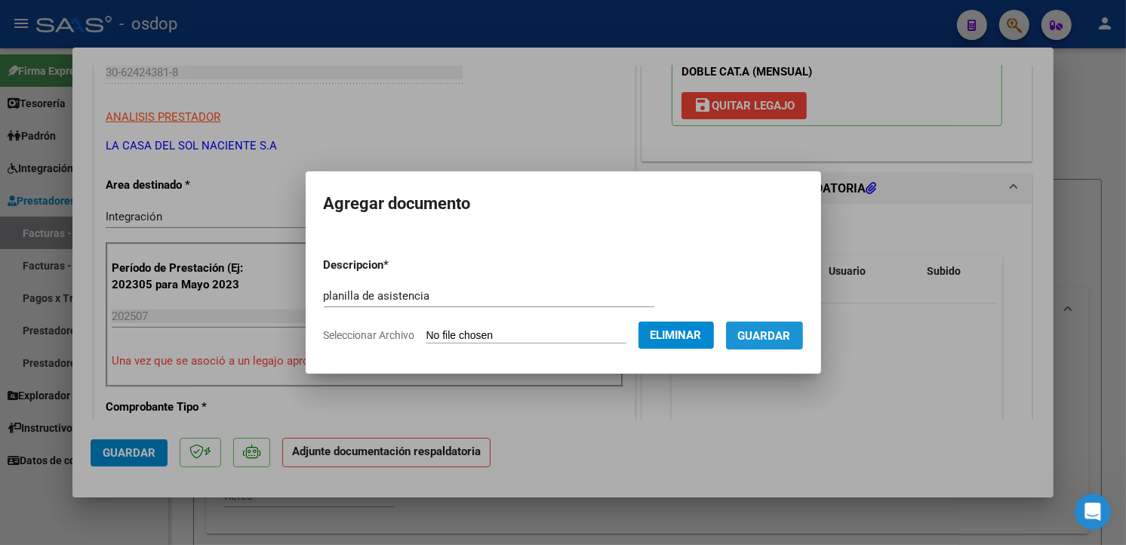
click at [791, 342] on span "Guardar" at bounding box center [764, 336] width 53 height 14
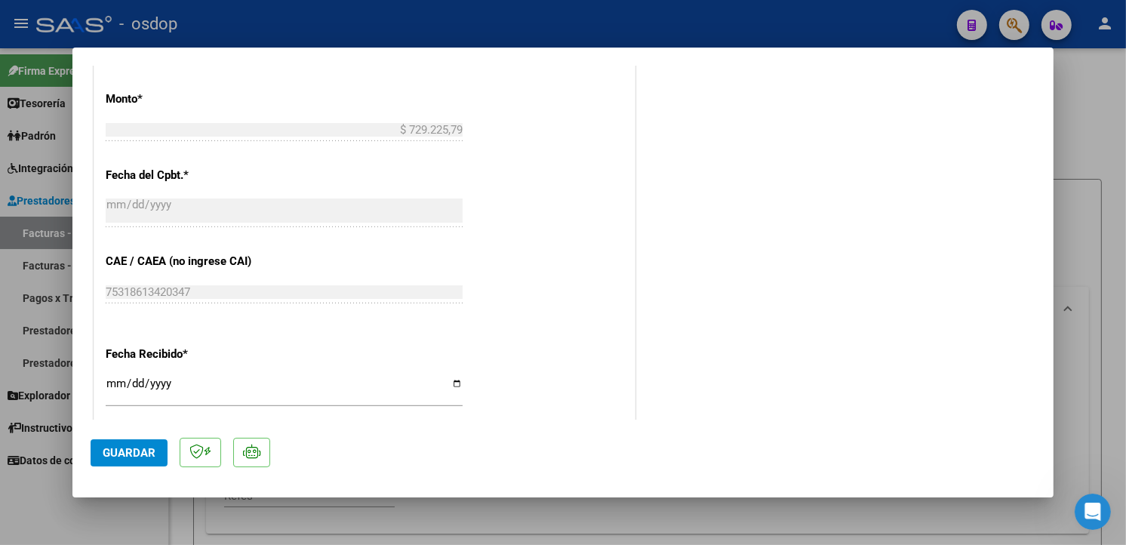
scroll to position [1081, 0]
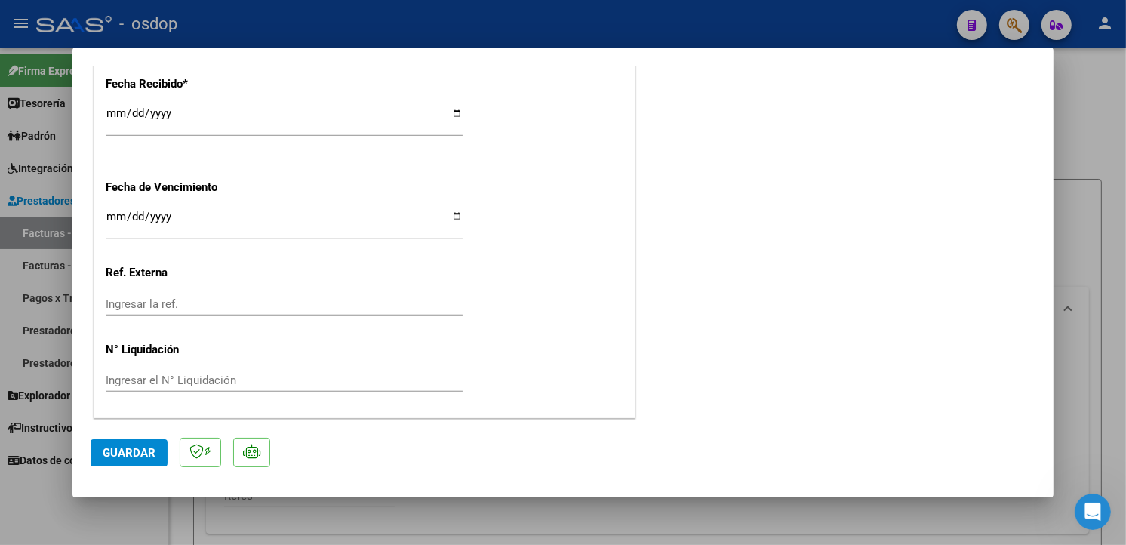
click at [134, 450] on span "Guardar" at bounding box center [129, 453] width 53 height 14
type input "$ 0,00"
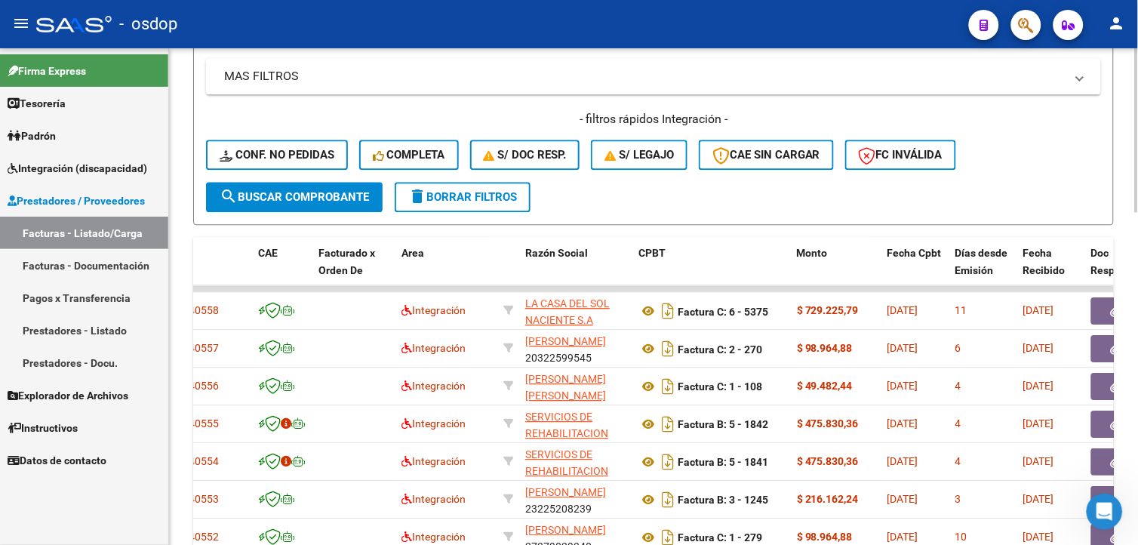
scroll to position [803, 0]
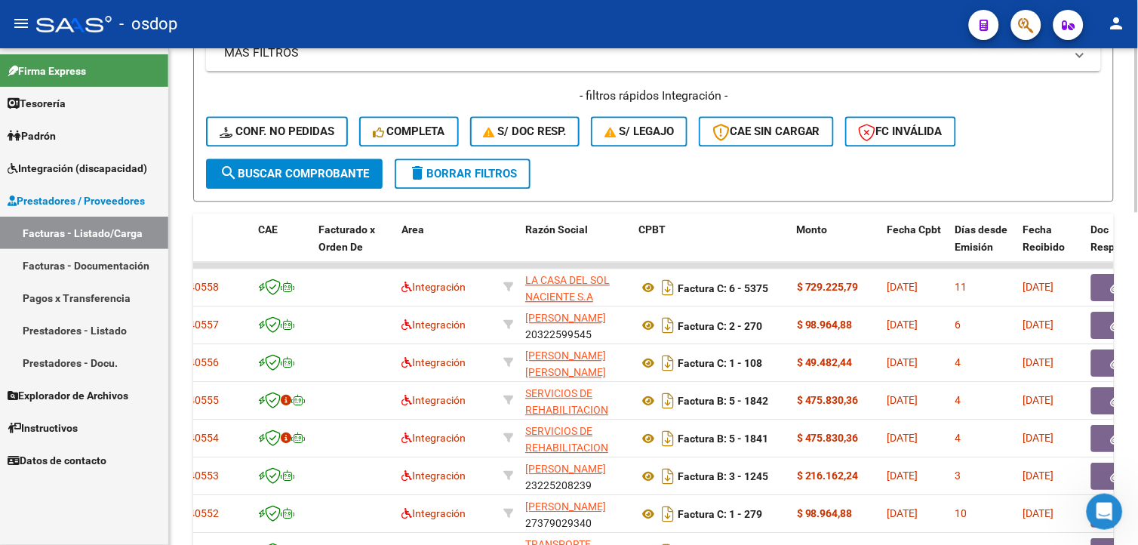
click at [1137, 379] on html "menu - osdop person Firma Express Tesorería Extractos Procesados (csv) Extracto…" at bounding box center [569, 272] width 1138 height 545
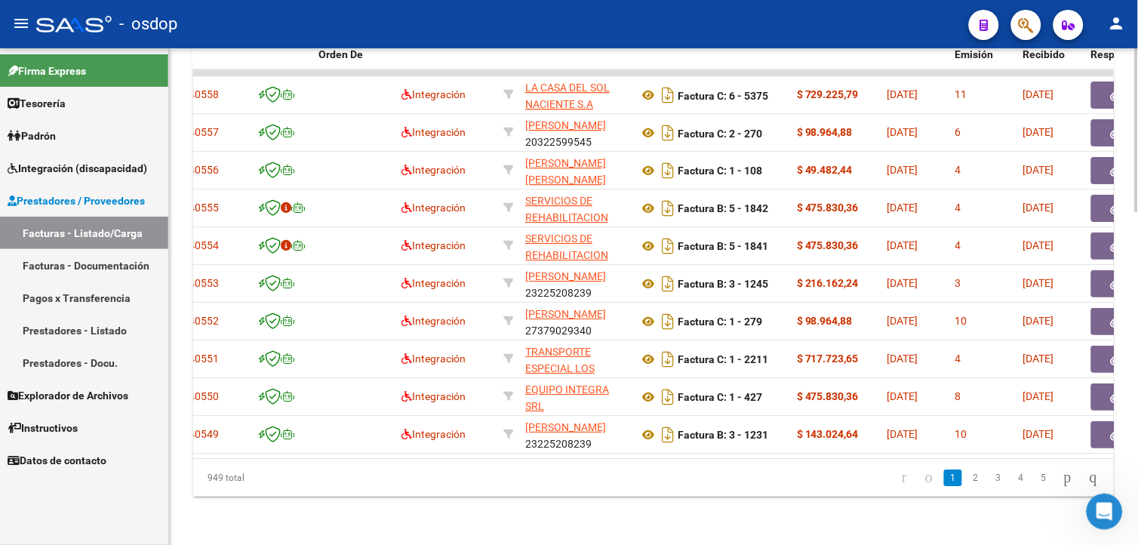
scroll to position [966, 0]
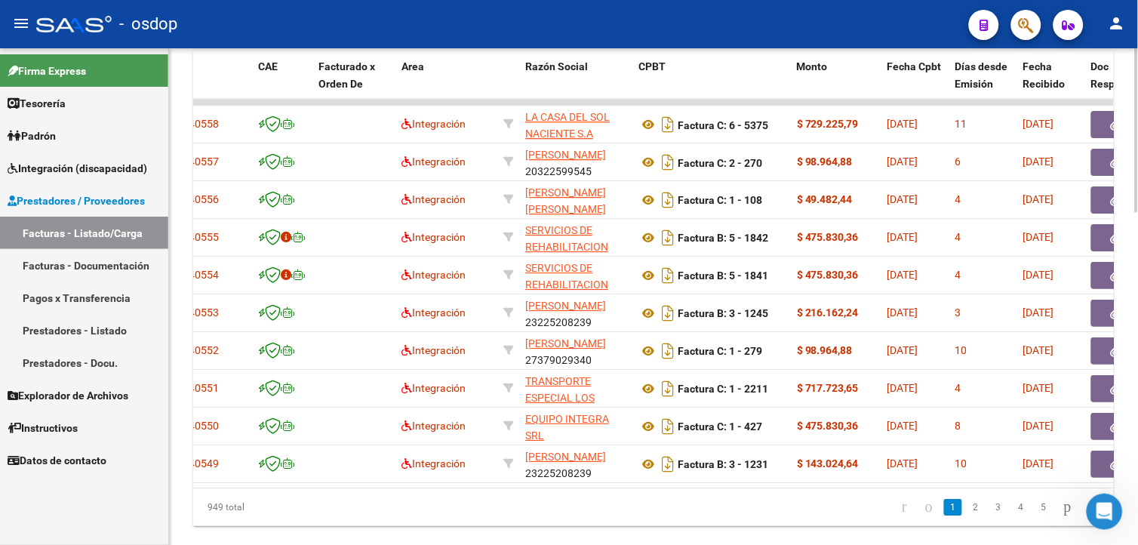
click at [1137, 386] on html "menu - osdop person Firma Express Tesorería Extractos Procesados (csv) Extracto…" at bounding box center [569, 272] width 1138 height 545
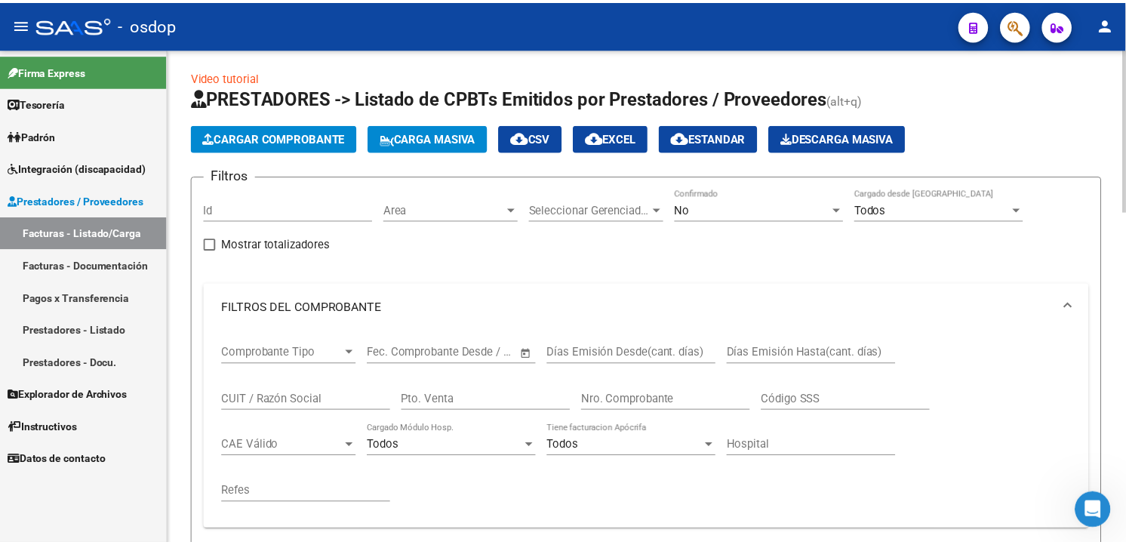
scroll to position [0, 0]
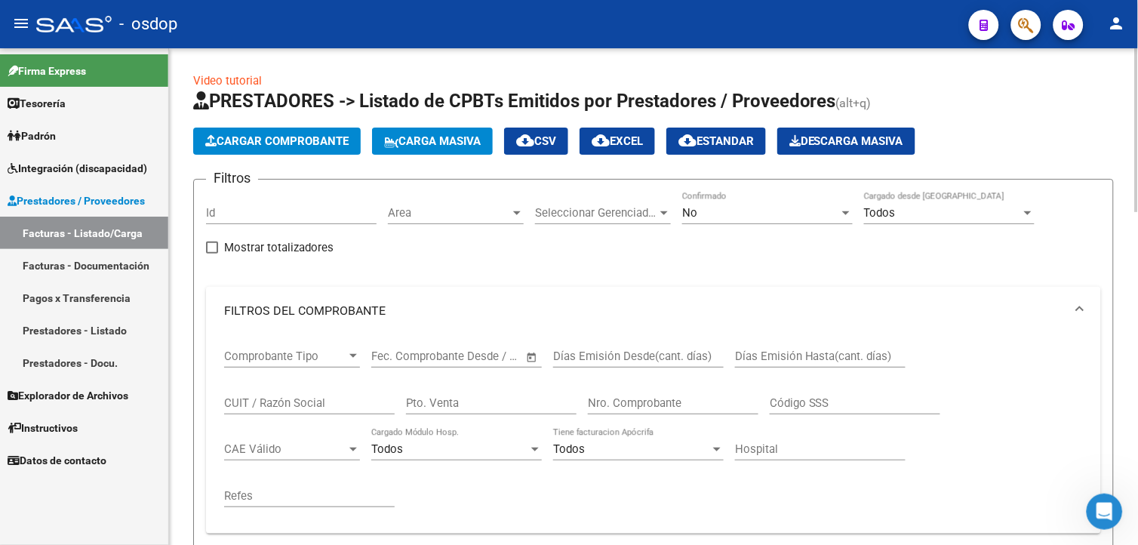
click at [1128, 38] on div "menu - osdop person Firma Express Tesorería Extractos Procesados (csv) Extracto…" at bounding box center [569, 272] width 1138 height 545
click at [320, 132] on button "Cargar Comprobante" at bounding box center [277, 141] width 168 height 27
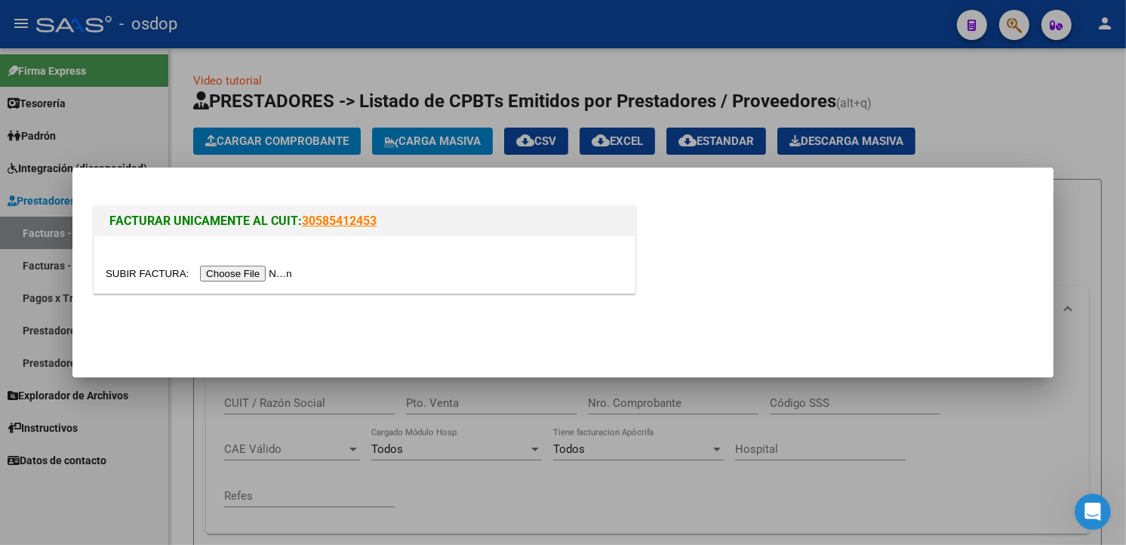
click at [235, 270] on input "file" at bounding box center [201, 274] width 191 height 16
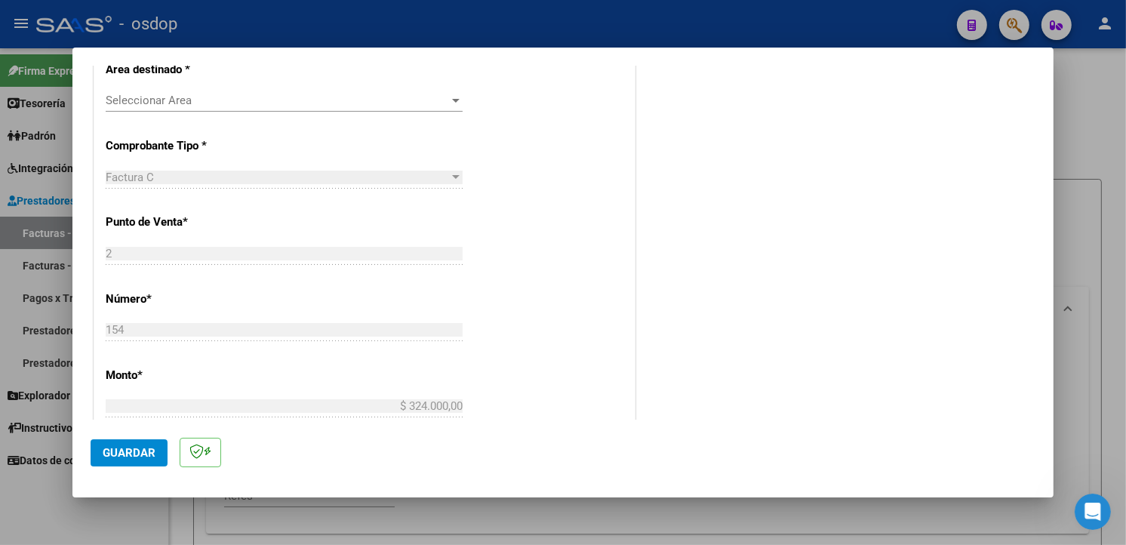
scroll to position [224, 0]
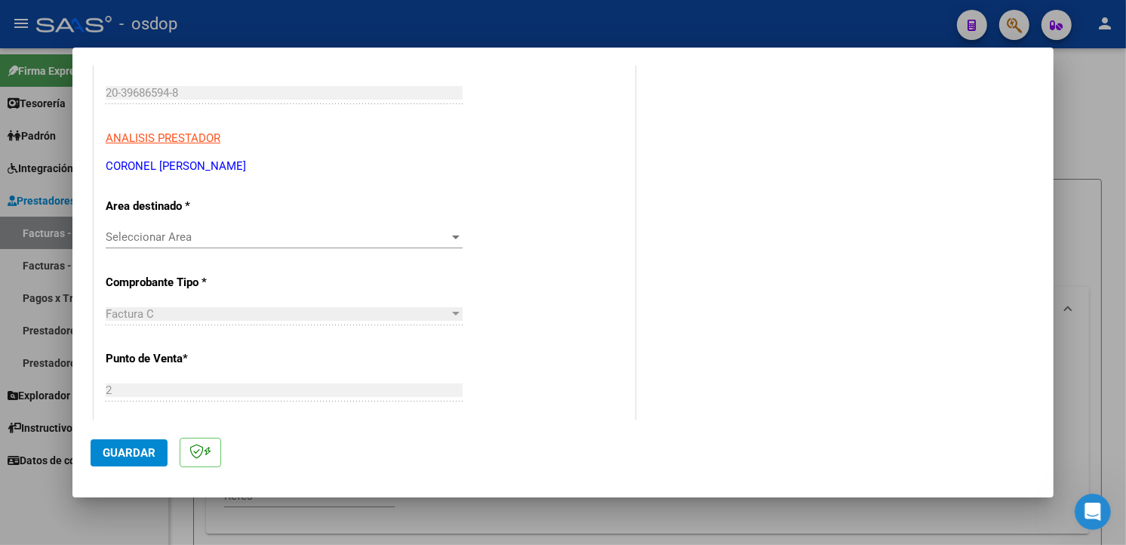
click at [418, 231] on span "Seleccionar Area" at bounding box center [277, 237] width 343 height 14
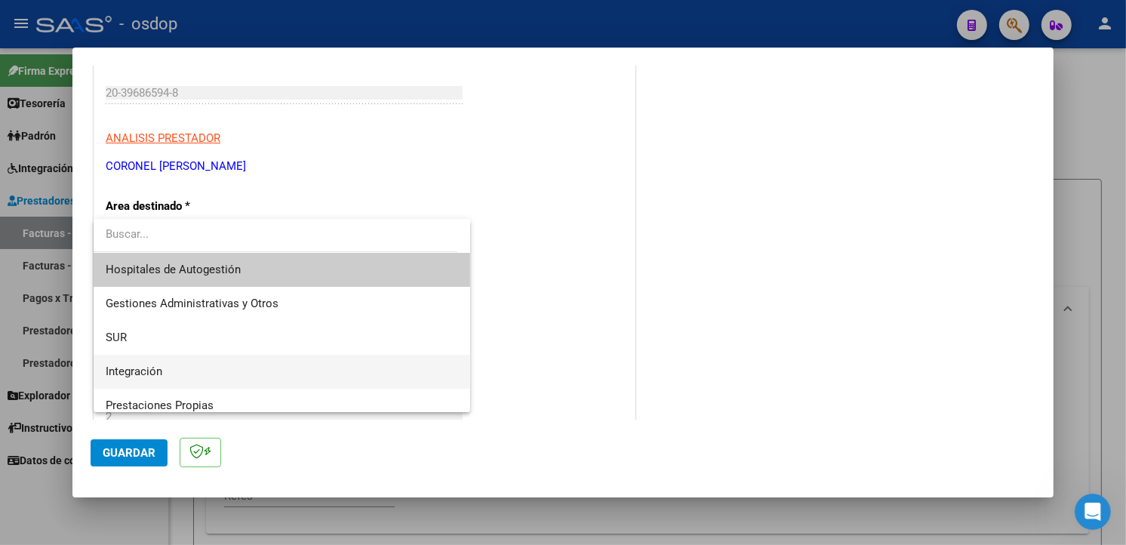
click at [288, 371] on span "Integración" at bounding box center [282, 372] width 352 height 34
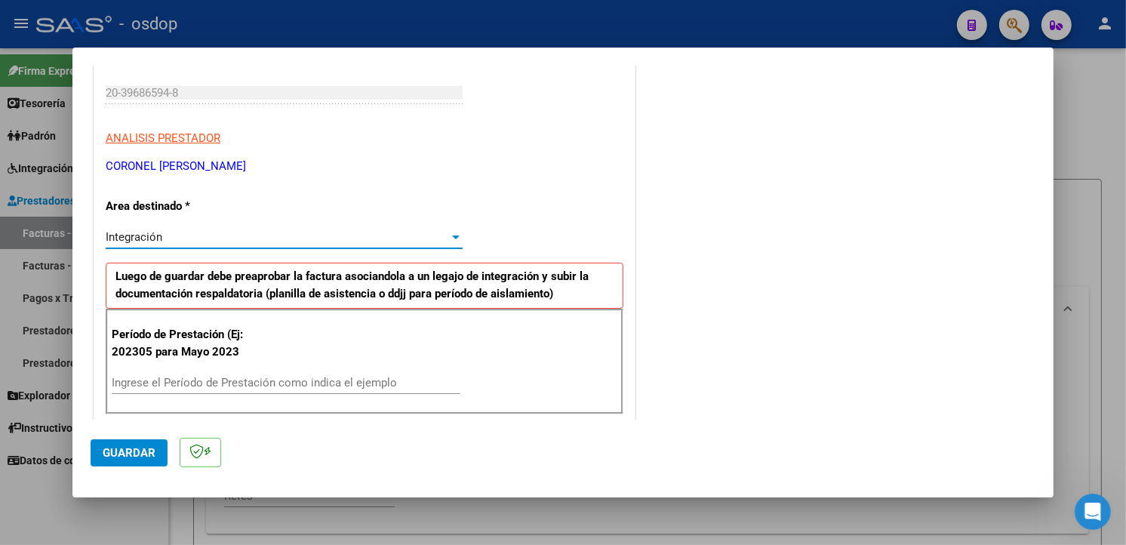
click at [279, 380] on input "Ingrese el Período de Prestación como indica el ejemplo" at bounding box center [286, 383] width 349 height 14
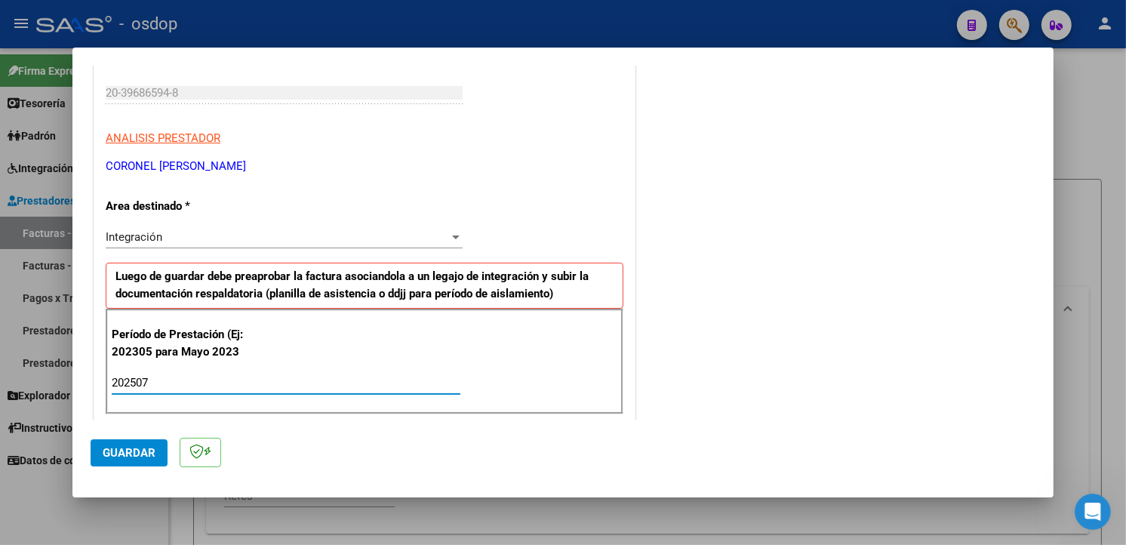
type input "202507"
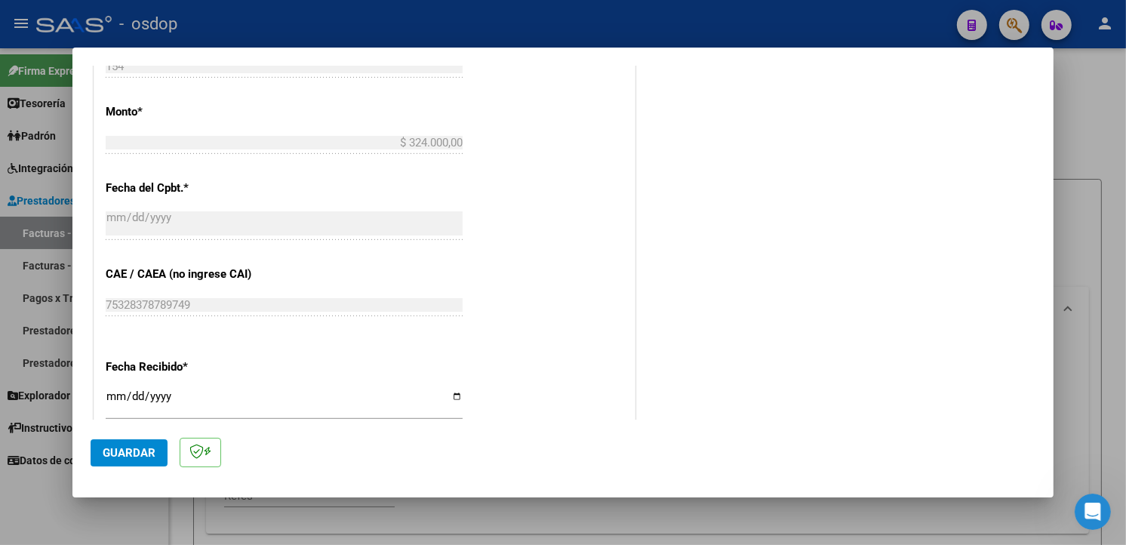
scroll to position [1059, 0]
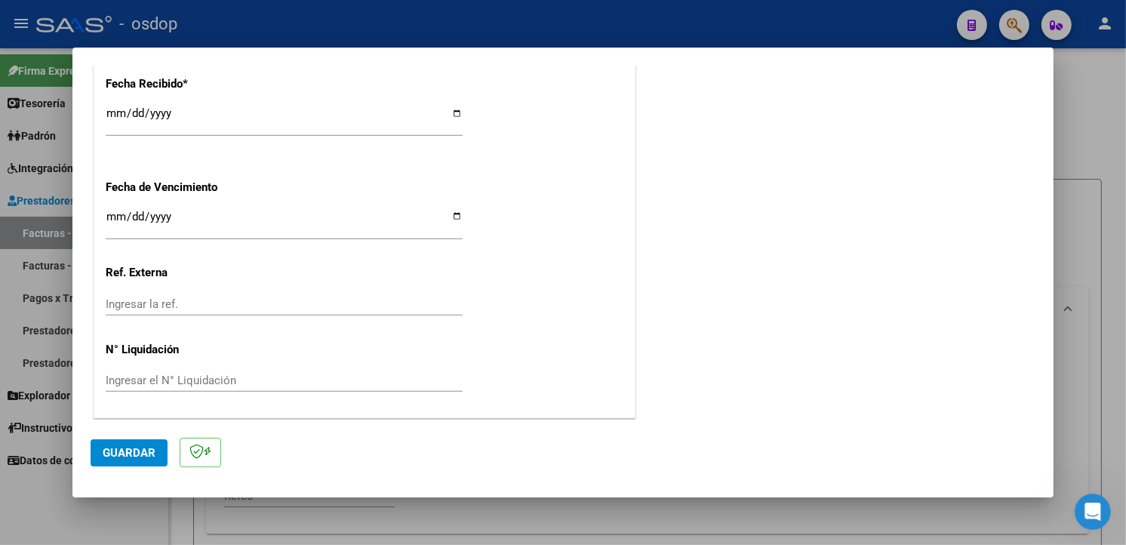
click at [112, 442] on button "Guardar" at bounding box center [129, 452] width 77 height 27
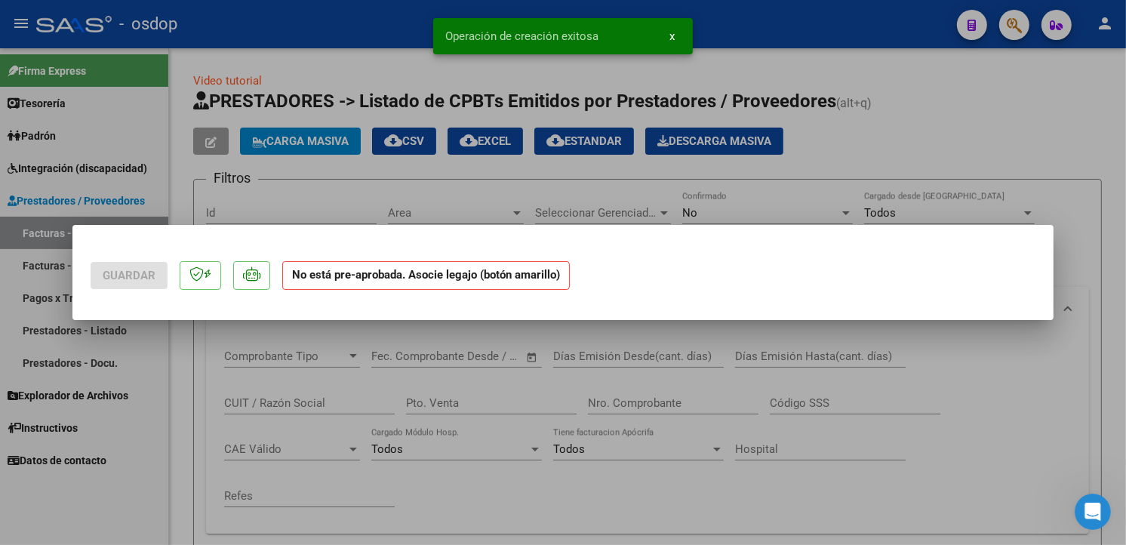
scroll to position [0, 0]
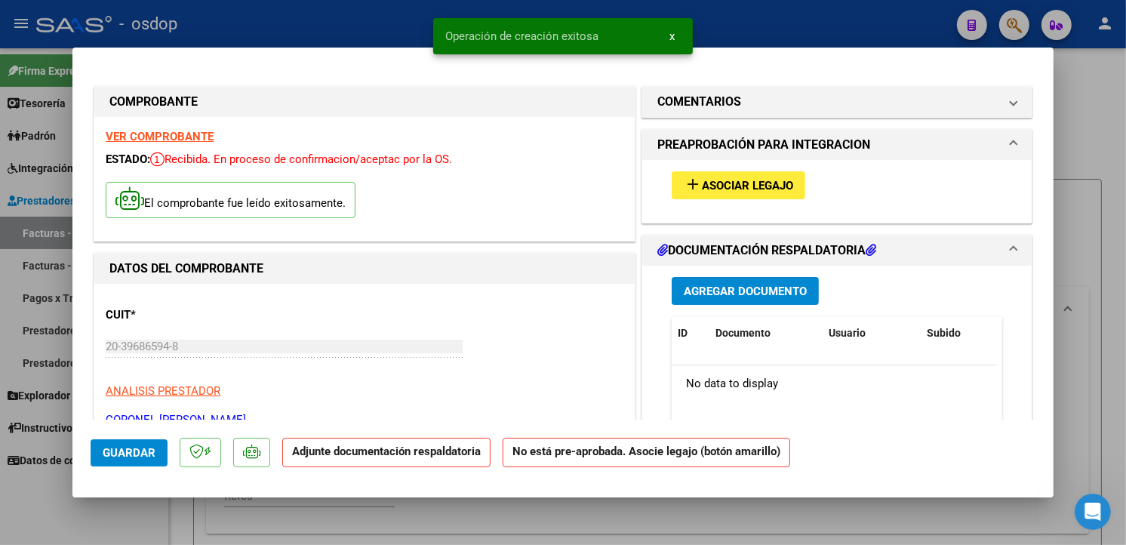
click at [794, 189] on button "add Asociar Legajo" at bounding box center [739, 185] width 134 height 28
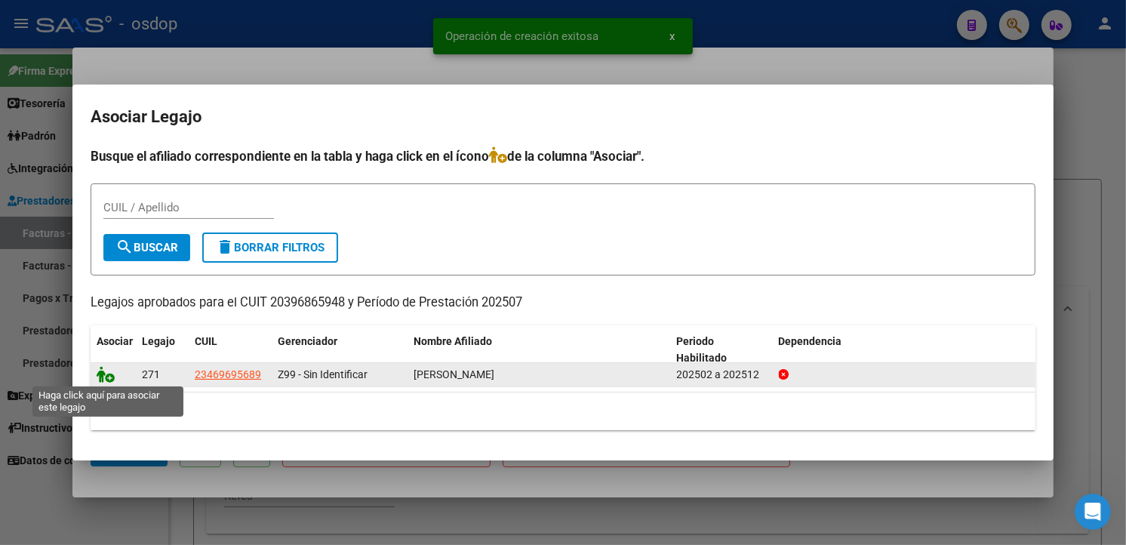
click at [104, 375] on icon at bounding box center [106, 374] width 18 height 17
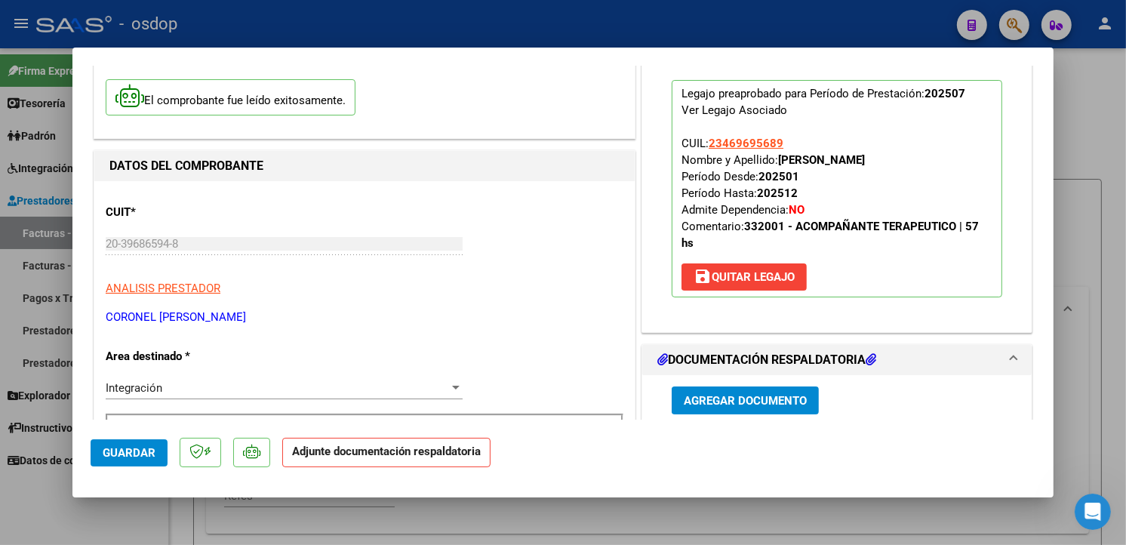
scroll to position [209, 0]
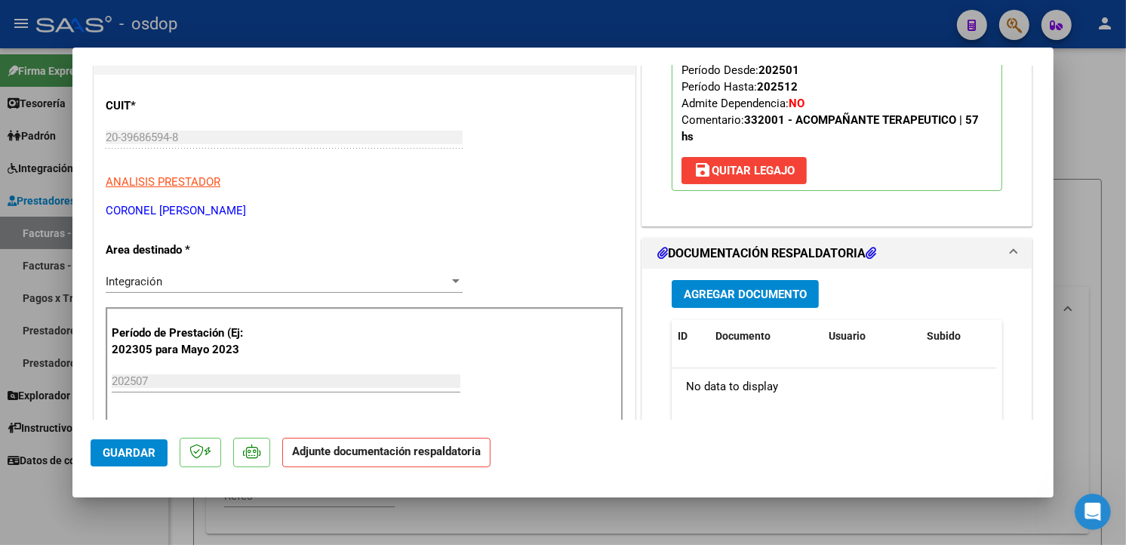
click at [719, 290] on span "Agregar Documento" at bounding box center [745, 294] width 123 height 14
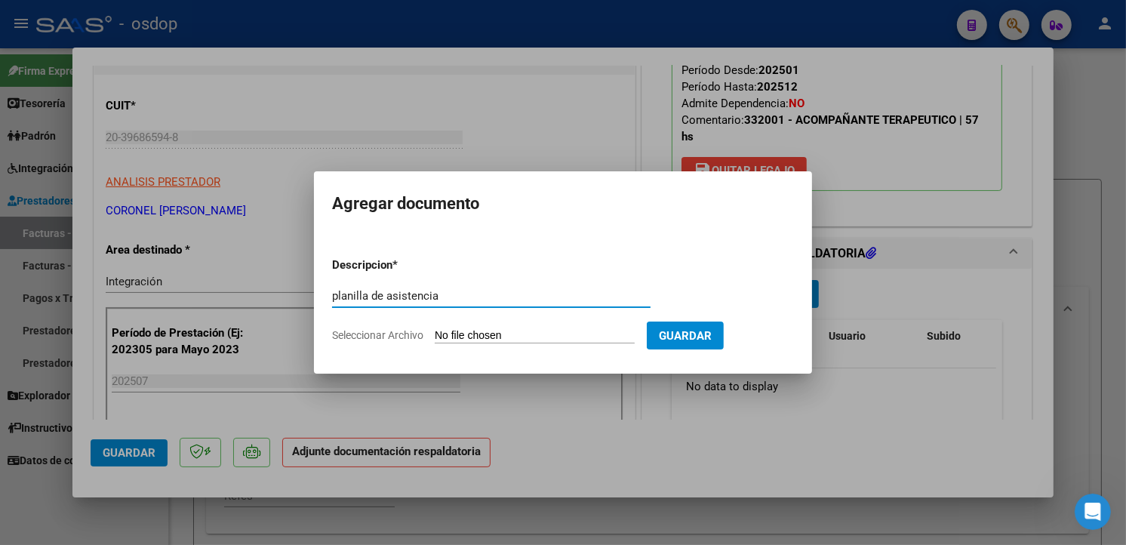
type input "planilla de asistencia"
click at [587, 333] on input "Seleccionar Archivo" at bounding box center [535, 336] width 200 height 14
type input "C:\fakepath\[PERSON_NAME].pdf"
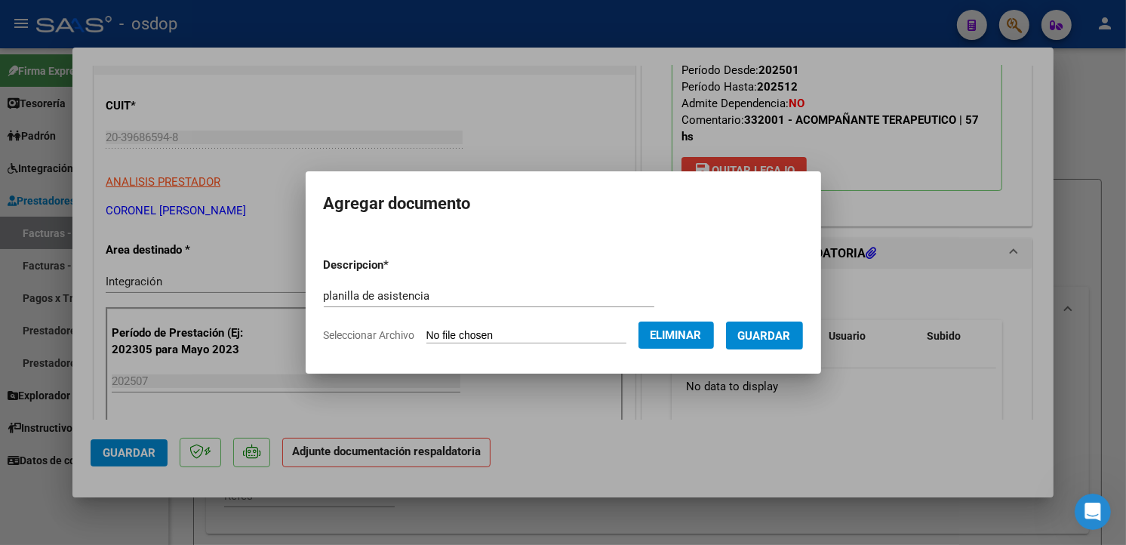
click at [782, 334] on span "Guardar" at bounding box center [764, 336] width 53 height 14
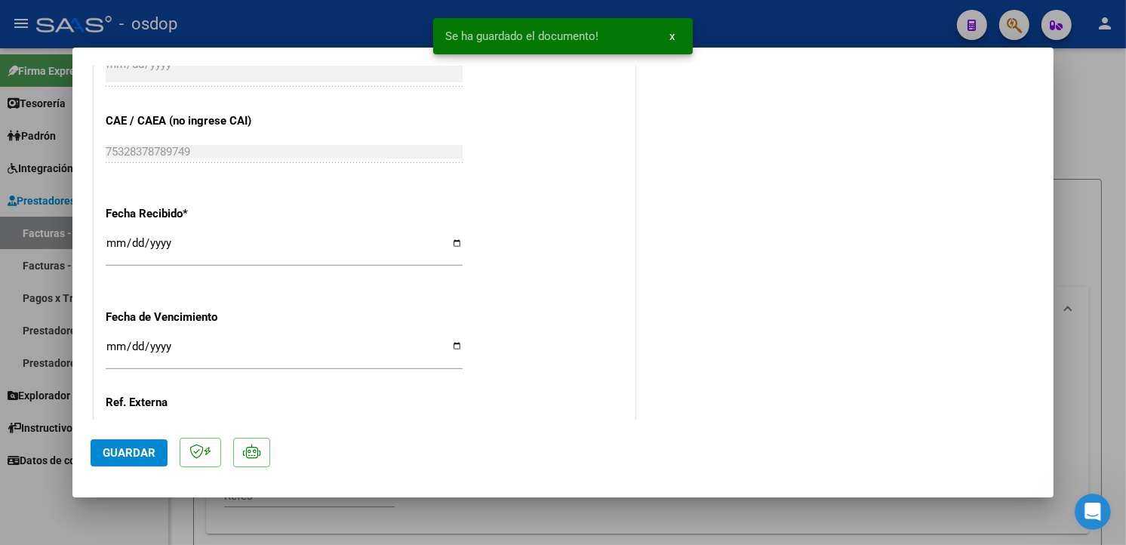
scroll to position [1081, 0]
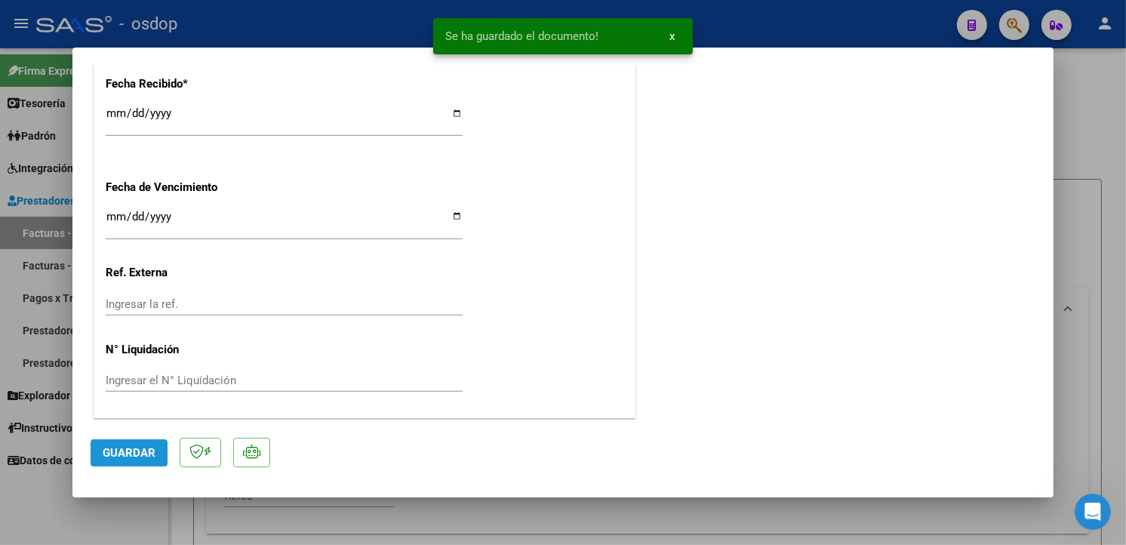
click at [106, 457] on span "Guardar" at bounding box center [129, 453] width 53 height 14
type input "$ 0,00"
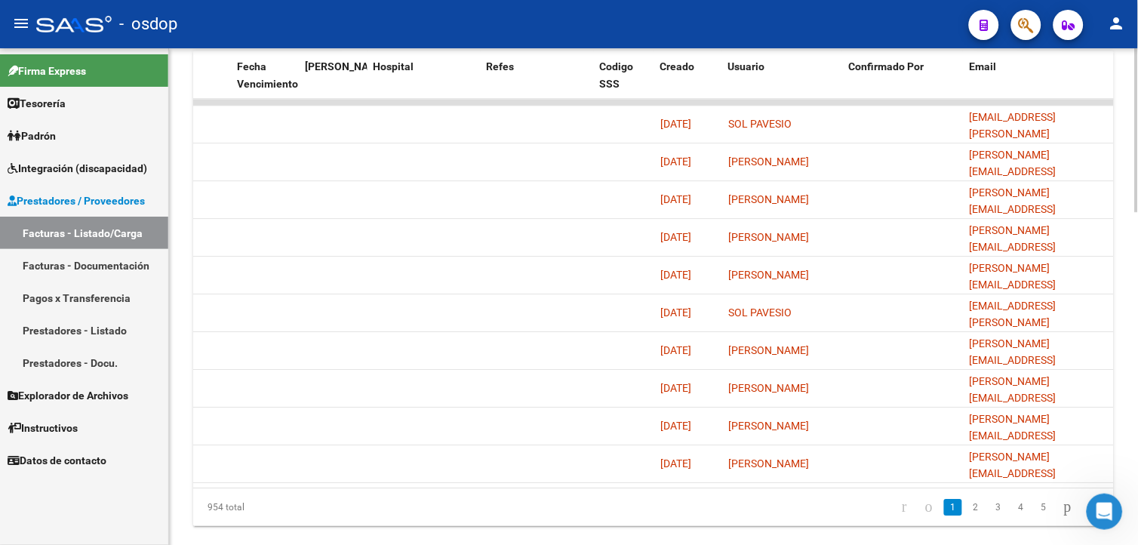
scroll to position [981, 0]
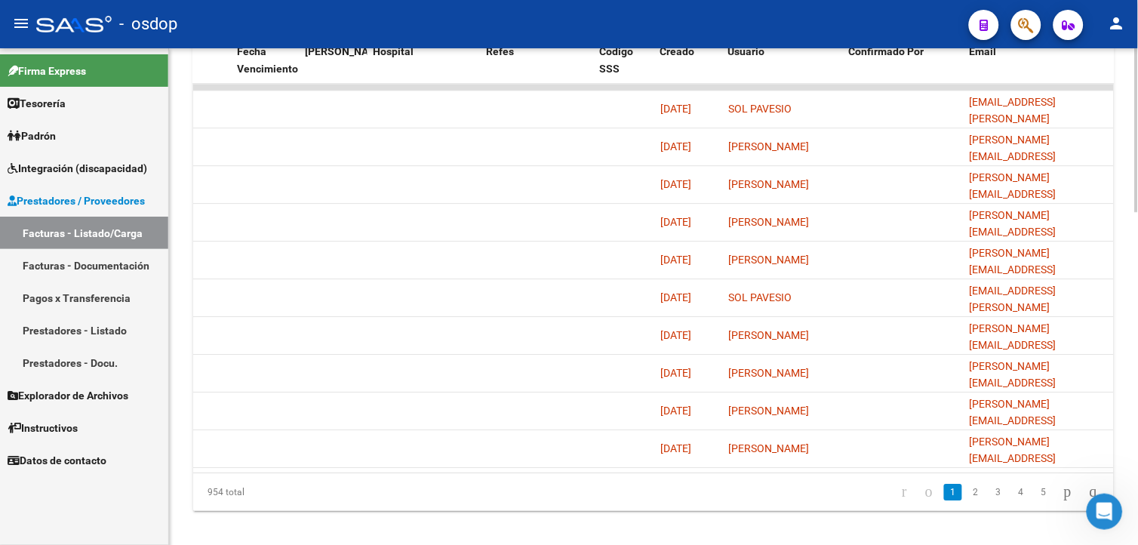
click at [1137, 447] on html "menu - osdop person Firma Express Tesorería Extractos Procesados (csv) Extracto…" at bounding box center [569, 272] width 1138 height 545
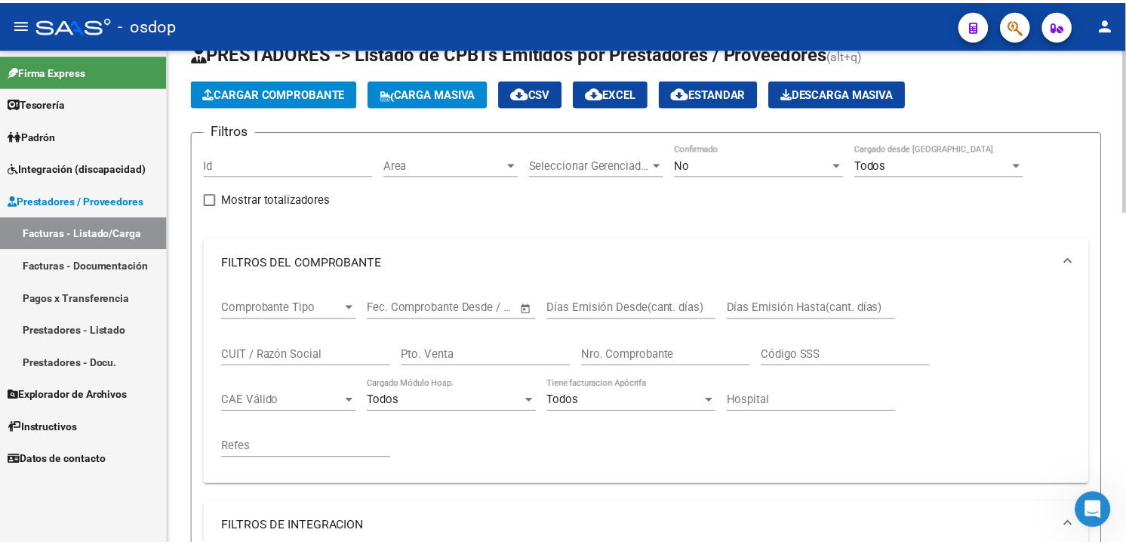
scroll to position [0, 0]
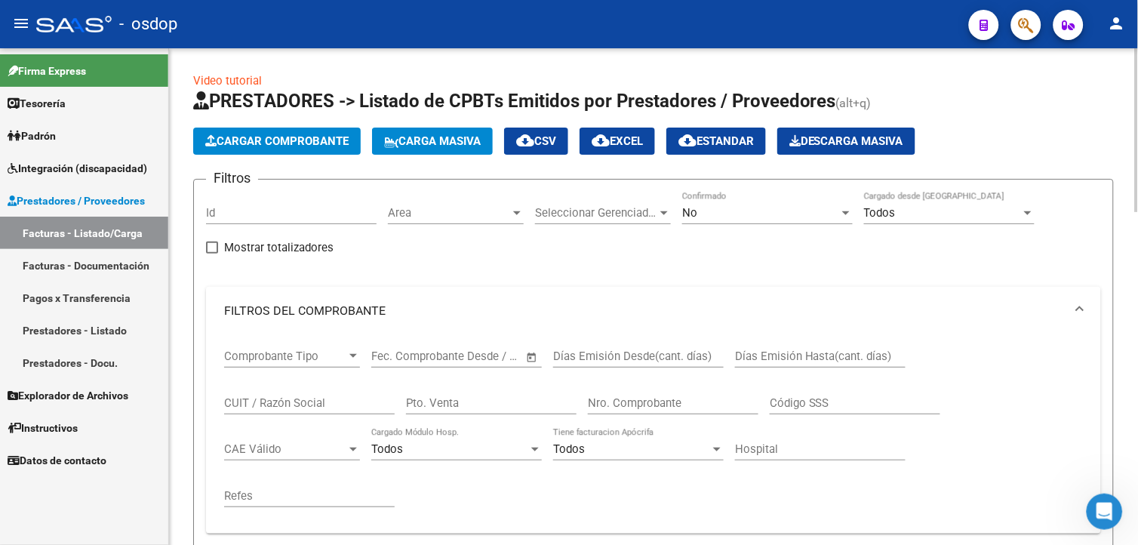
click at [1137, 119] on html "menu - osdop person Firma Express Tesorería Extractos Procesados (csv) Extracto…" at bounding box center [569, 272] width 1138 height 545
click at [310, 138] on span "Cargar Comprobante" at bounding box center [276, 141] width 143 height 14
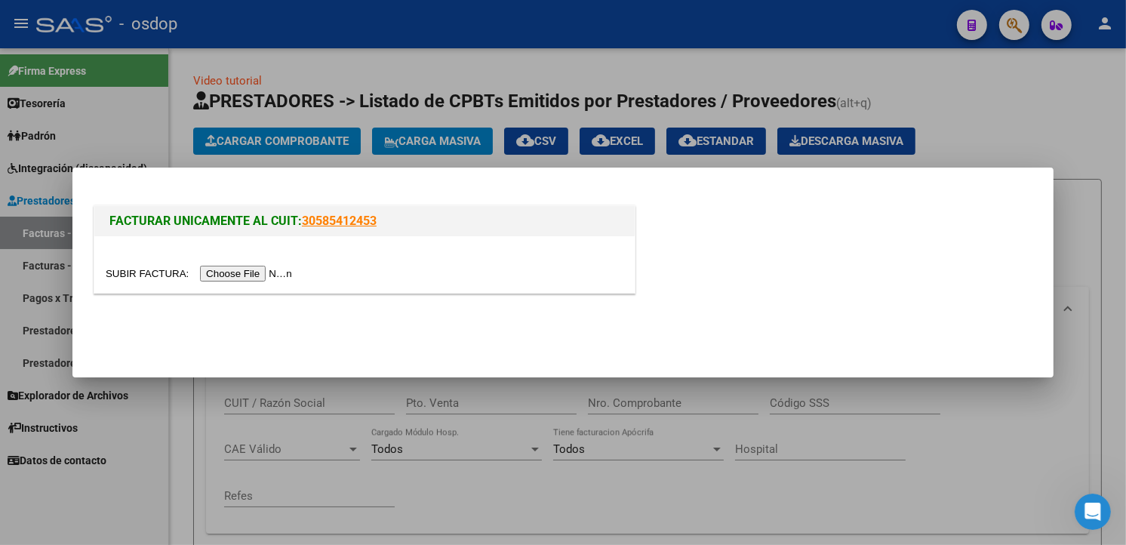
click at [244, 274] on input "file" at bounding box center [201, 274] width 191 height 16
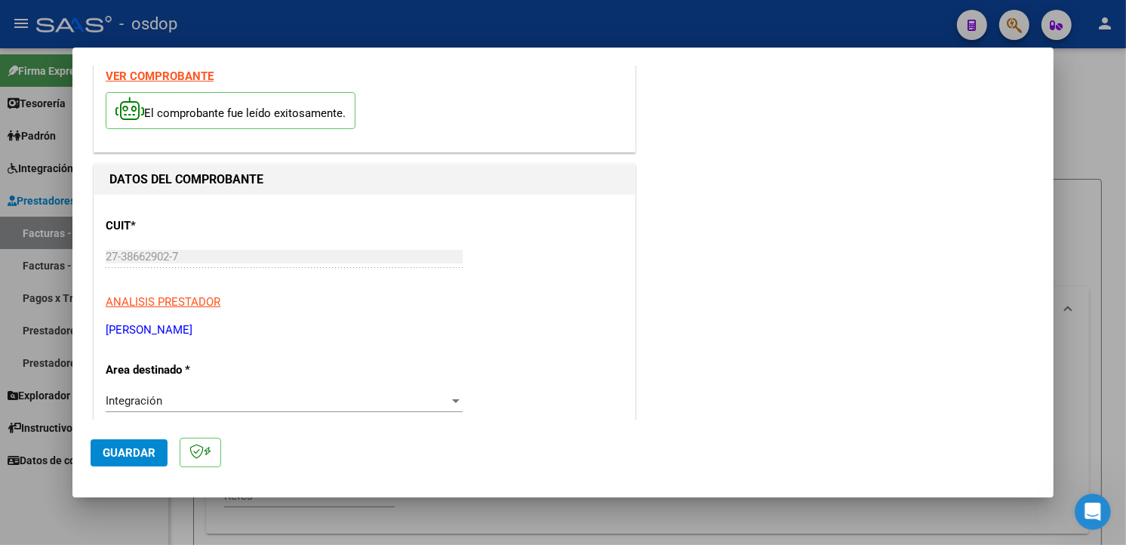
scroll to position [263, 0]
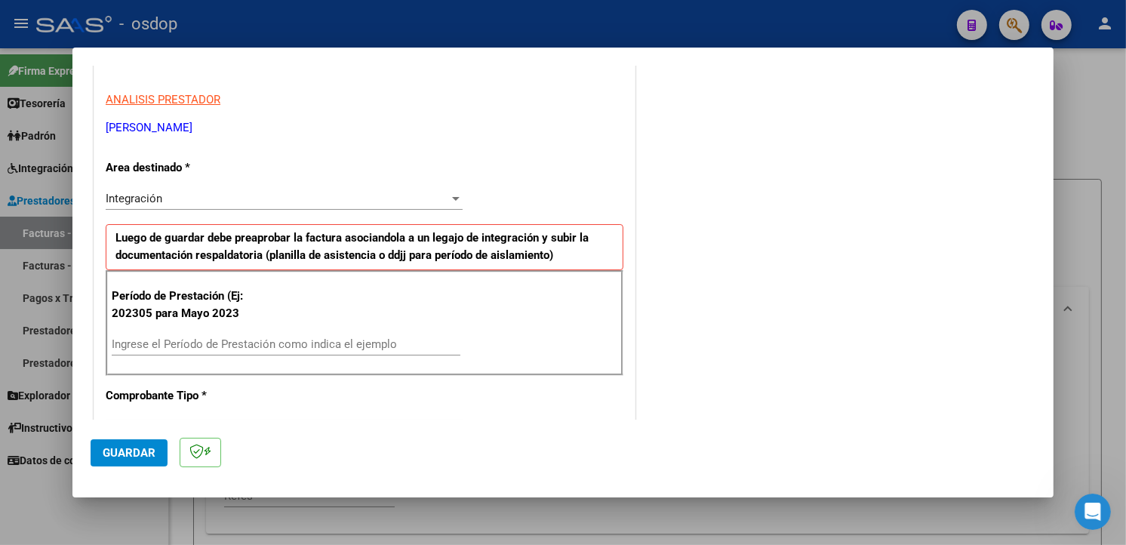
click at [182, 337] on input "Ingrese el Período de Prestación como indica el ejemplo" at bounding box center [286, 344] width 349 height 14
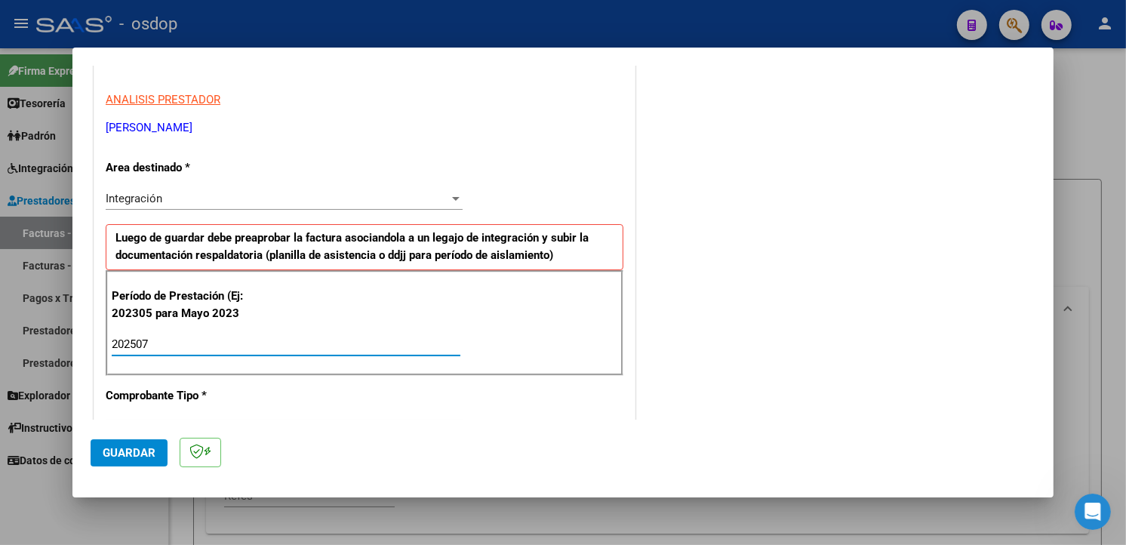
type input "202507"
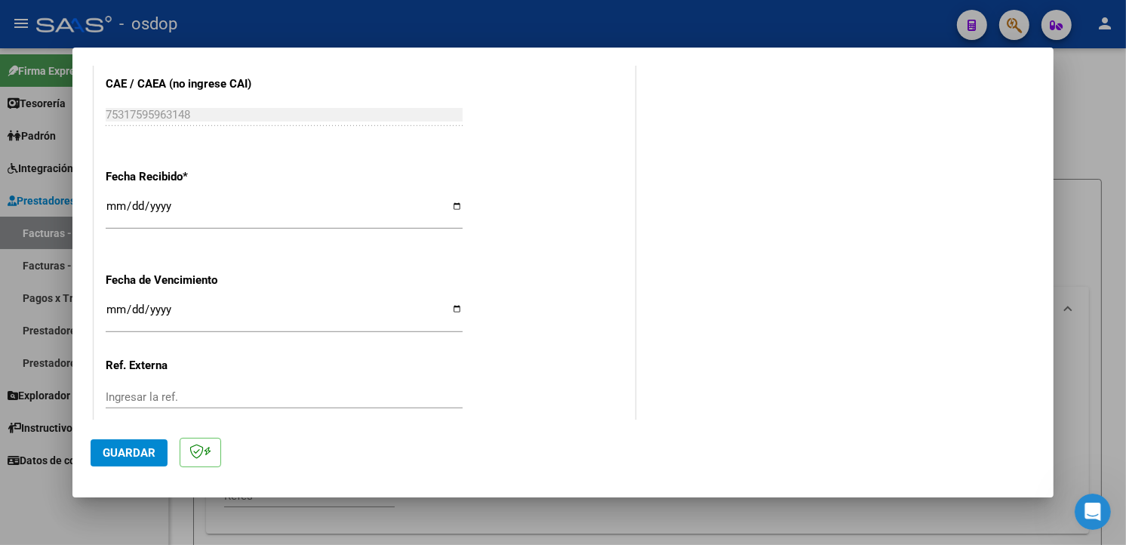
scroll to position [1059, 0]
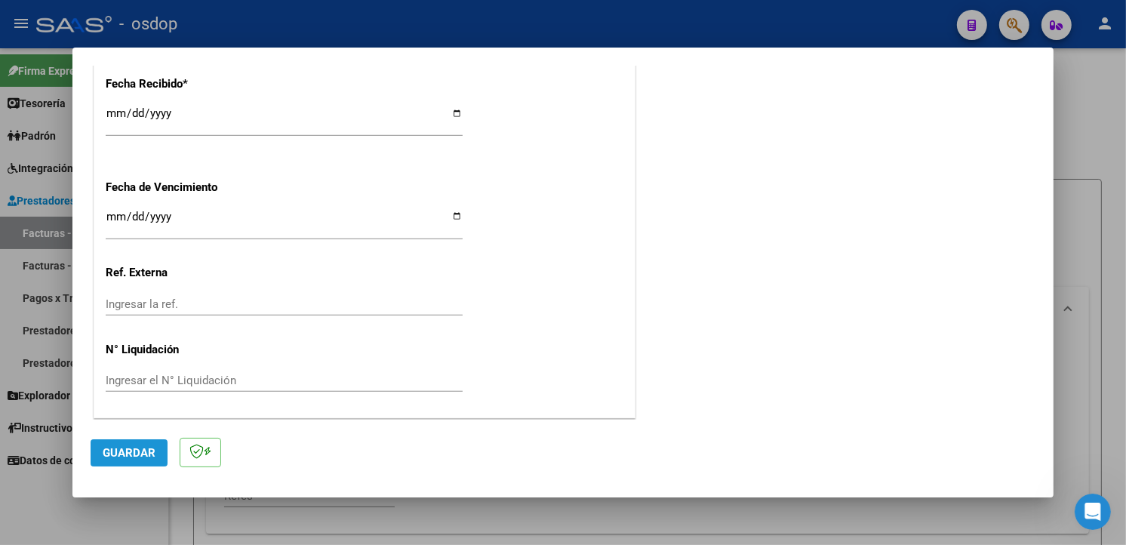
click at [127, 442] on button "Guardar" at bounding box center [129, 452] width 77 height 27
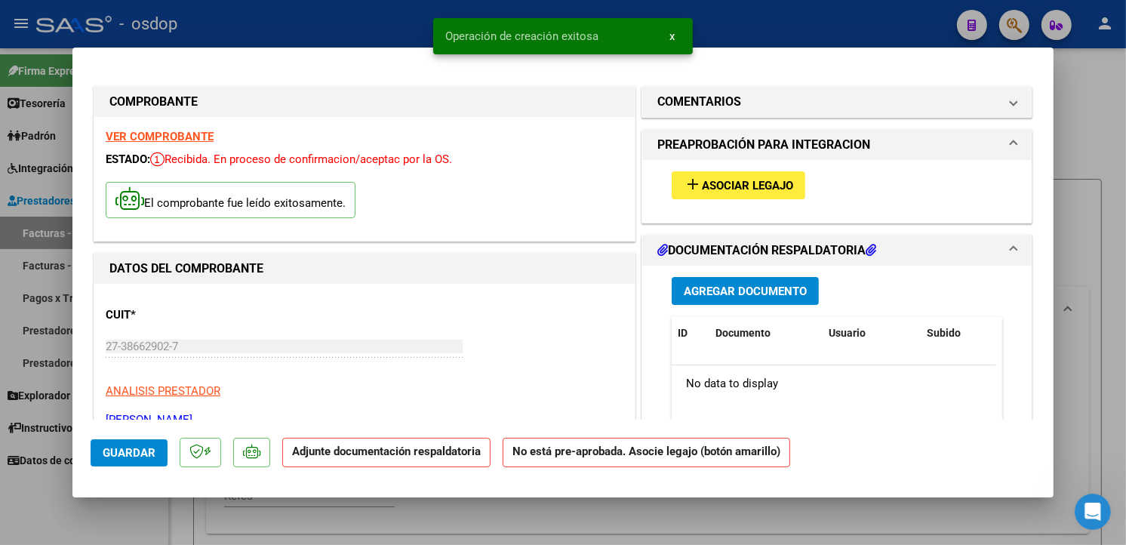
click at [749, 184] on span "Asociar Legajo" at bounding box center [747, 186] width 91 height 14
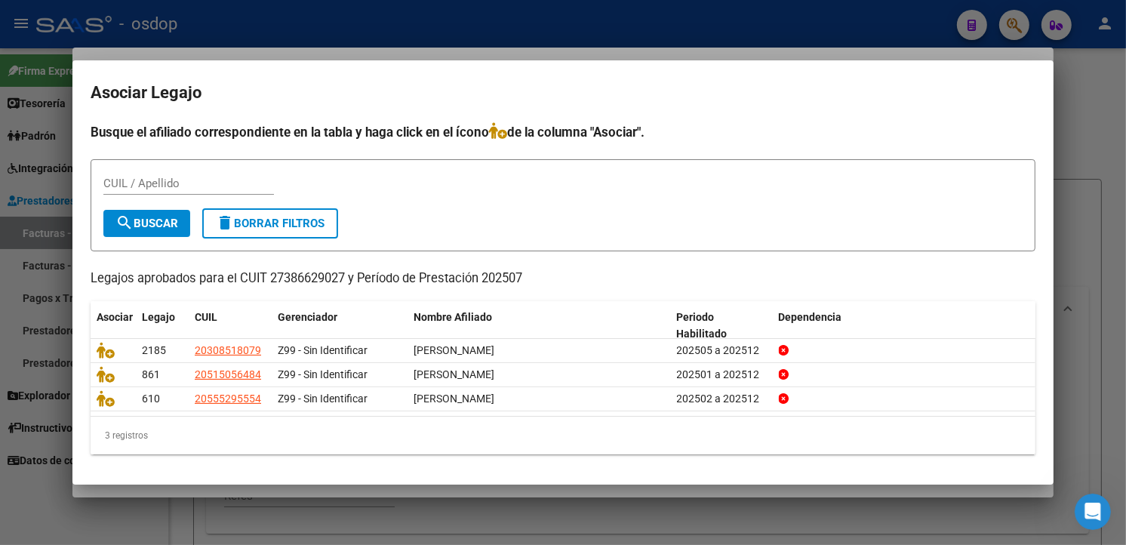
click at [223, 461] on mat-dialog-content "Busque el afiliado correspondiente en la tabla y haga click en el ícono de la c…" at bounding box center [562, 294] width 981 height 345
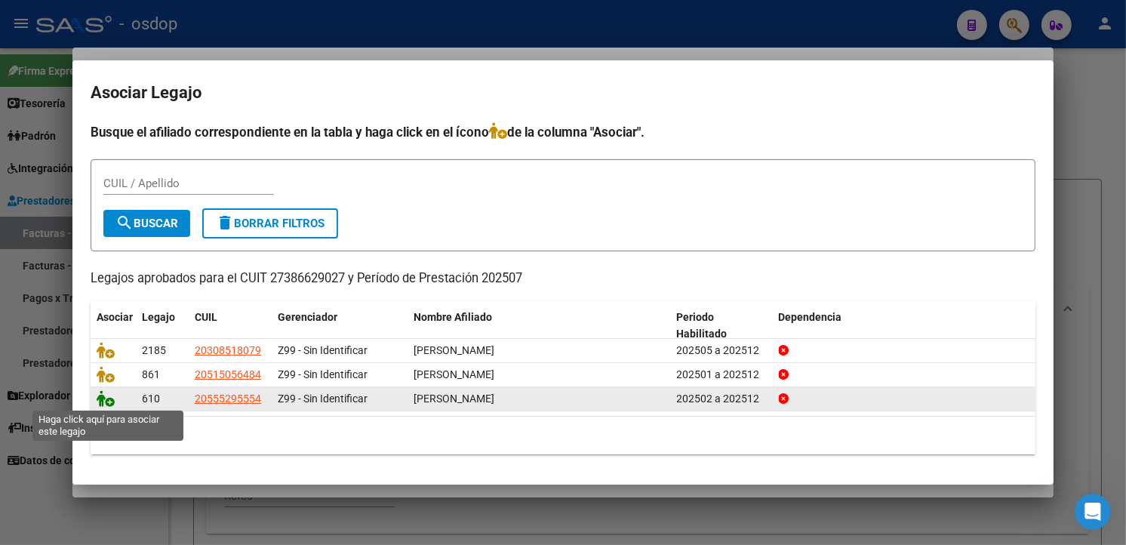
click at [106, 397] on icon at bounding box center [106, 398] width 18 height 17
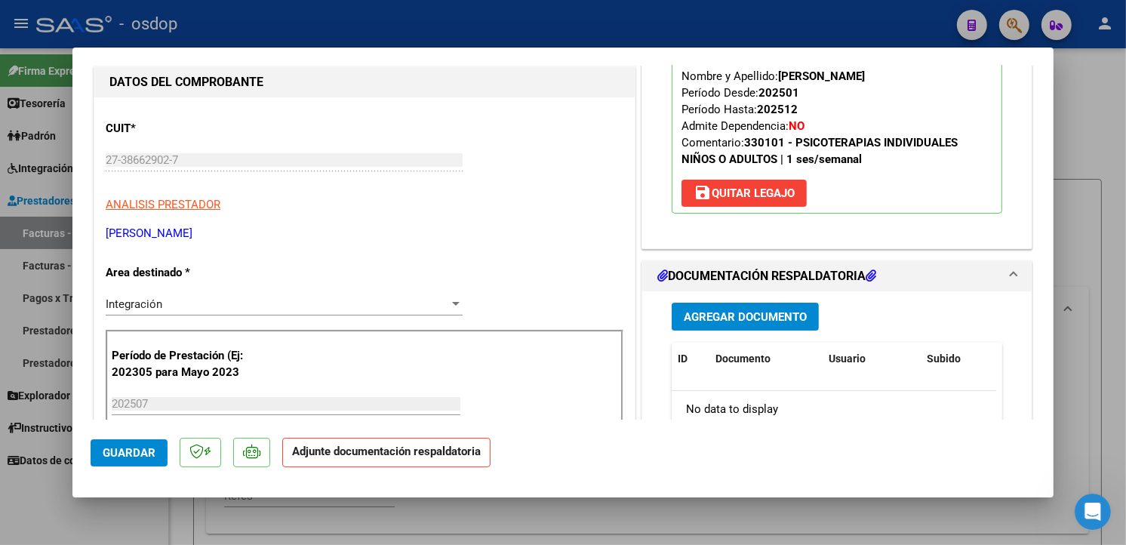
scroll to position [232, 0]
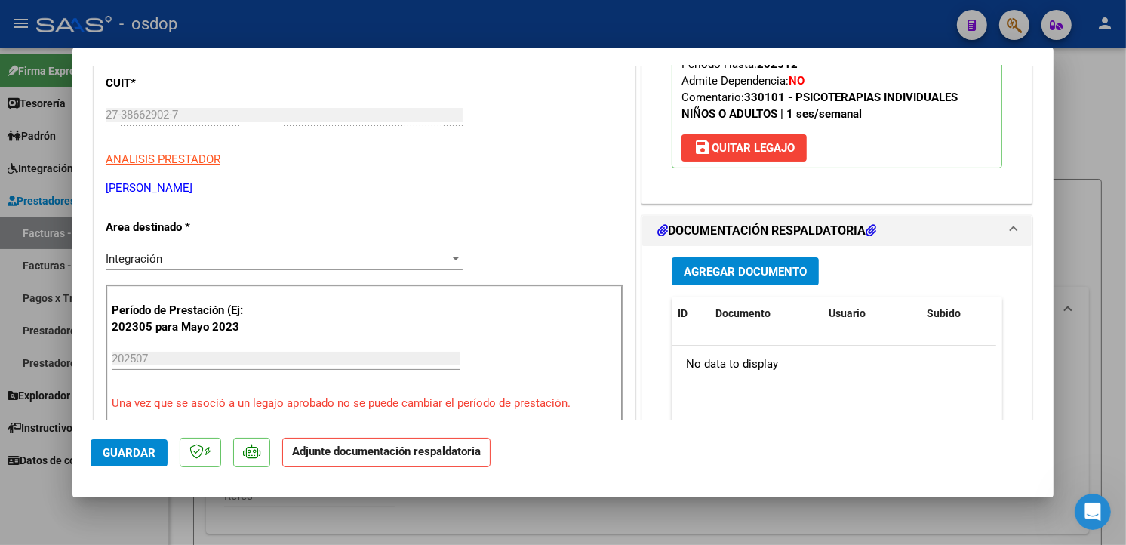
click at [723, 269] on span "Agregar Documento" at bounding box center [745, 272] width 123 height 14
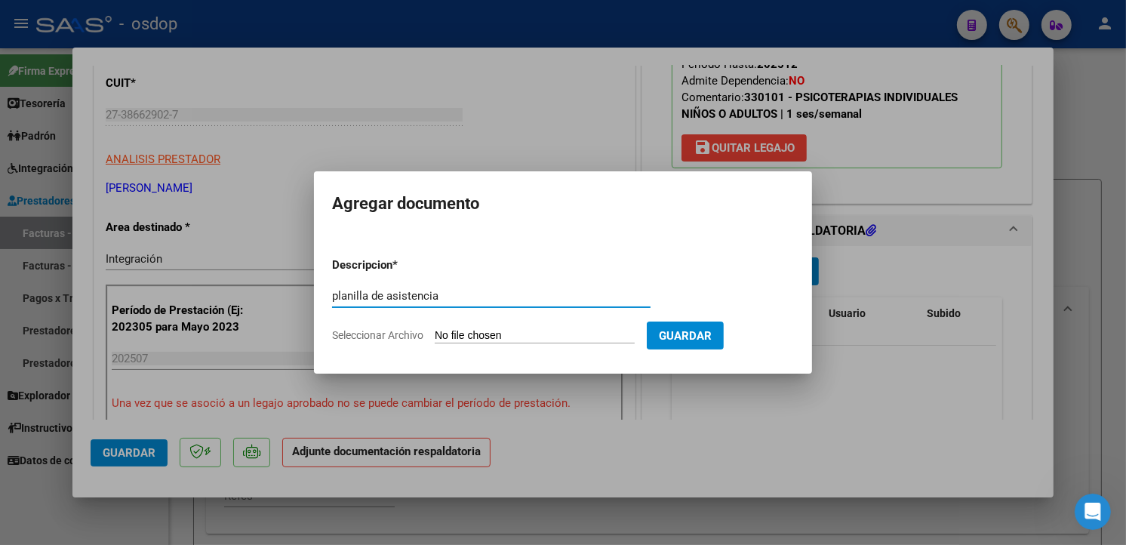
type input "planilla de asistencia"
click at [612, 326] on form "Descripcion * planilla de asistencia Escriba aquí una descripcion Seleccionar A…" at bounding box center [563, 300] width 462 height 110
click at [604, 336] on input "Seleccionar Archivo" at bounding box center [535, 336] width 200 height 14
type input "C:\fakepath\[PERSON_NAME] OK.pdf"
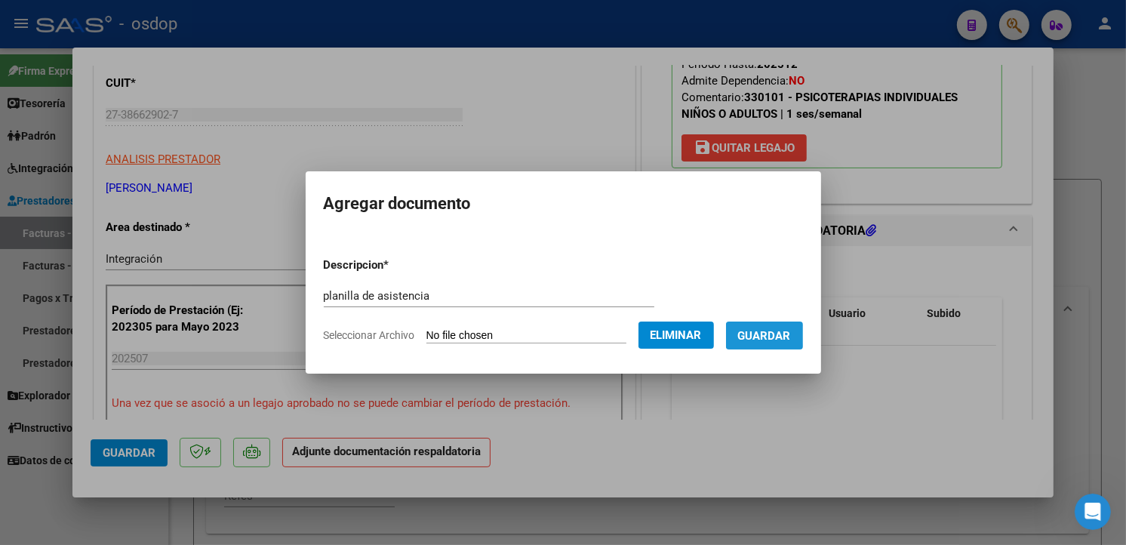
click at [774, 334] on span "Guardar" at bounding box center [764, 336] width 53 height 14
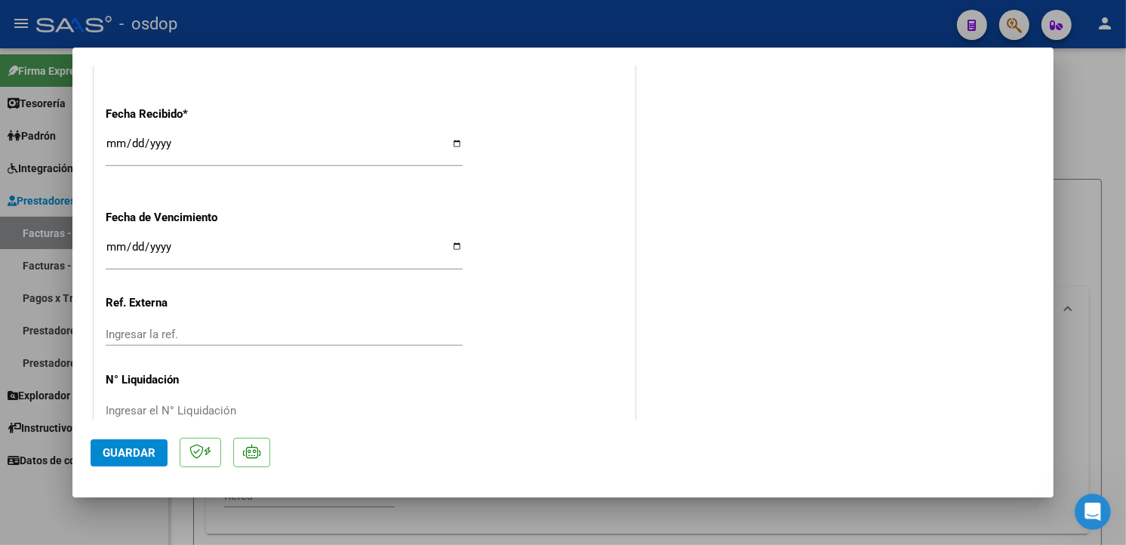
scroll to position [1081, 0]
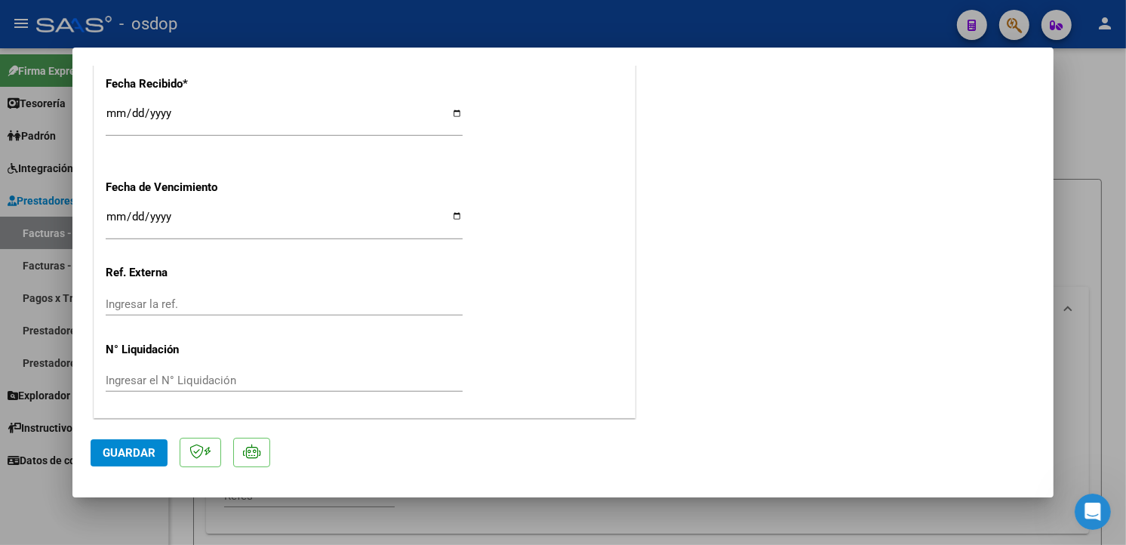
click at [118, 453] on span "Guardar" at bounding box center [129, 453] width 53 height 14
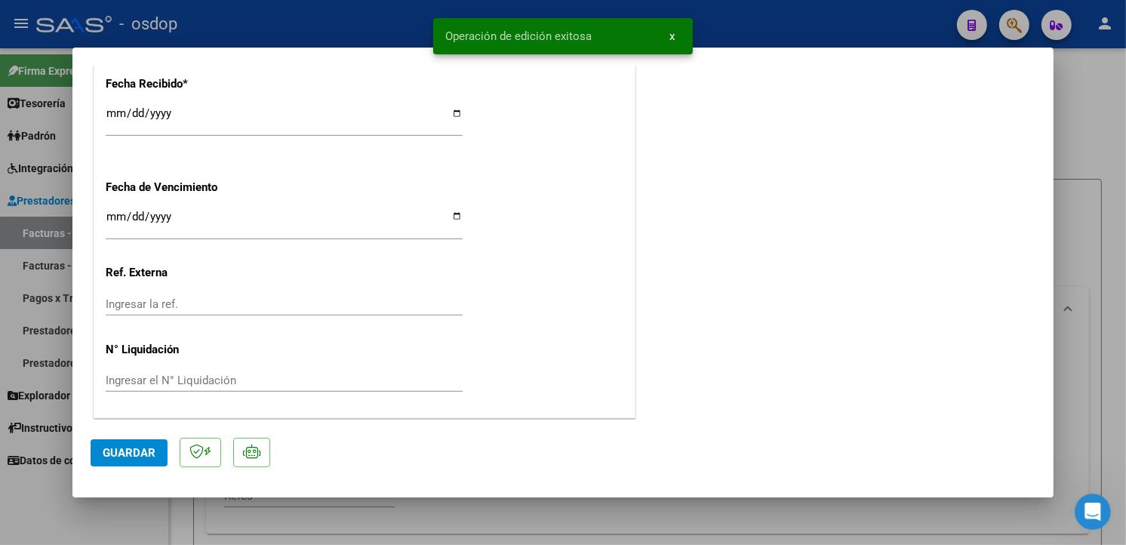
type input "$ 0,00"
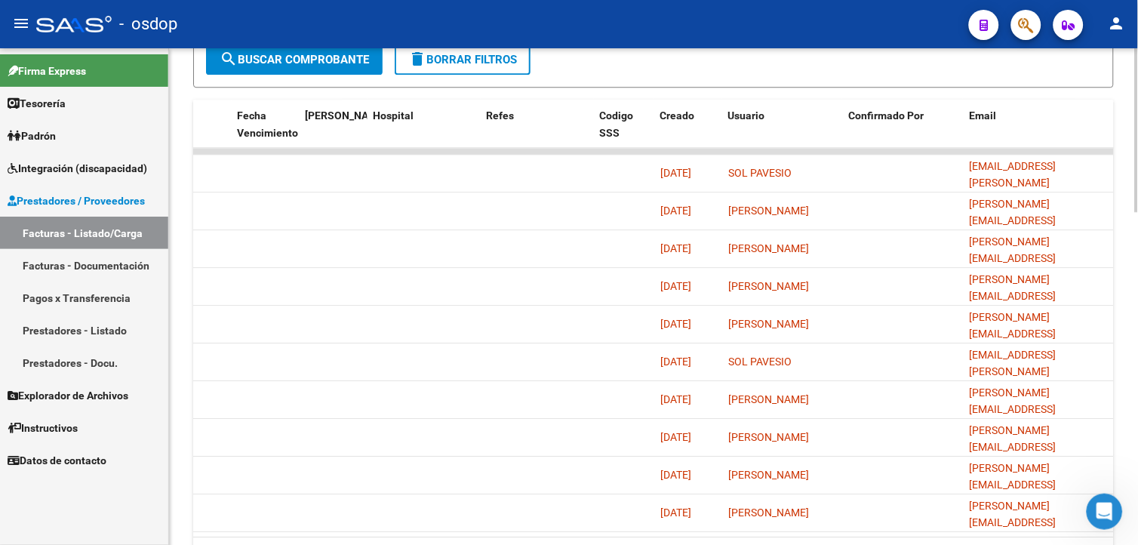
scroll to position [919, 0]
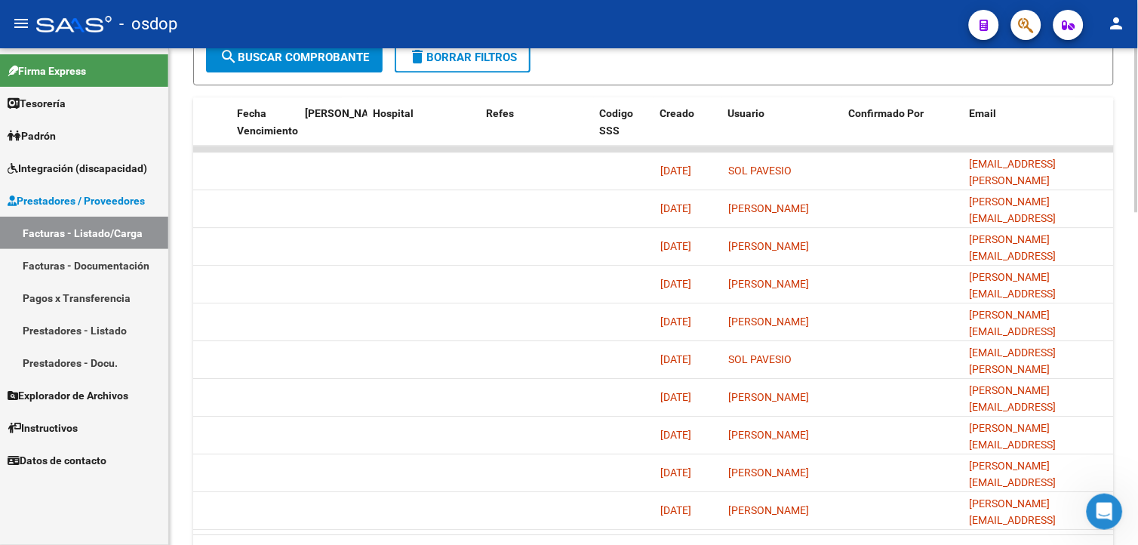
click at [1137, 370] on html "menu - osdop person Firma Express Tesorería Extractos Procesados (csv) Extracto…" at bounding box center [569, 272] width 1138 height 545
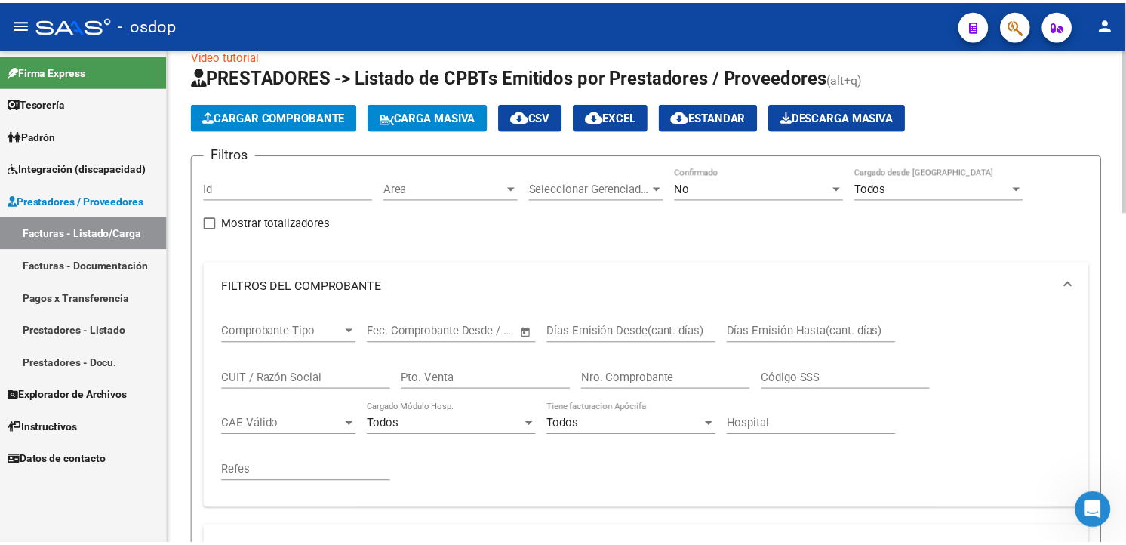
scroll to position [0, 0]
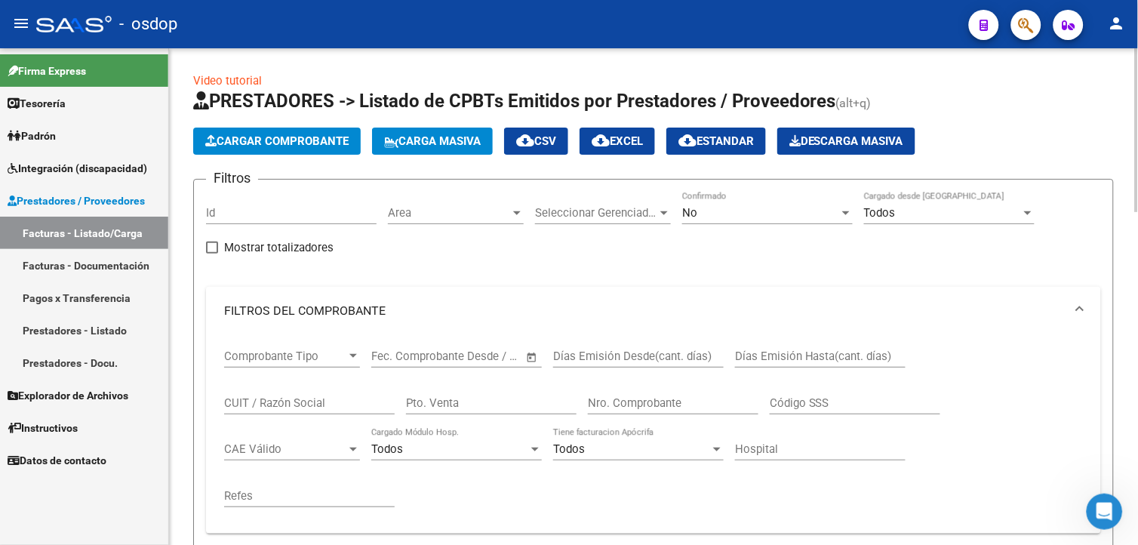
click at [1137, 169] on html "menu - osdop person Firma Express Tesorería Extractos Procesados (csv) Extracto…" at bounding box center [569, 272] width 1138 height 545
click at [245, 137] on span "Cargar Comprobante" at bounding box center [276, 141] width 143 height 14
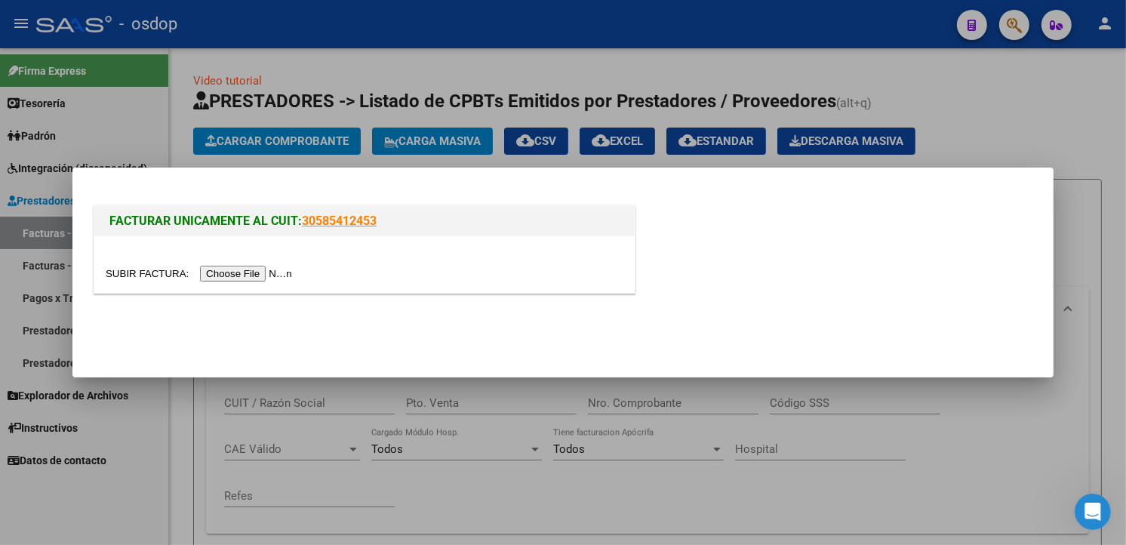
click at [254, 273] on input "file" at bounding box center [201, 274] width 191 height 16
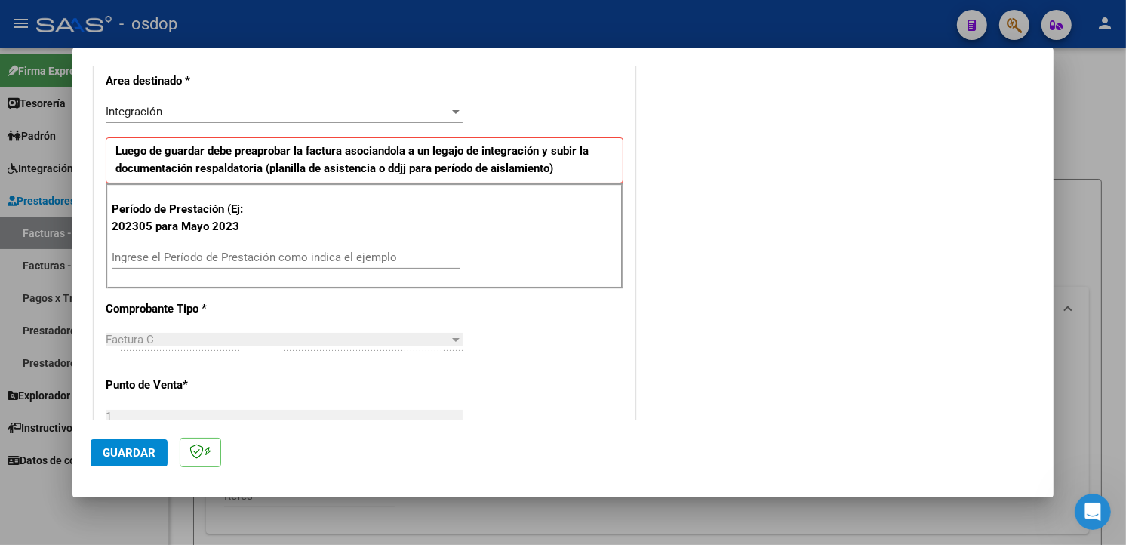
scroll to position [357, 0]
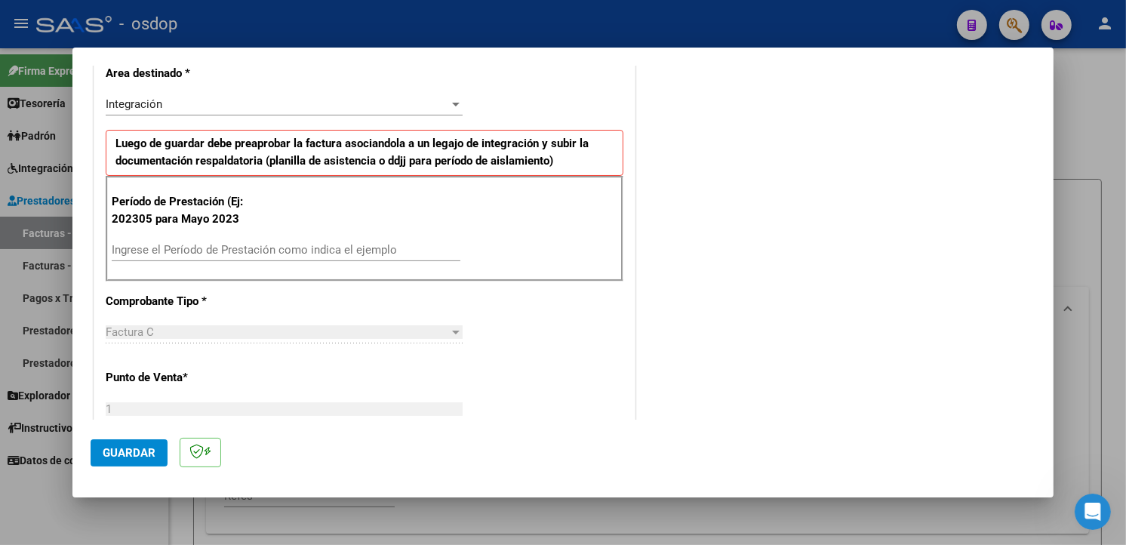
click at [160, 246] on input "Ingrese el Período de Prestación como indica el ejemplo" at bounding box center [286, 250] width 349 height 14
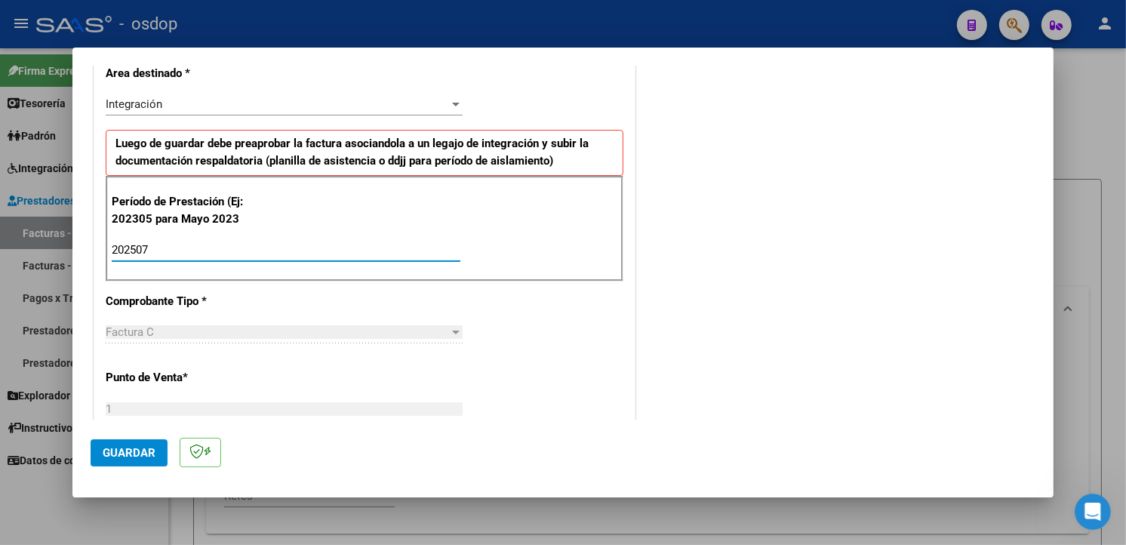
type input "202507"
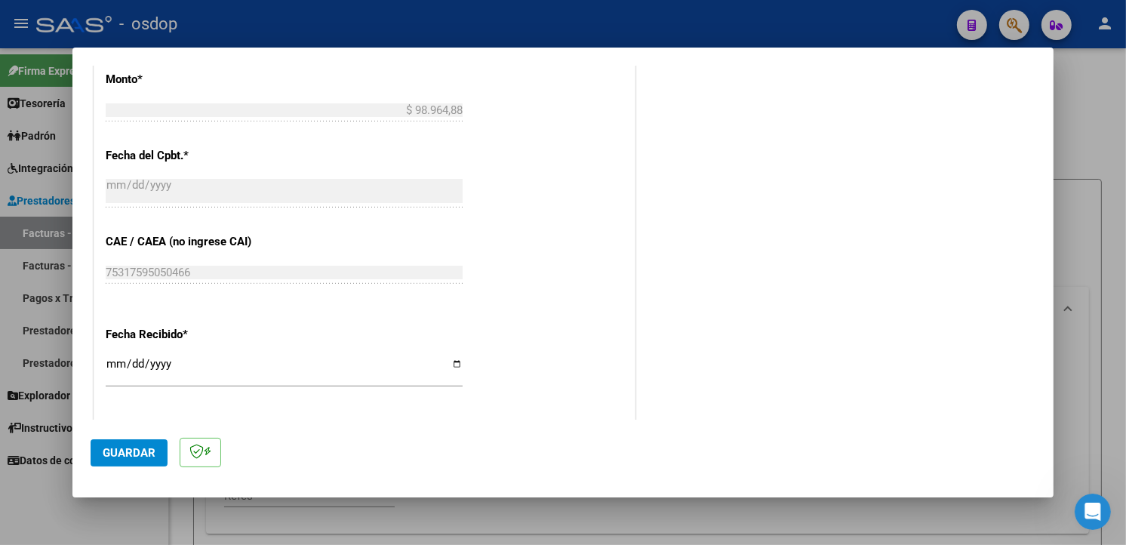
scroll to position [1059, 0]
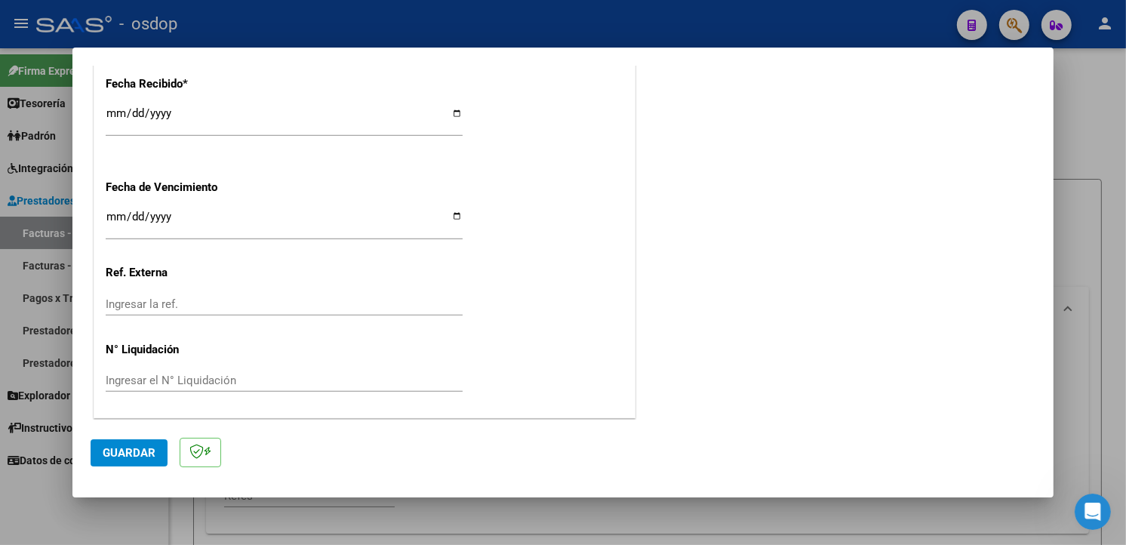
click at [126, 458] on span "Guardar" at bounding box center [129, 453] width 53 height 14
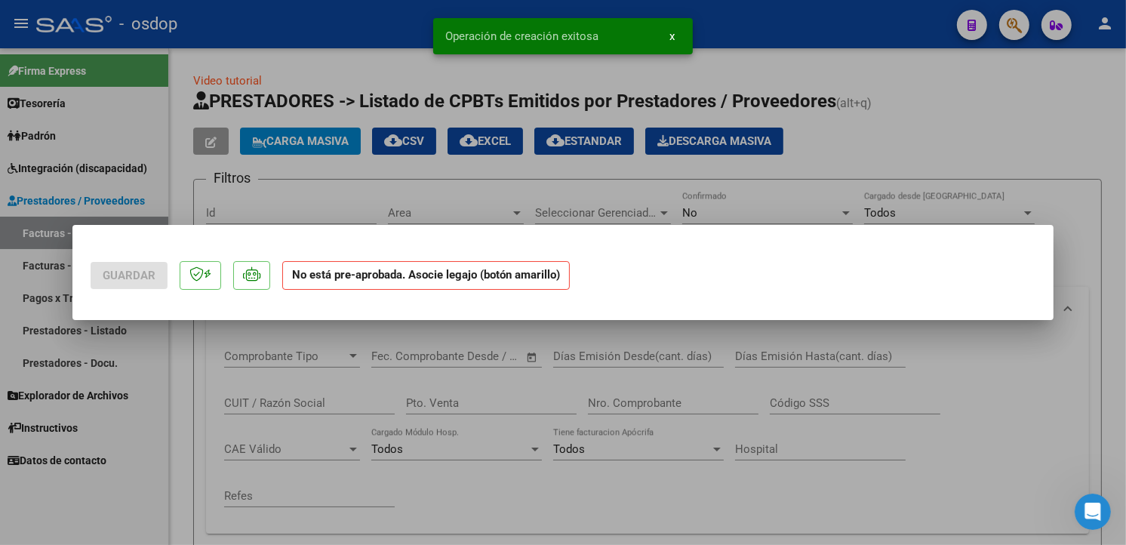
scroll to position [0, 0]
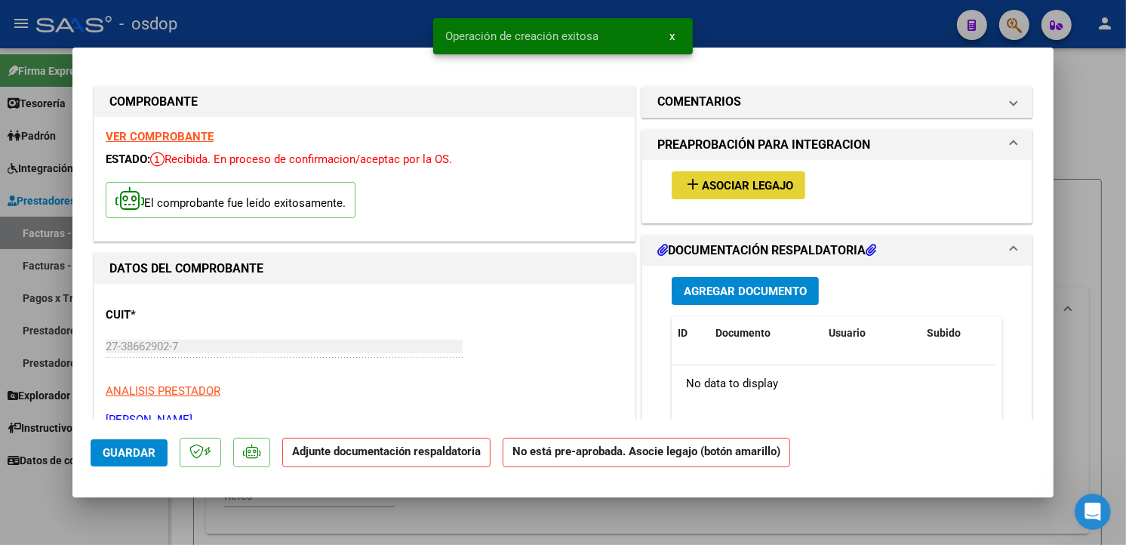
click at [729, 172] on button "add Asociar Legajo" at bounding box center [739, 185] width 134 height 28
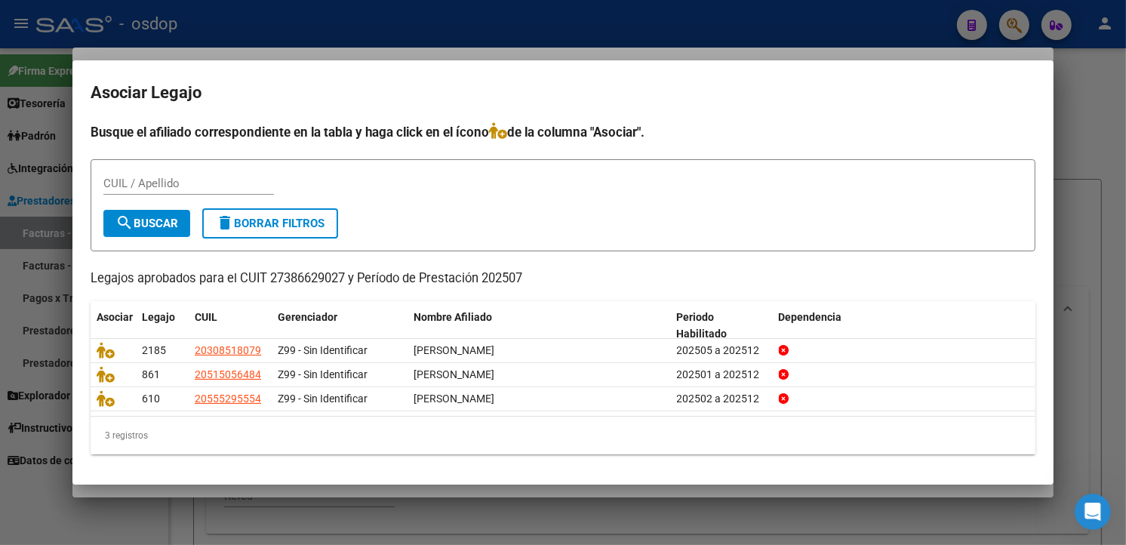
click at [314, 427] on div "3 registros" at bounding box center [563, 435] width 945 height 38
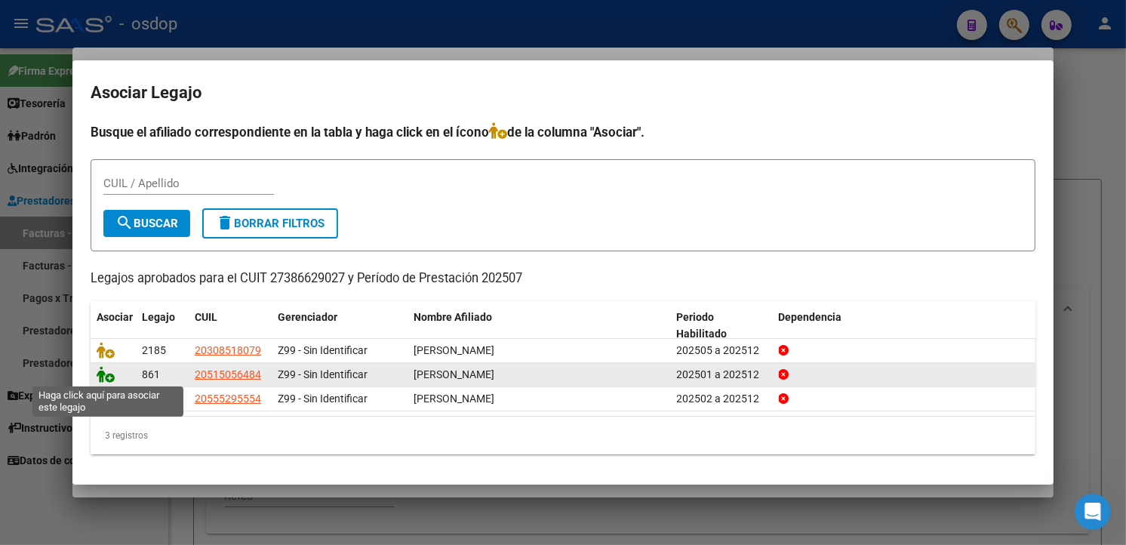
click at [102, 374] on icon at bounding box center [106, 374] width 18 height 17
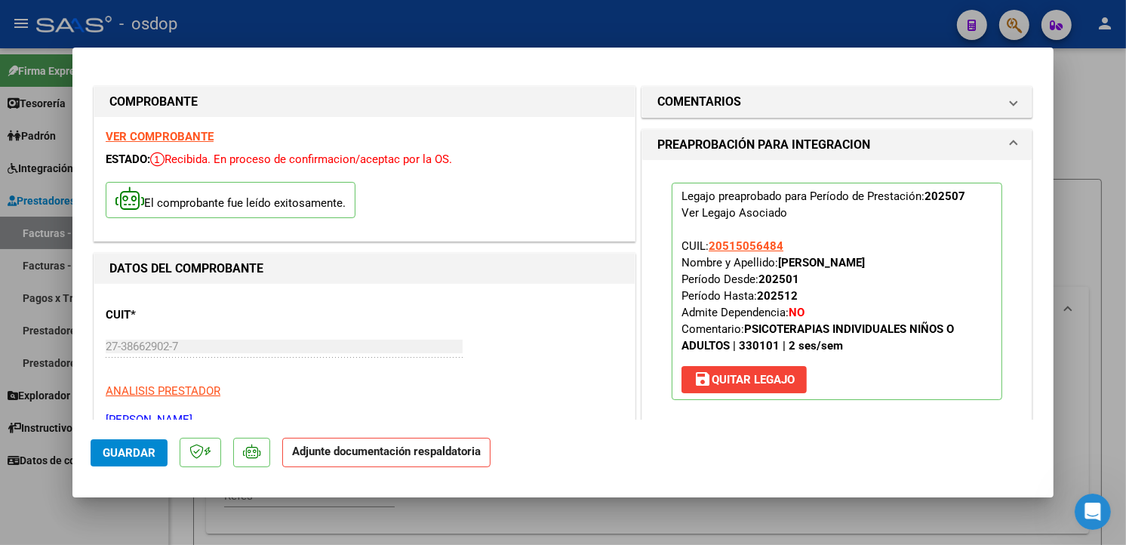
click at [515, 380] on div "CUIT * 27-38662902-7 Ingresar CUIT ANALISIS PRESTADOR [PERSON_NAME] [PERSON_NAM…" at bounding box center [365, 361] width 518 height 133
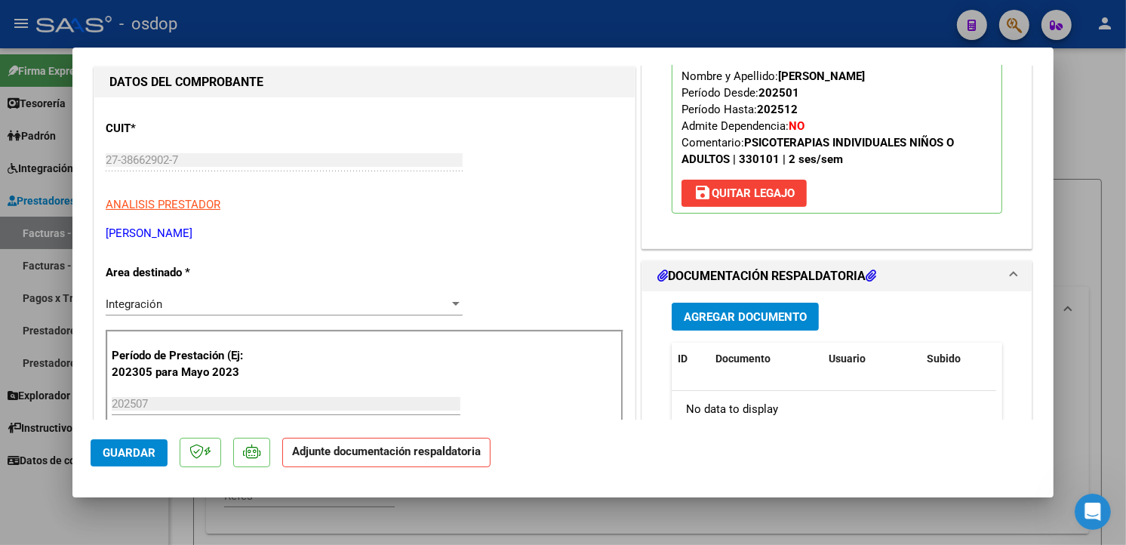
scroll to position [236, 0]
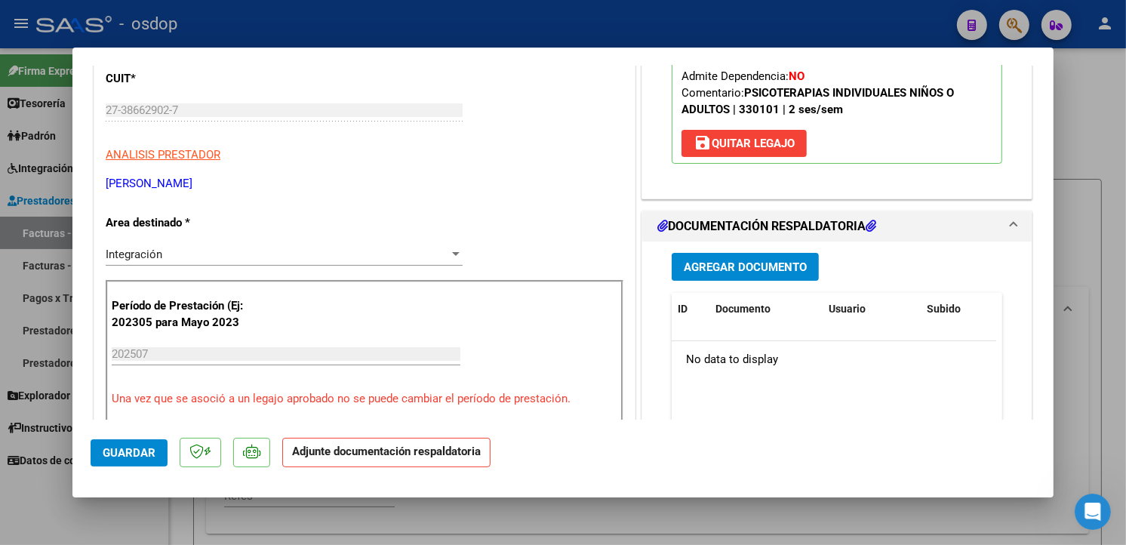
click at [706, 269] on span "Agregar Documento" at bounding box center [745, 267] width 123 height 14
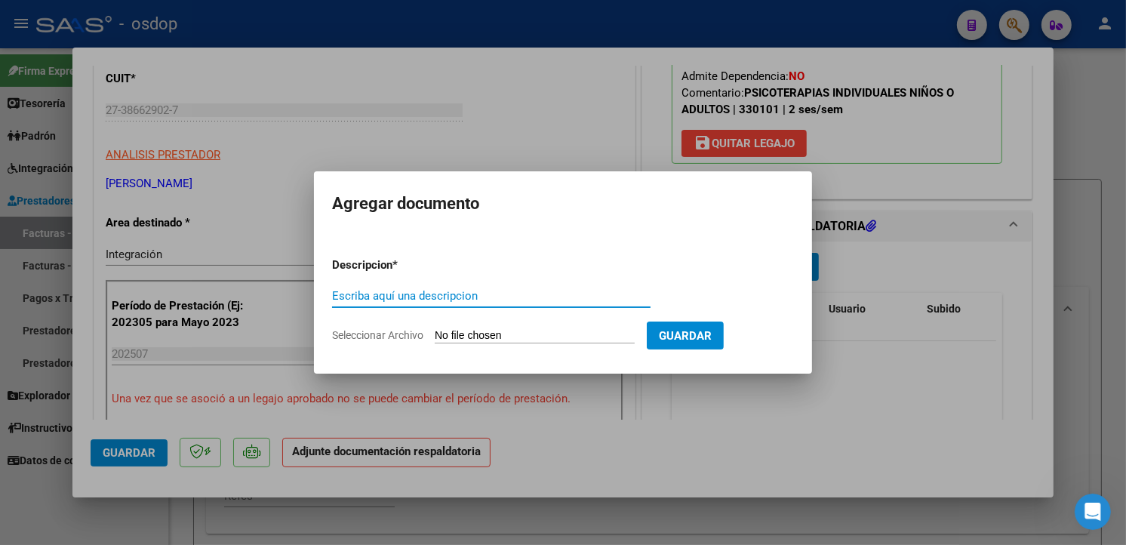
click at [420, 289] on input "Escriba aquí una descripcion" at bounding box center [491, 296] width 318 height 14
type input "planilla de asistencia"
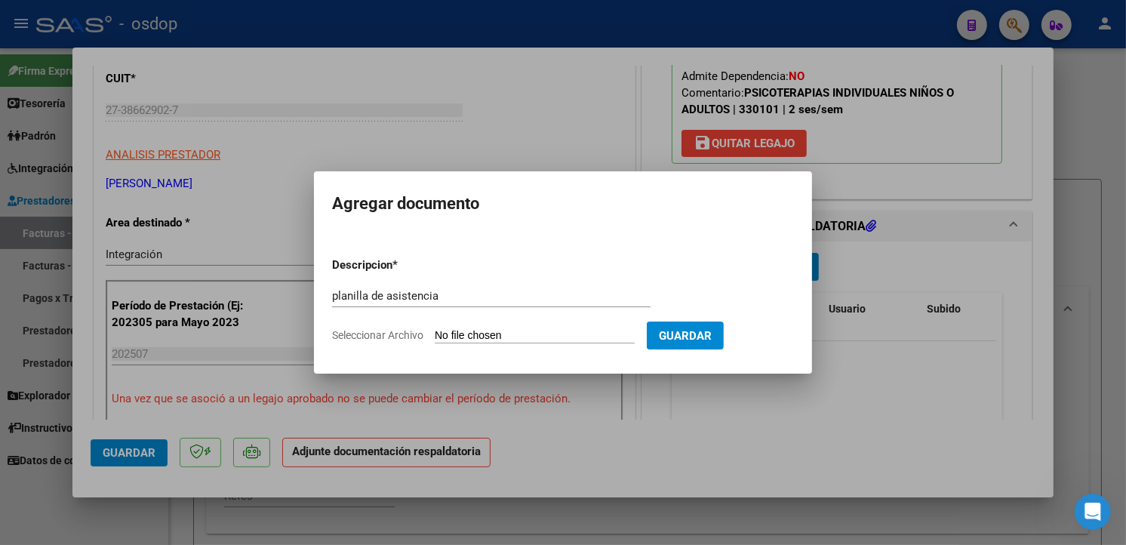
click at [484, 335] on input "Seleccionar Archivo" at bounding box center [535, 336] width 200 height 14
type input "C:\fakepath\[PERSON_NAME] ok.pdf"
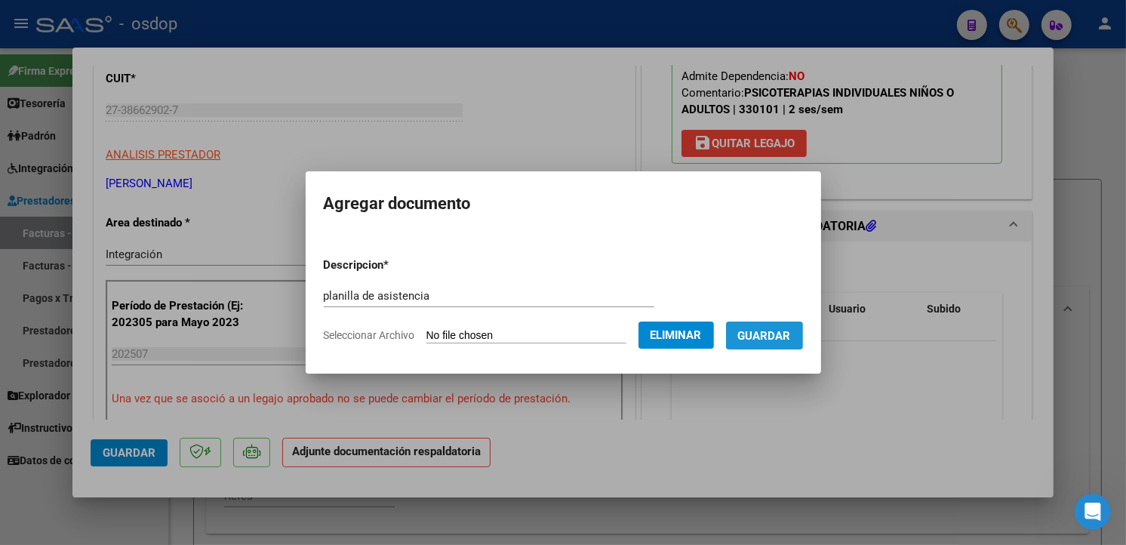
click at [791, 329] on span "Guardar" at bounding box center [764, 336] width 53 height 14
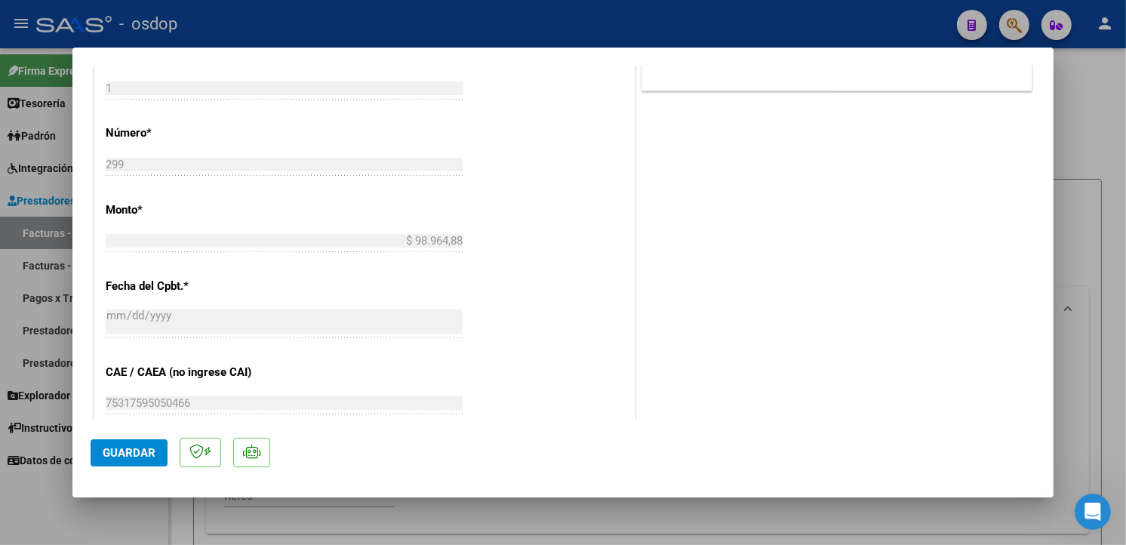
scroll to position [1081, 0]
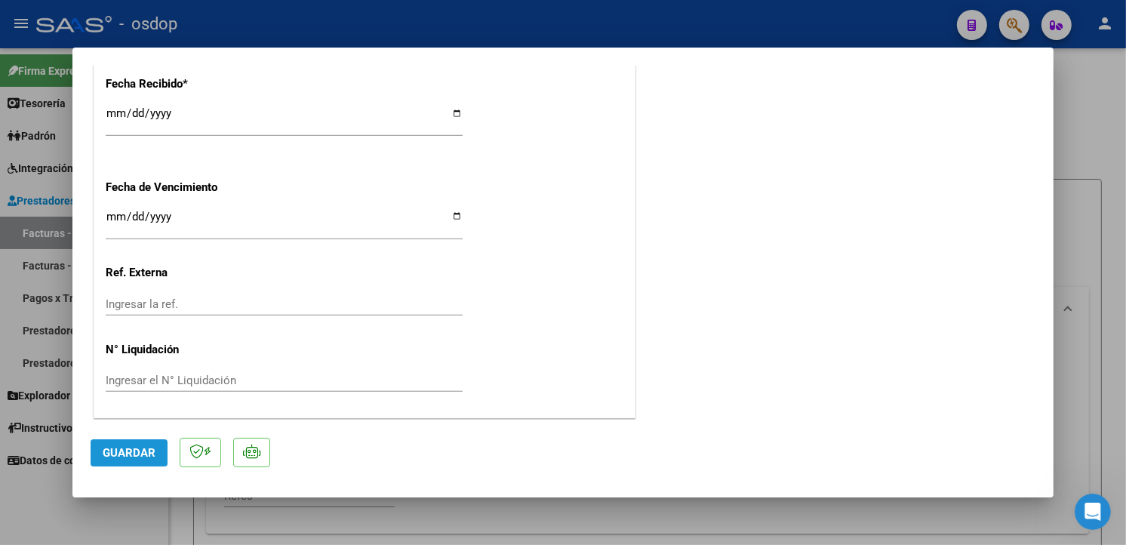
click at [128, 453] on span "Guardar" at bounding box center [129, 453] width 53 height 14
type input "$ 0,00"
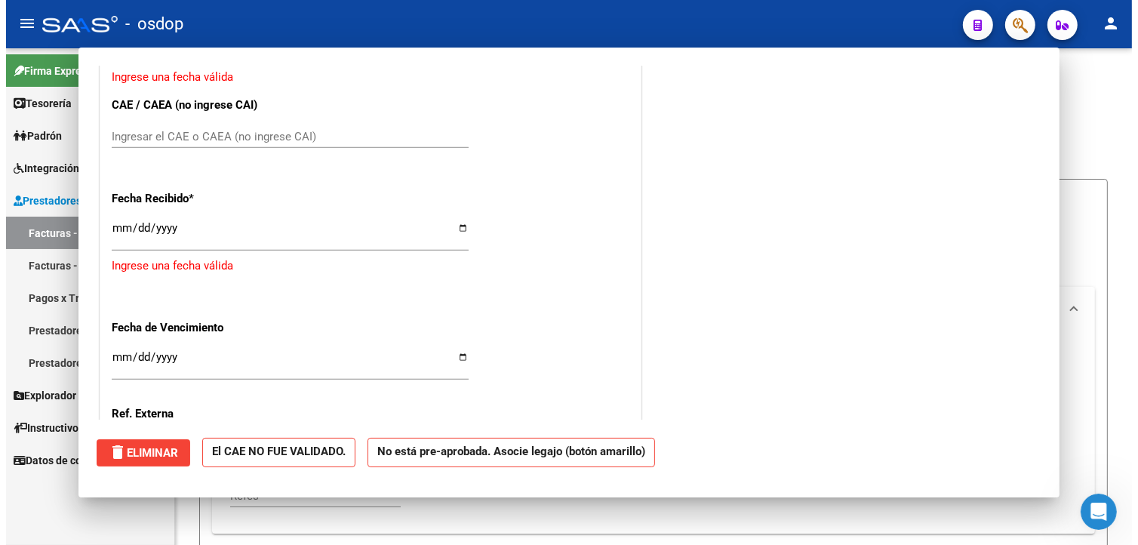
scroll to position [1197, 0]
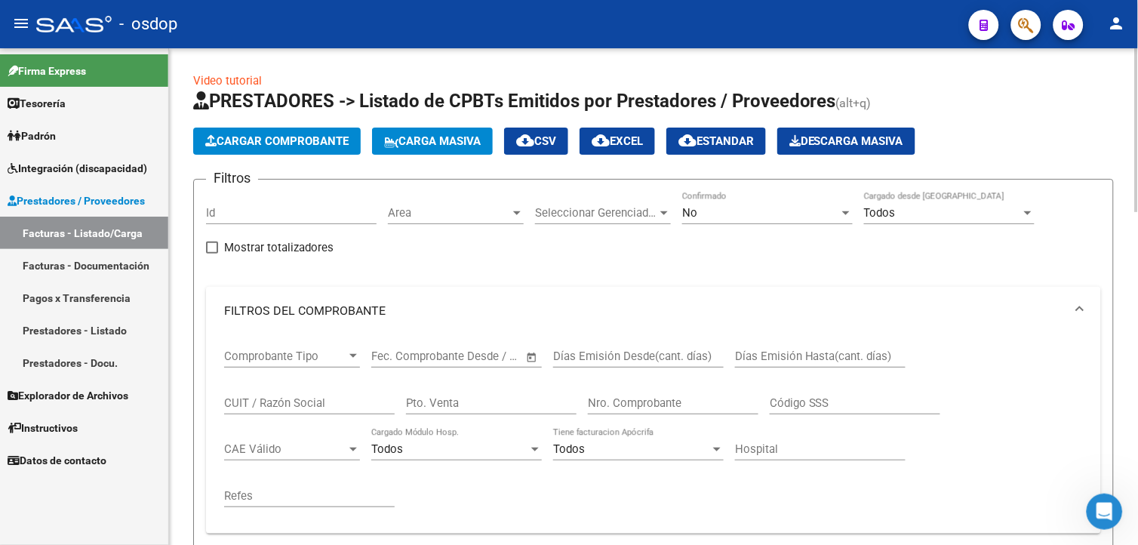
drag, startPoint x: 1133, startPoint y: 177, endPoint x: 1133, endPoint y: 207, distance: 29.4
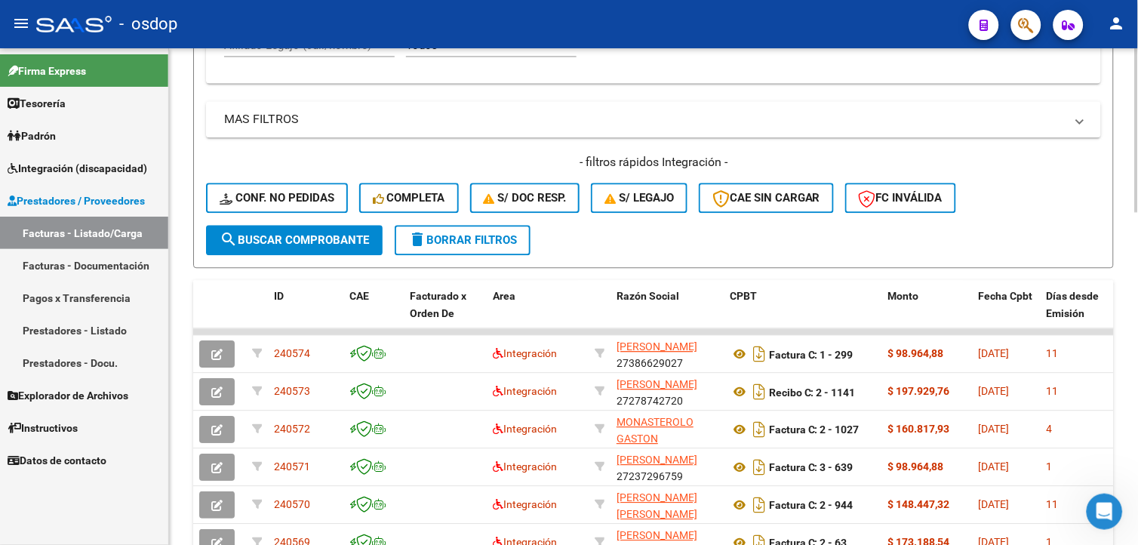
scroll to position [744, 0]
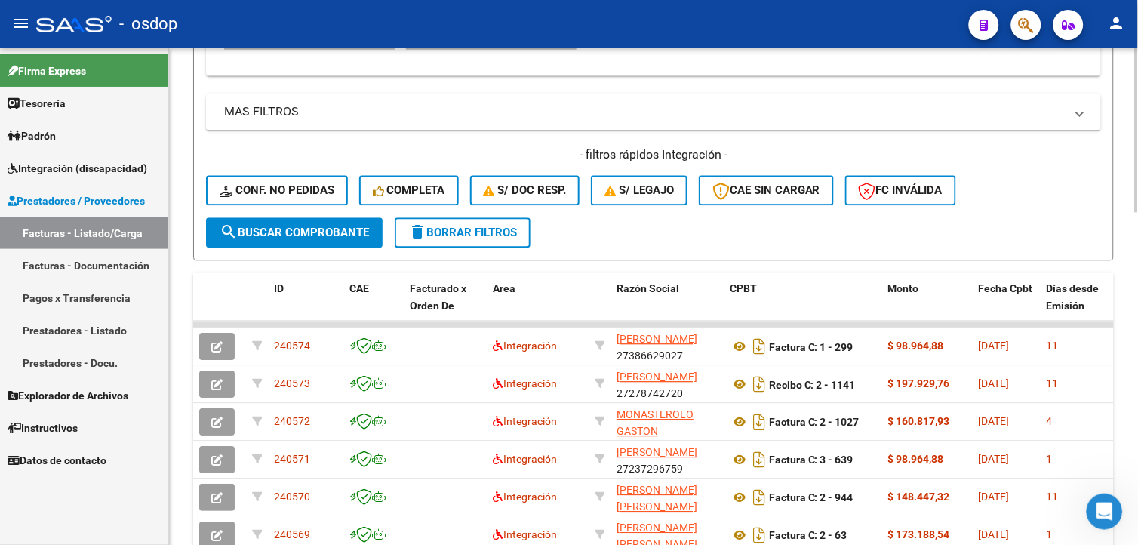
click at [1137, 415] on html "menu - osdop person Firma Express Tesorería Extractos Procesados (csv) Extracto…" at bounding box center [569, 272] width 1138 height 545
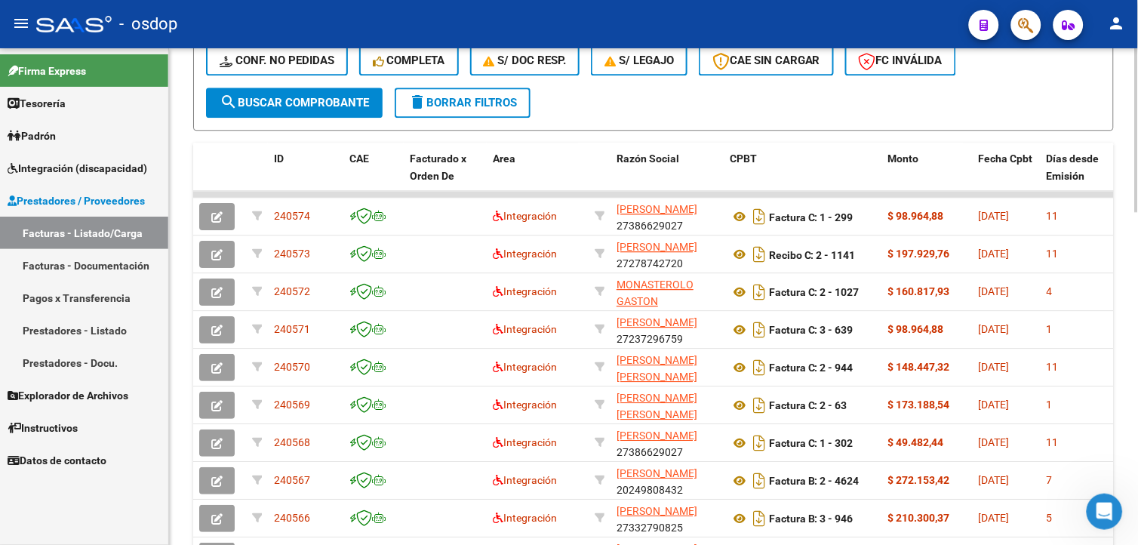
scroll to position [924, 0]
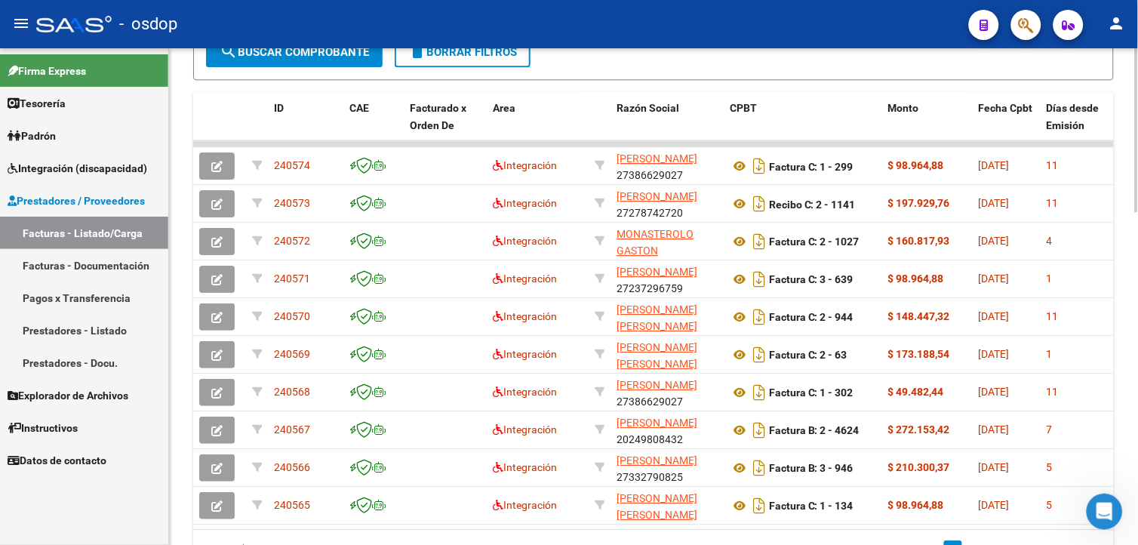
click at [1137, 368] on html "menu - osdop person Firma Express Tesorería Extractos Procesados (csv) Extracto…" at bounding box center [569, 272] width 1138 height 545
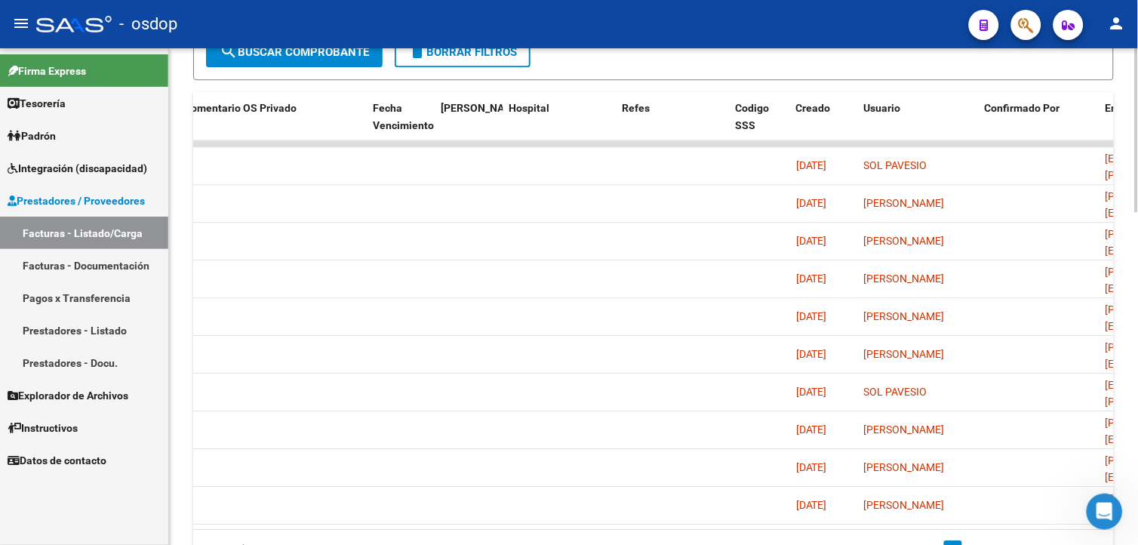
scroll to position [0, 2931]
